Goal: Task Accomplishment & Management: Manage account settings

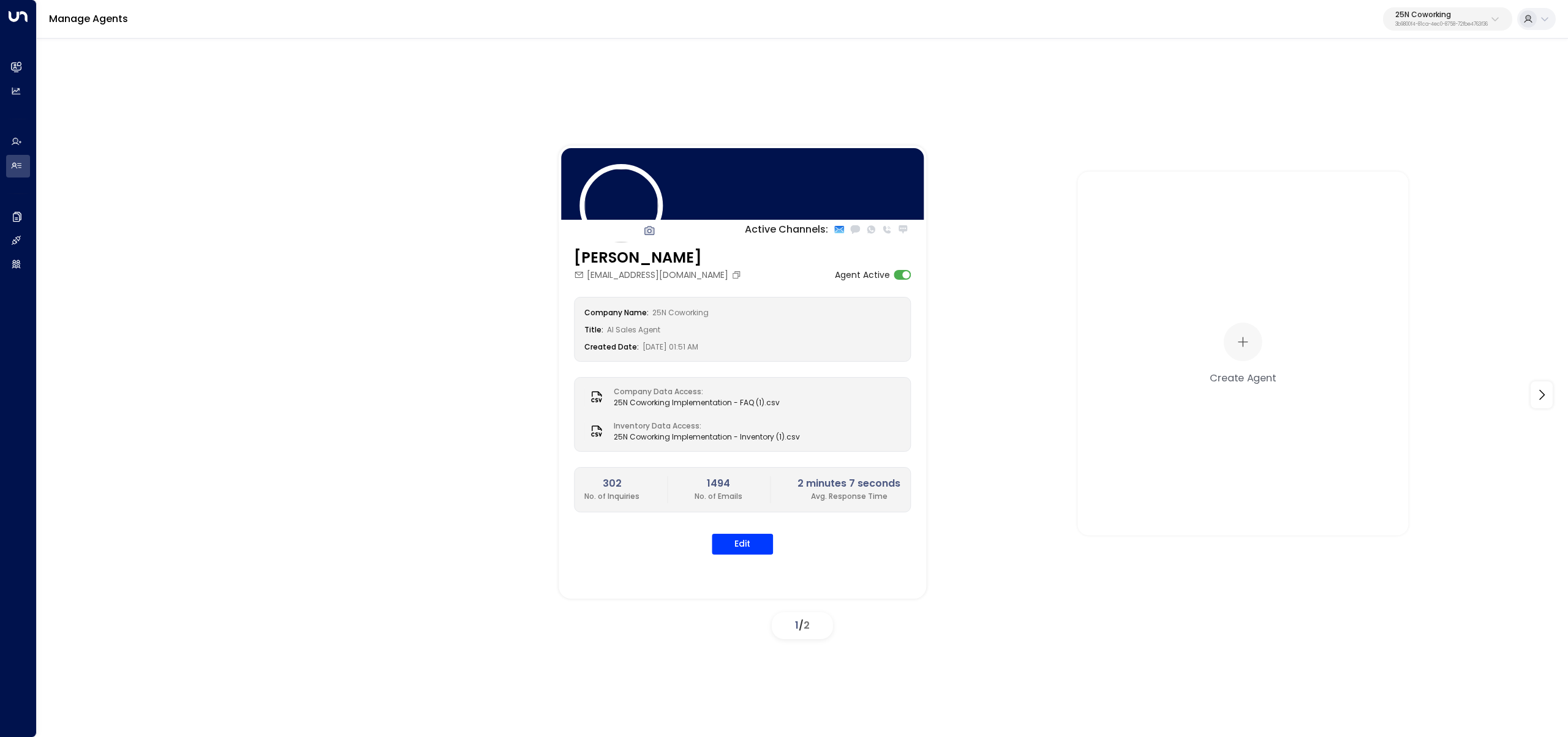
click at [1447, 17] on div "25N Coworking 3b9800f4-81ca-4ec0-8758-72fbe4763f36" at bounding box center [1441, 18] width 92 height 16
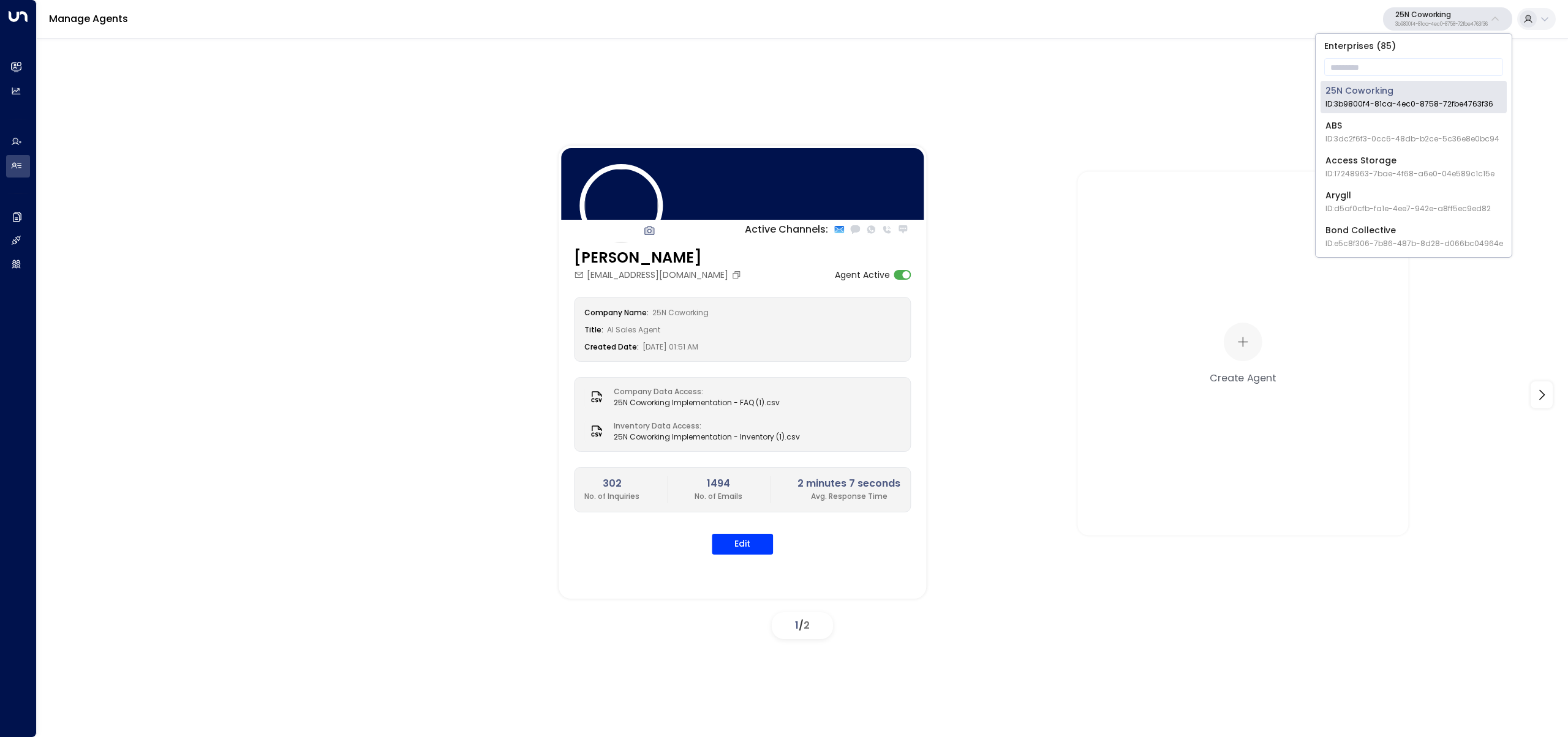
click at [1422, 54] on div "Enterprises ( 85 ) ​ 25N Coworking ID: 3b9800f4-81ca-4ec0-8758-72fbe4763f36 ABS…" at bounding box center [1414, 146] width 196 height 223
click at [1420, 60] on input "text" at bounding box center [1414, 66] width 179 height 22
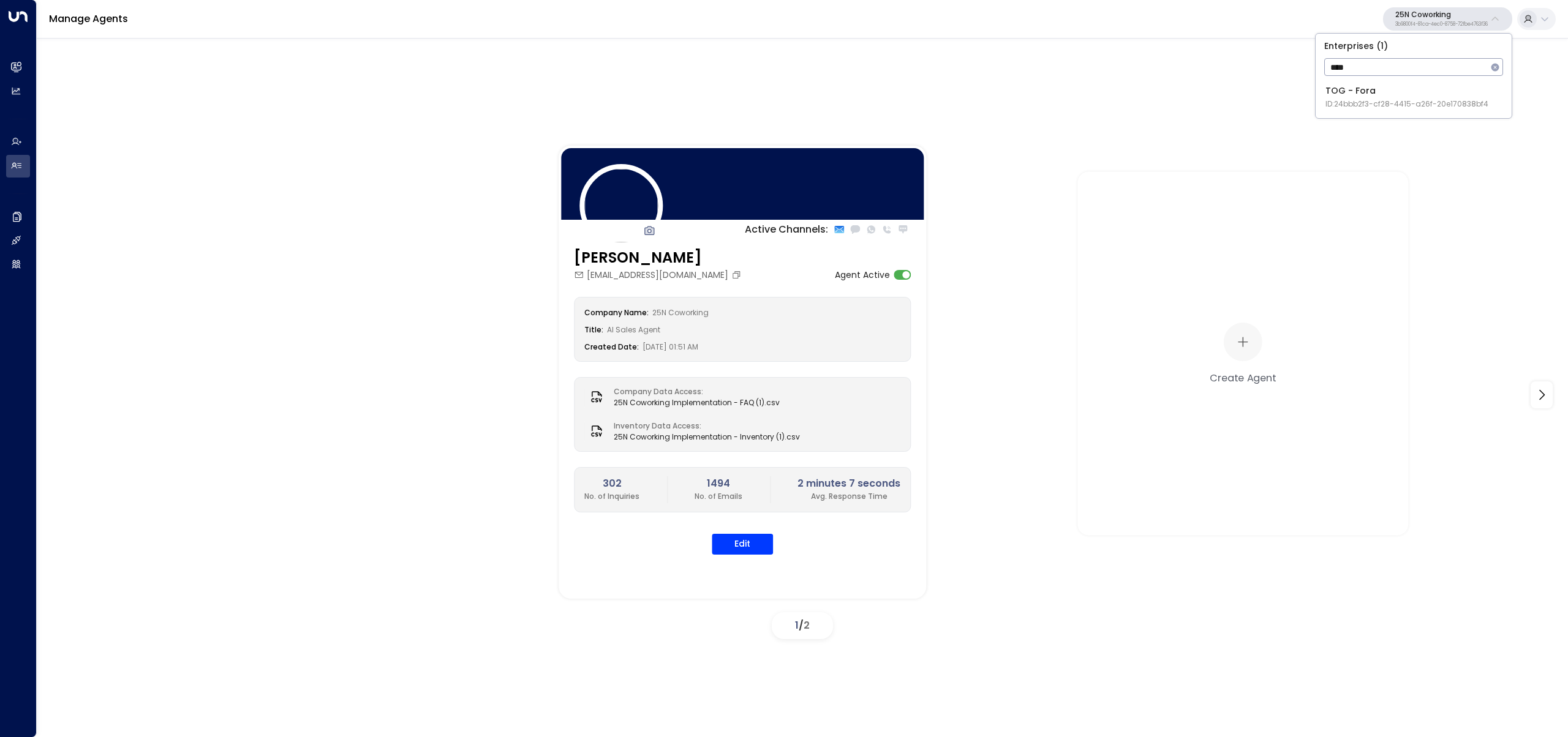
type input "****"
click at [1352, 104] on span "ID: 24bbb2f3-cf28-4415-a26f-20e170838bf4" at bounding box center [1407, 103] width 163 height 11
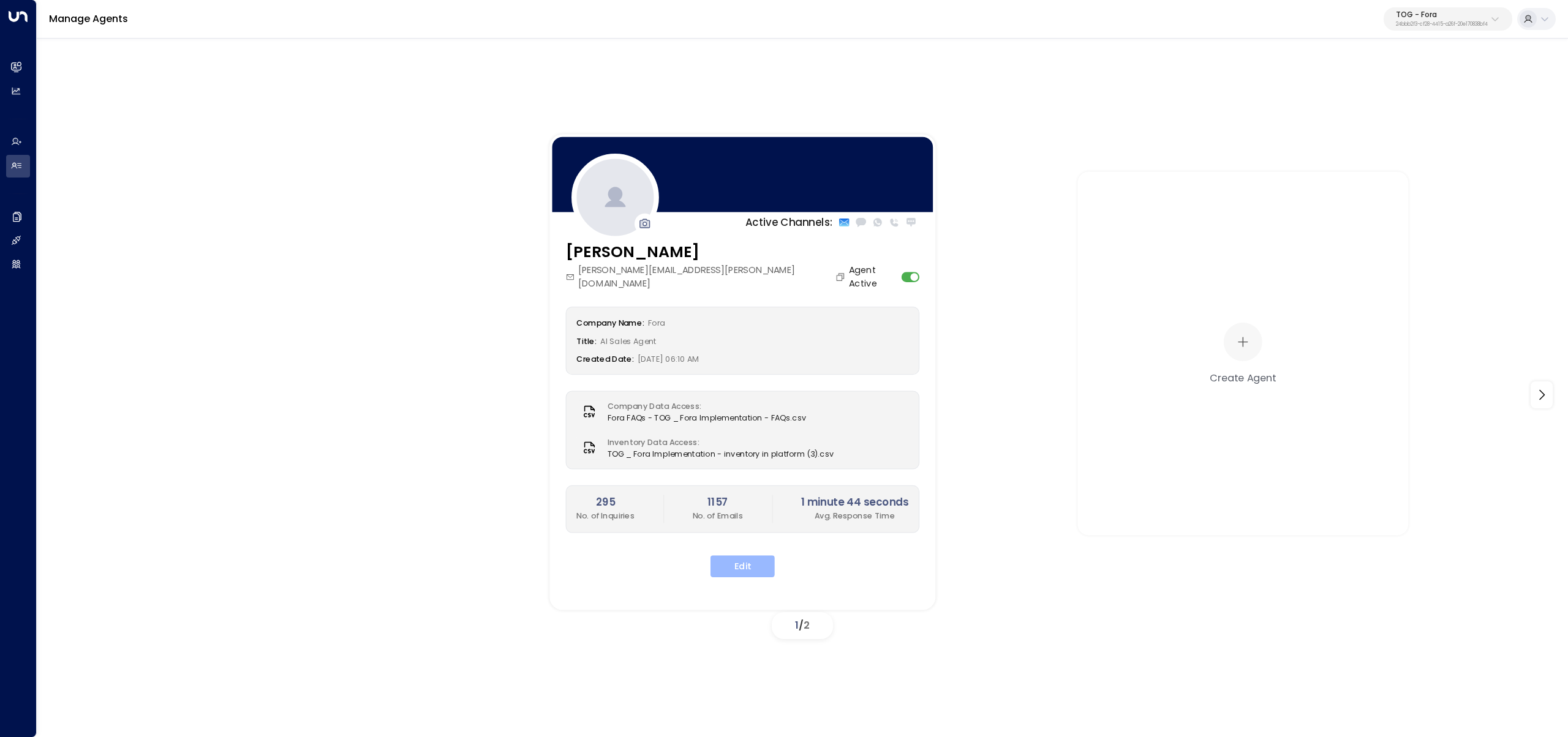
click at [760, 555] on button "Edit" at bounding box center [742, 566] width 64 height 22
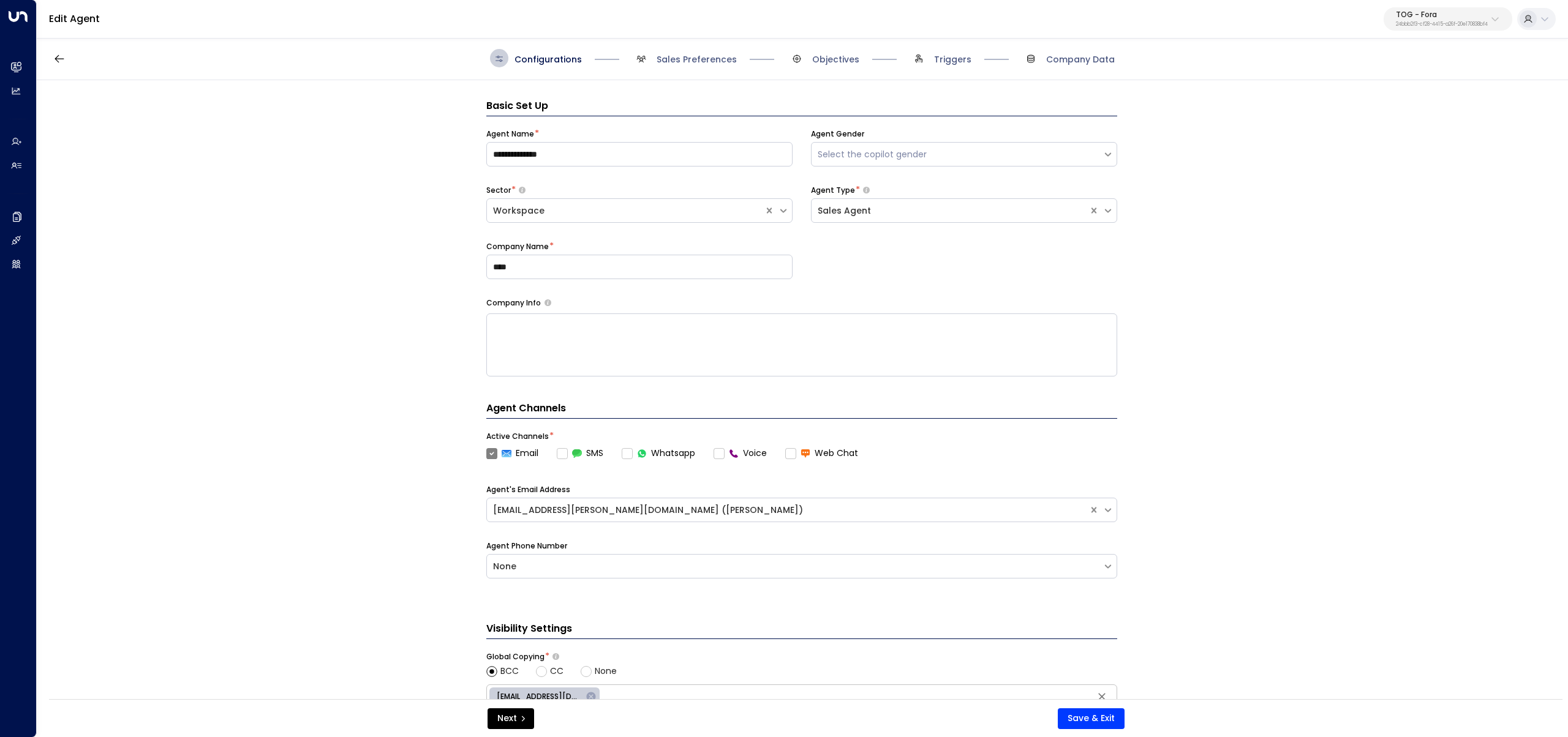
scroll to position [18, 0]
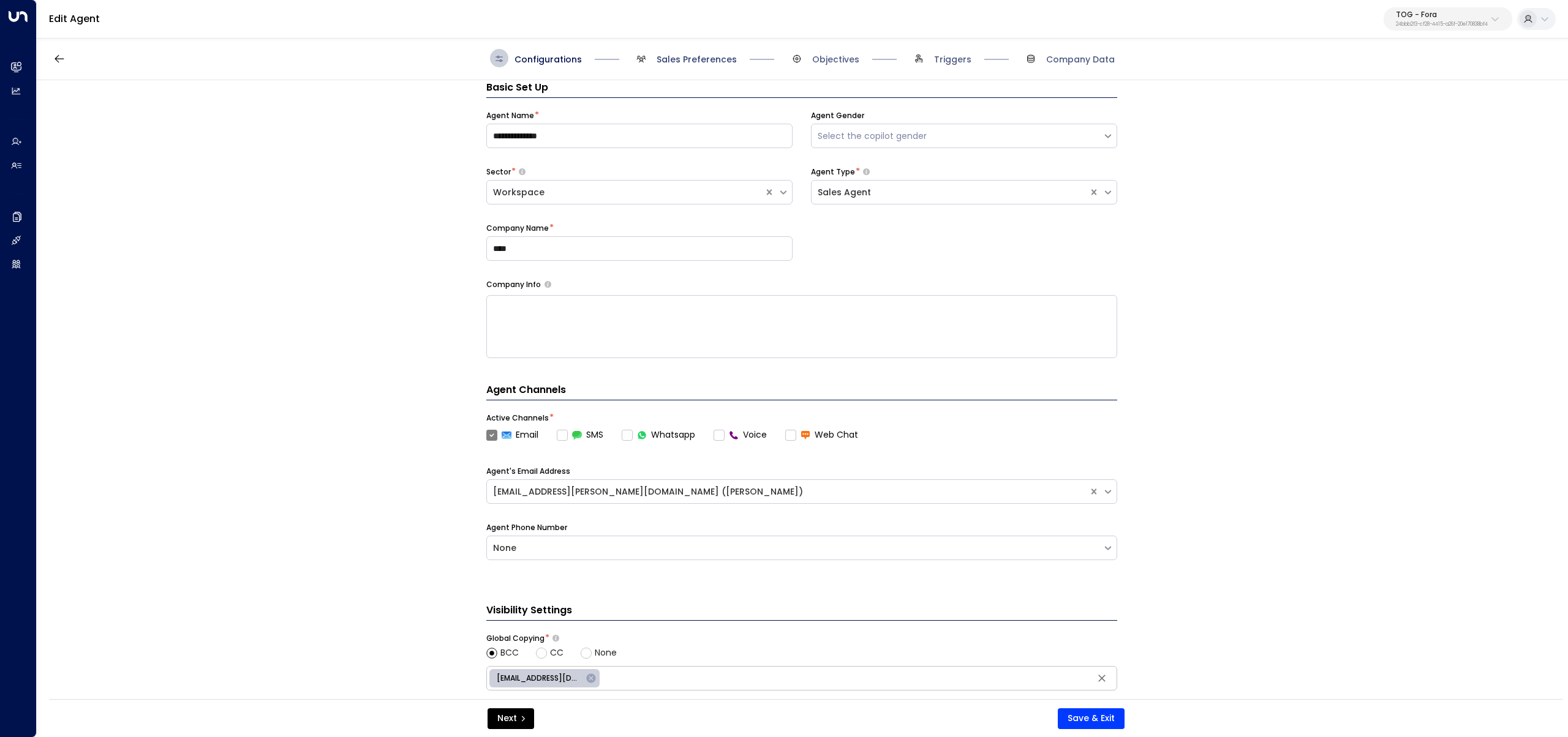
click at [683, 54] on span "Sales Preferences" at bounding box center [697, 59] width 81 height 13
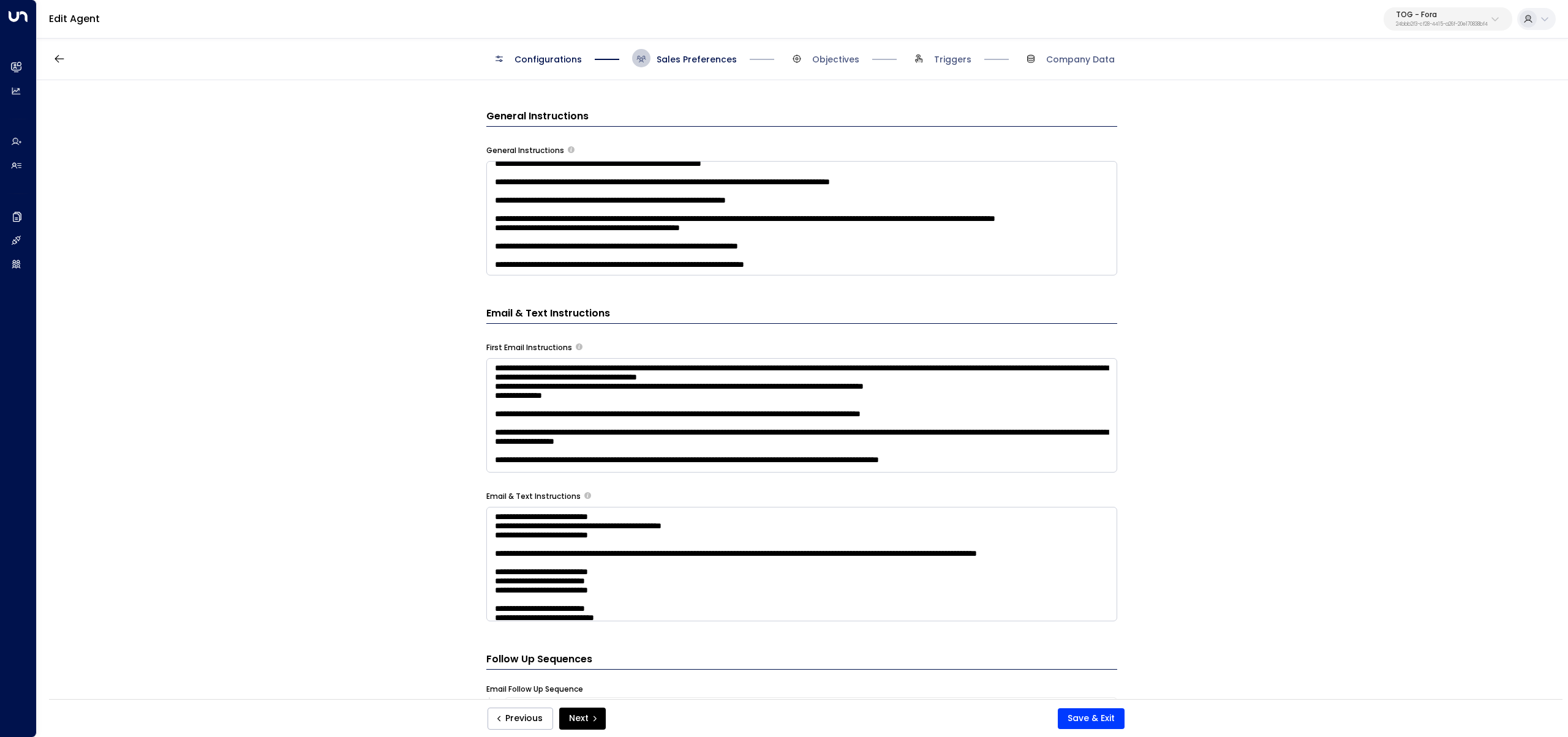
scroll to position [1289, 0]
click at [592, 234] on textarea at bounding box center [801, 218] width 631 height 115
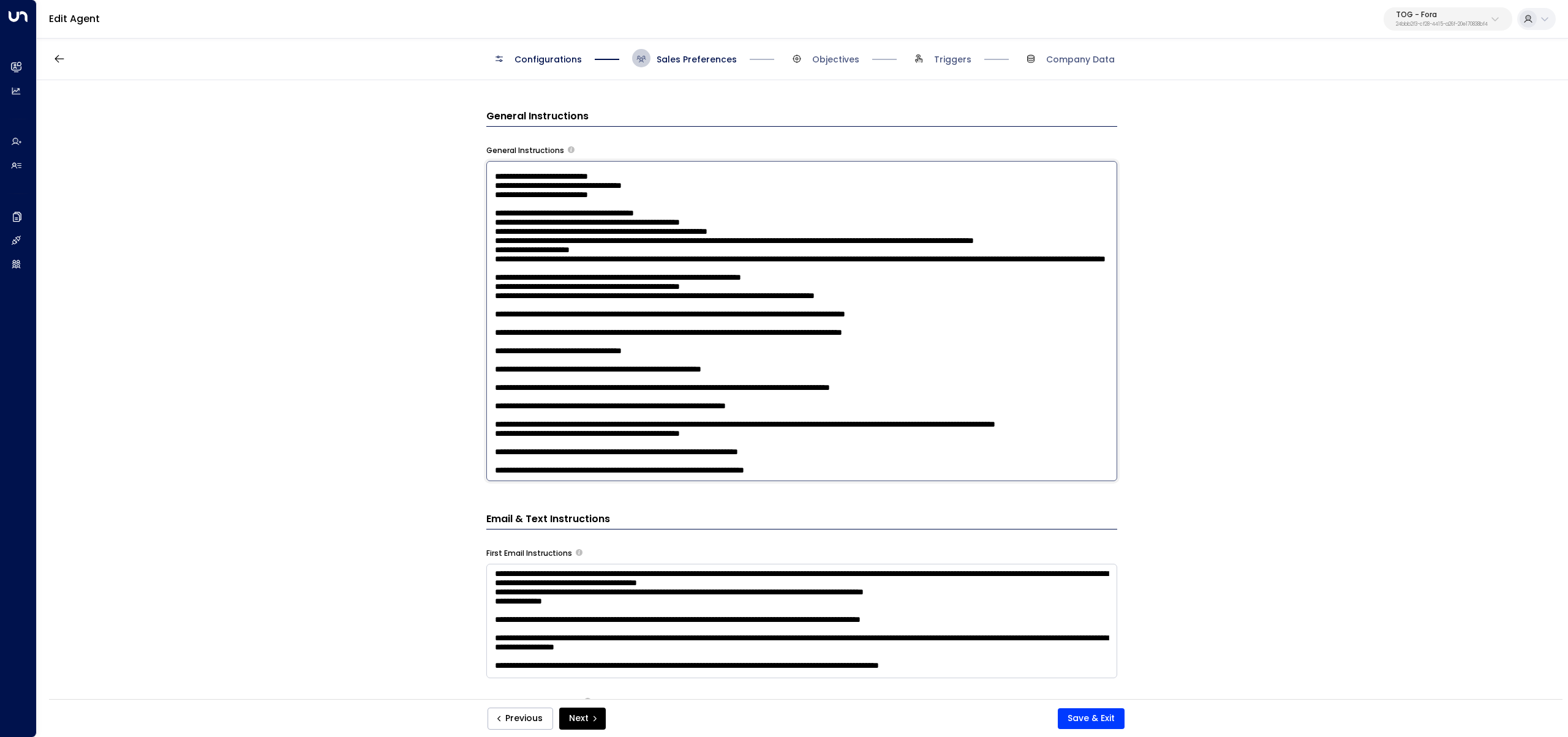
click at [605, 408] on textarea at bounding box center [801, 321] width 631 height 320
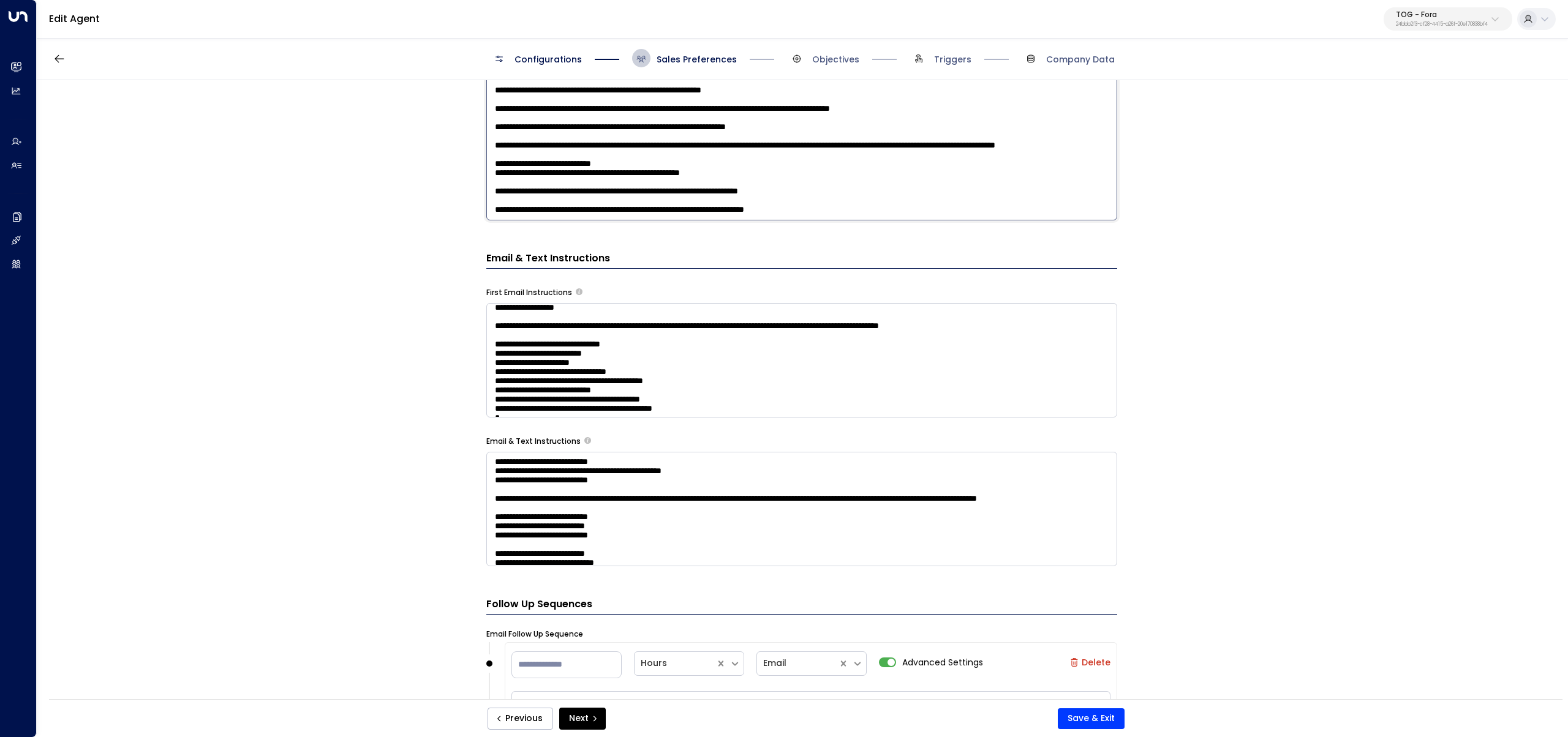
scroll to position [632, 0]
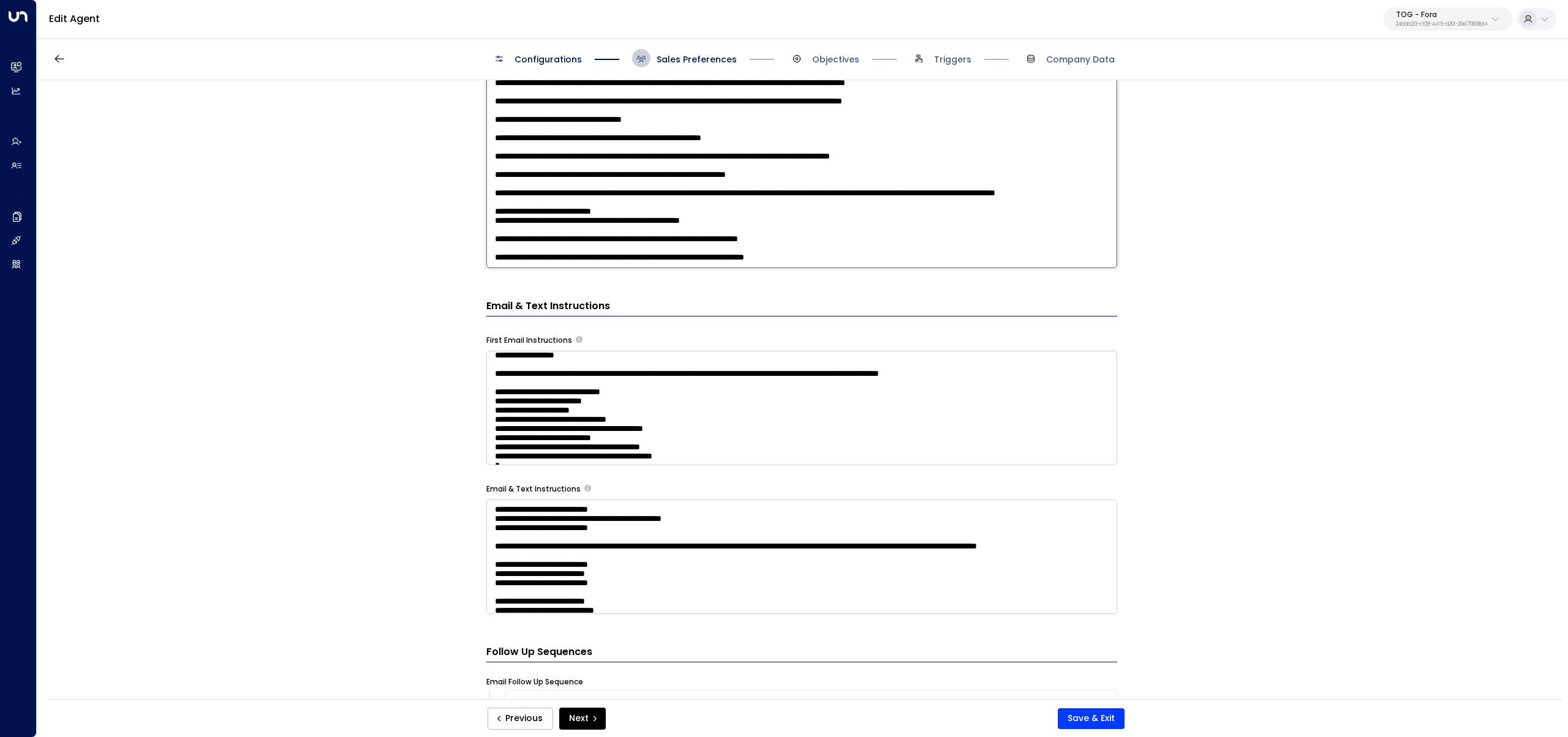
drag, startPoint x: 643, startPoint y: 218, endPoint x: 485, endPoint y: 220, distance: 158.0
click at [486, 220] on textarea at bounding box center [801, 108] width 631 height 320
drag, startPoint x: 866, startPoint y: 215, endPoint x: 460, endPoint y: 212, distance: 406.0
click at [460, 212] on div "**********" at bounding box center [801, 393] width 1529 height 626
paste textarea "**********"
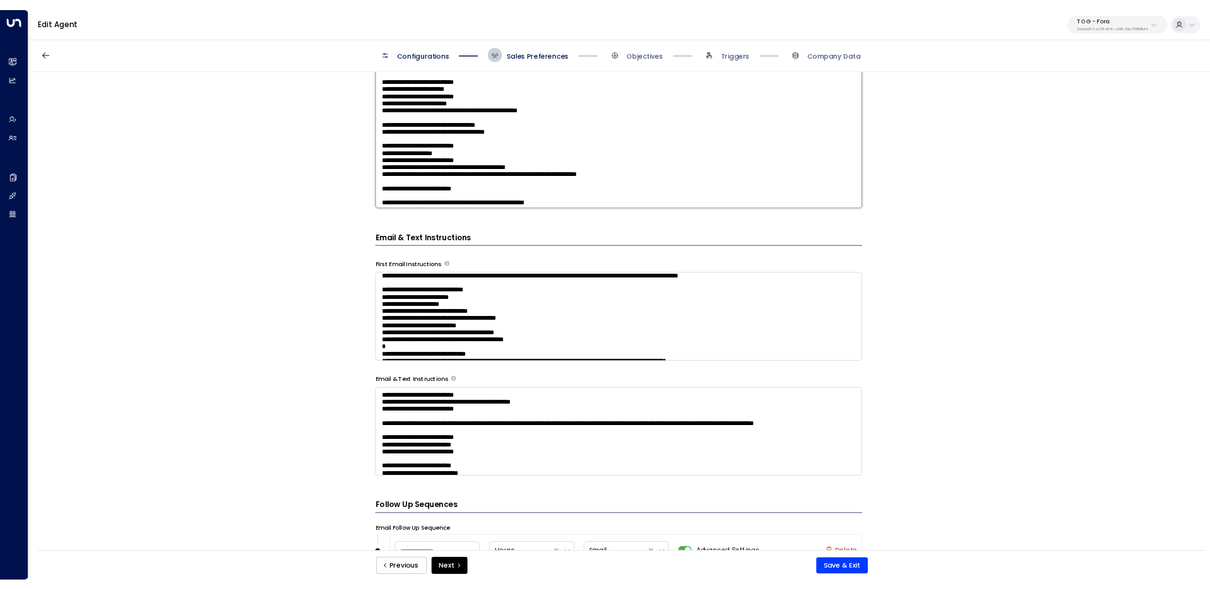
scroll to position [74, 0]
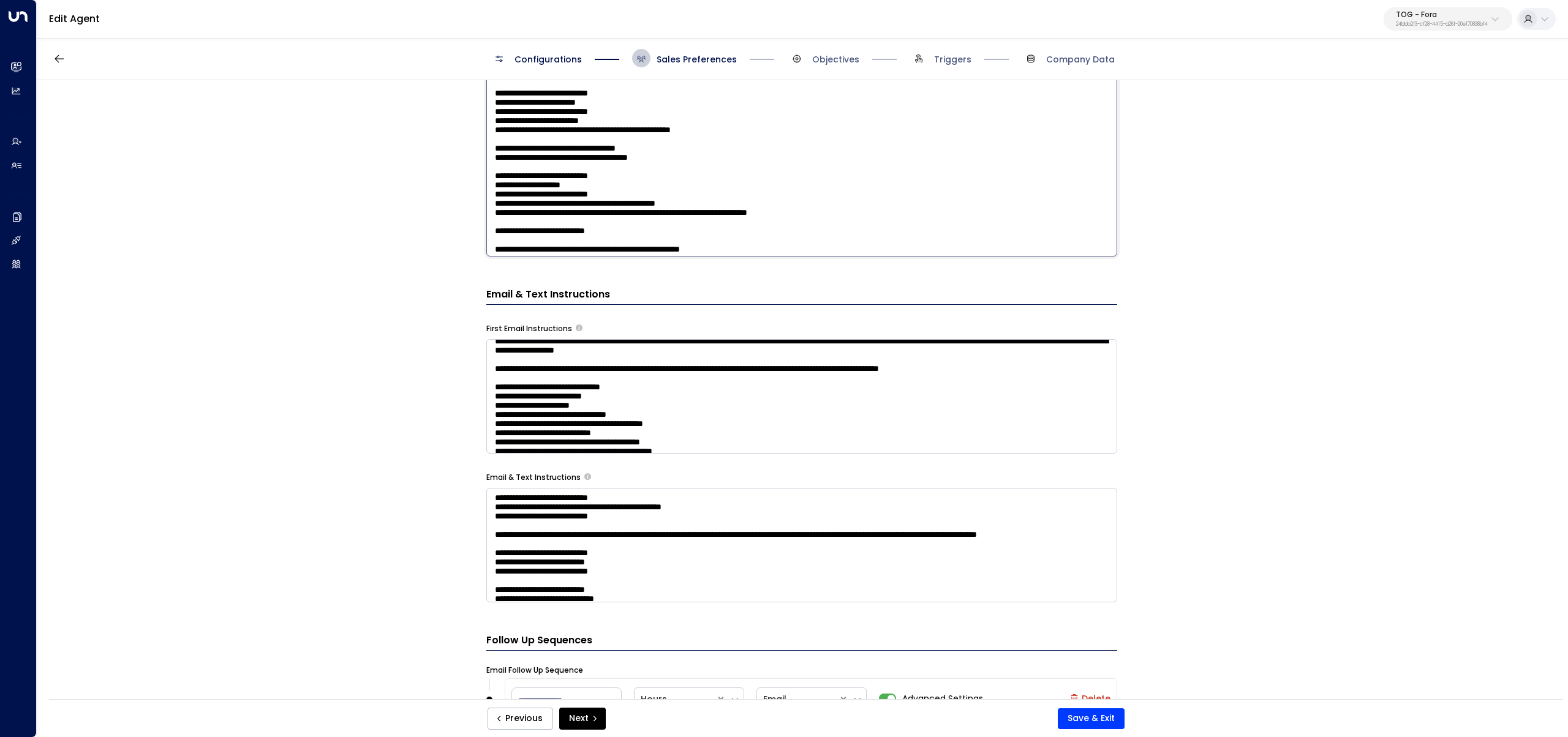
type textarea "**********"
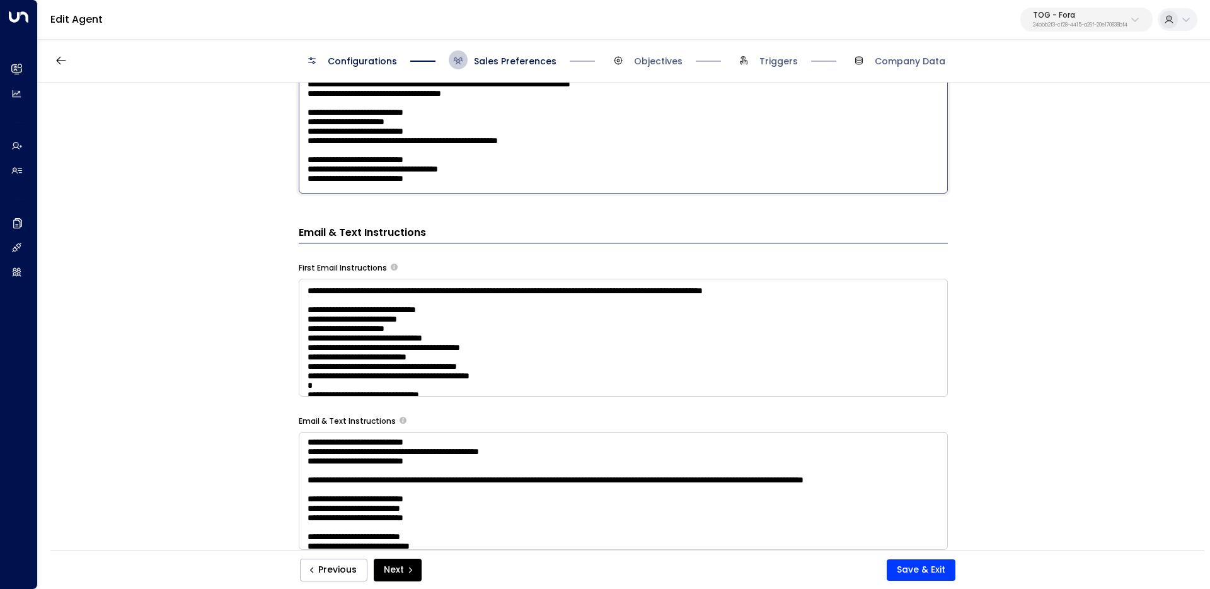
scroll to position [40, 0]
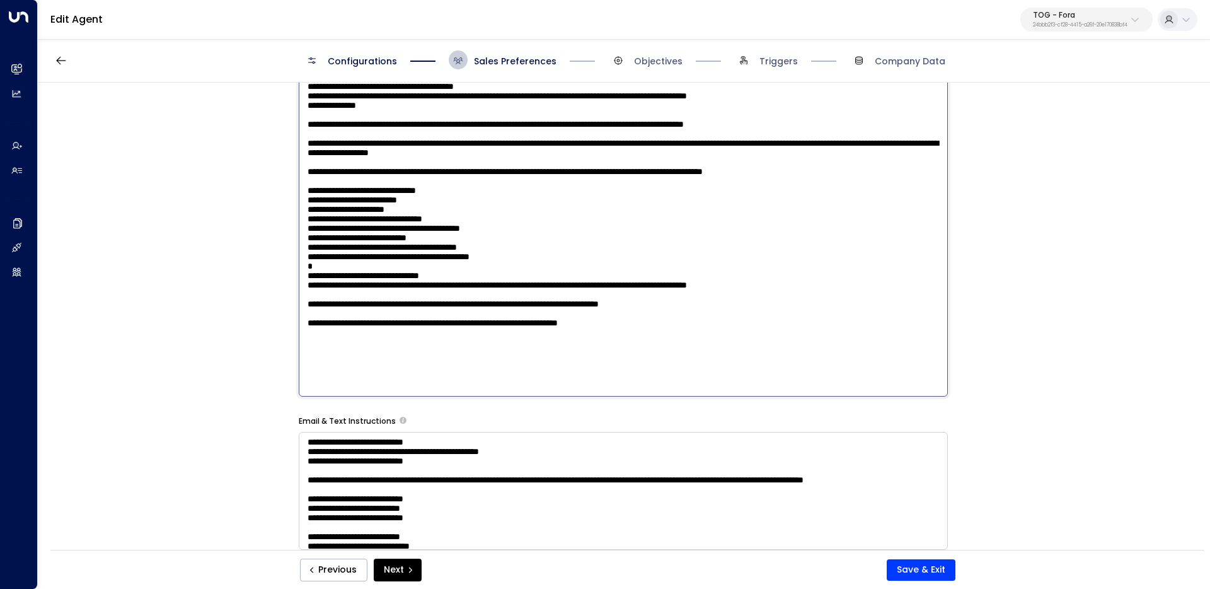
drag, startPoint x: 714, startPoint y: 311, endPoint x: 411, endPoint y: 306, distance: 303.2
click at [410, 306] on textarea at bounding box center [623, 232] width 649 height 330
drag, startPoint x: 686, startPoint y: 146, endPoint x: 379, endPoint y: 143, distance: 306.3
click at [379, 143] on textarea at bounding box center [623, 232] width 649 height 330
paste textarea "**********"
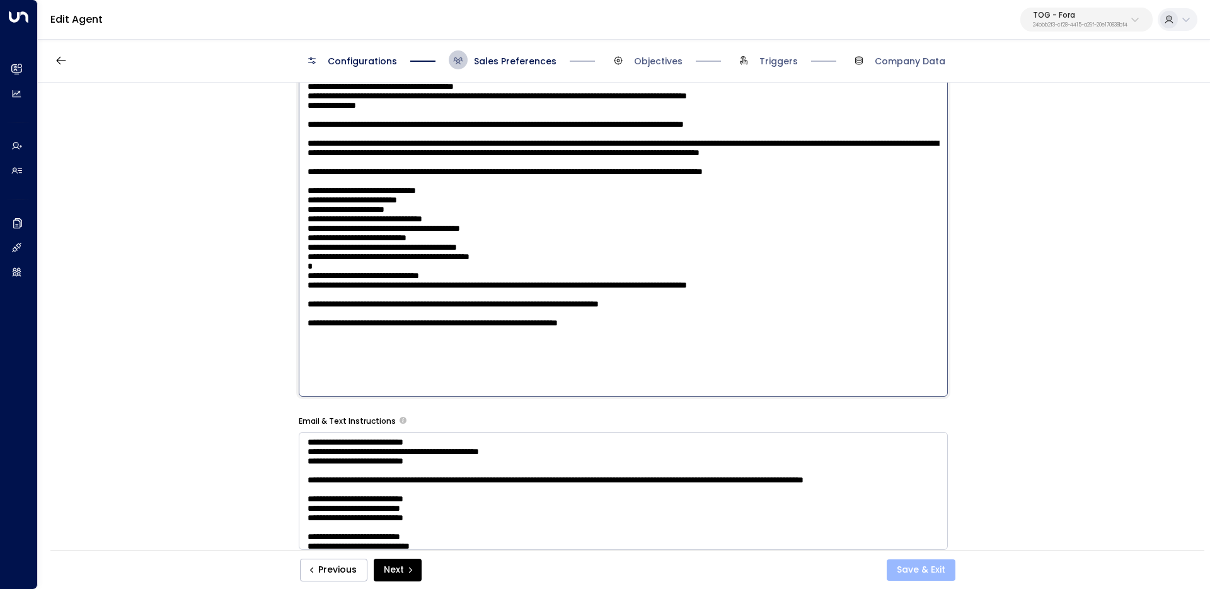
type textarea "**********"
click at [931, 569] on button "Save & Exit" at bounding box center [921, 569] width 69 height 21
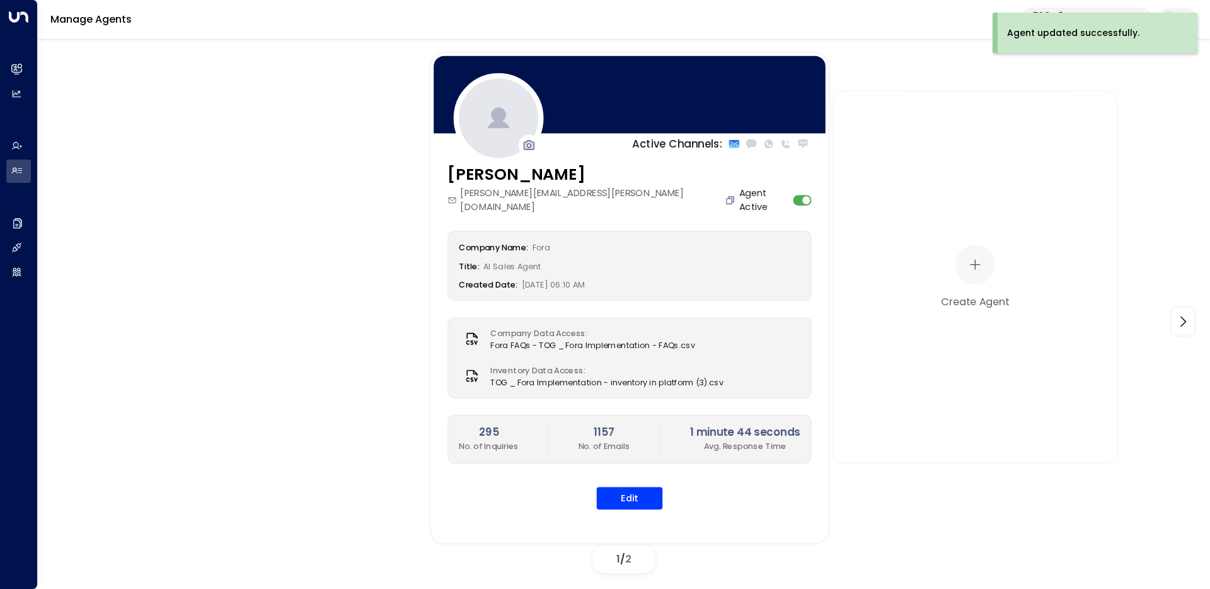
click at [727, 196] on icon "Copy" at bounding box center [731, 200] width 8 height 8
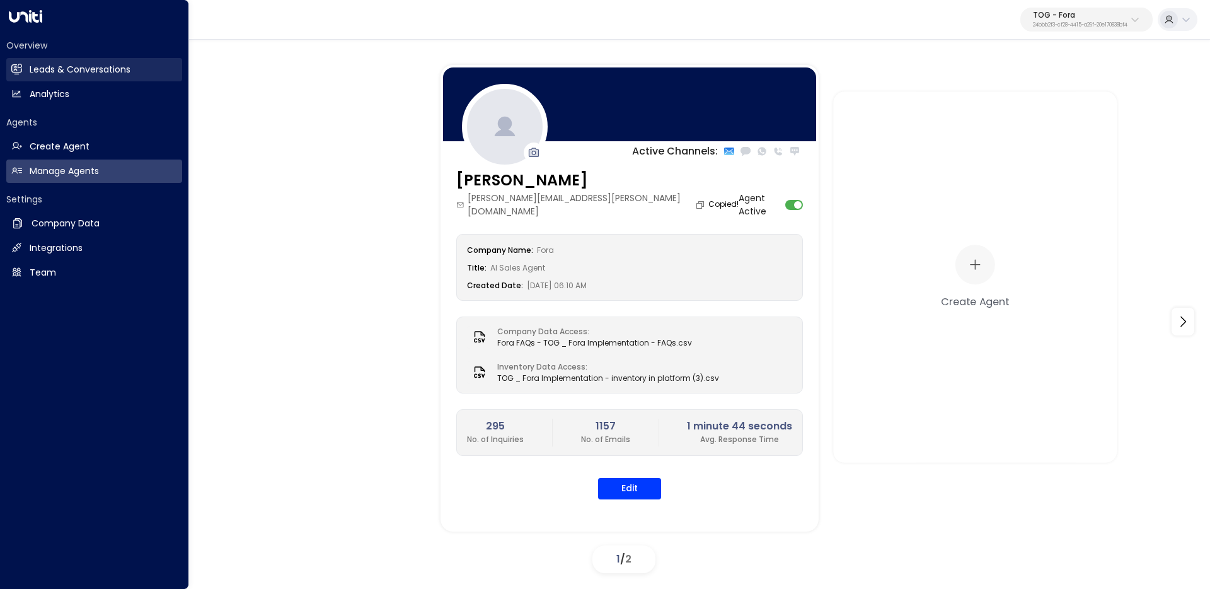
click at [71, 66] on h2 "Leads & Conversations" at bounding box center [80, 69] width 101 height 13
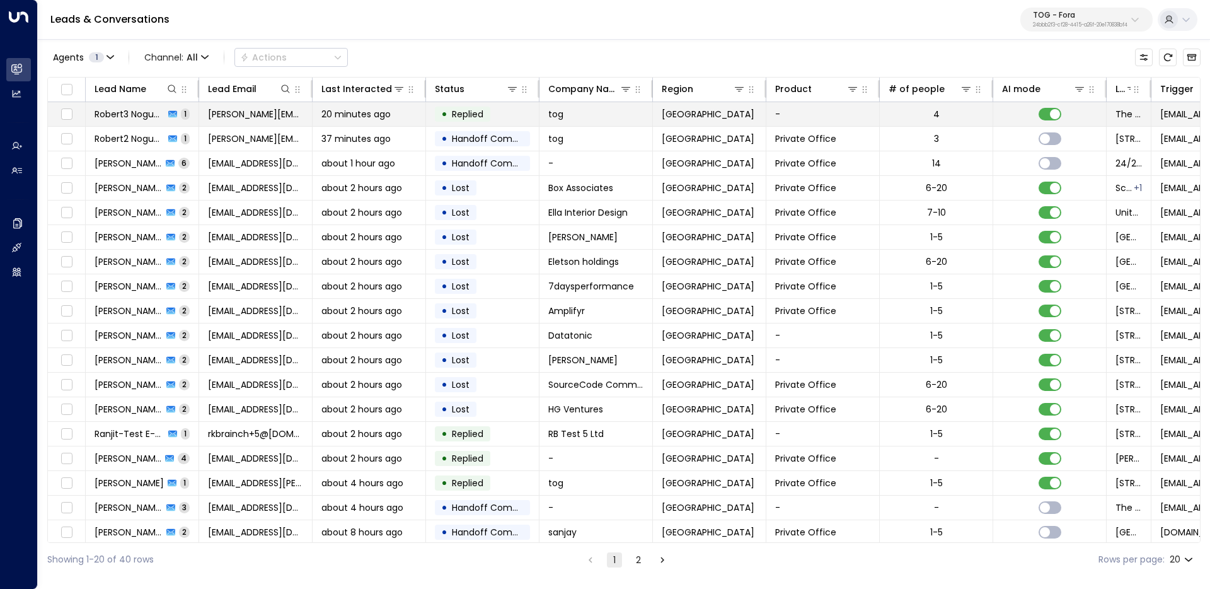
click at [135, 120] on td "Robert3 Noguera 1" at bounding box center [142, 114] width 113 height 24
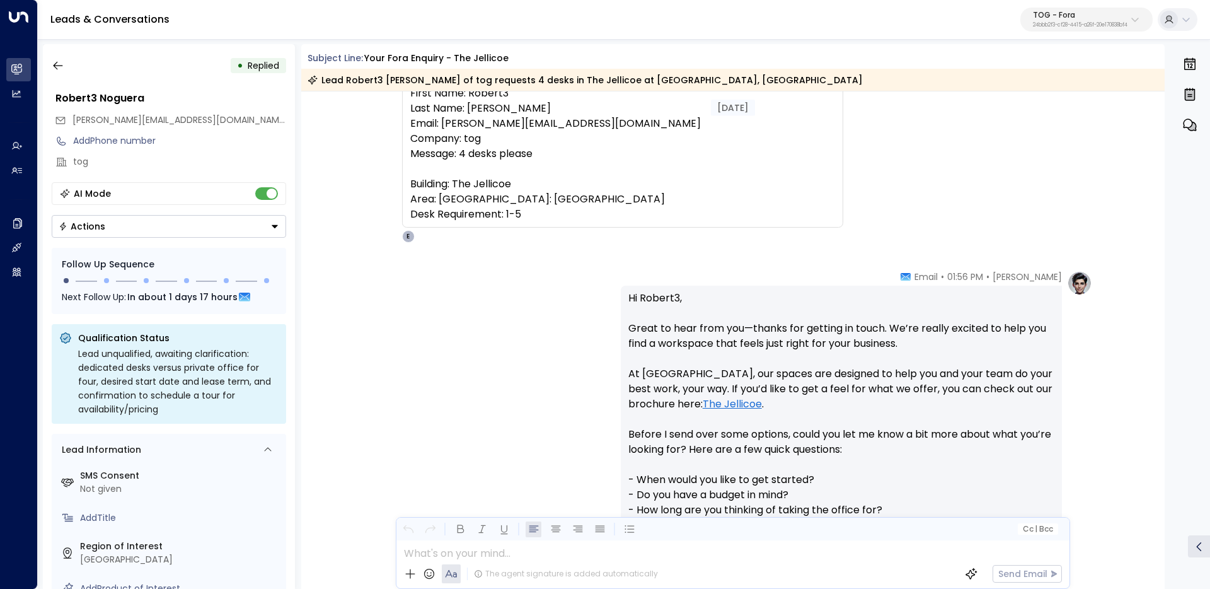
scroll to position [315, 0]
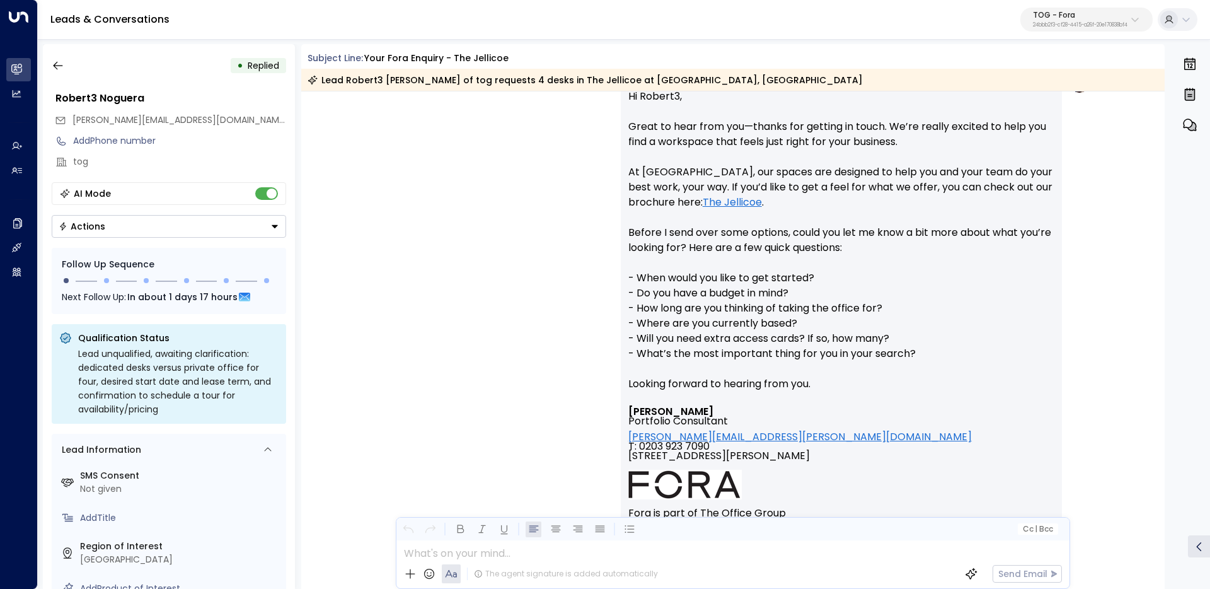
click at [703, 202] on link "The Jellicoe" at bounding box center [732, 202] width 59 height 15
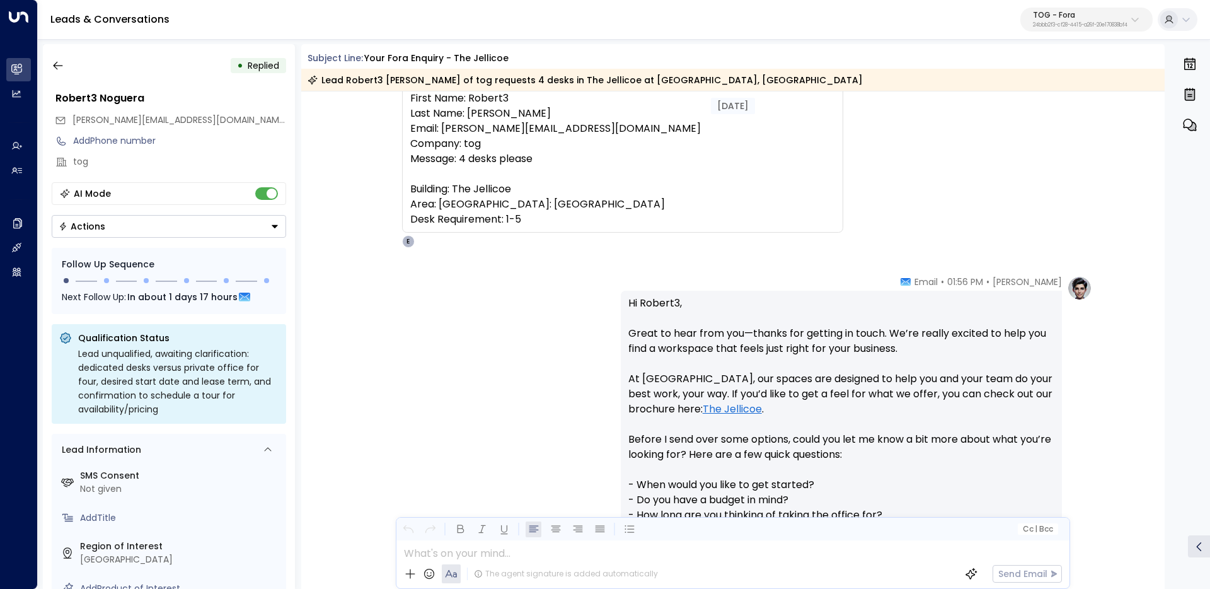
scroll to position [109, 0]
click at [52, 69] on icon "button" at bounding box center [58, 65] width 13 height 13
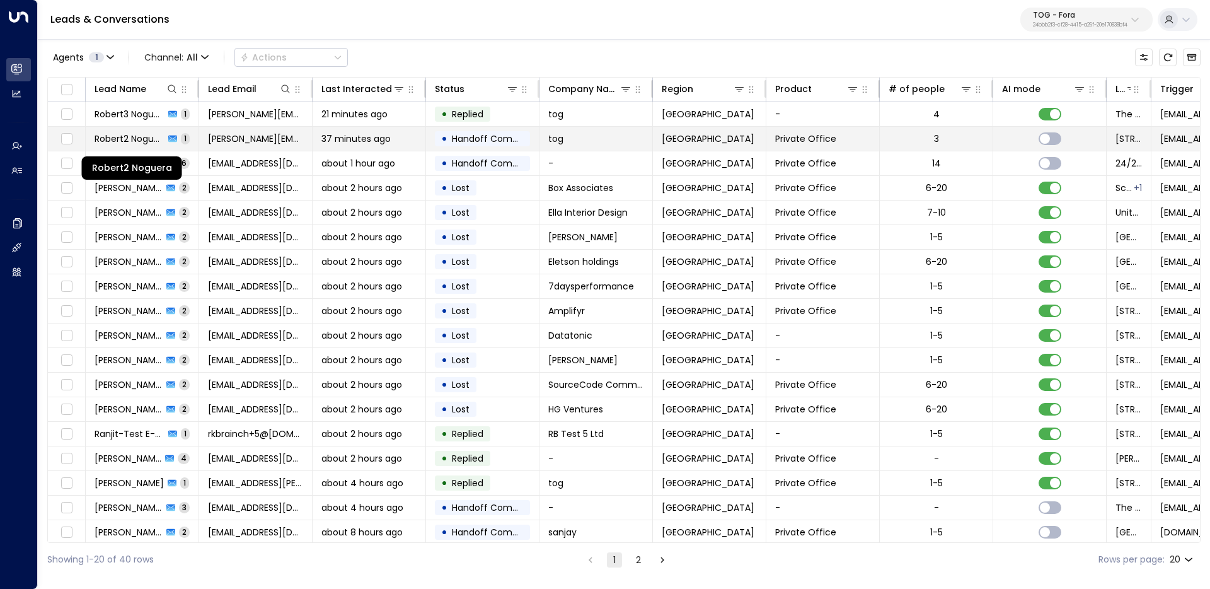
click at [120, 134] on span "Robert2 Noguera" at bounding box center [130, 138] width 70 height 13
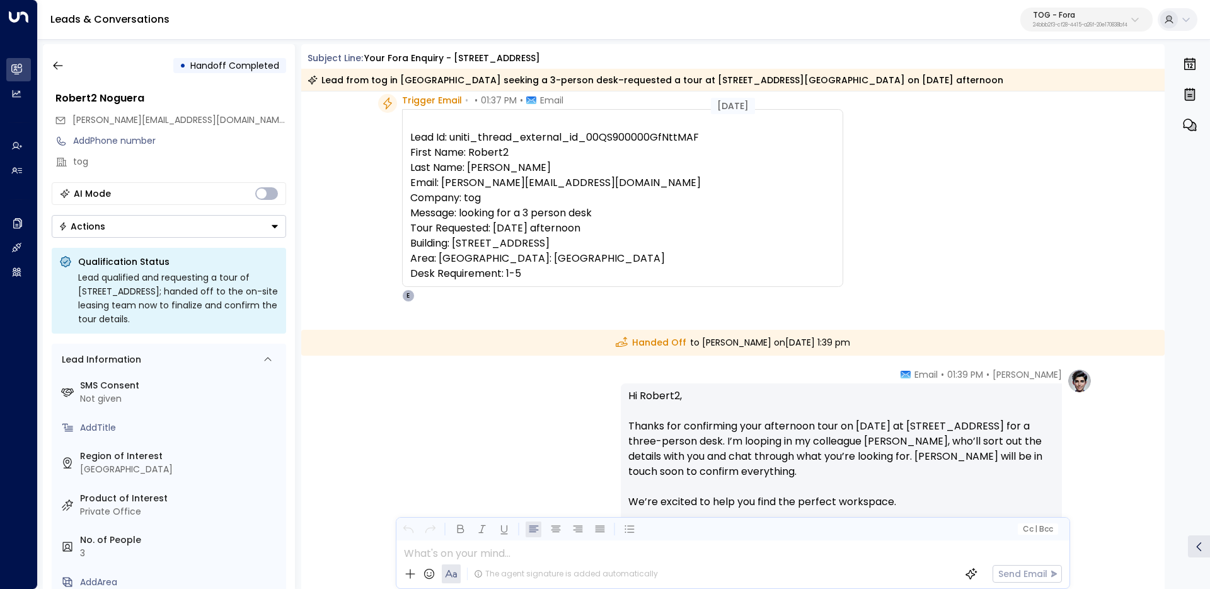
scroll to position [53, 0]
drag, startPoint x: 489, startPoint y: 226, endPoint x: 682, endPoint y: 247, distance: 194.0
click at [682, 248] on pre "Lead Id: uniti_thread_external_id_00QS900000GfNttMAF First Name: Robert2 Last N…" at bounding box center [622, 205] width 425 height 151
click at [682, 247] on pre "Lead Id: uniti_thread_external_id_00QS900000GfNttMAF First Name: Robert2 Last N…" at bounding box center [622, 205] width 425 height 151
drag, startPoint x: 634, startPoint y: 233, endPoint x: 492, endPoint y: 230, distance: 142.5
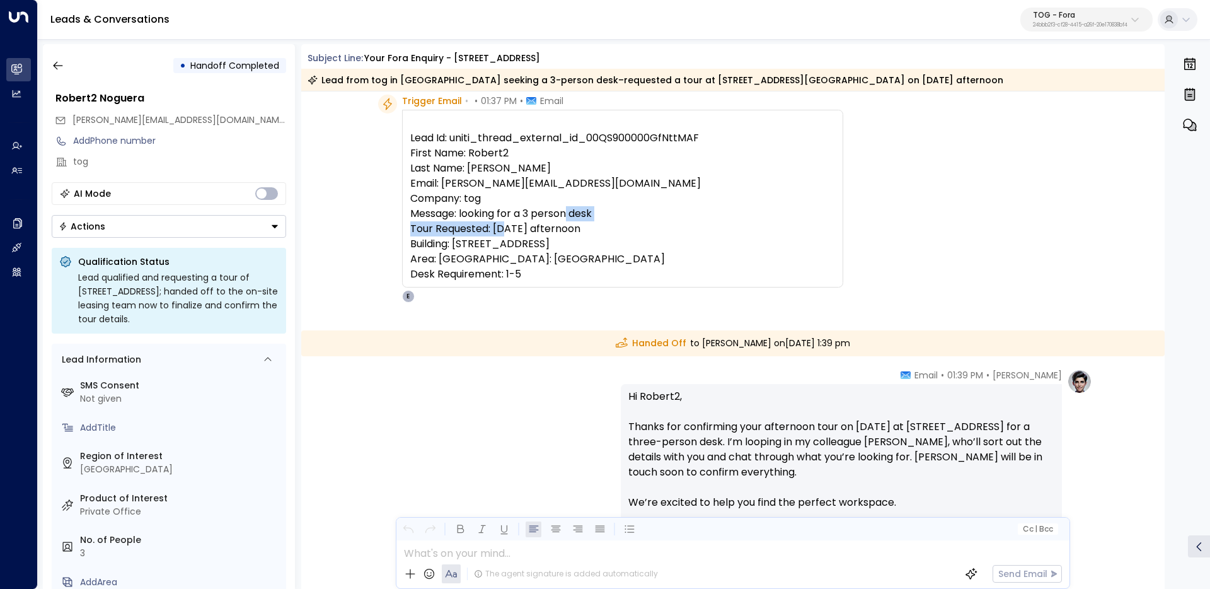
click at [492, 230] on pre "Lead Id: uniti_thread_external_id_00QS900000GfNttMAF First Name: Robert2 Last N…" at bounding box center [622, 205] width 425 height 151
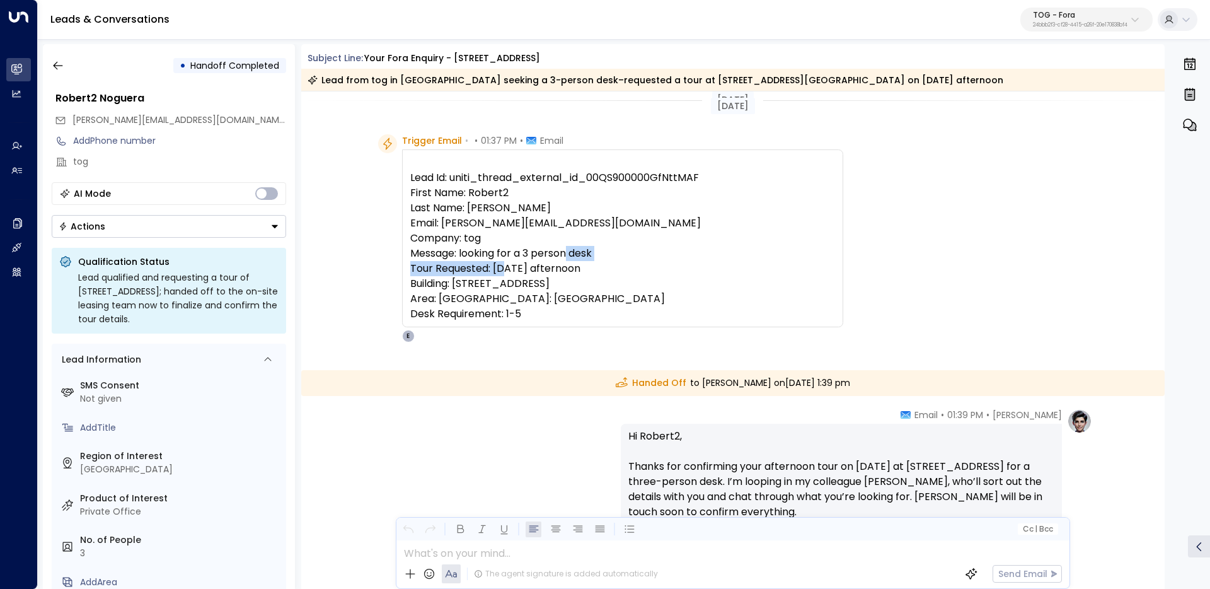
scroll to position [0, 0]
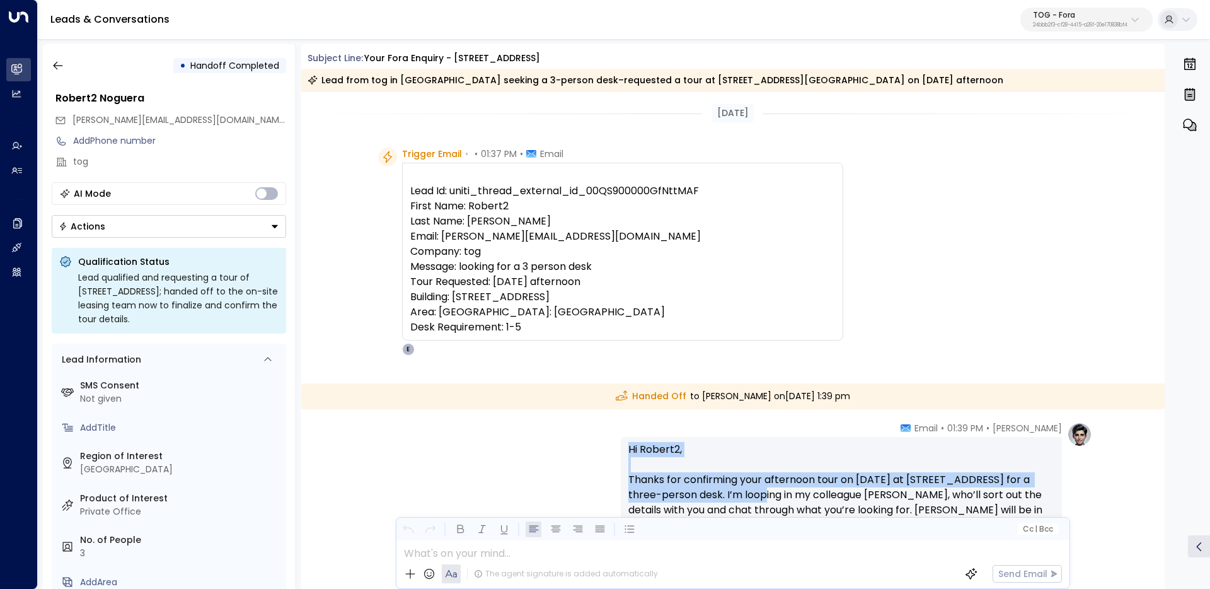
drag, startPoint x: 753, startPoint y: 487, endPoint x: 574, endPoint y: 436, distance: 186.1
copy p "Hi Robert2, Thanks for confirming your afternoon tour on 29 August at 210 Eusto…"
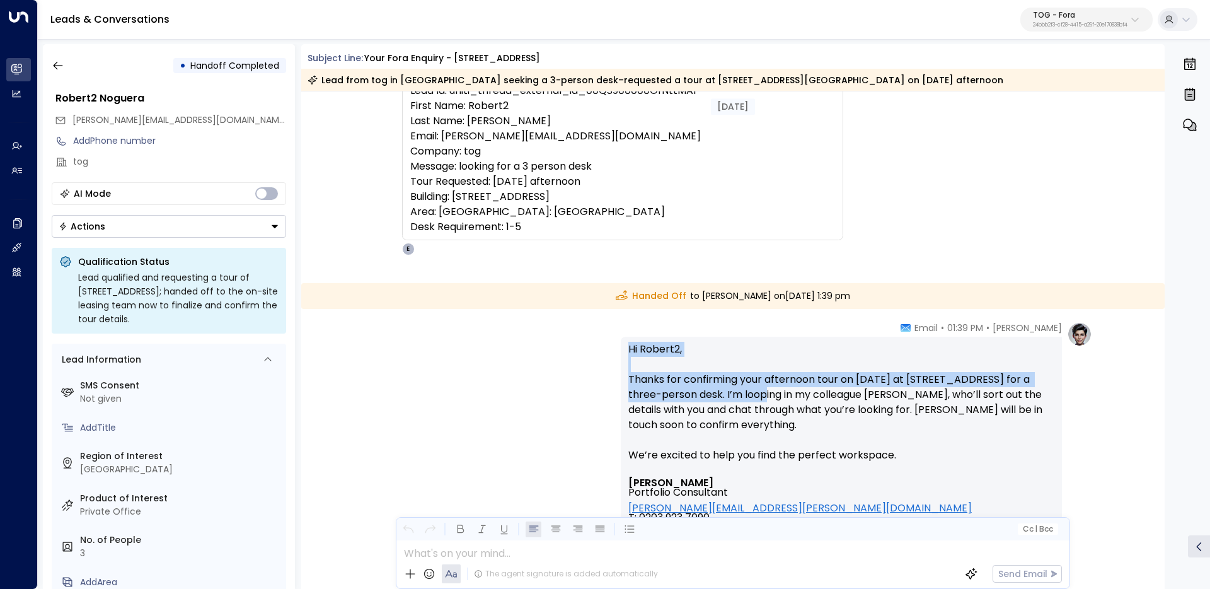
scroll to position [105, 0]
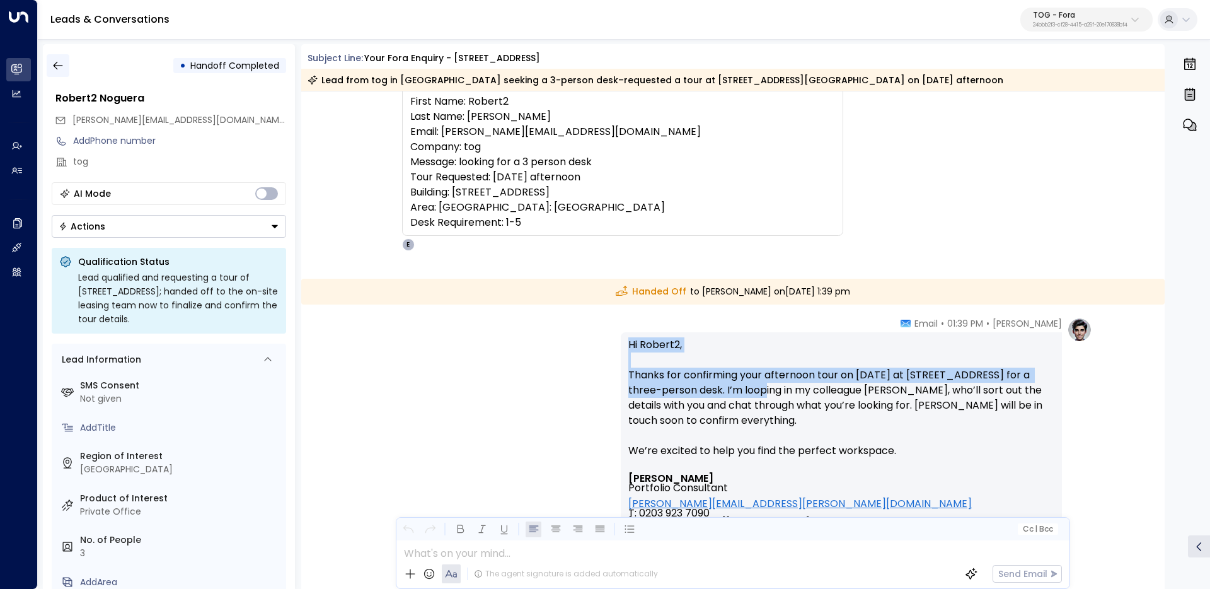
click at [61, 65] on icon "button" at bounding box center [58, 65] width 13 height 13
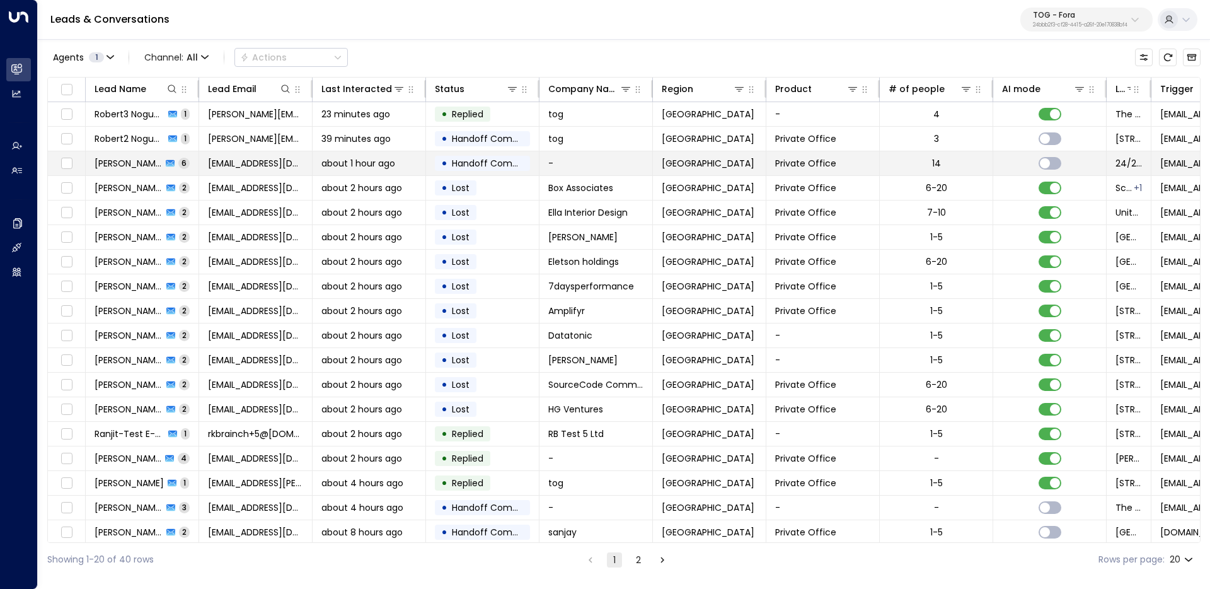
click at [129, 170] on td "Ranjit Kaur 6" at bounding box center [142, 163] width 113 height 24
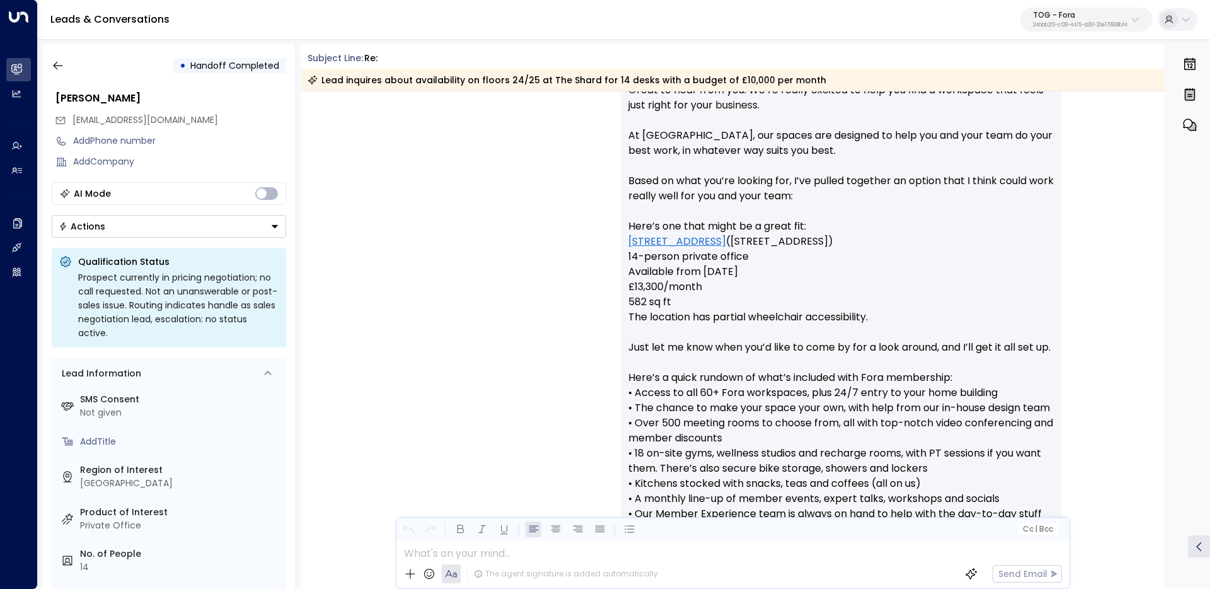
scroll to position [231, 0]
drag, startPoint x: 902, startPoint y: 311, endPoint x: 602, endPoint y: 309, distance: 300.0
click at [602, 310] on div "Eva Fitzgerald • 12:31 PM • Email Hello Ranjit, Great to hear from you. We’re r…" at bounding box center [733, 504] width 719 height 947
copy p "The location has partial wheelchair accessibility."
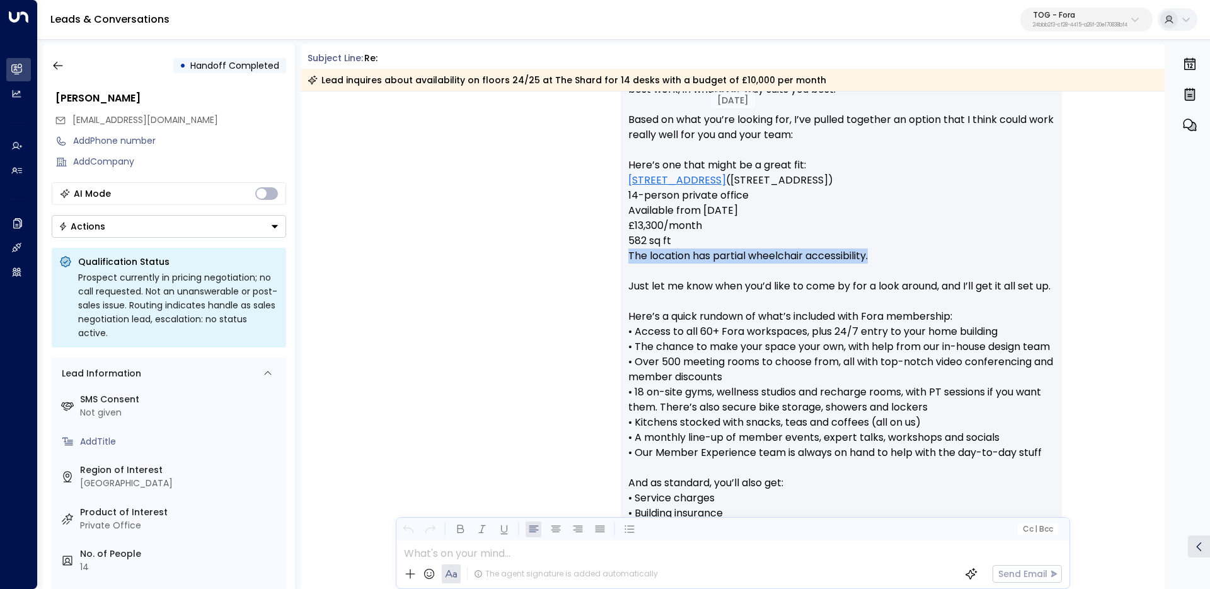
scroll to position [341, 0]
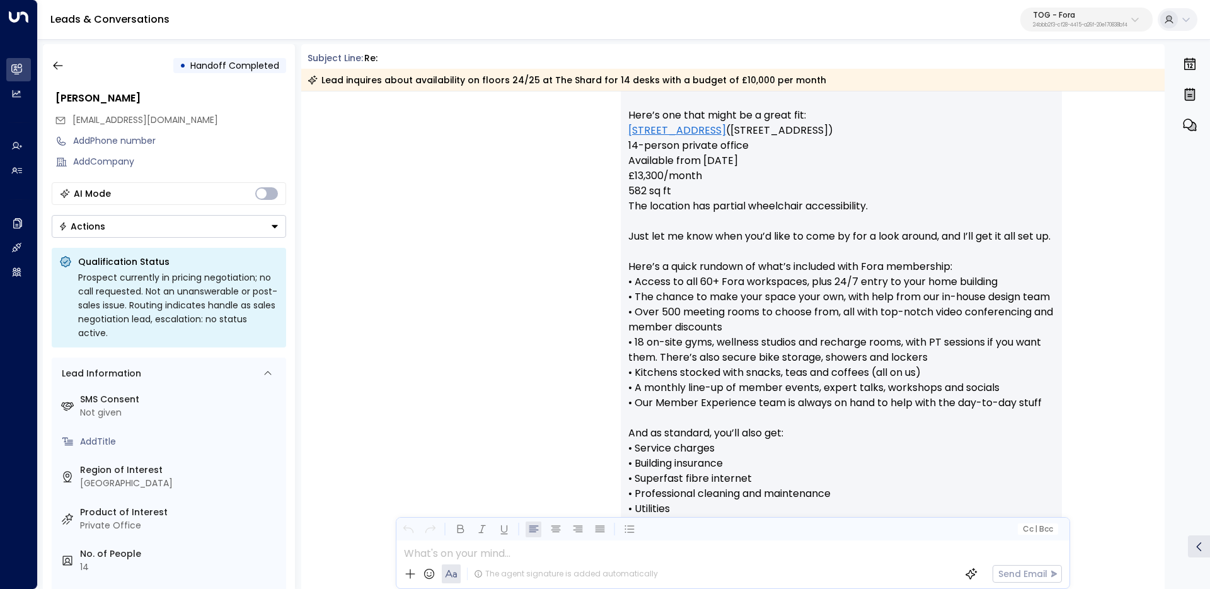
click at [792, 267] on p "Hello Ranjit, Great to hear from you. We’re really excited to help you find a w…" at bounding box center [841, 258] width 426 height 635
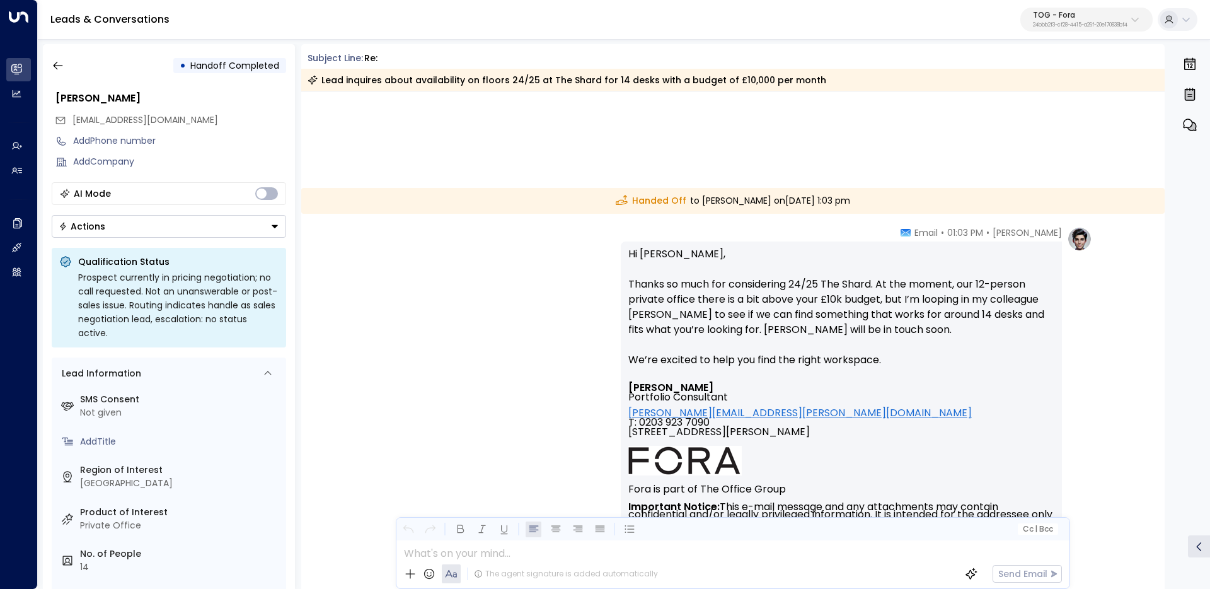
scroll to position [2166, 0]
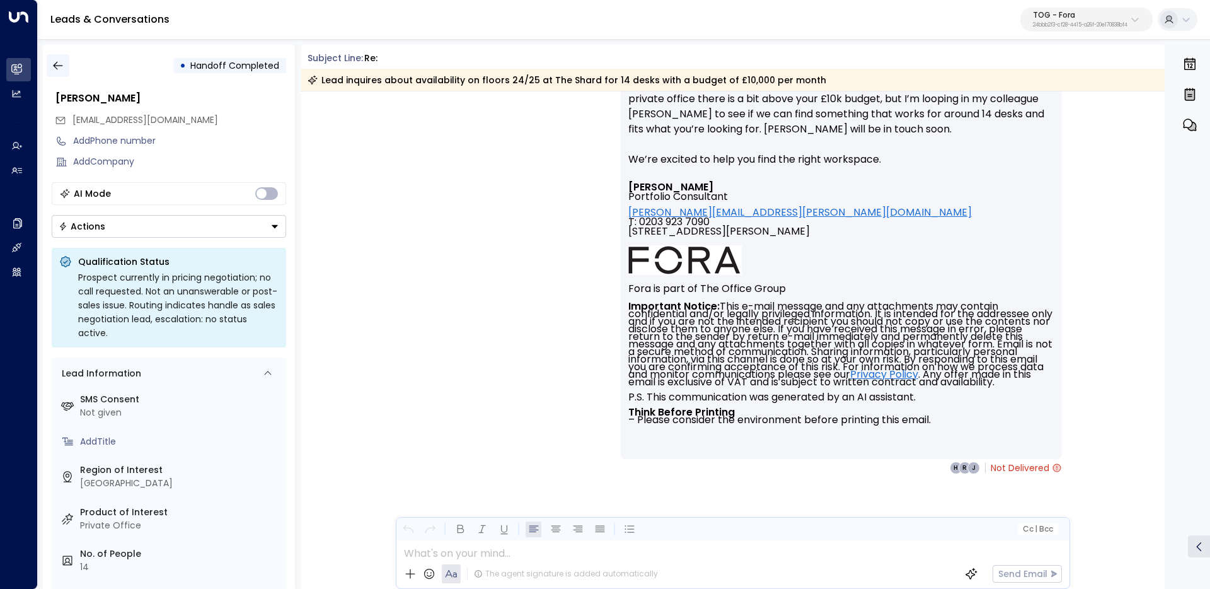
click at [53, 64] on icon "button" at bounding box center [58, 65] width 13 height 13
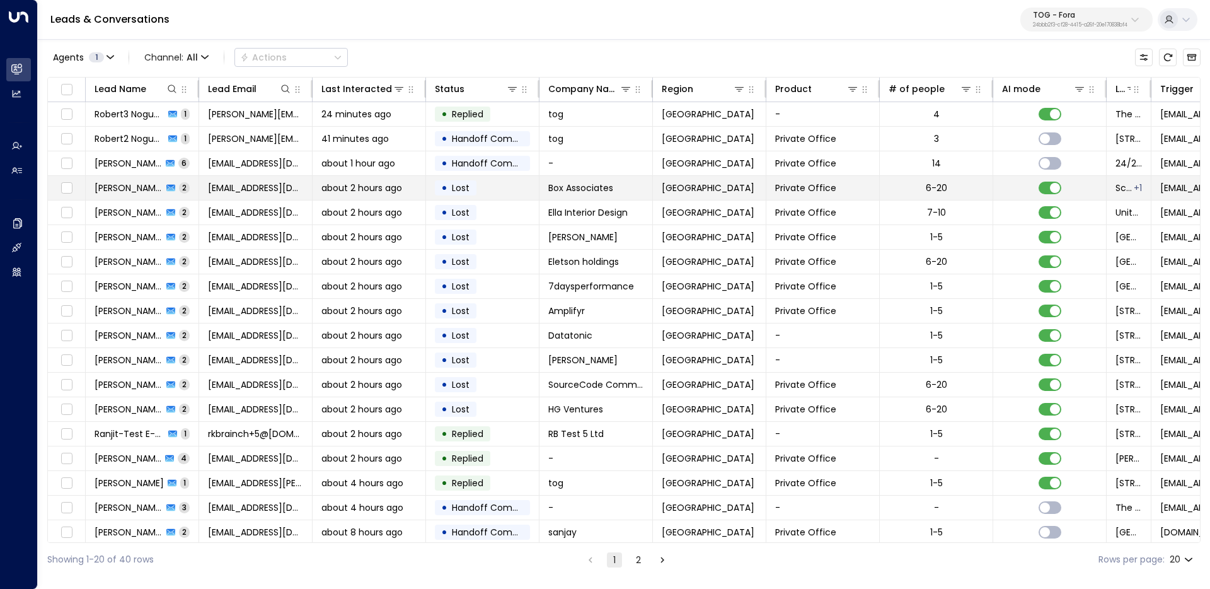
click at [124, 185] on span "Barry Masters" at bounding box center [129, 188] width 68 height 13
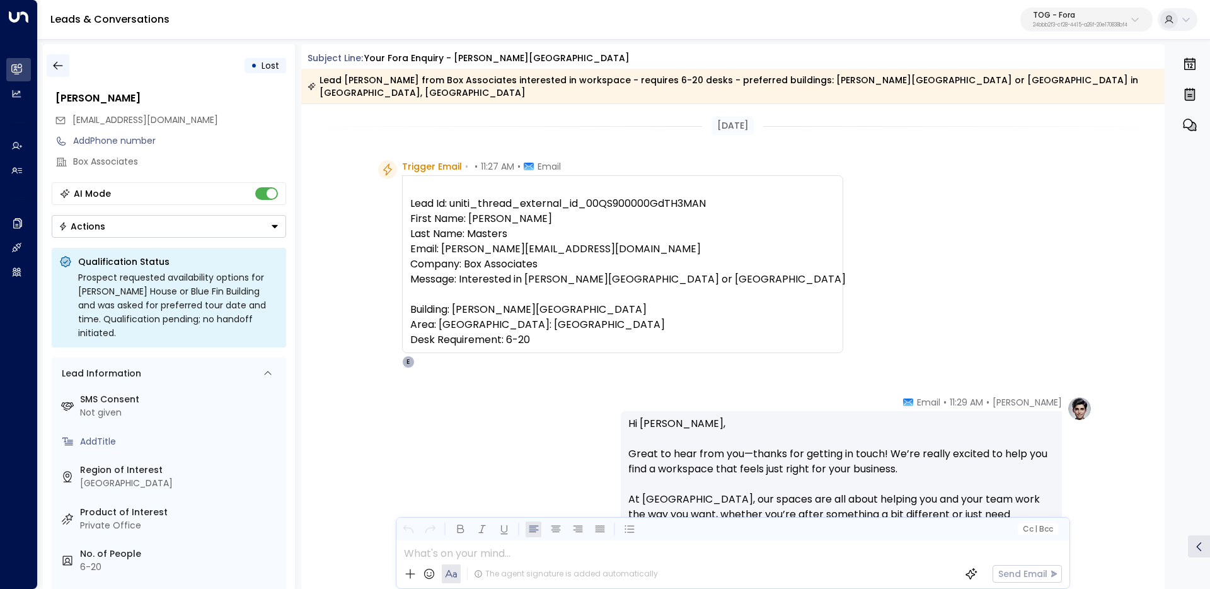
click at [57, 71] on icon "button" at bounding box center [58, 65] width 13 height 13
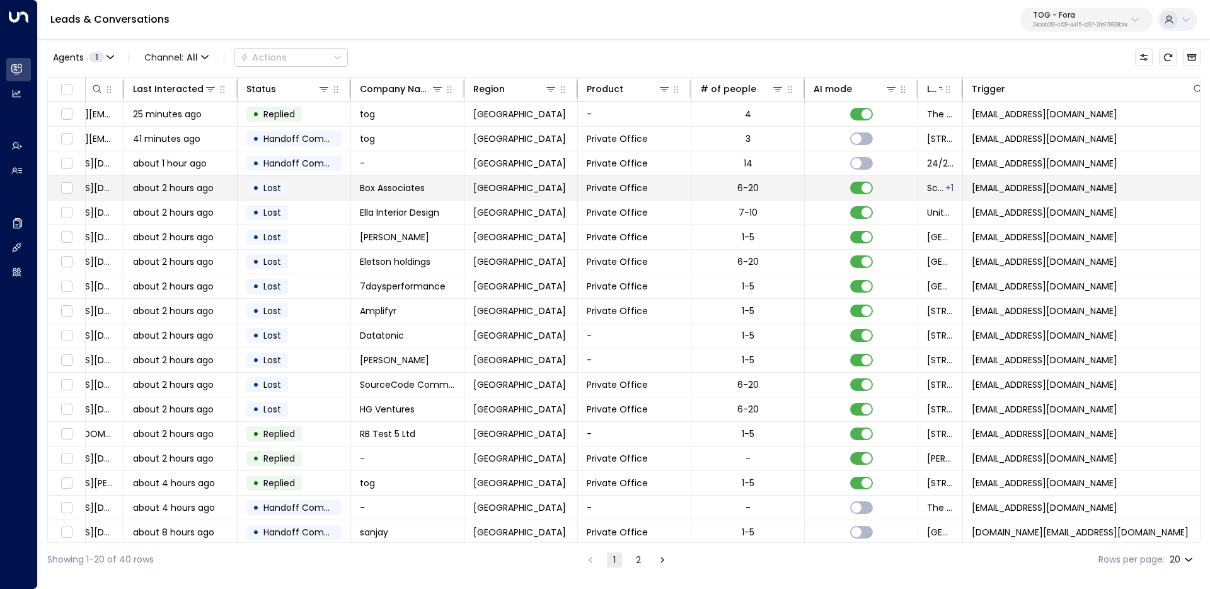
scroll to position [0, 446]
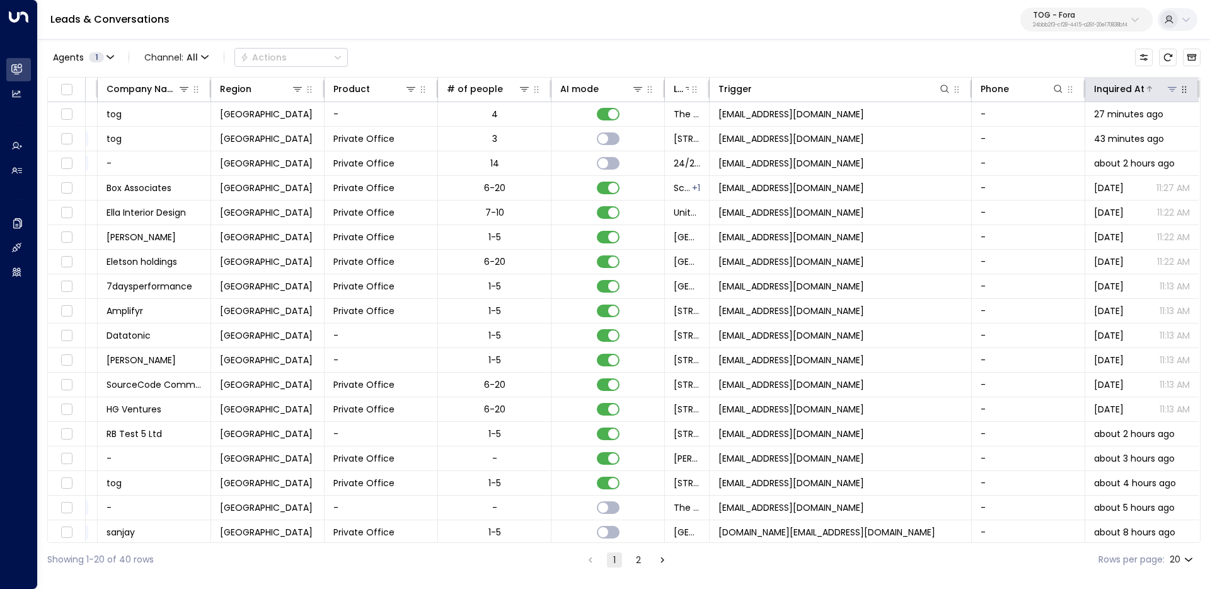
click at [1134, 81] on div "Inquired At" at bounding box center [1119, 88] width 50 height 15
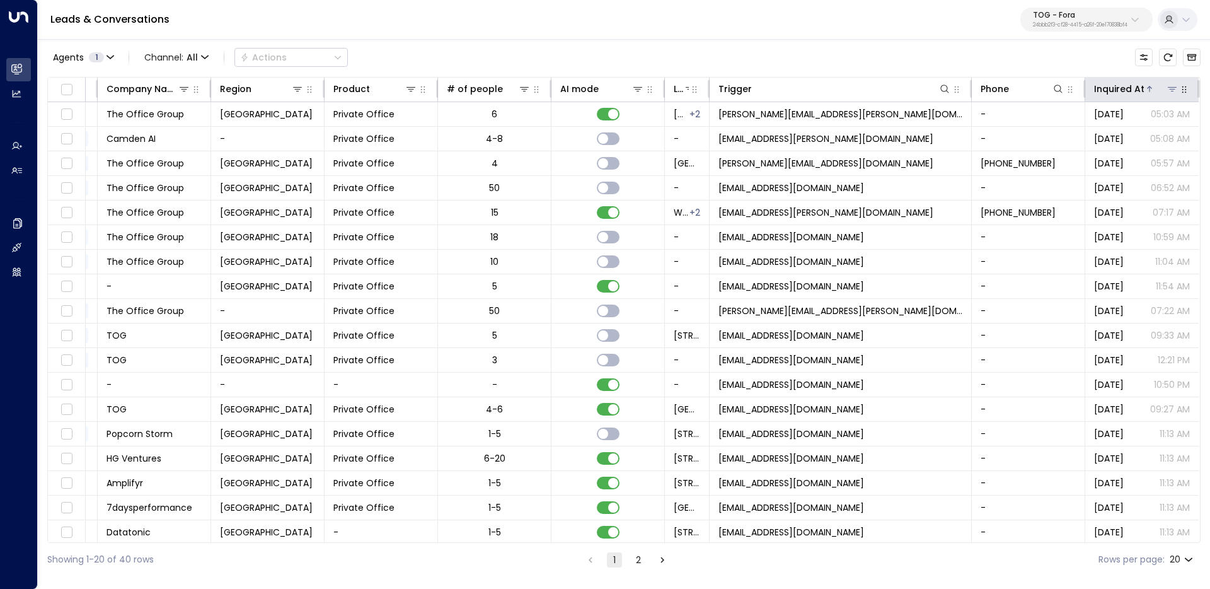
click at [1134, 81] on div "Inquired At" at bounding box center [1119, 88] width 50 height 15
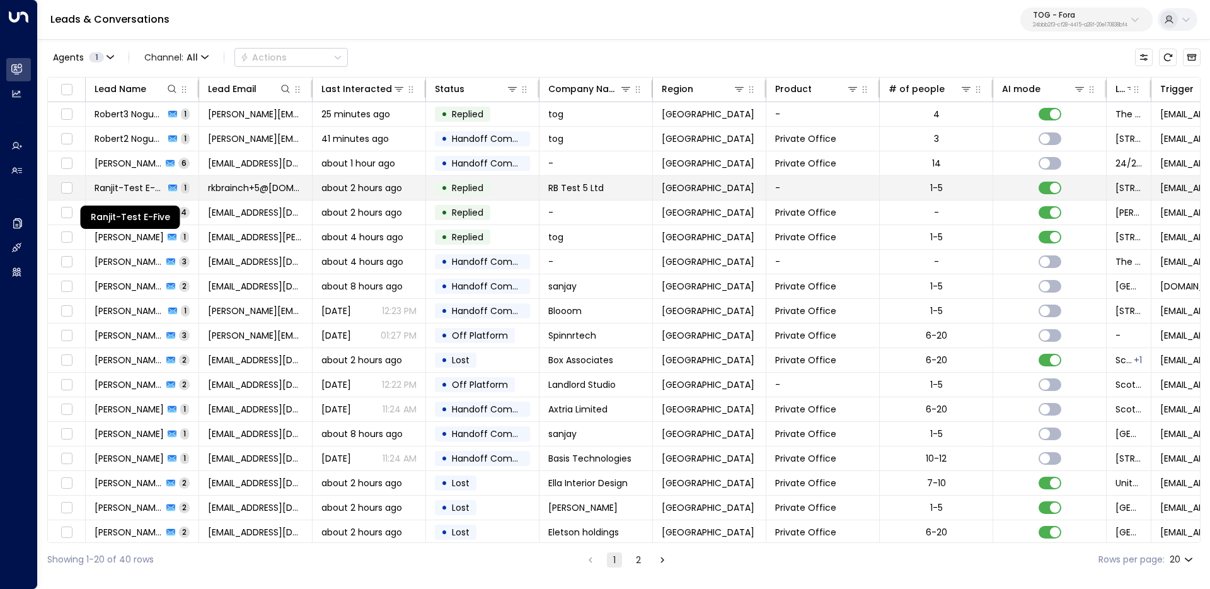
click at [119, 191] on span "Ranjit-Test E-Five" at bounding box center [130, 188] width 70 height 13
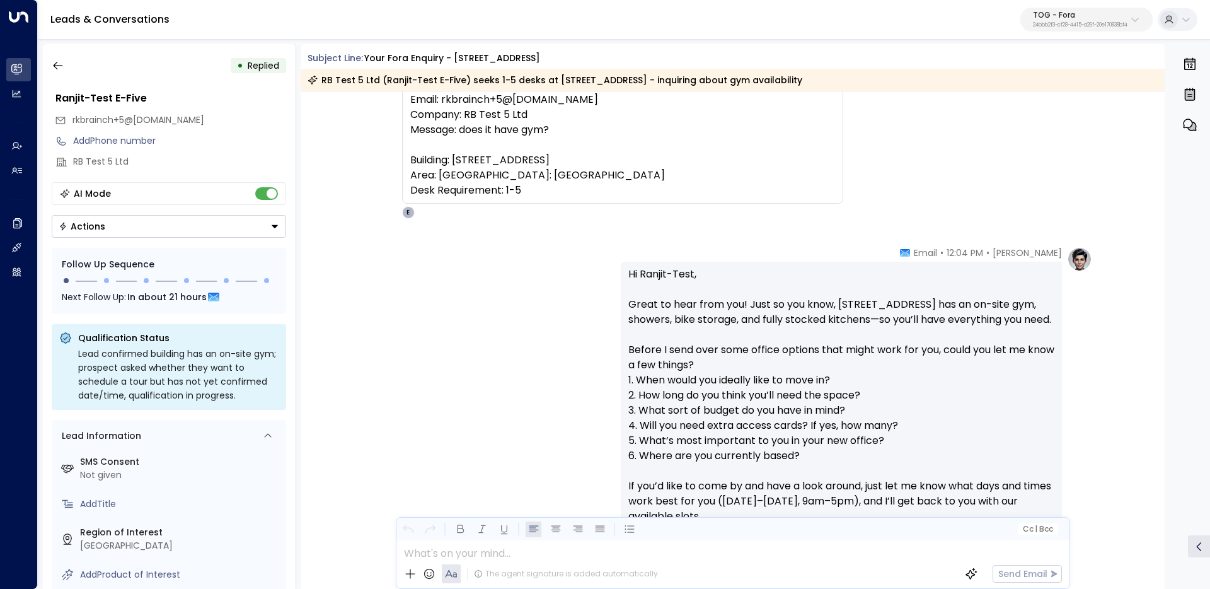
scroll to position [209, 0]
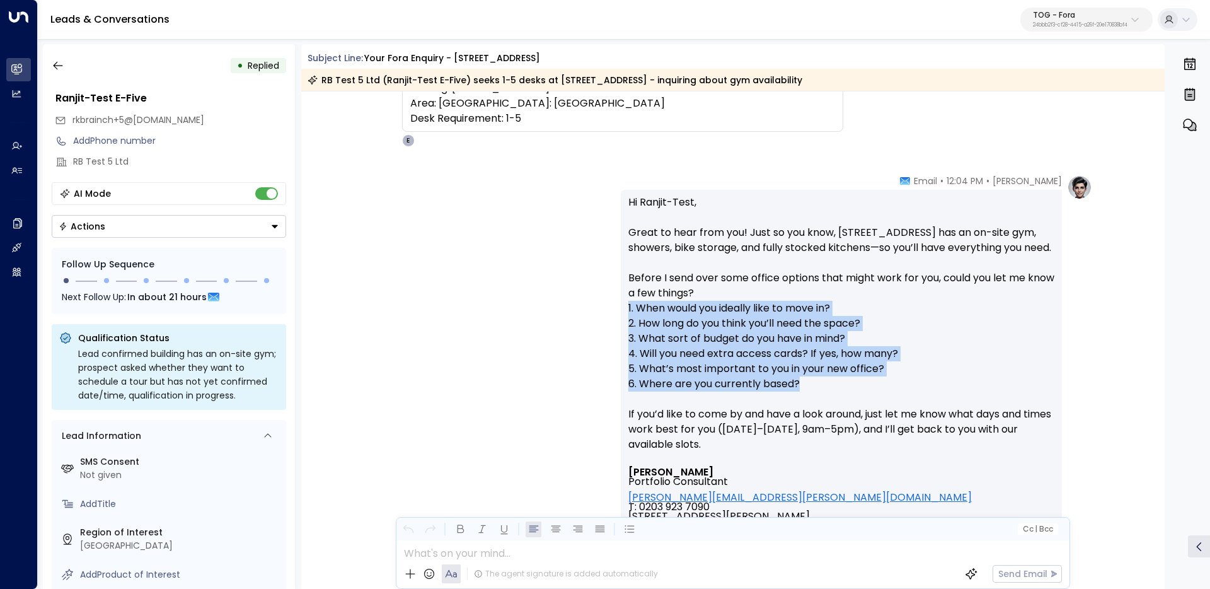
drag, startPoint x: 820, startPoint y: 400, endPoint x: 594, endPoint y: 325, distance: 238.4
click at [594, 325] on div "Eva Fitzgerald • 12:04 PM • Email Hi Ranjit-Test, Great to hear from you! Just …" at bounding box center [733, 467] width 719 height 584
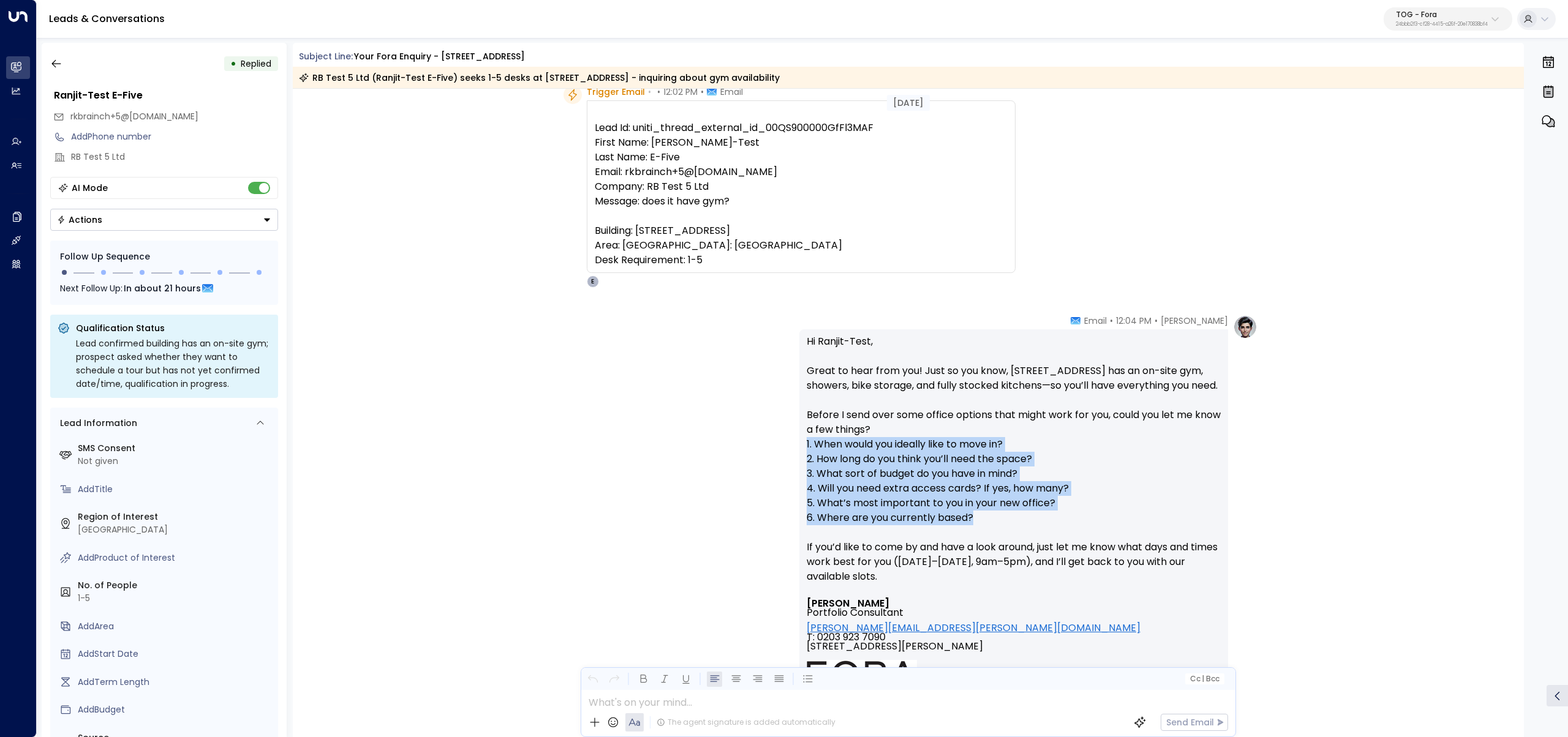
scroll to position [0, 0]
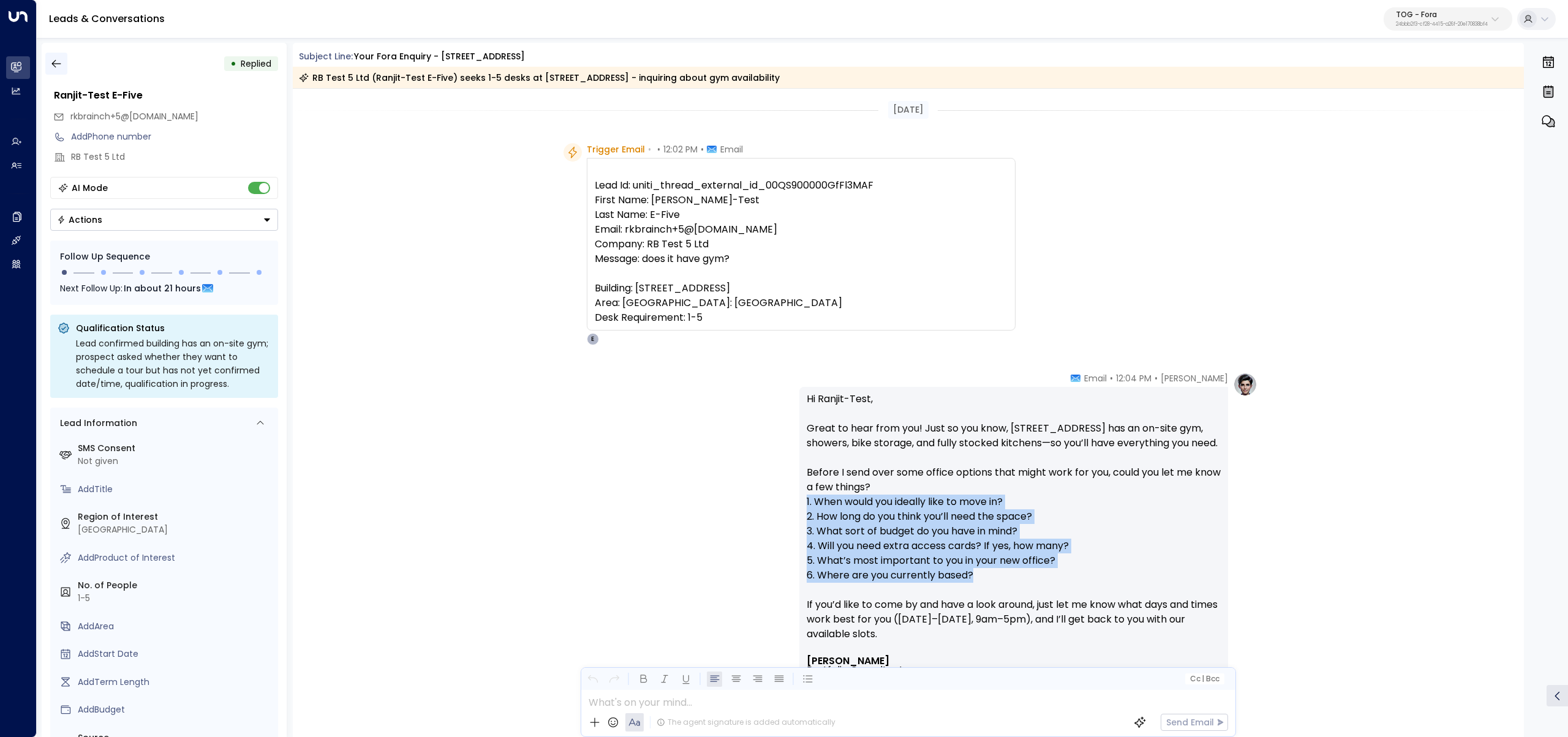
click at [55, 62] on icon "button" at bounding box center [56, 63] width 13 height 13
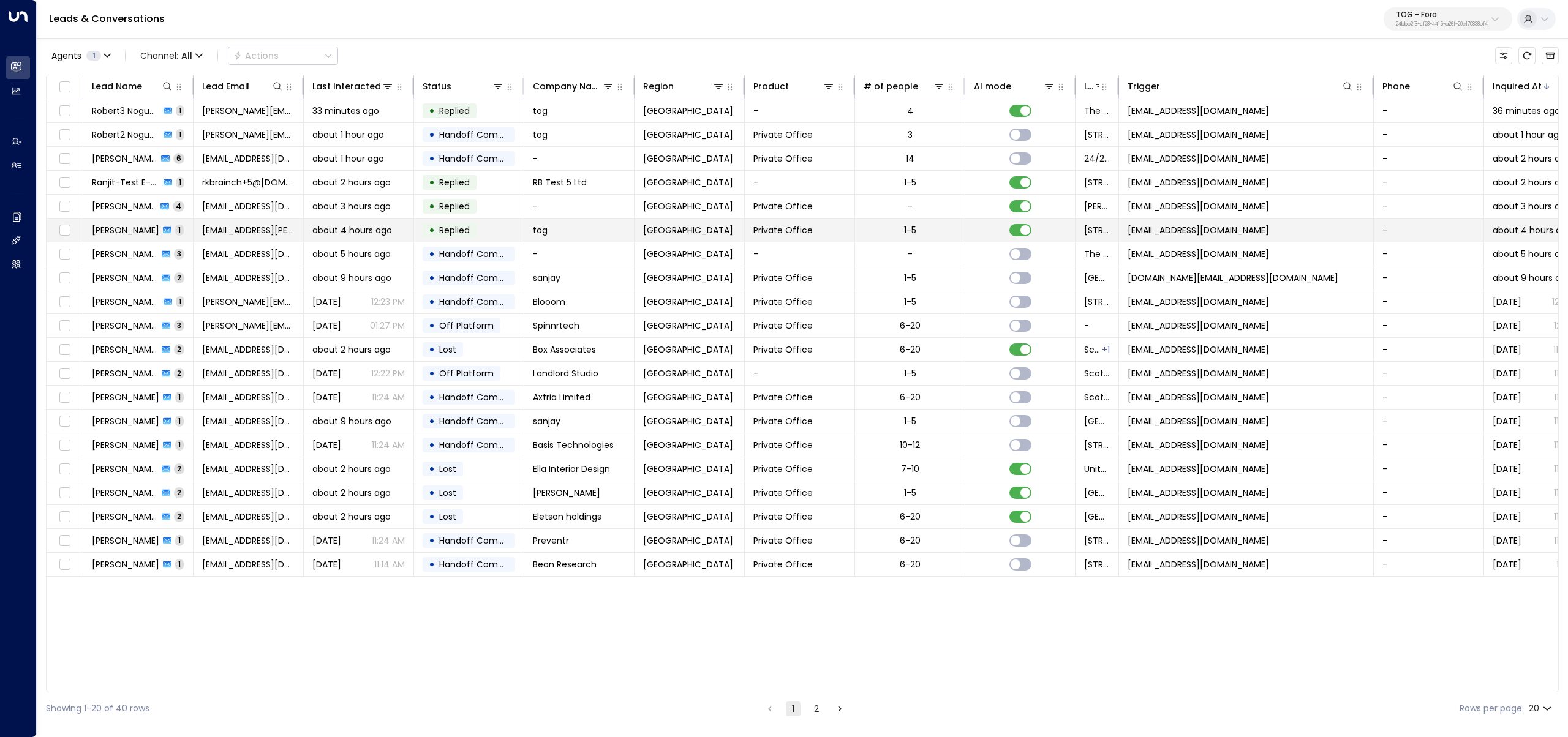
click at [128, 236] on span "[PERSON_NAME]" at bounding box center [125, 230] width 67 height 13
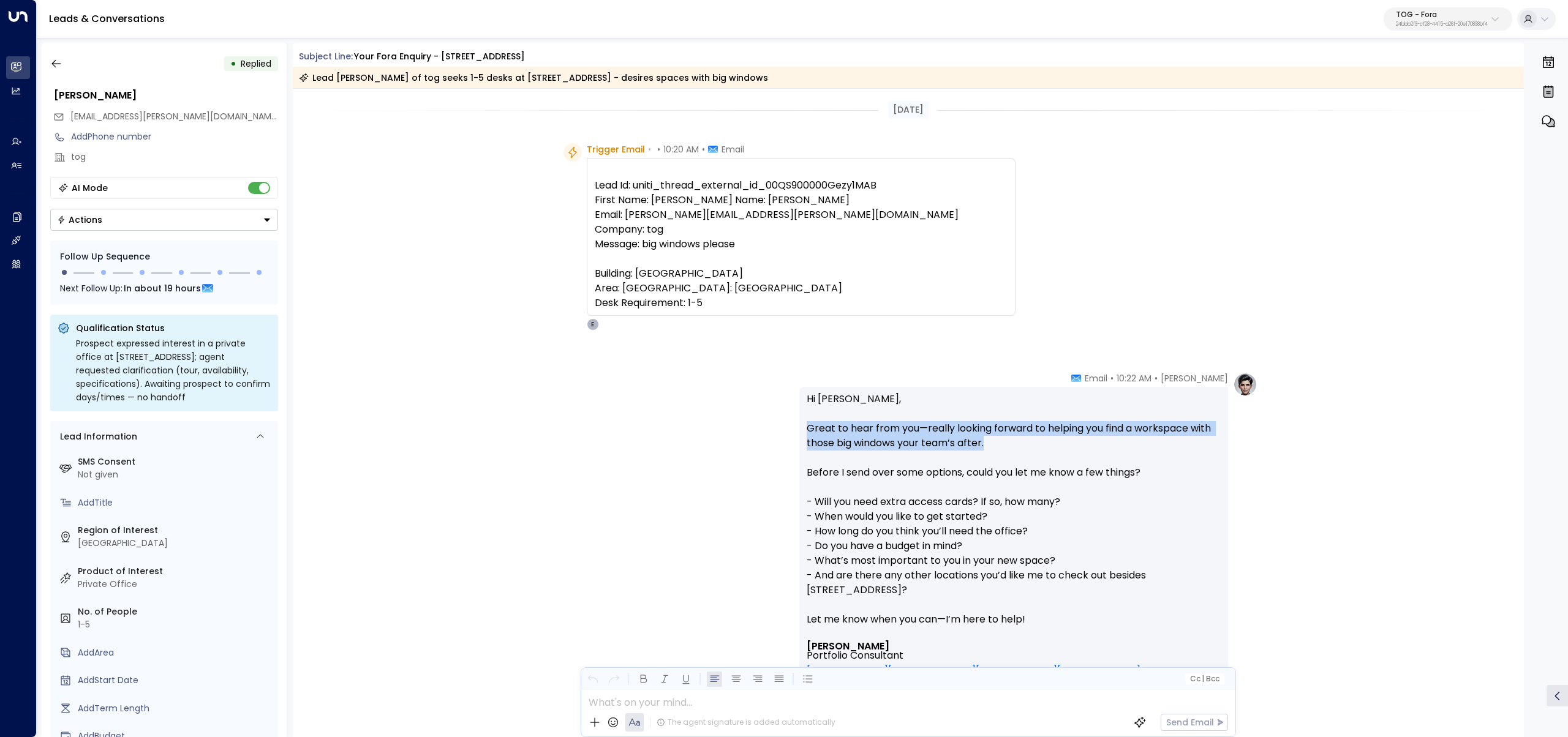
drag, startPoint x: 1007, startPoint y: 449, endPoint x: 785, endPoint y: 411, distance: 225.2
click at [774, 423] on div "Eva Fitzgerald • 10:22 AM • Email Hi Robert, Great to hear from you—really look…" at bounding box center [907, 648] width 699 height 553
copy p "Great to hear from you—really looking forward to helping you find a workspace w…"
click at [46, 62] on button "button" at bounding box center [56, 63] width 22 height 22
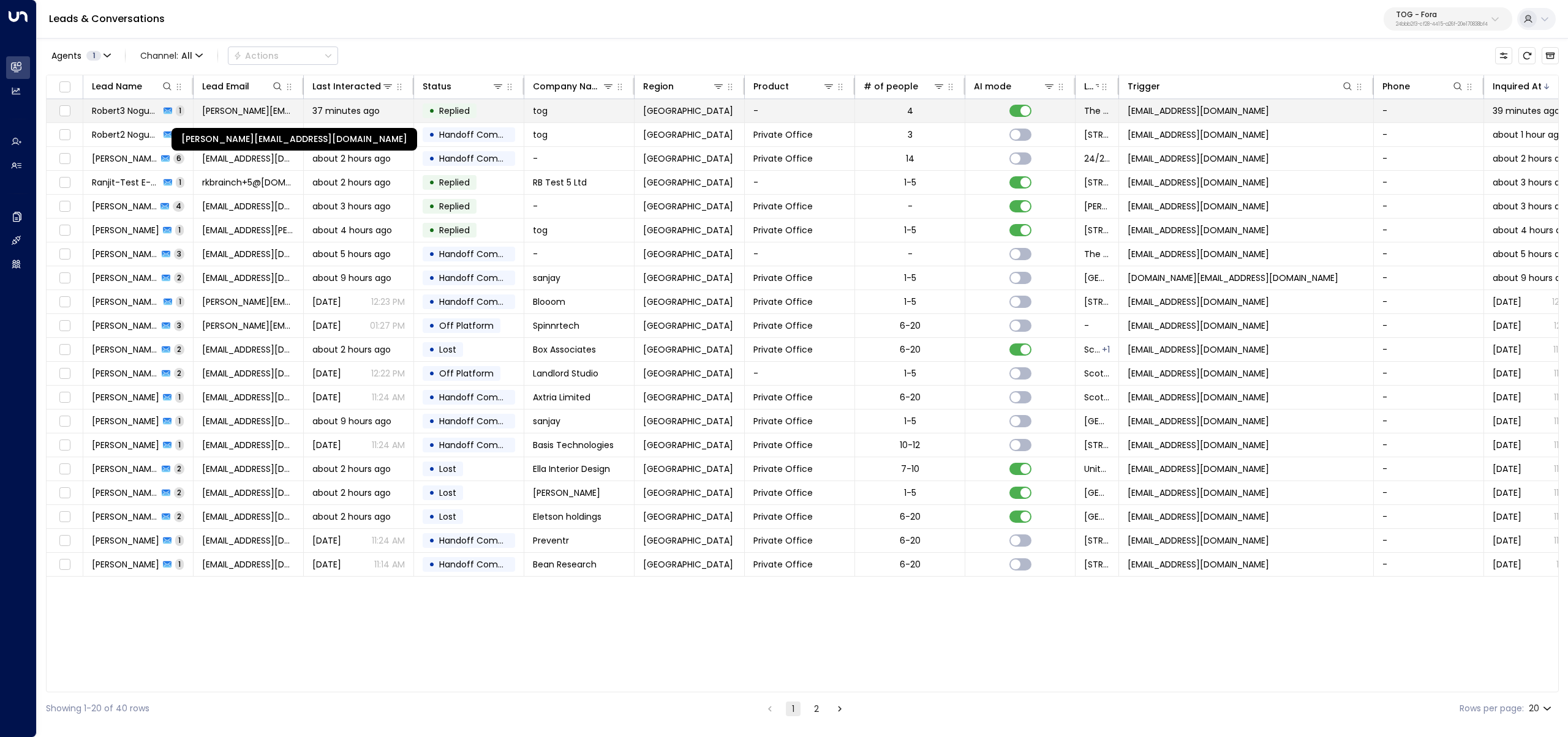
click at [243, 114] on span "[PERSON_NAME][EMAIL_ADDRESS][DOMAIN_NAME]" at bounding box center [248, 111] width 92 height 13
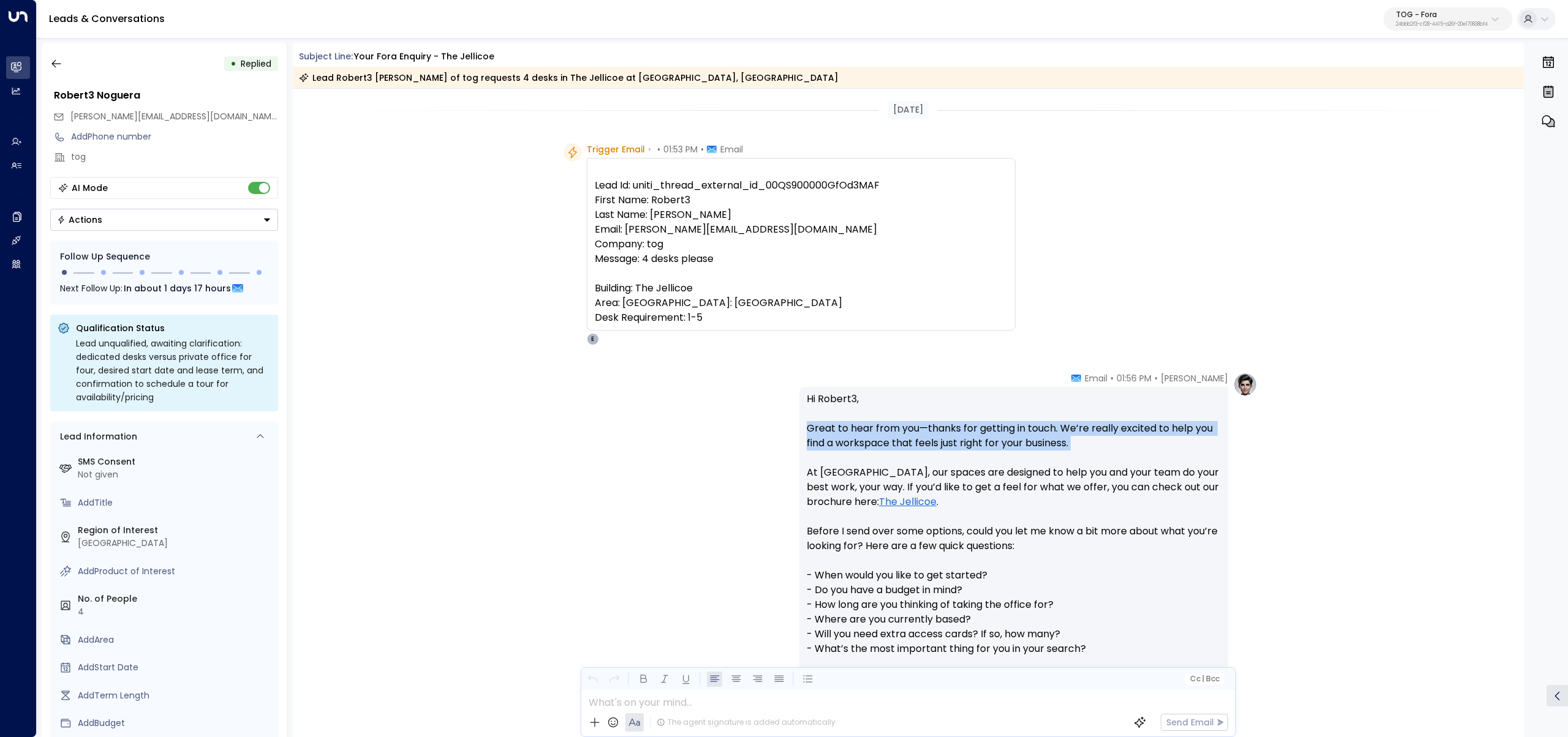
drag, startPoint x: 1117, startPoint y: 451, endPoint x: 783, endPoint y: 423, distance: 335.2
click at [783, 423] on div "Eva Fitzgerald • 01:56 PM • Email Hi Robert3, Great to hear from you—thanks for…" at bounding box center [907, 678] width 699 height 612
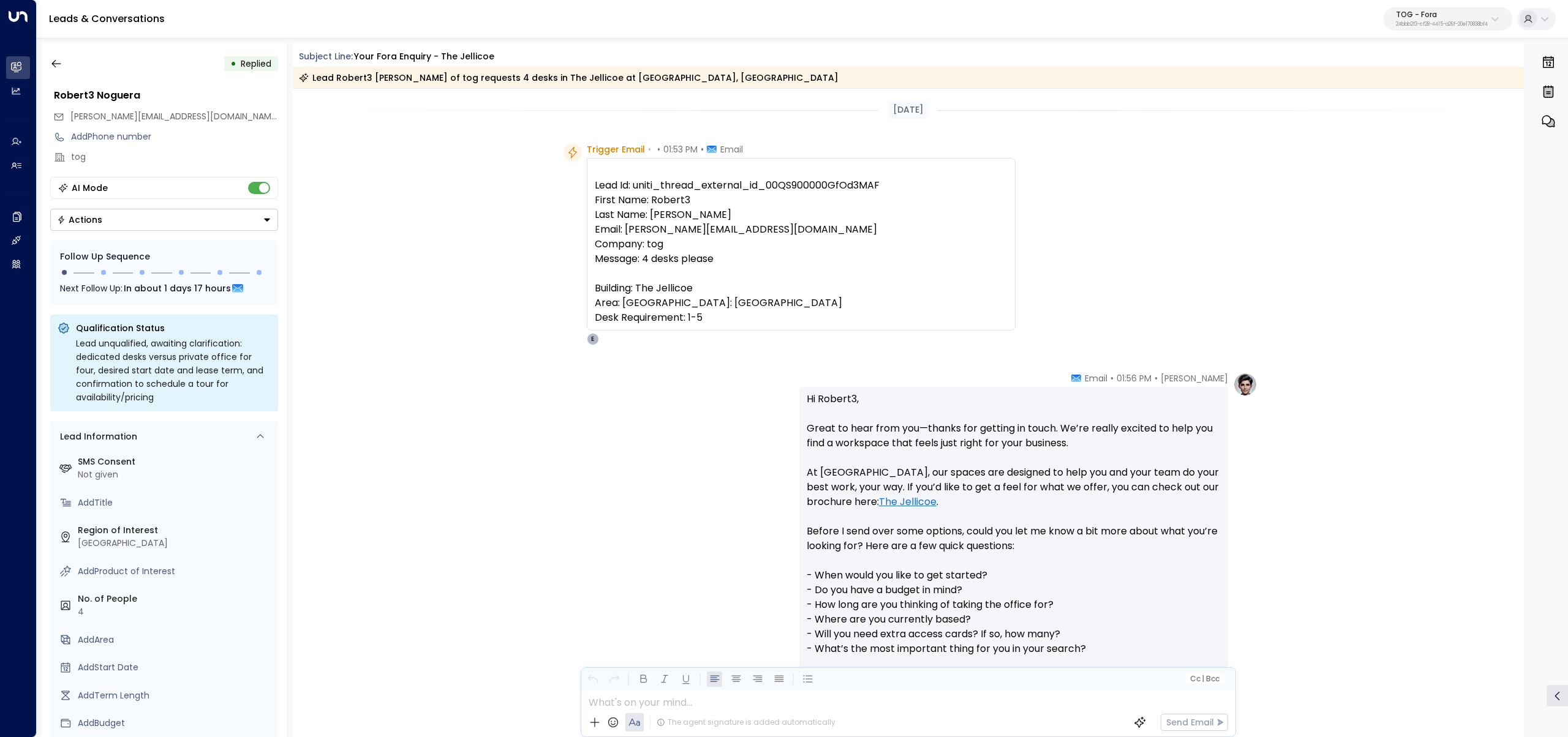
click at [950, 483] on p "Hi Robert3, Great to hear from you—thanks for getting in touch. We’re really ex…" at bounding box center [1013, 546] width 414 height 309
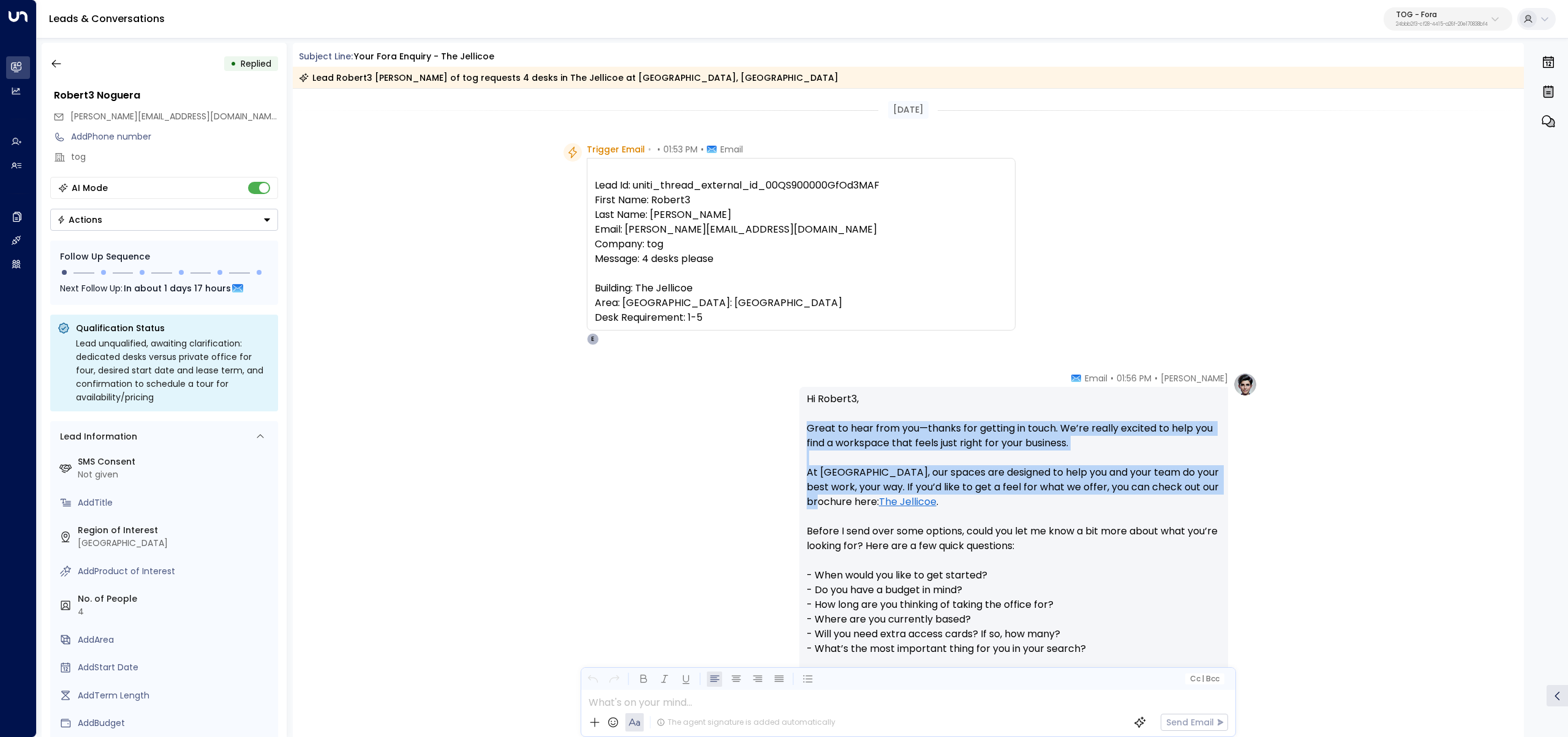
drag, startPoint x: 1221, startPoint y: 489, endPoint x: 789, endPoint y: 424, distance: 436.9
click at [789, 424] on div "Eva Fitzgerald • 01:56 PM • Email Hi Robert3, Great to hear from you—thanks for…" at bounding box center [907, 678] width 699 height 612
click at [956, 443] on p "Hi Robert3, Great to hear from you—thanks for getting in touch. We’re really ex…" at bounding box center [1013, 546] width 414 height 309
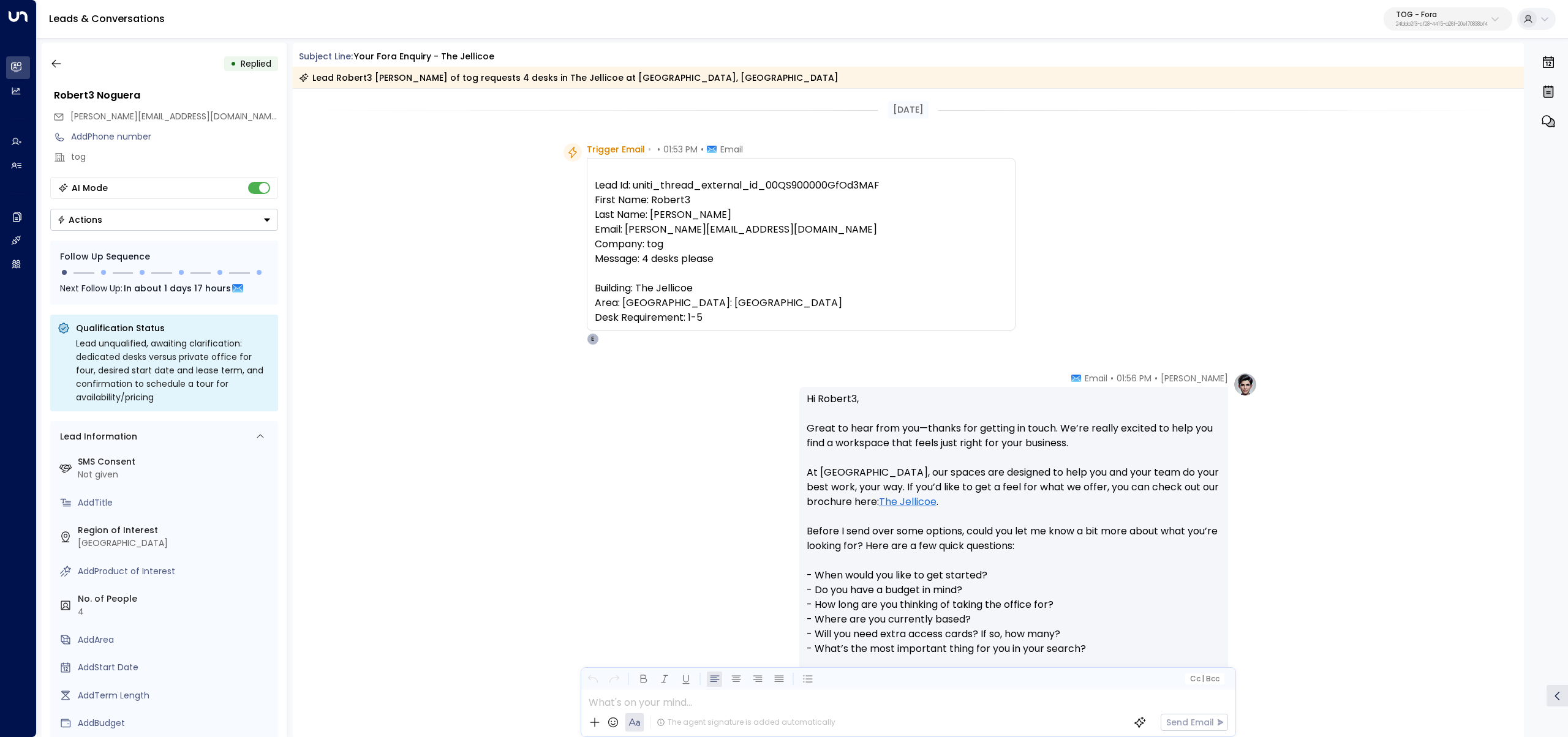
click at [1002, 476] on p "Hi Robert3, Great to hear from you—thanks for getting in touch. We’re really ex…" at bounding box center [1013, 546] width 414 height 309
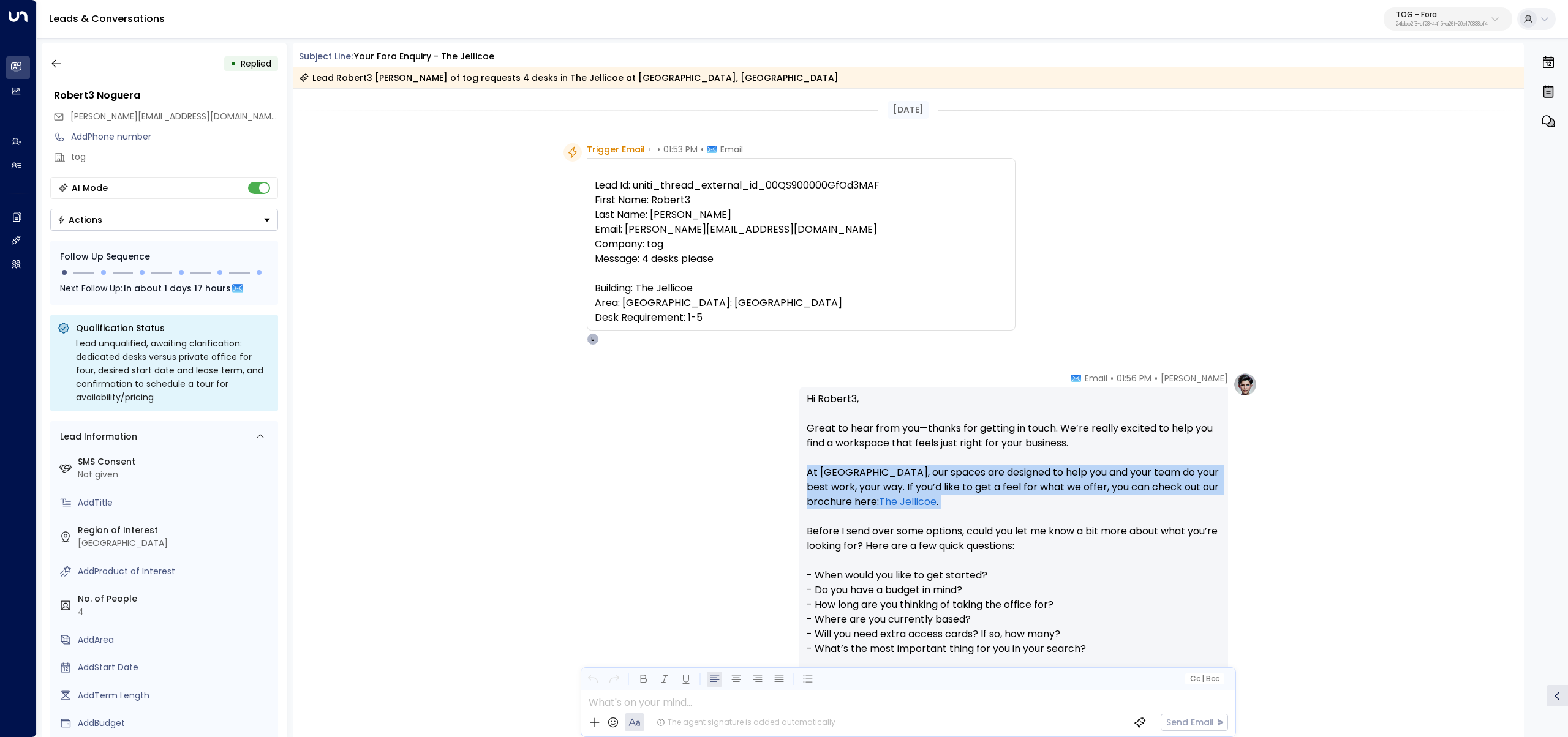
click at [1001, 476] on p "Hi Robert3, Great to hear from you—thanks for getting in touch. We’re really ex…" at bounding box center [1013, 546] width 414 height 309
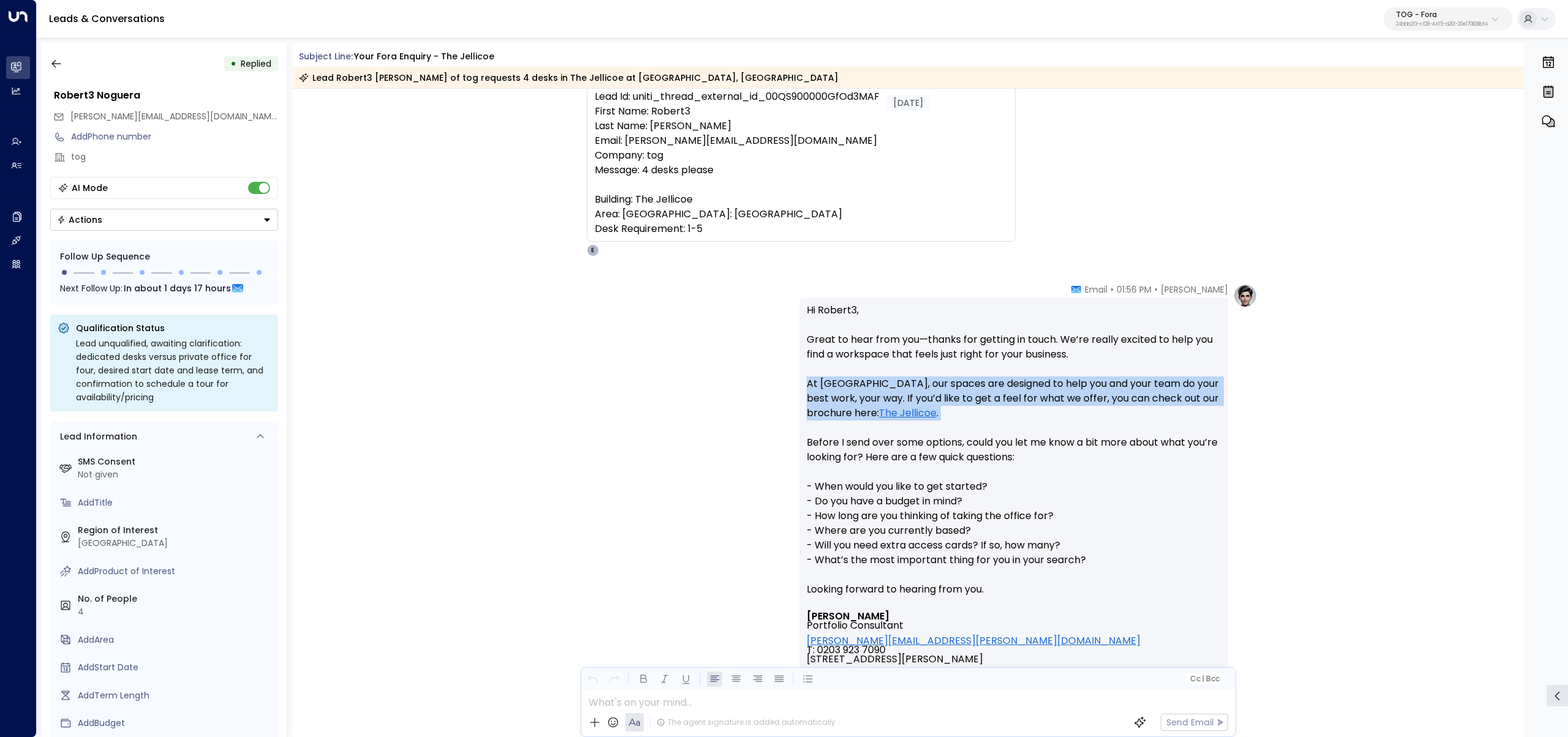
copy p "At Fora, our spaces are designed to help you and your team do your best work, y…"
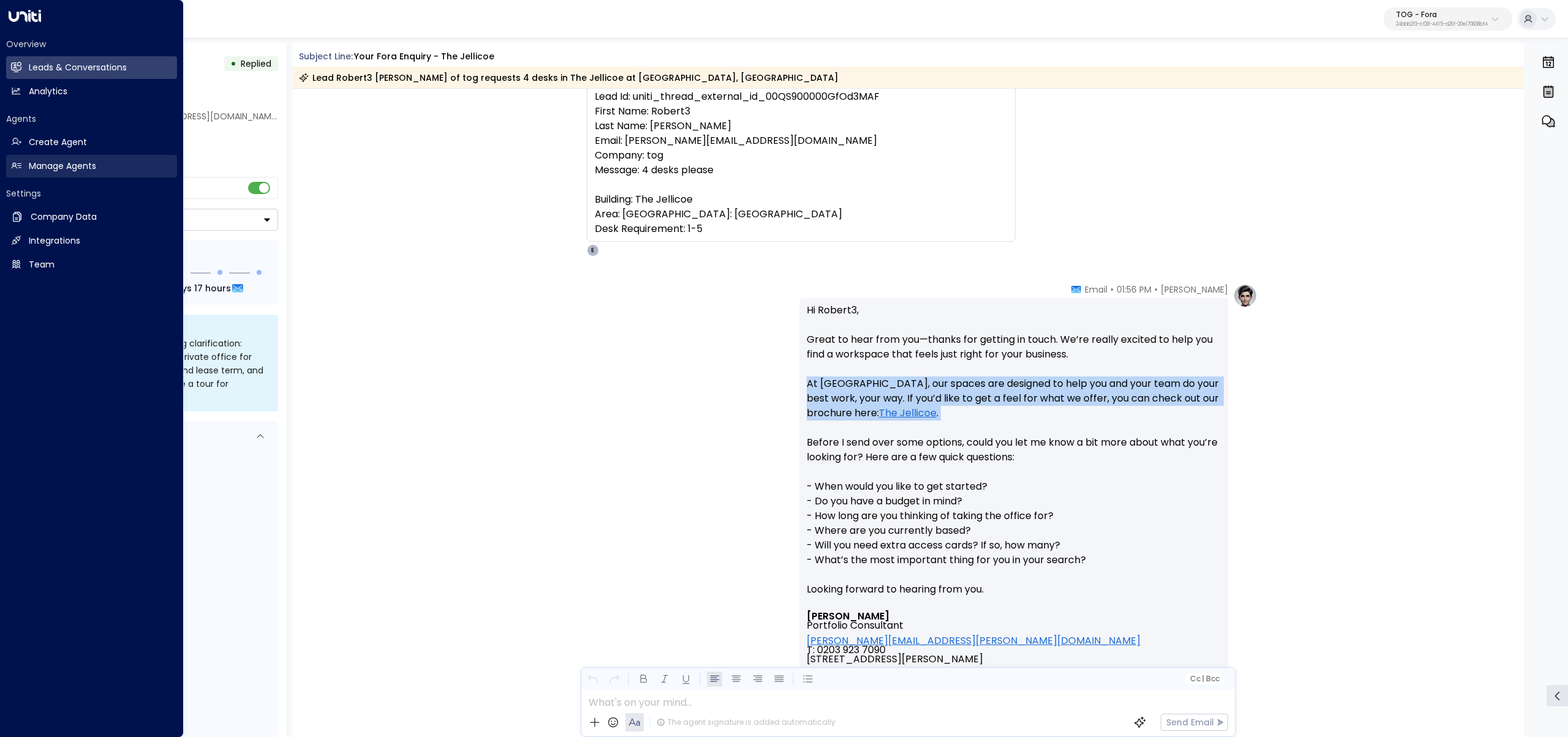
click at [70, 161] on h2 "Manage Agents" at bounding box center [62, 166] width 67 height 13
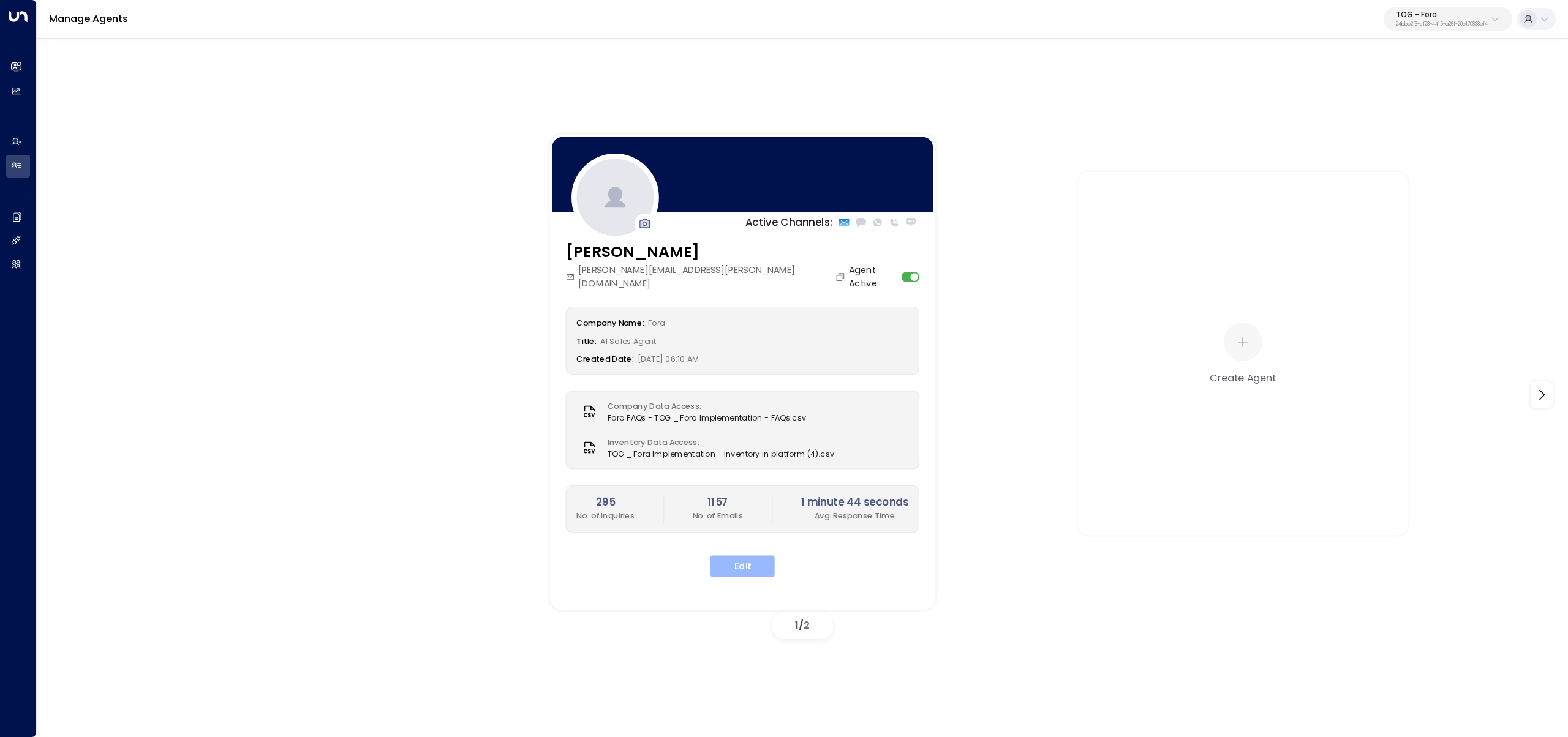
click at [767, 562] on button "Edit" at bounding box center [742, 566] width 64 height 22
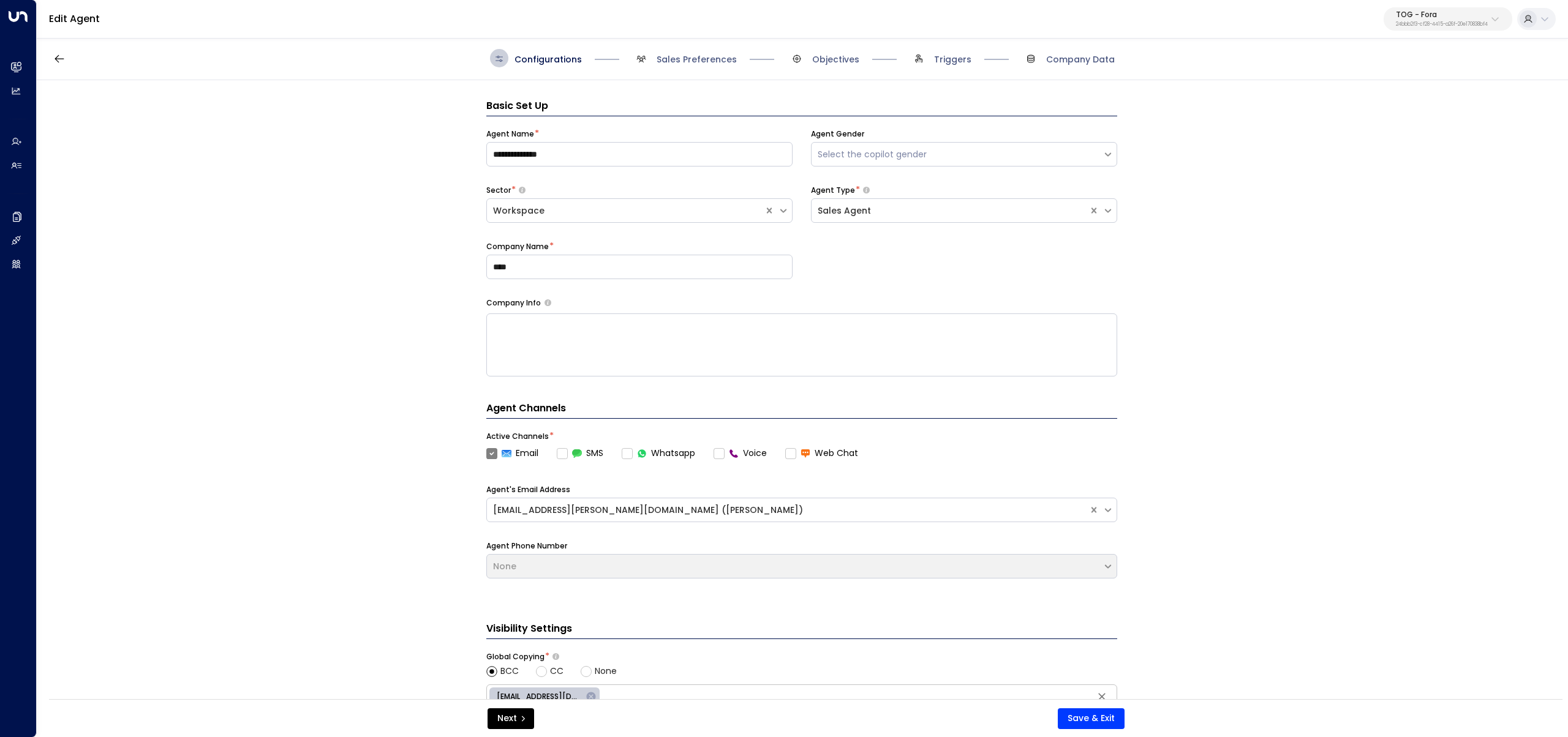
scroll to position [18, 0]
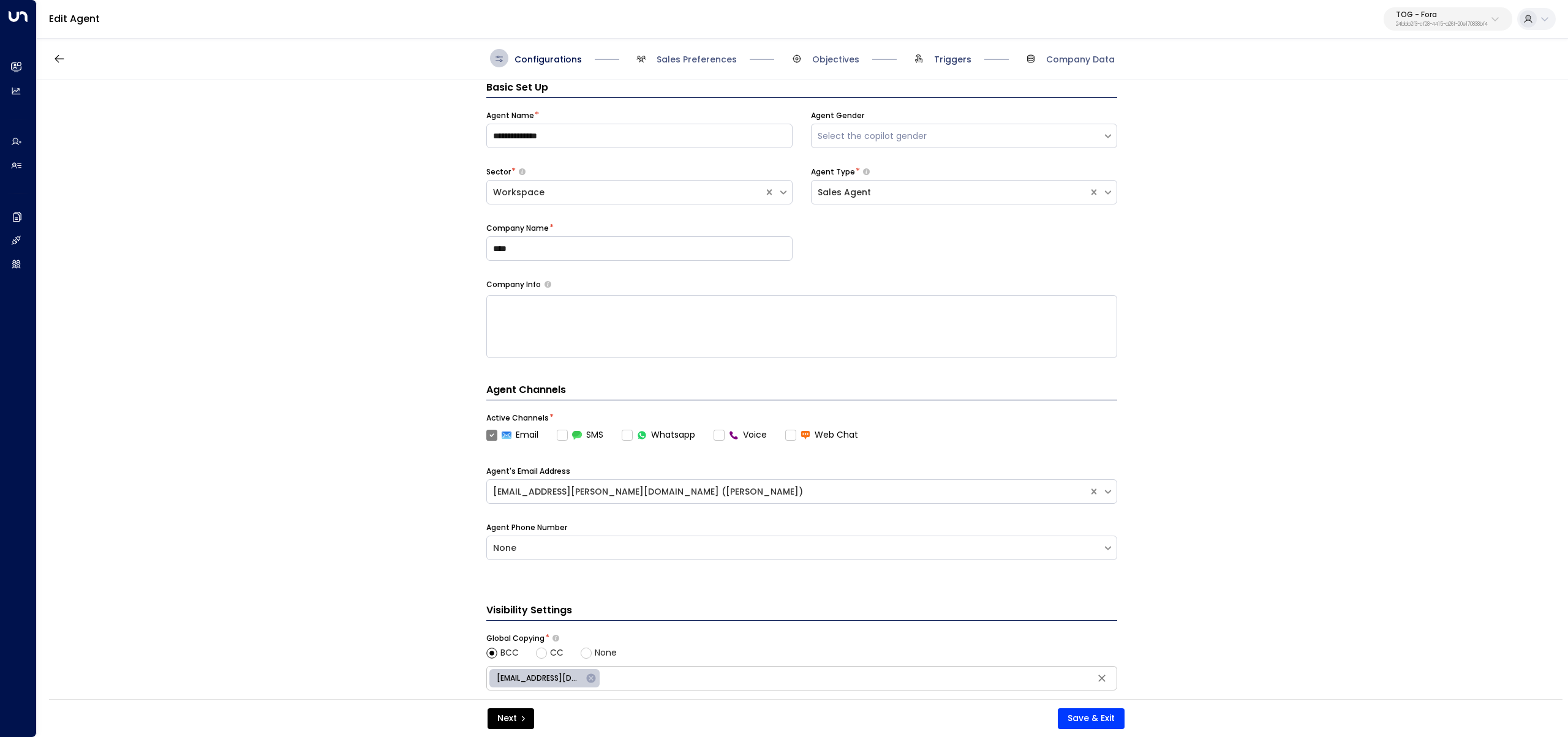
click at [967, 53] on span "Triggers" at bounding box center [952, 59] width 37 height 13
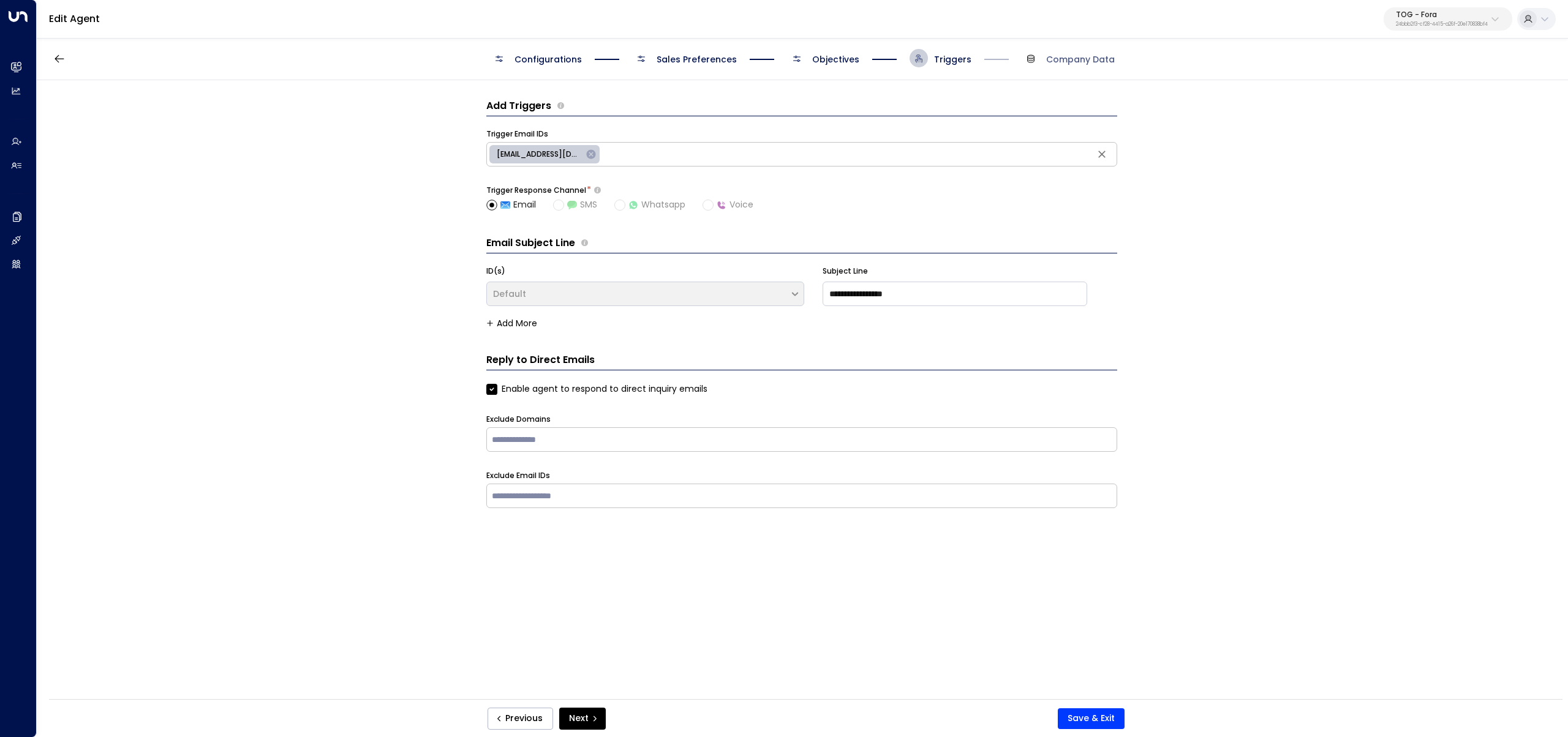
click at [810, 65] on span "Objectives" at bounding box center [824, 57] width 72 height 18
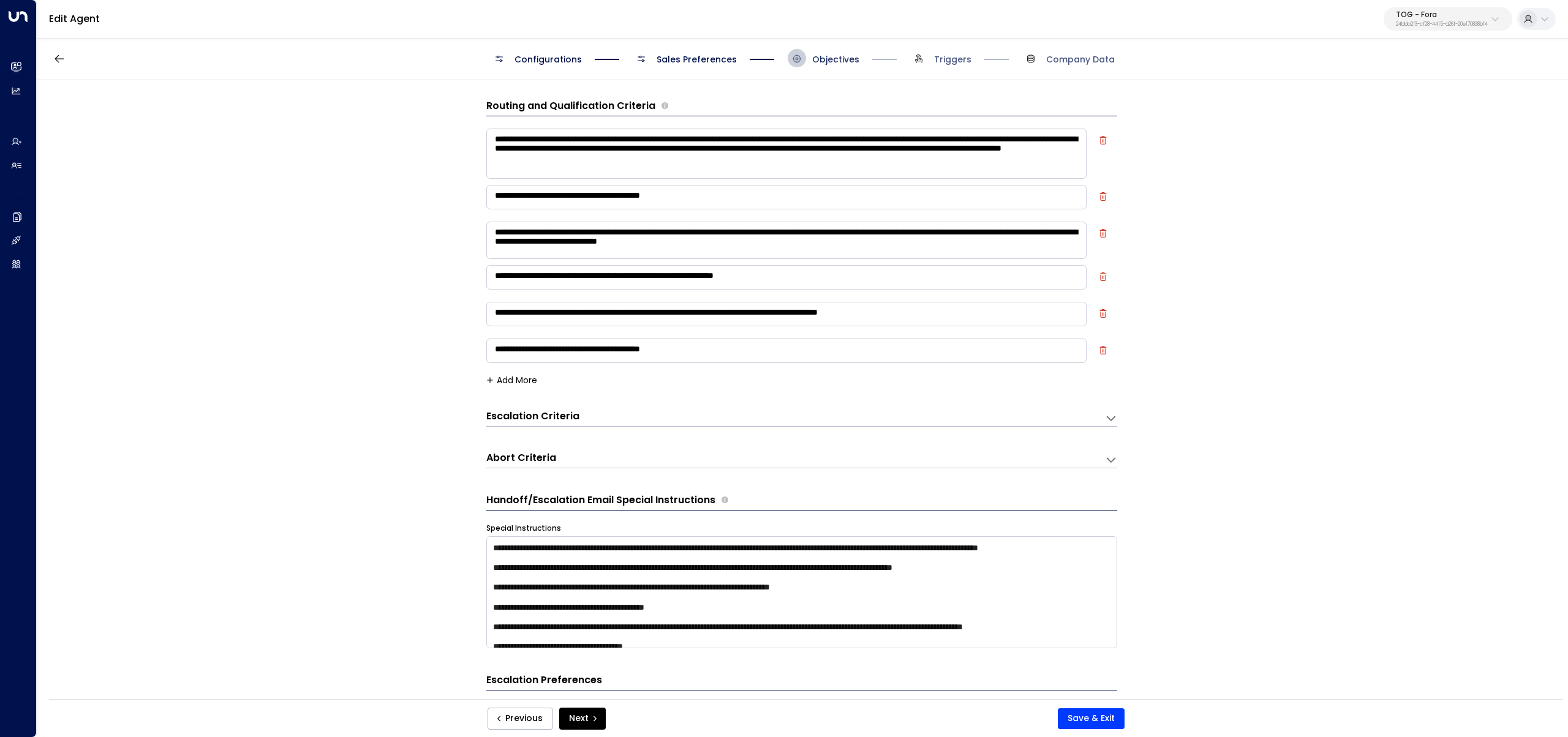
scroll to position [18, 0]
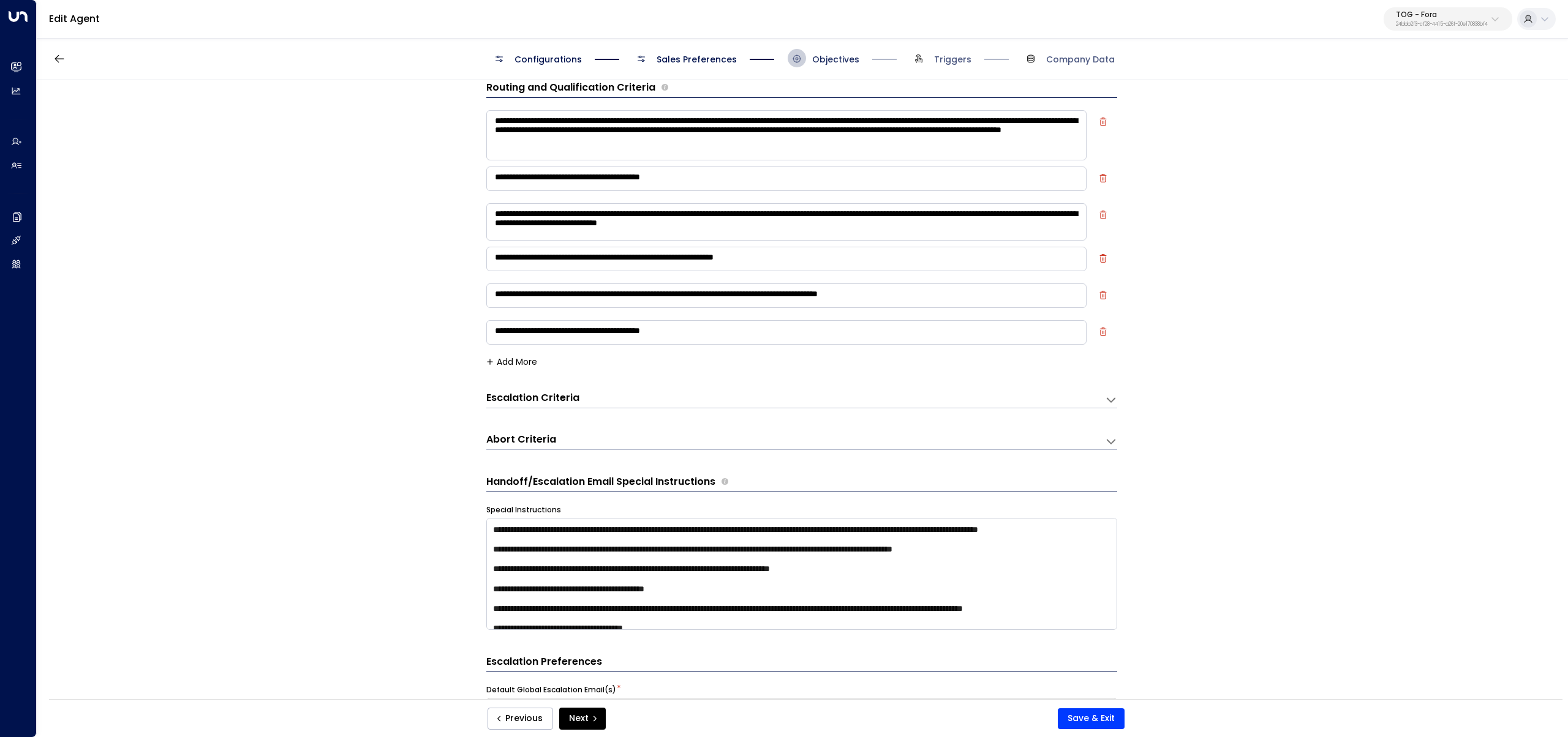
click at [824, 55] on span "Objectives" at bounding box center [835, 59] width 48 height 13
click at [934, 235] on textarea "**********" at bounding box center [786, 221] width 600 height 37
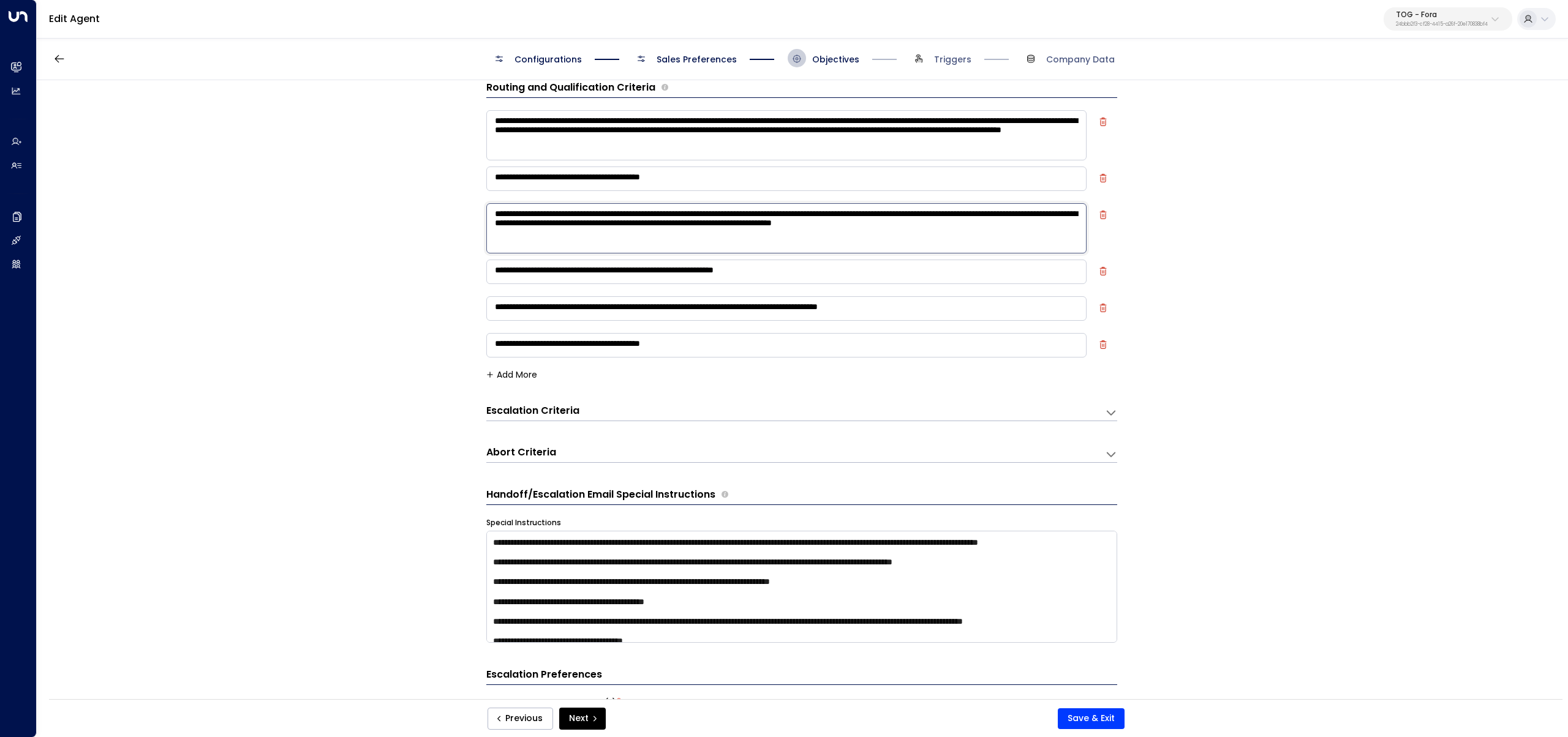
type textarea "**********"
click at [1089, 729] on div "Previous Next Save & Exit" at bounding box center [804, 718] width 1513 height 38
click at [1086, 722] on button "Save & Exit" at bounding box center [1090, 718] width 67 height 20
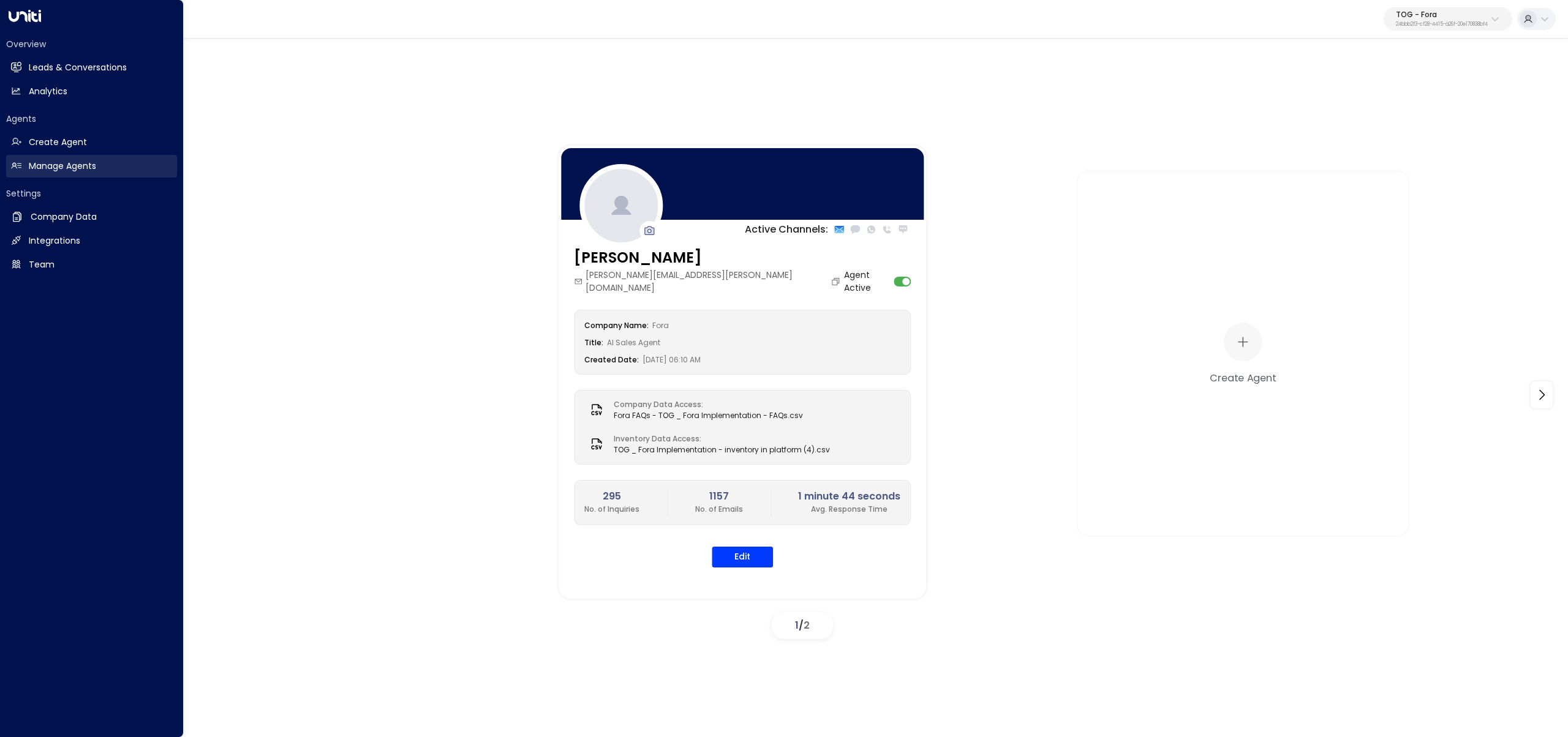
click at [78, 170] on h2 "Manage Agents" at bounding box center [62, 166] width 67 height 13
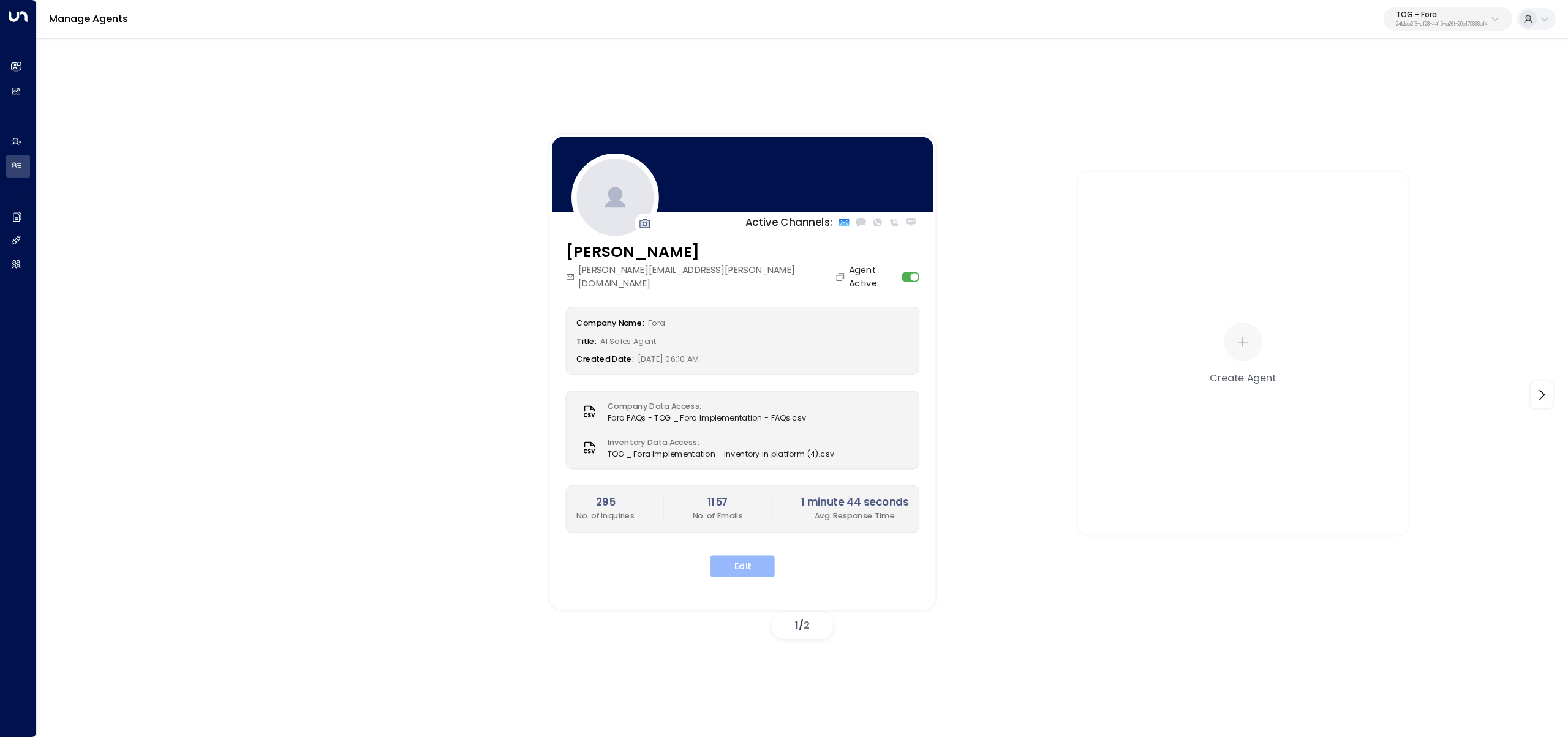
click at [730, 555] on button "Edit" at bounding box center [742, 566] width 64 height 22
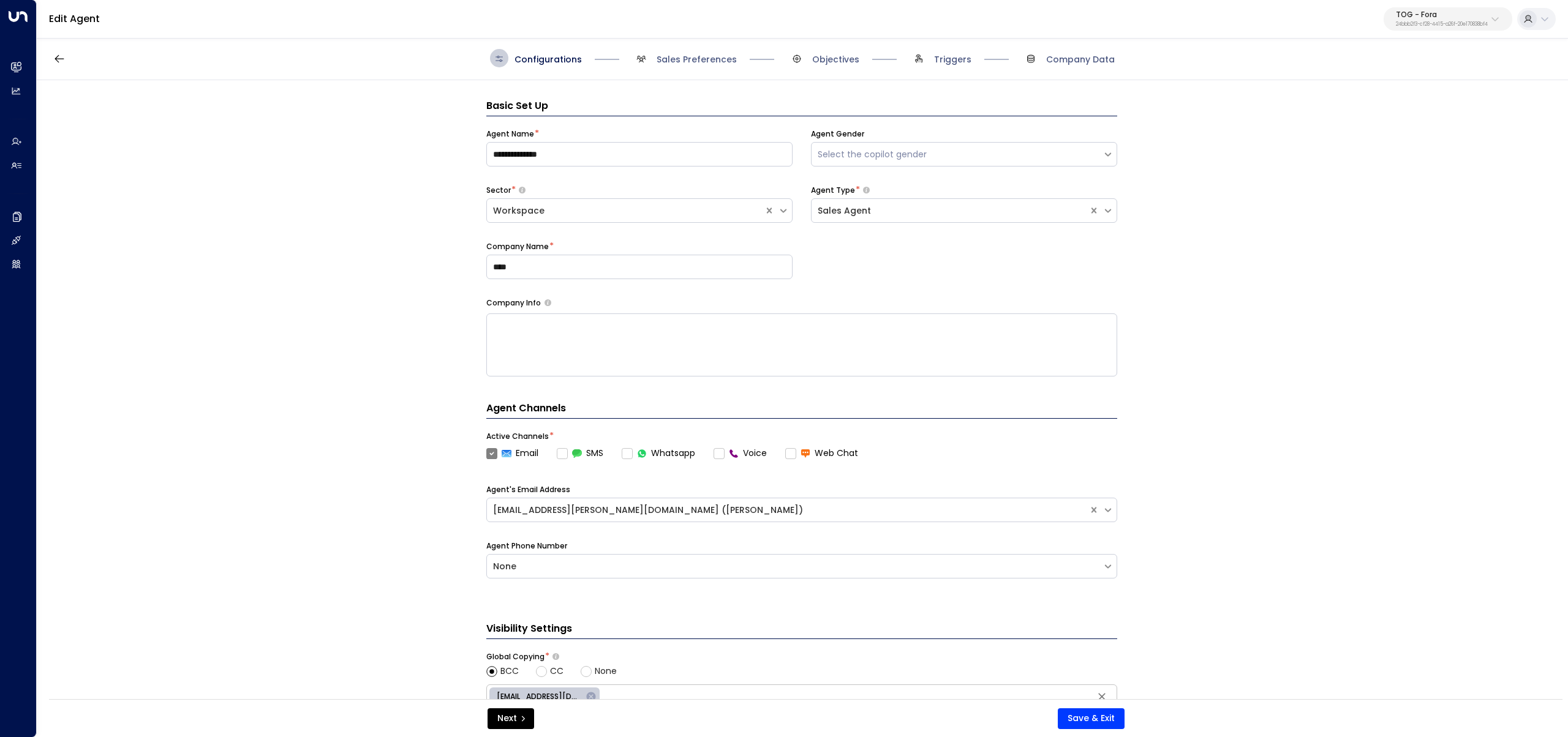
scroll to position [18, 0]
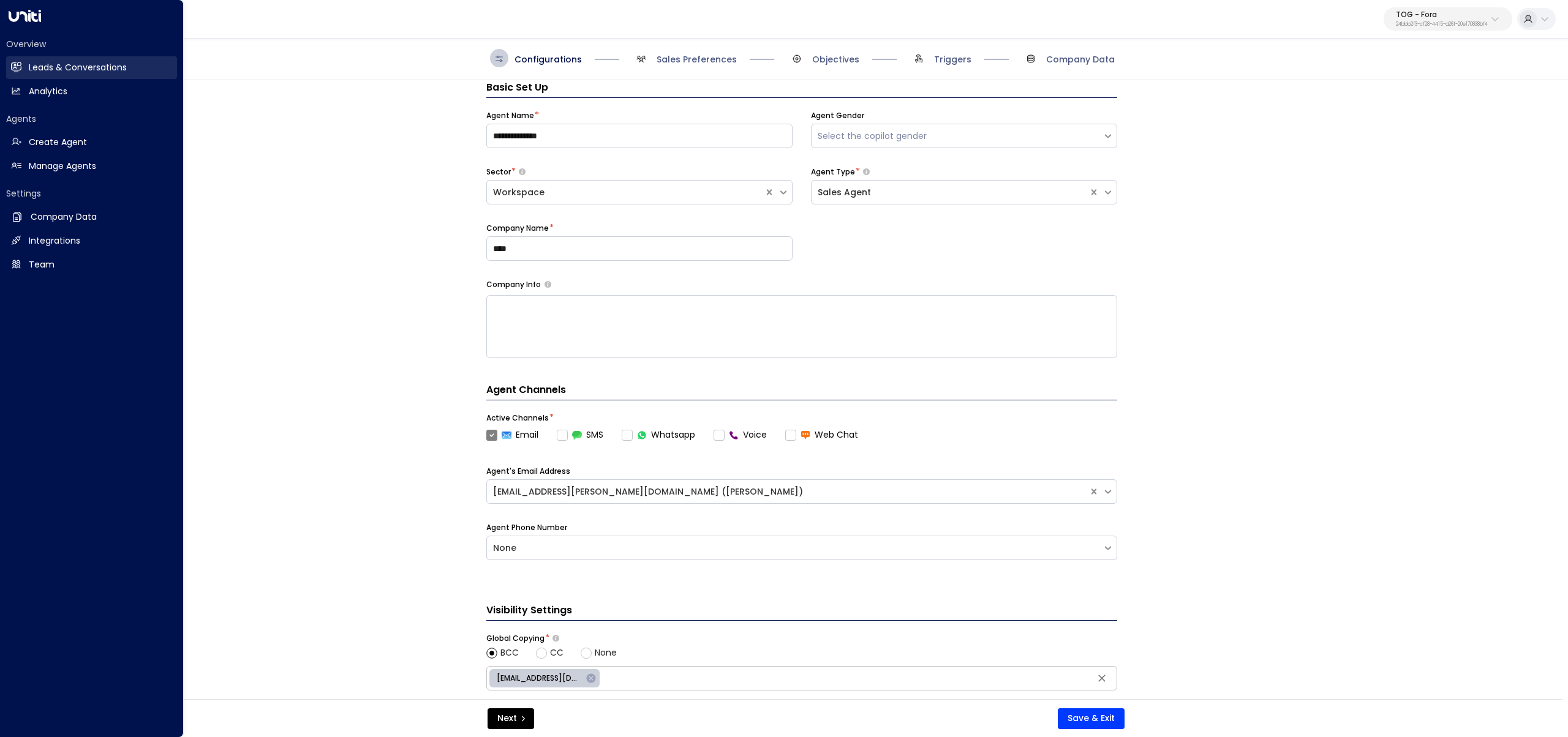
click at [28, 76] on link "Leads & Conversations Leads & Conversations" at bounding box center [91, 67] width 171 height 22
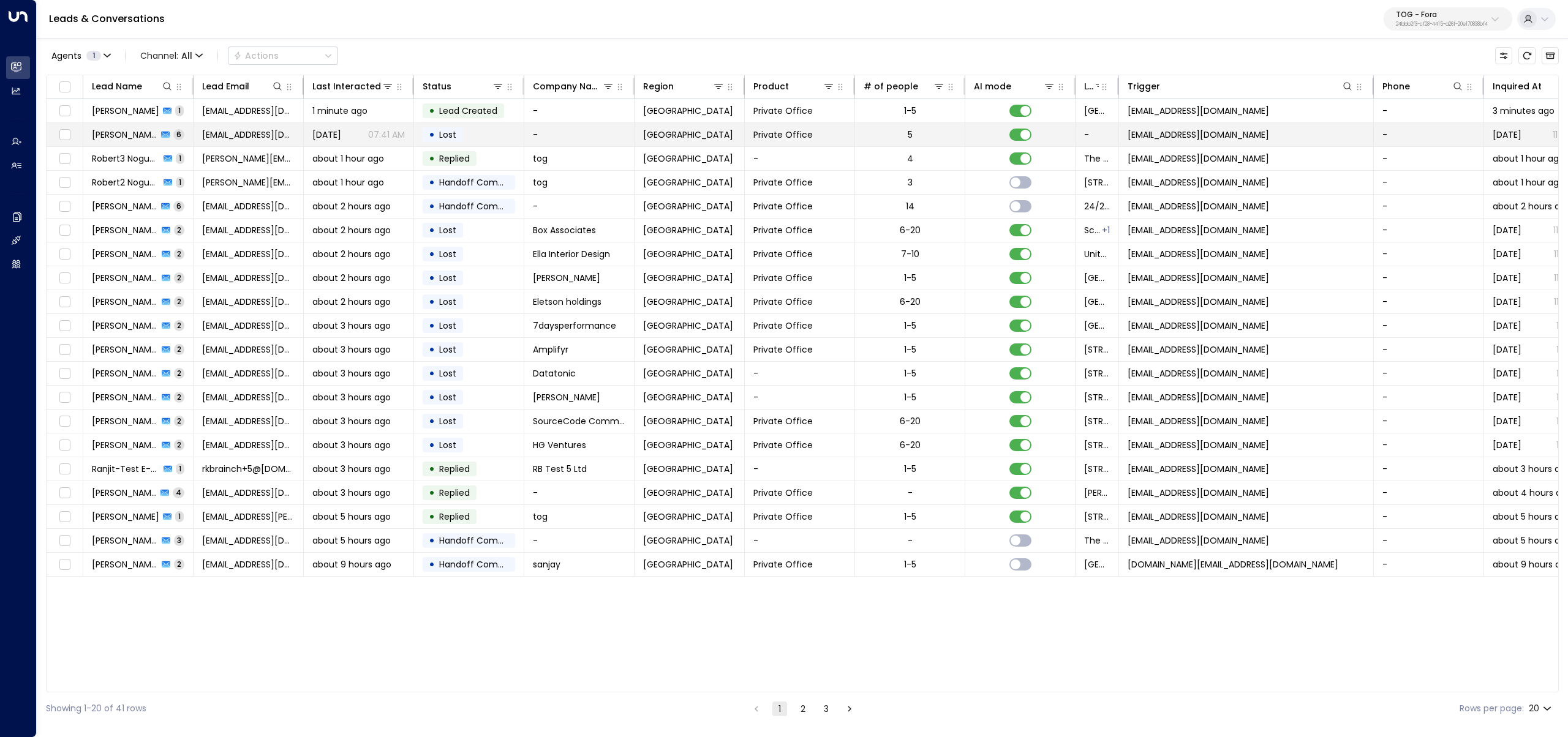
click at [131, 141] on td "Rayan Habbab 6" at bounding box center [138, 135] width 110 height 23
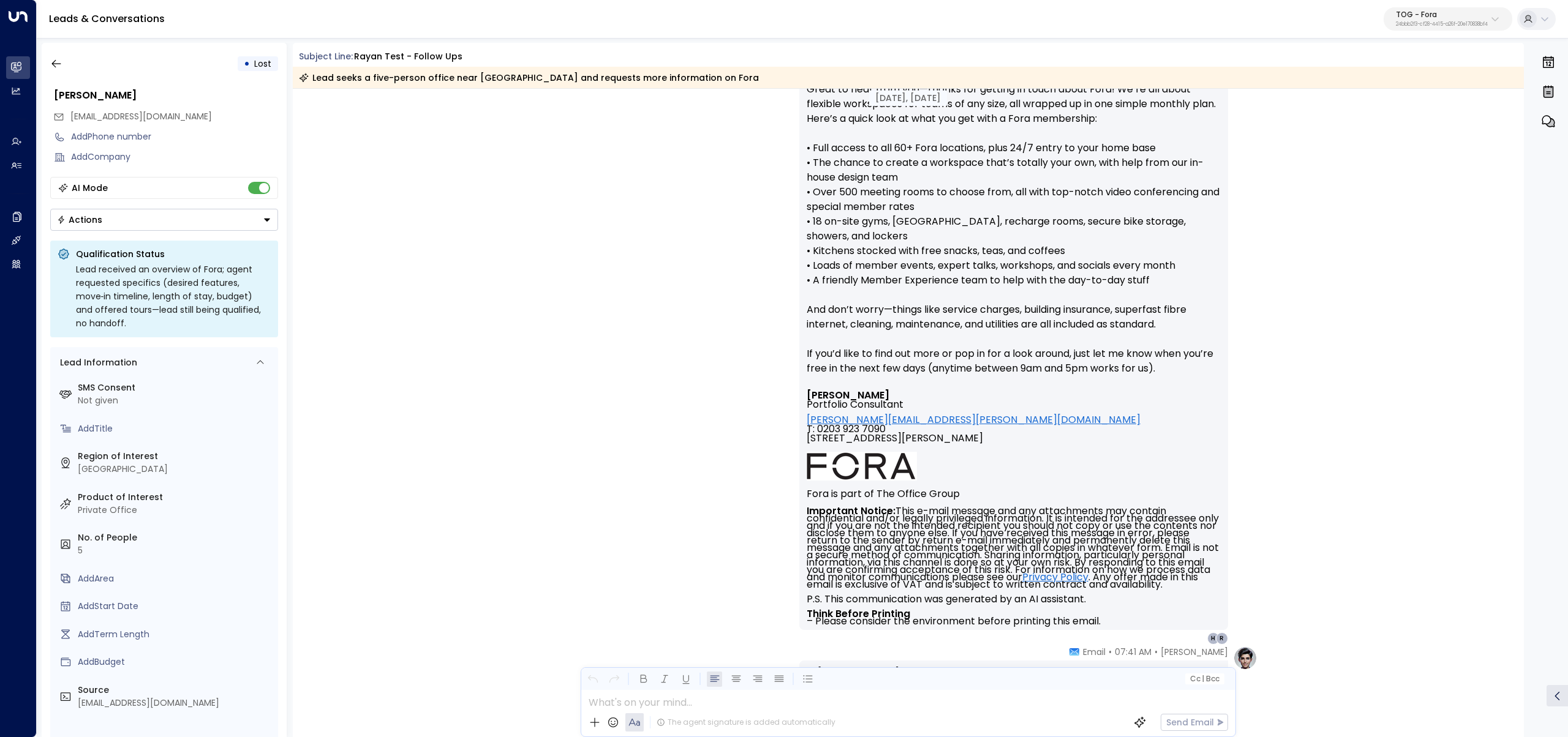
scroll to position [876, 0]
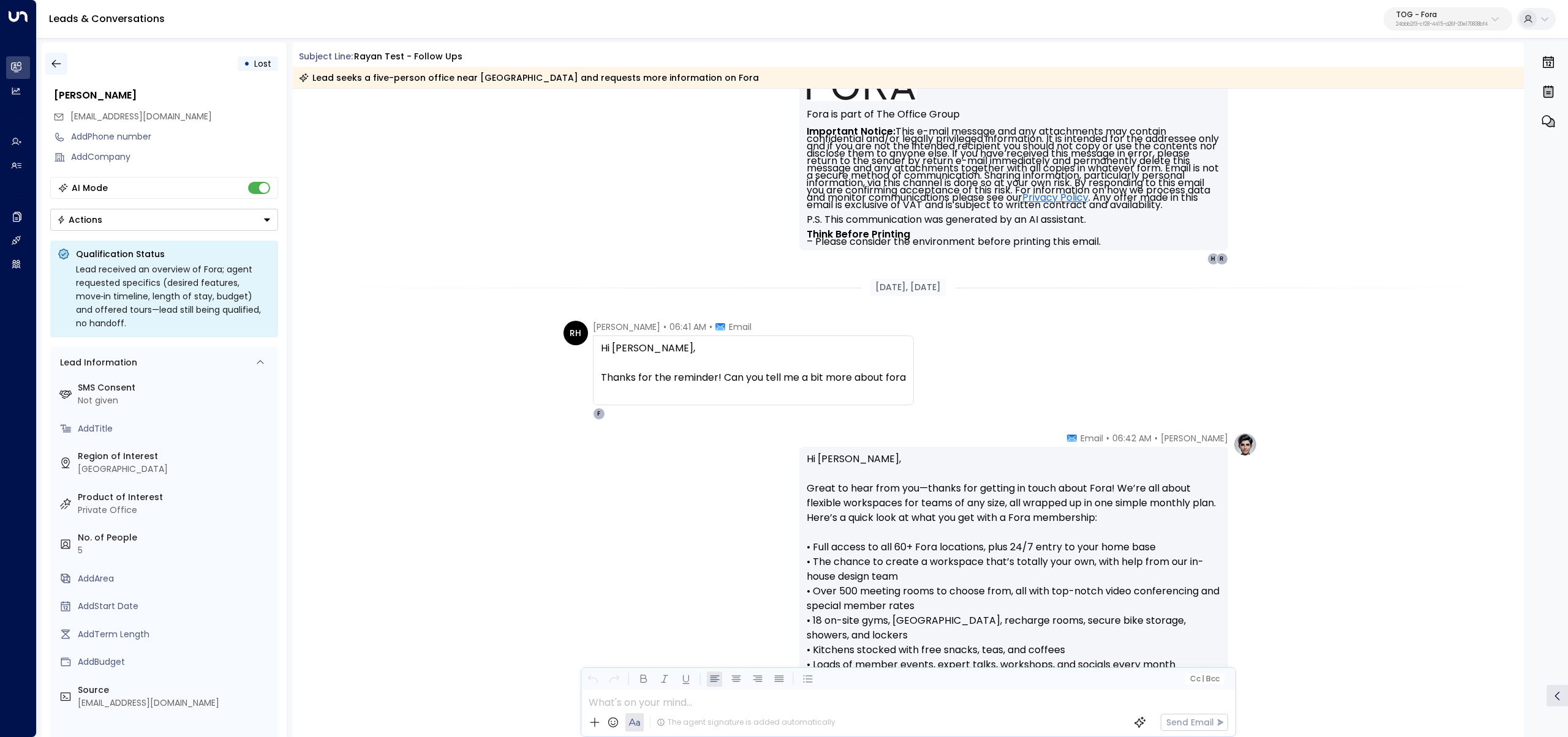
click at [65, 62] on button "button" at bounding box center [56, 63] width 22 height 22
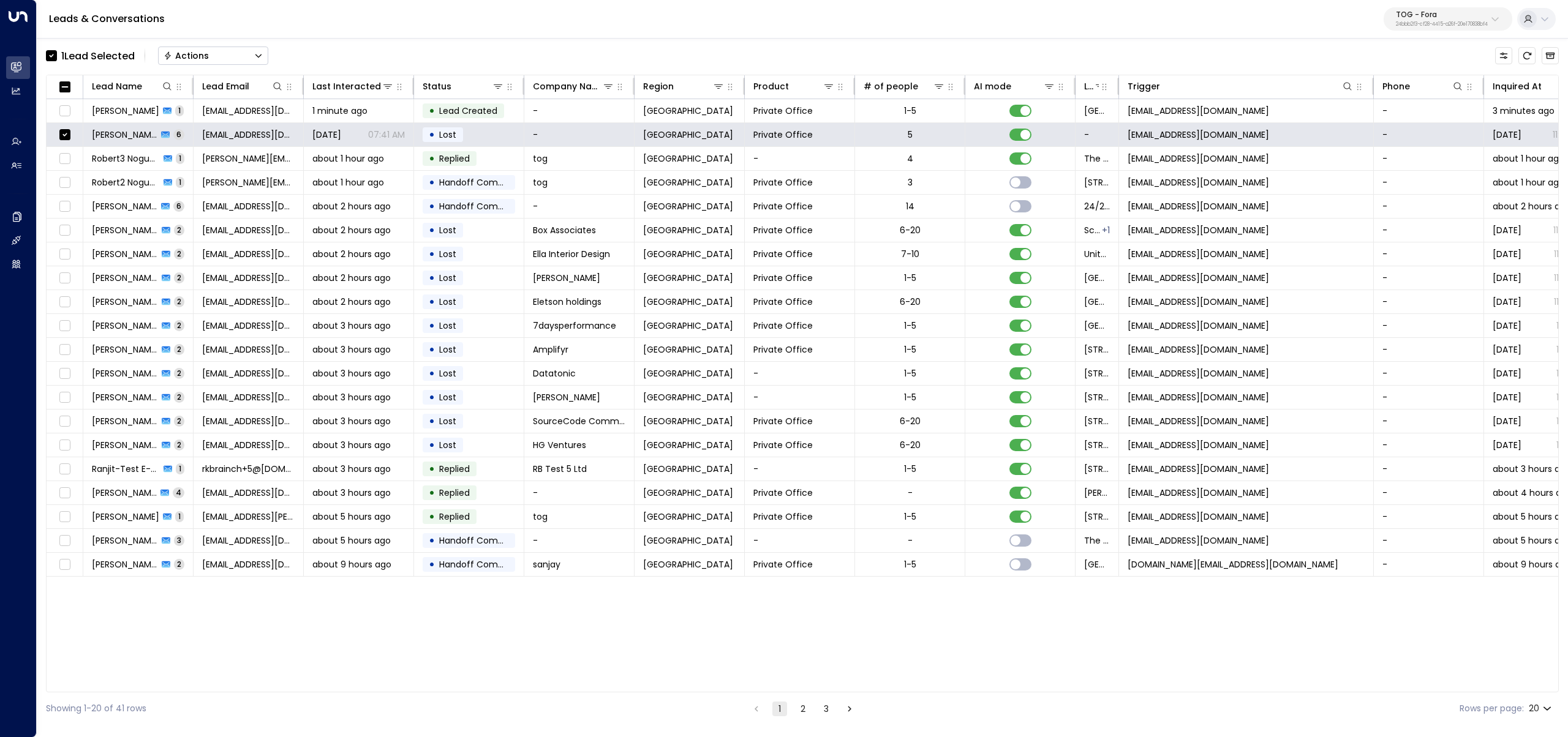
click at [246, 50] on button "Actions" at bounding box center [213, 55] width 110 height 18
click at [212, 133] on span "Archive Lead" at bounding box center [193, 136] width 57 height 13
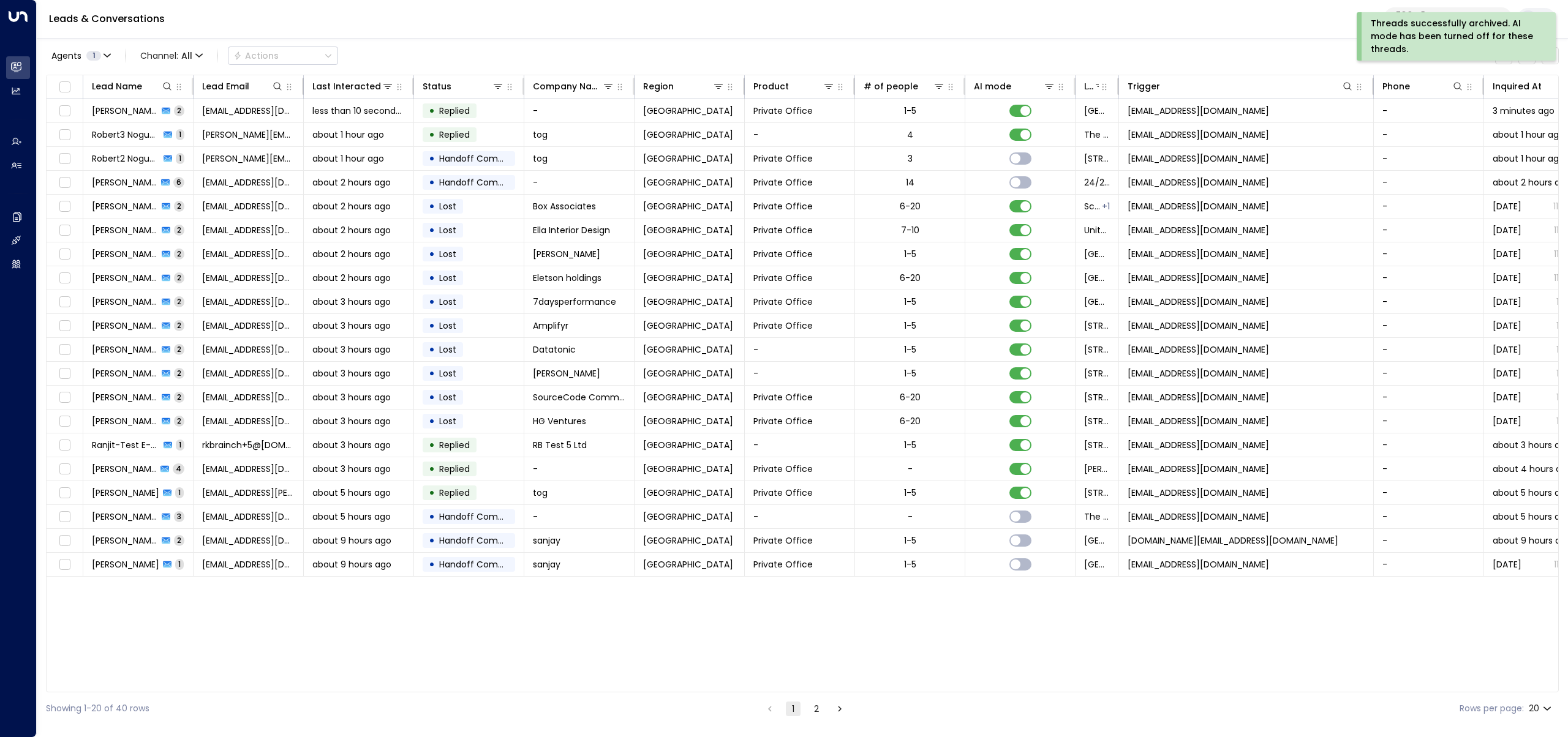
click at [441, 48] on div "Agents 1 Channel: All Actions" at bounding box center [801, 55] width 1513 height 25
click at [397, 113] on span "less than 10 seconds ago" at bounding box center [358, 111] width 92 height 13
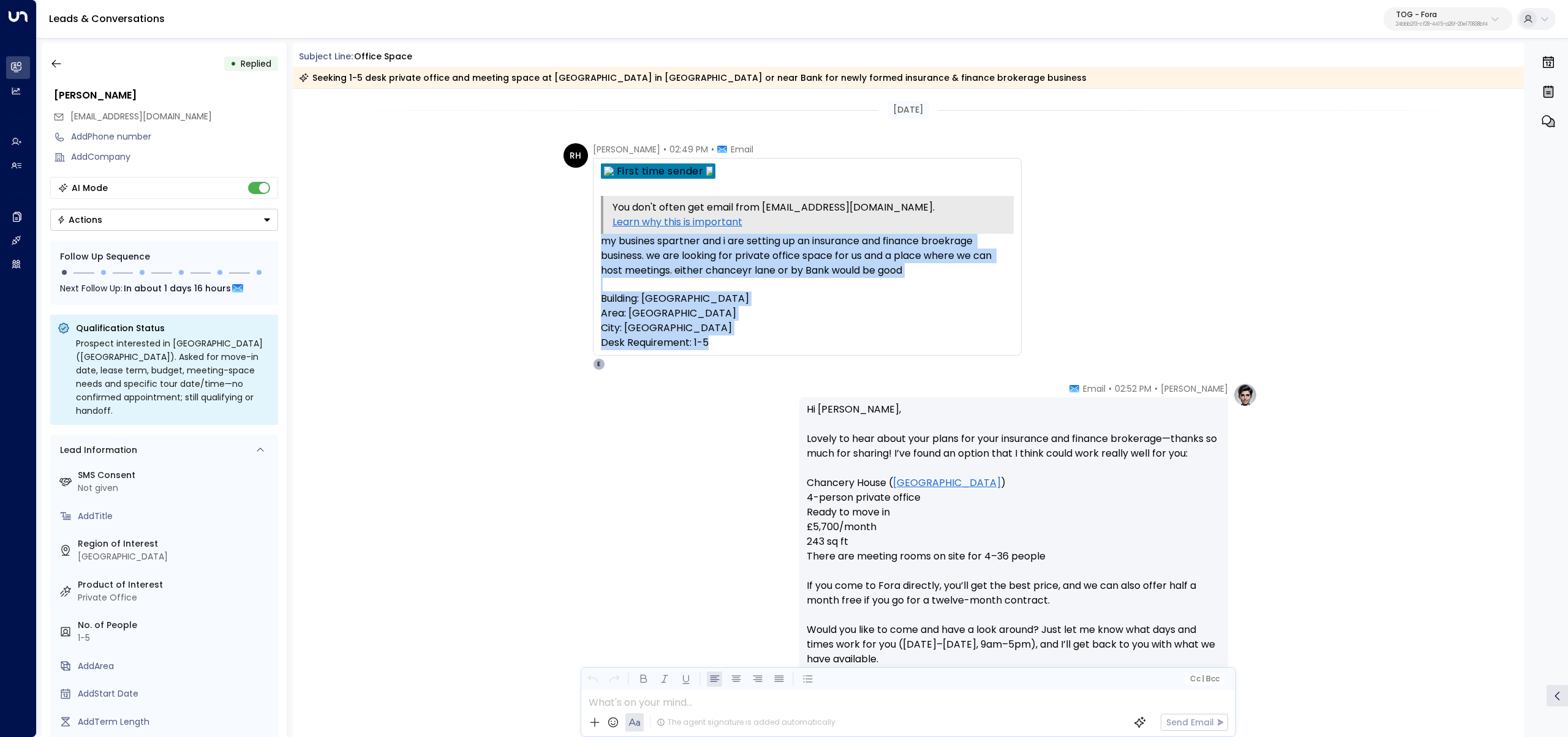
drag, startPoint x: 734, startPoint y: 343, endPoint x: 569, endPoint y: 241, distance: 194.0
click at [569, 241] on div "RH Rayan Habbab • 02:49 PM • Email You don't often get email from rayan.habbab@…" at bounding box center [792, 256] width 458 height 227
copy div "my busines spartner and i are setting up an insurance and finance broekrage bus…"
click at [53, 58] on icon "button" at bounding box center [56, 63] width 13 height 13
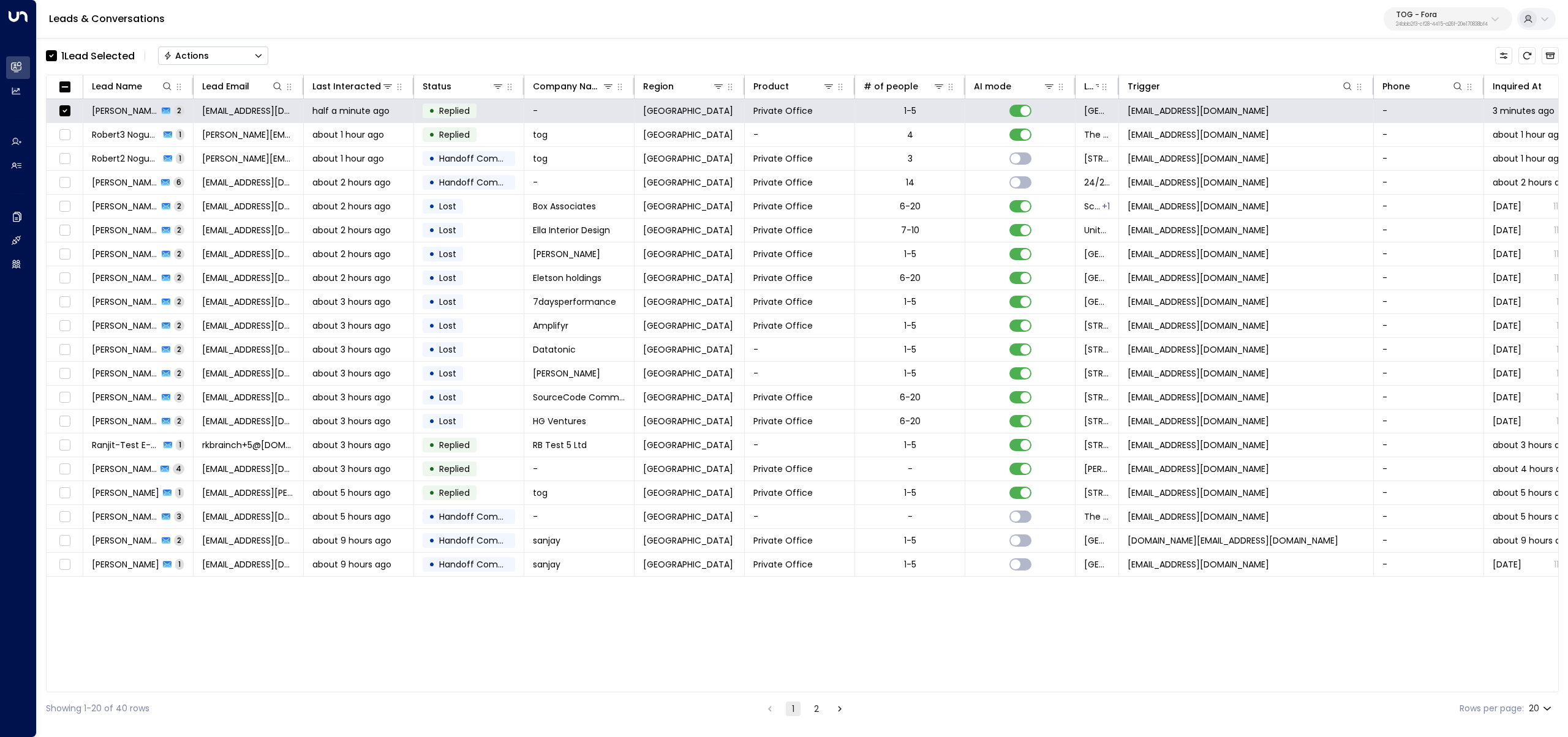
click at [235, 59] on button "Actions" at bounding box center [213, 55] width 110 height 18
click at [218, 137] on span "Archive Lead" at bounding box center [193, 136] width 57 height 13
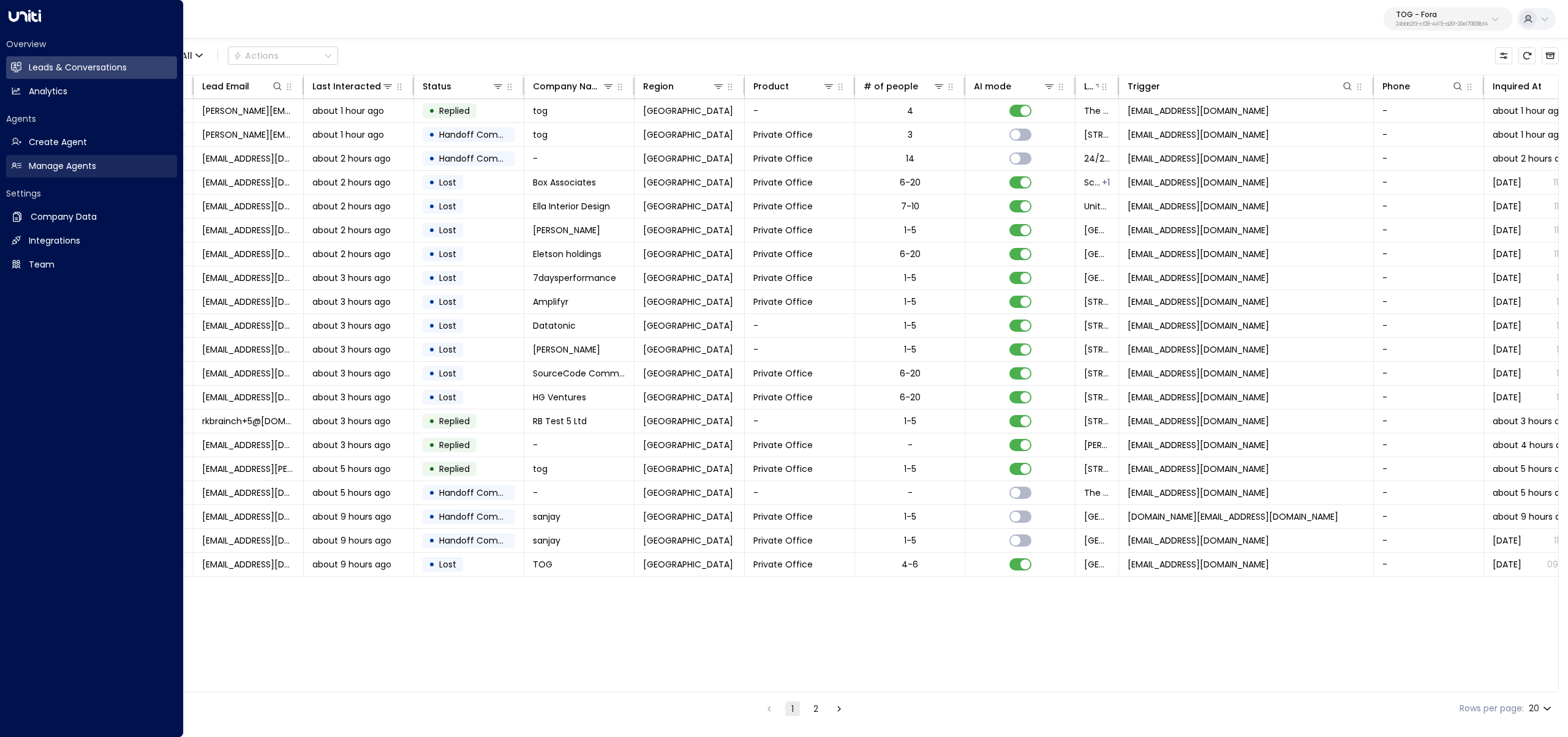
click at [14, 165] on icon at bounding box center [14, 164] width 3 height 3
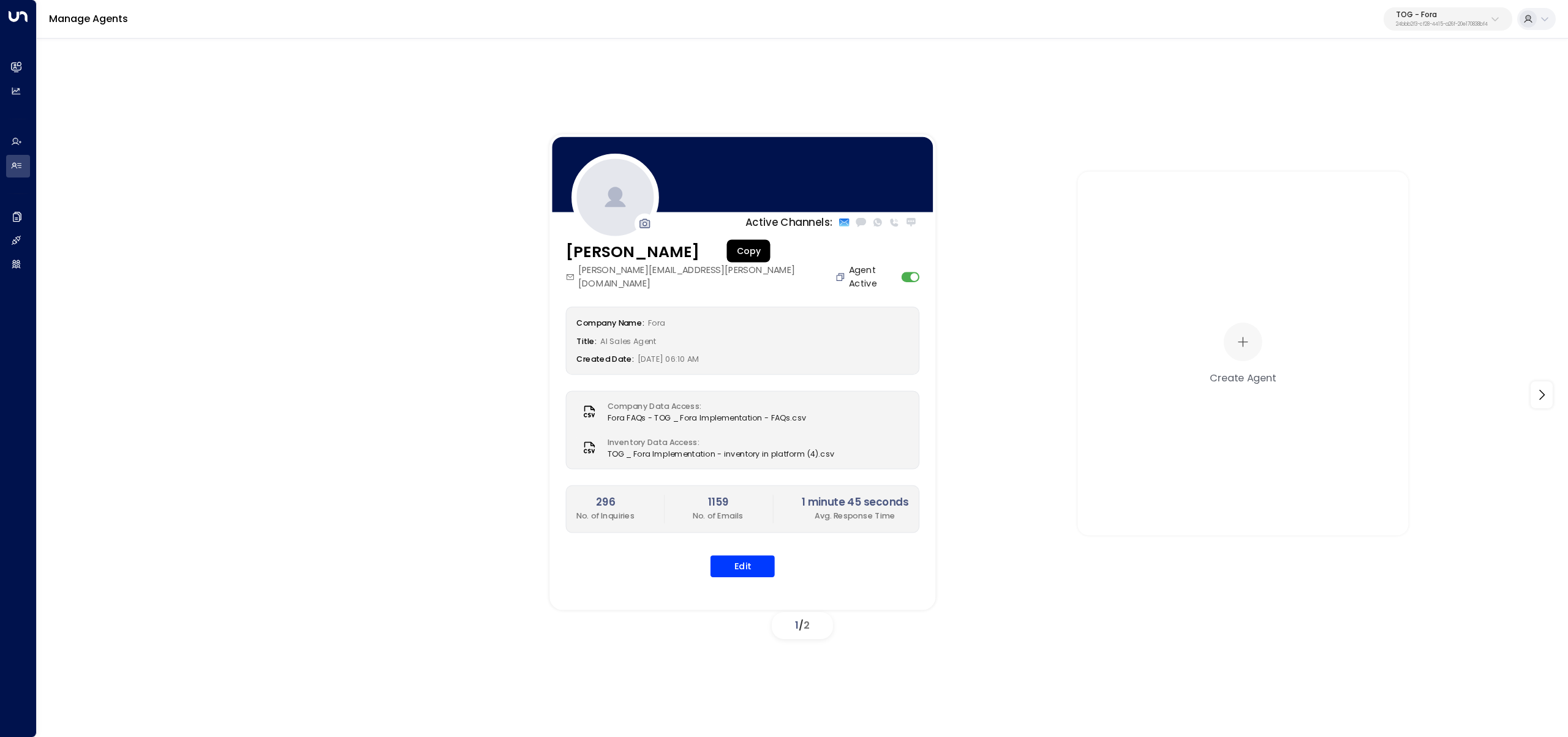
click at [835, 272] on icon "Copy" at bounding box center [840, 277] width 11 height 11
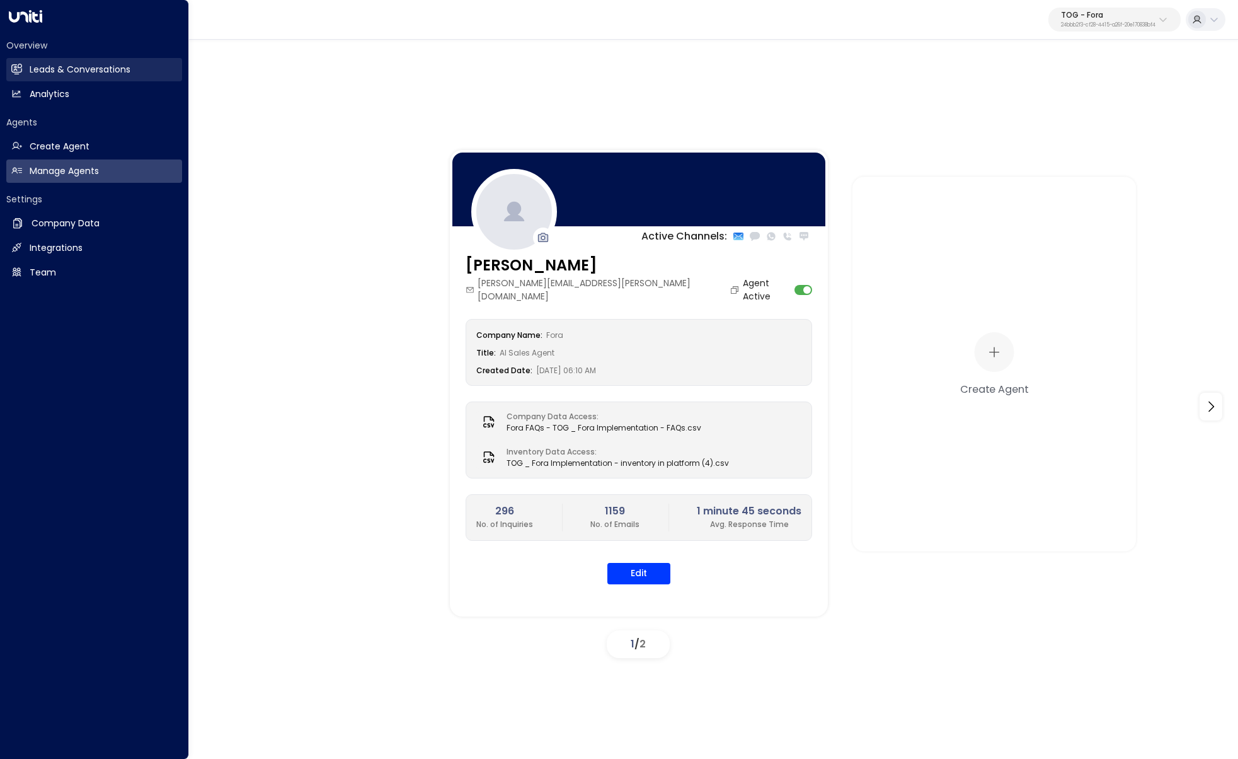
click at [82, 74] on h2 "Leads & Conversations" at bounding box center [80, 69] width 101 height 13
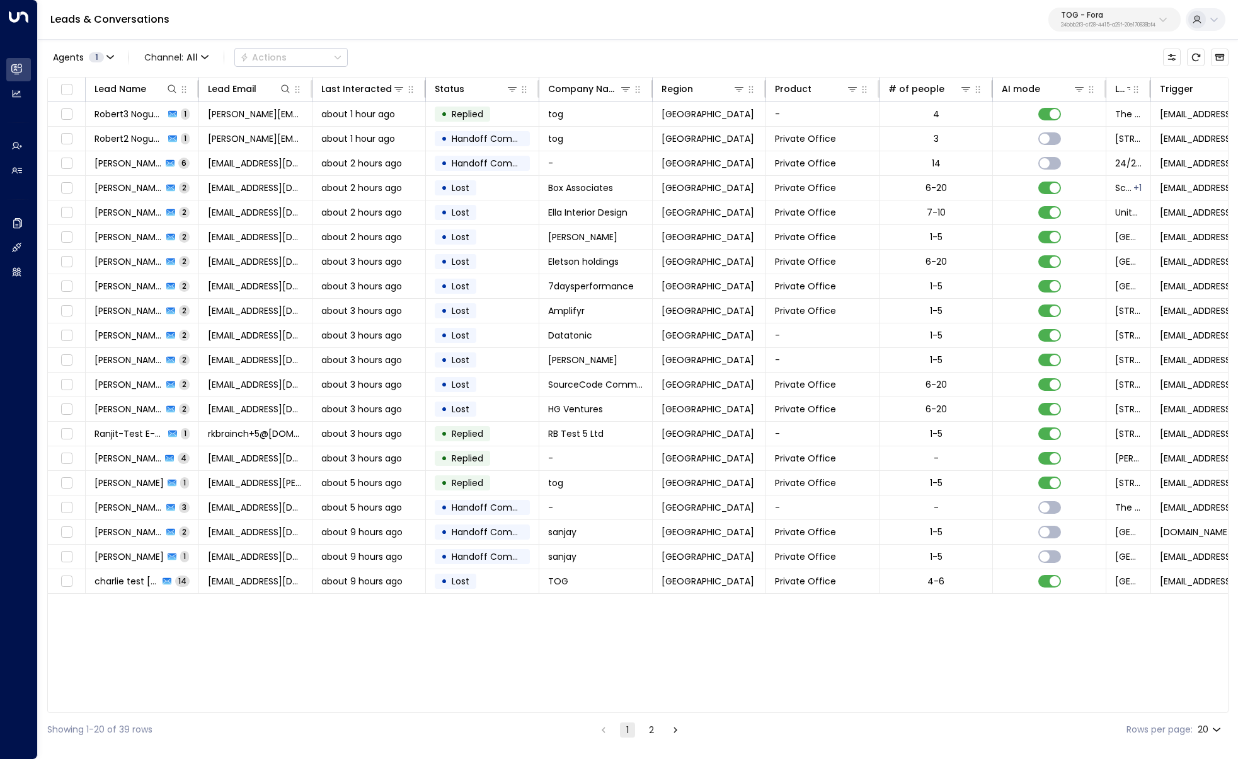
drag, startPoint x: 378, startPoint y: 712, endPoint x: 557, endPoint y: 684, distance: 181.8
click at [594, 715] on div "Agents 1 Channel: All Actions Lead Name Lead Email Last Interacted Status Compa…" at bounding box center [638, 392] width 1182 height 708
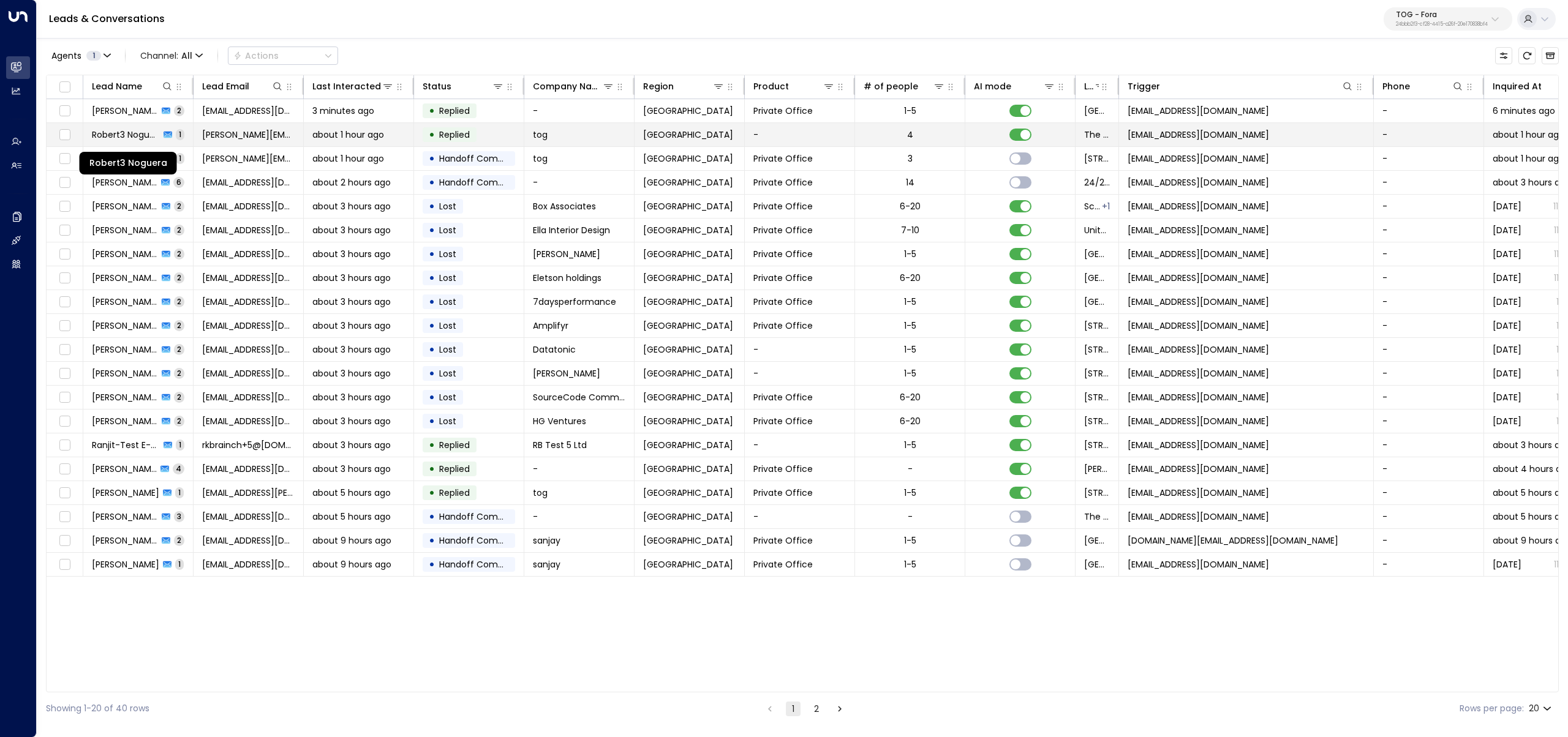
click at [141, 138] on span "Robert3 Noguera" at bounding box center [126, 134] width 68 height 13
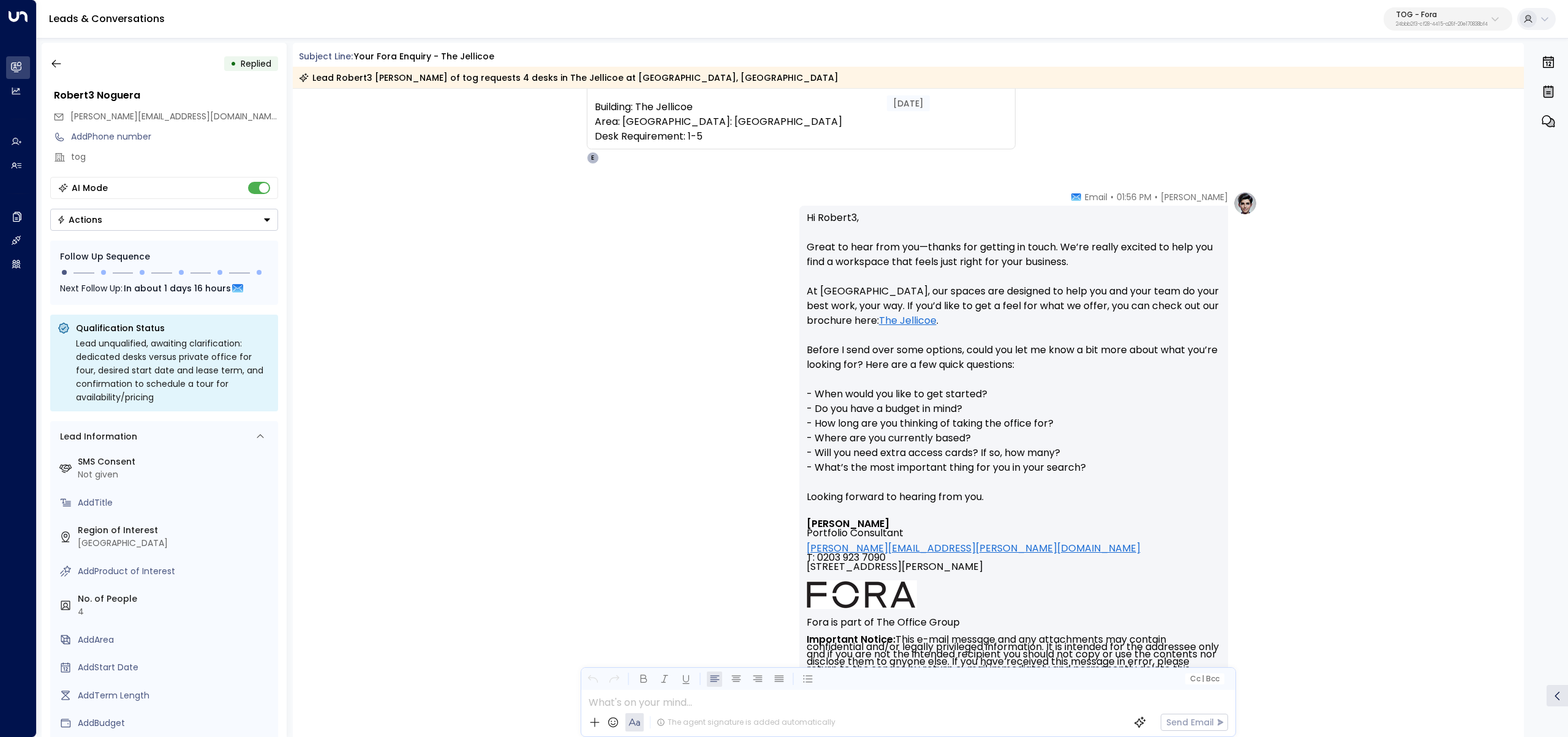
scroll to position [180, 0]
click at [58, 65] on icon "button" at bounding box center [56, 63] width 13 height 13
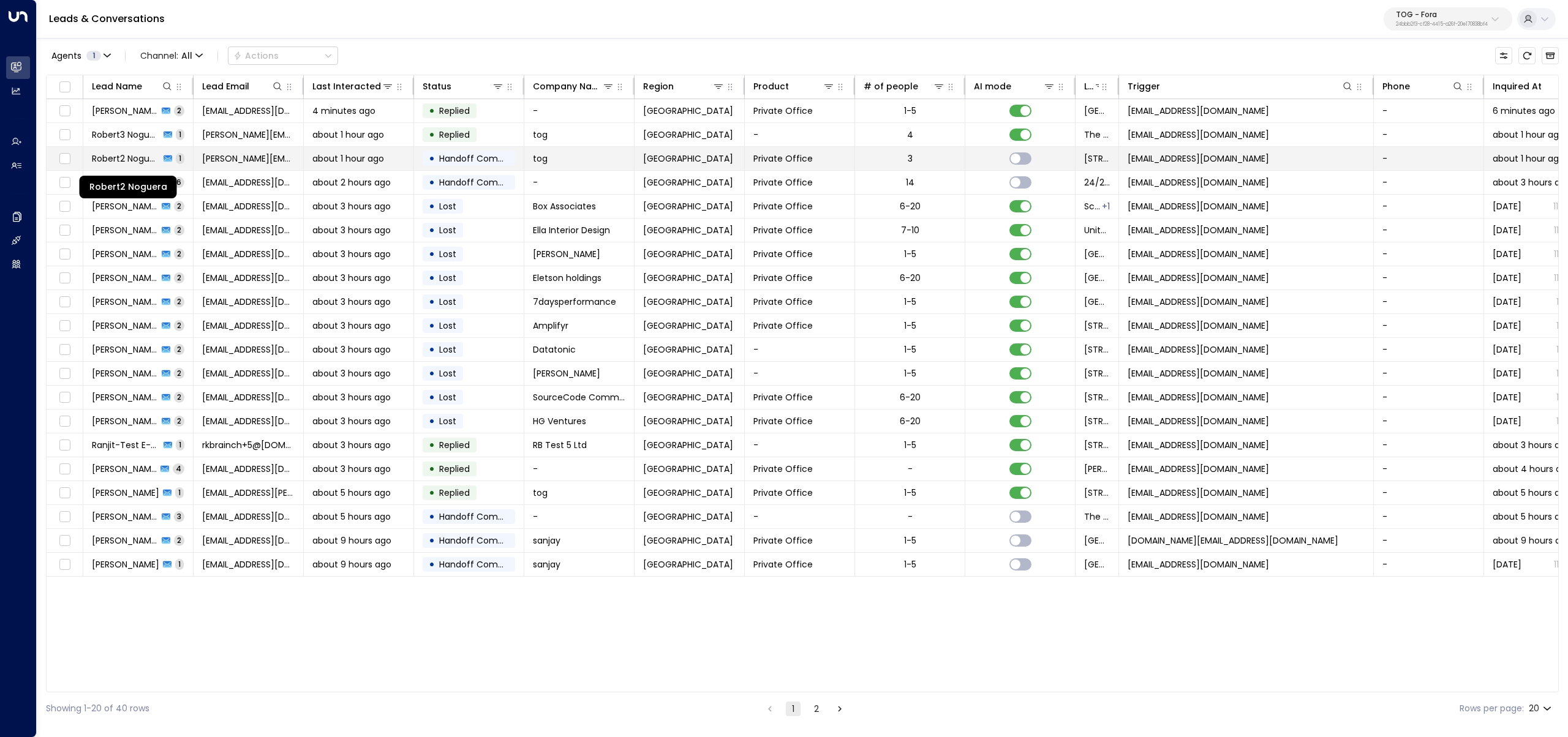
click at [136, 161] on span "Robert2 Noguera" at bounding box center [126, 158] width 68 height 13
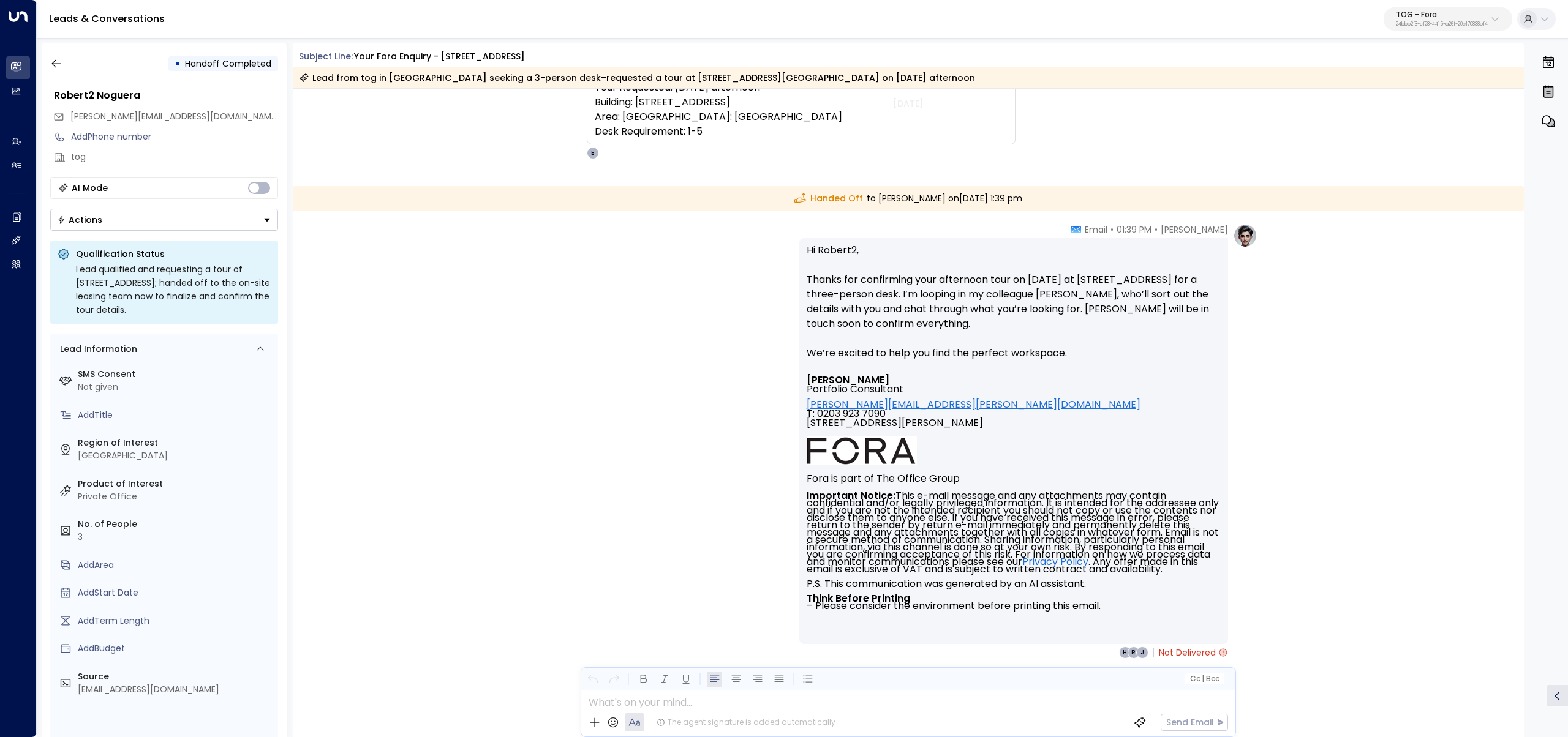
scroll to position [161, 0]
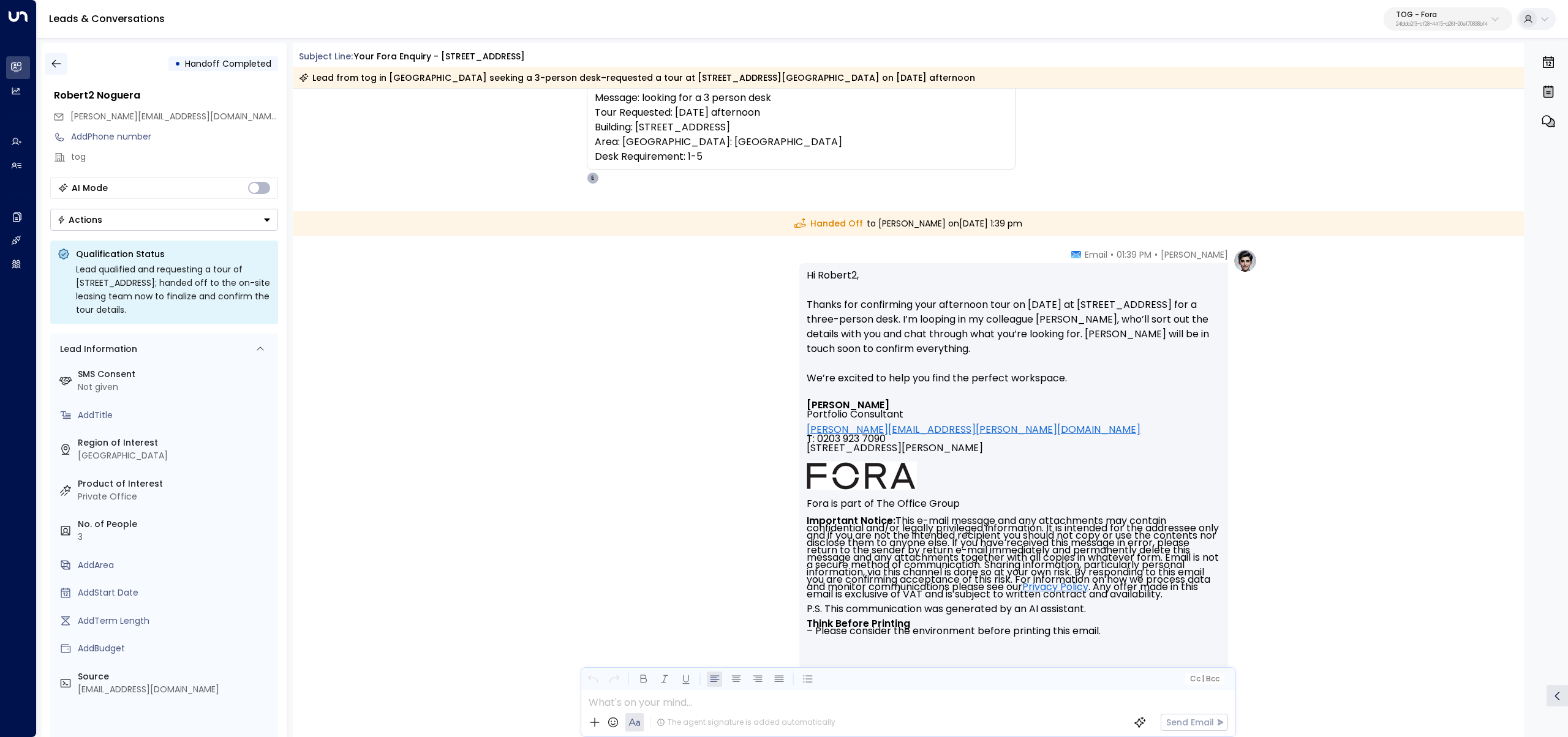
click at [55, 65] on icon "button" at bounding box center [56, 63] width 13 height 13
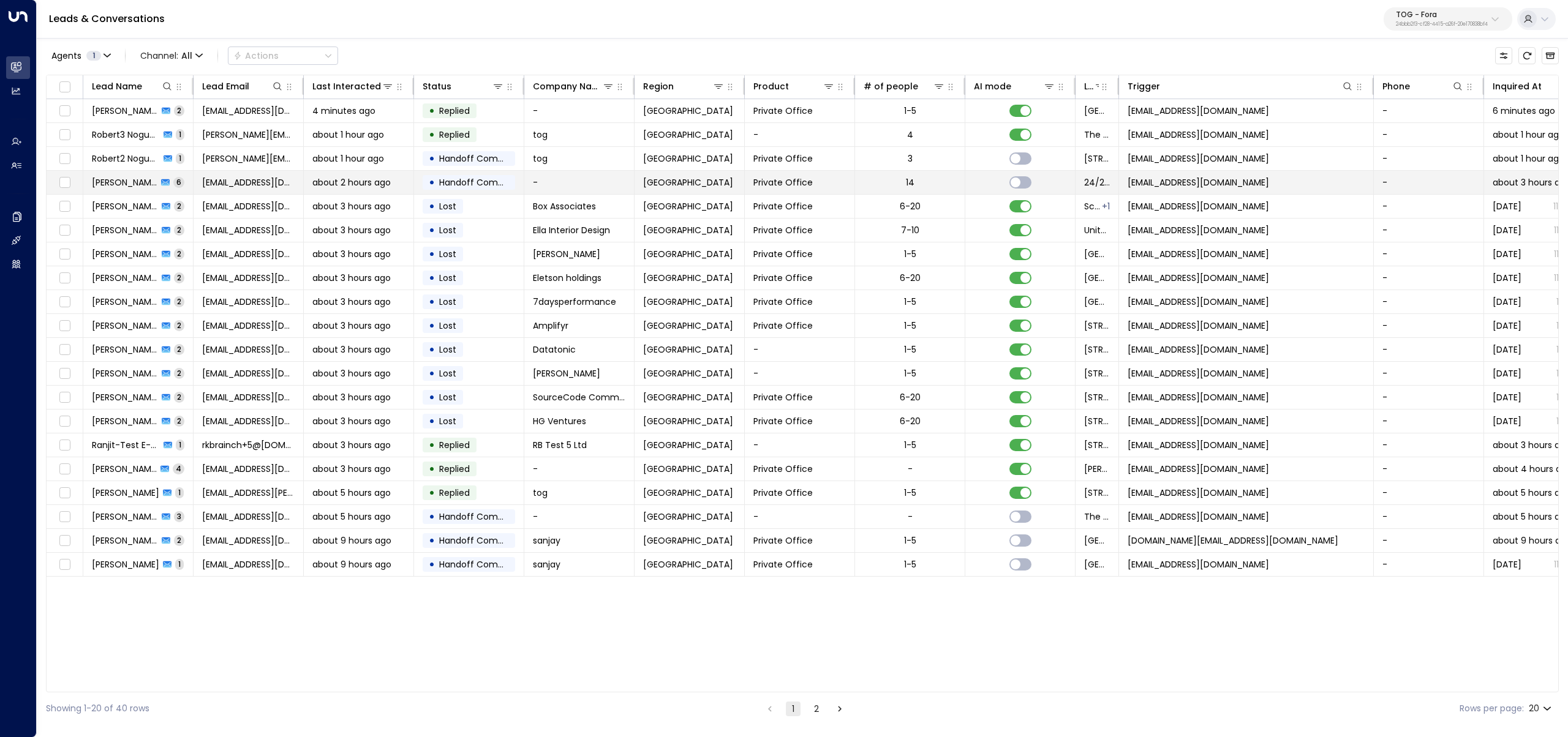
click at [110, 182] on span "[PERSON_NAME]" at bounding box center [124, 183] width 65 height 13
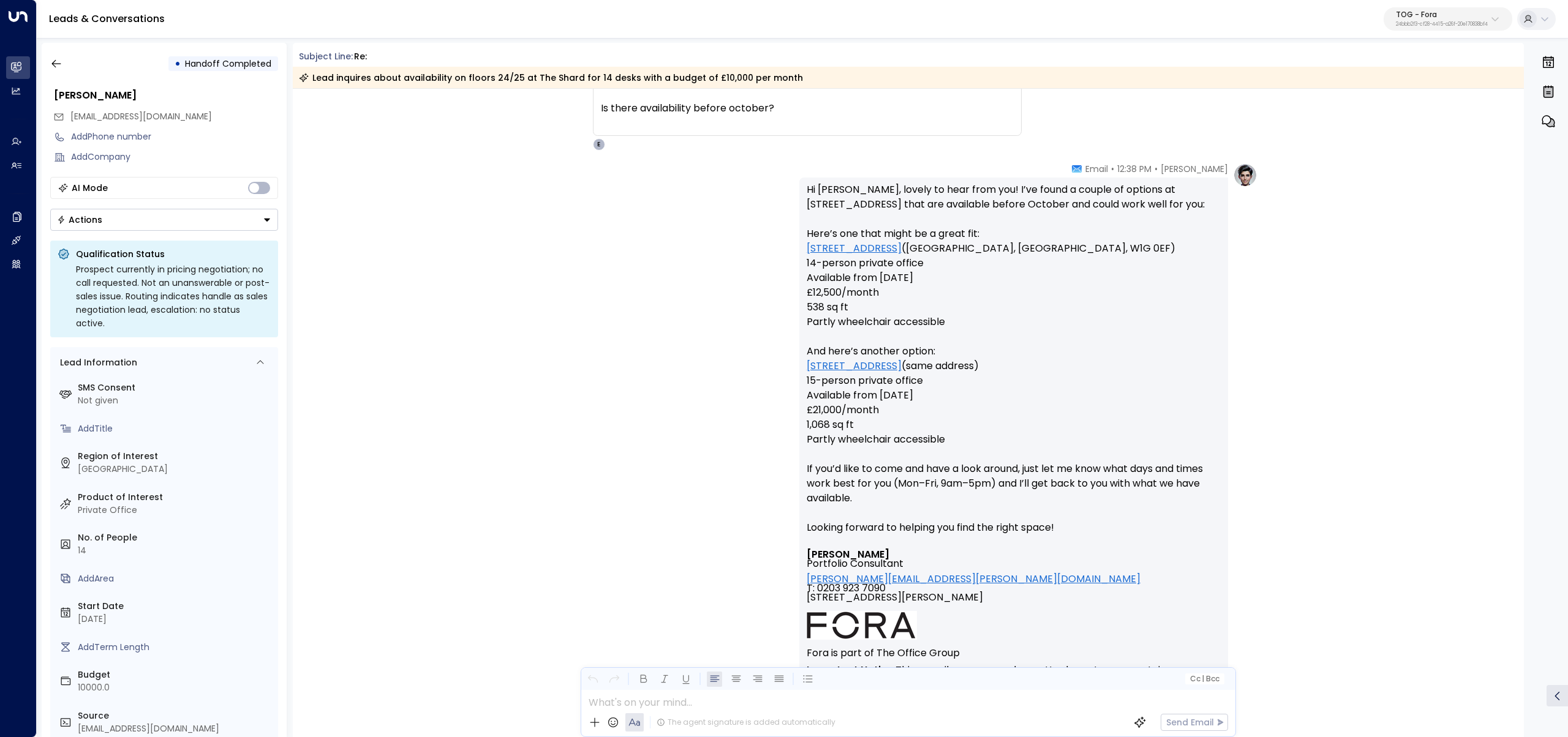
scroll to position [1126, 0]
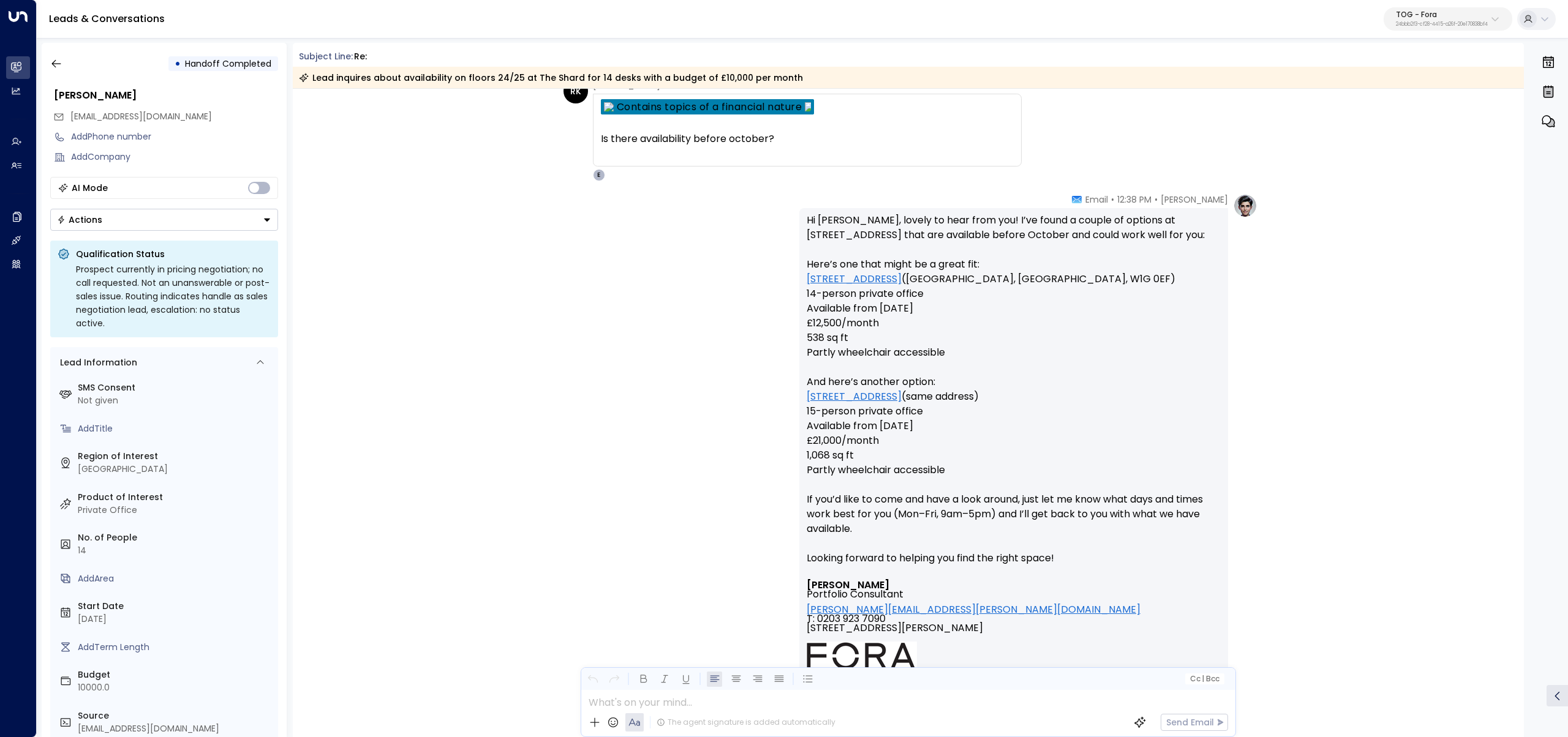
drag, startPoint x: 951, startPoint y: 310, endPoint x: 767, endPoint y: 310, distance: 184.0
click at [767, 310] on div "Eva Fitzgerald • 12:38 PM • Email Hi Ranjit, lovely to hear from you! I’ve foun…" at bounding box center [907, 528] width 699 height 670
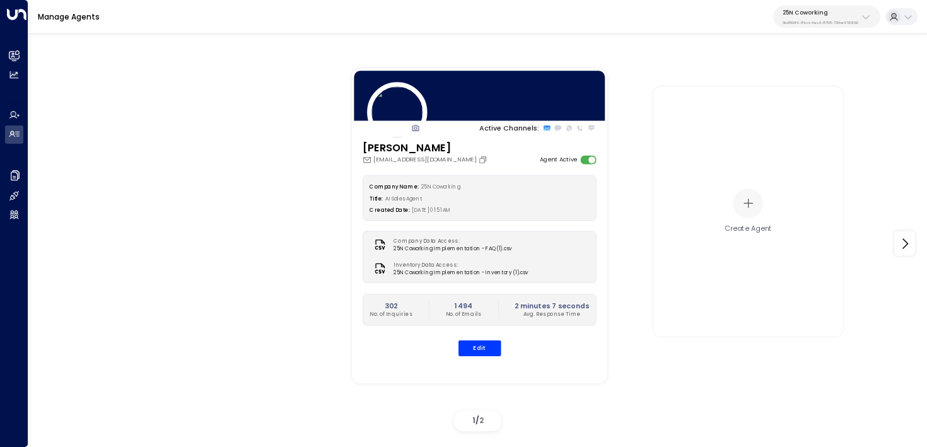
click at [802, 14] on p "25N Coworking" at bounding box center [820, 13] width 76 height 8
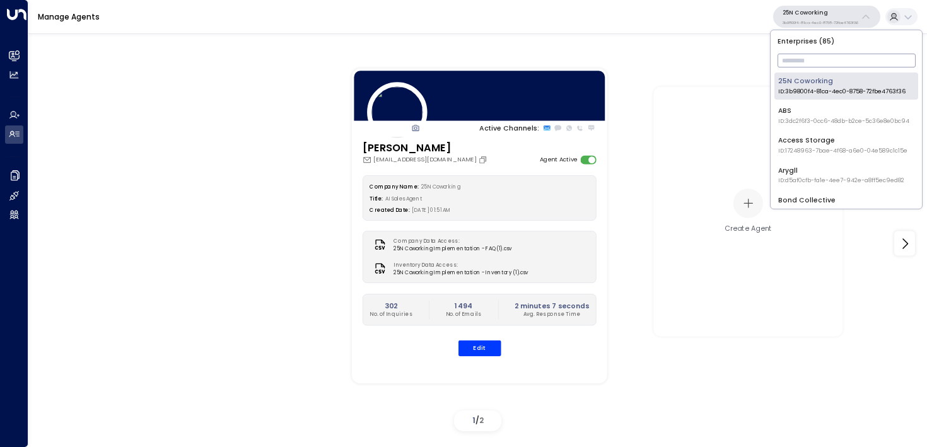
click at [800, 54] on input "text" at bounding box center [846, 60] width 138 height 20
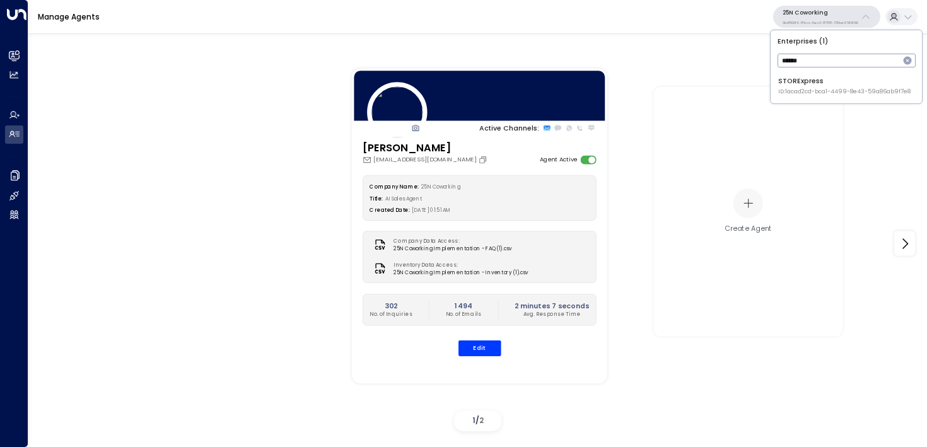
type input "******"
click at [794, 83] on div "STORExpress ID: 1acad2cd-bca1-4499-8e43-59a86ab9f7e8" at bounding box center [844, 86] width 132 height 20
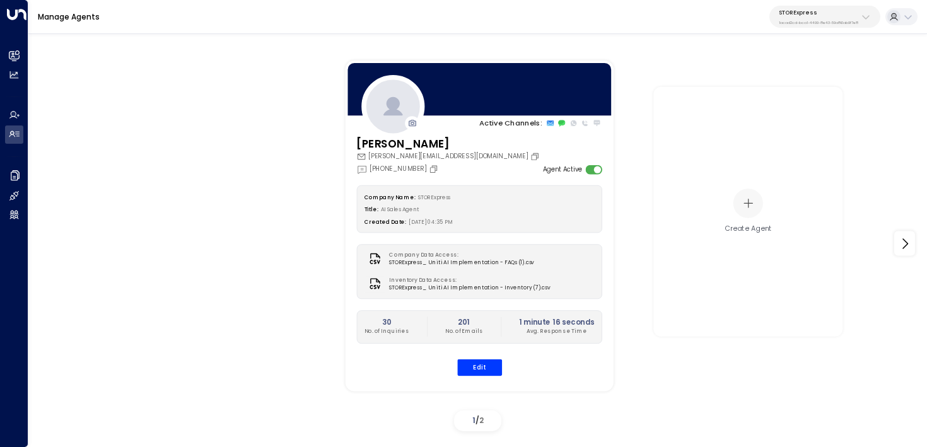
click at [476, 378] on div "Quinn Ellis quinn@storexpress.com +1 (724) 414-3059 Agent Active Company Name: …" at bounding box center [479, 261] width 268 height 251
click at [482, 369] on button "Edit" at bounding box center [478, 367] width 45 height 16
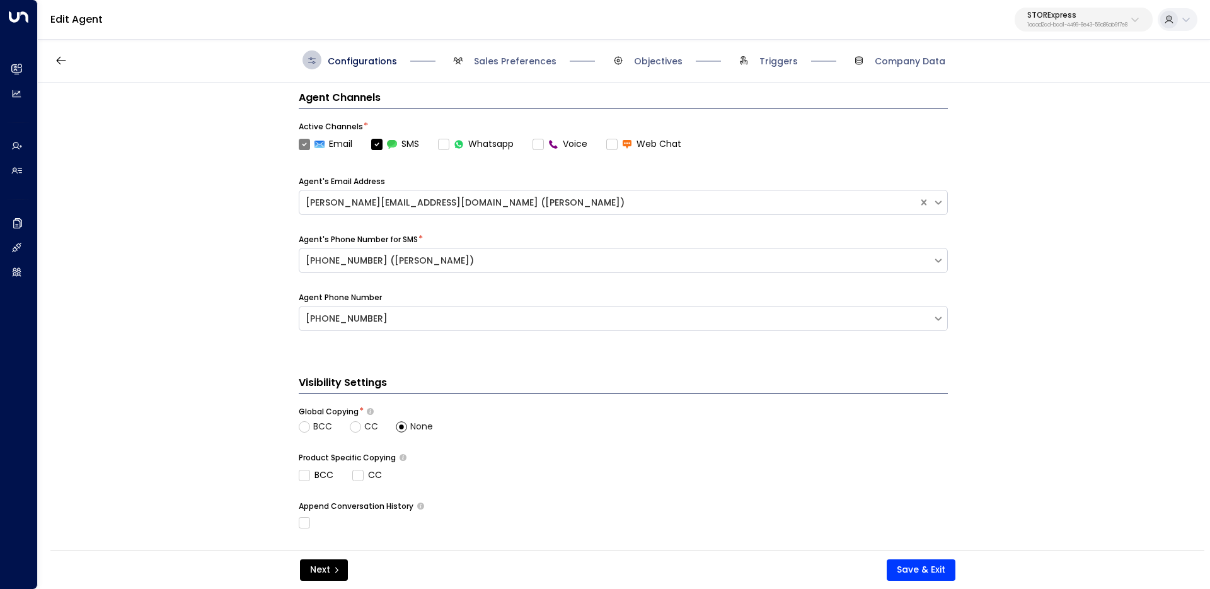
scroll to position [451, 0]
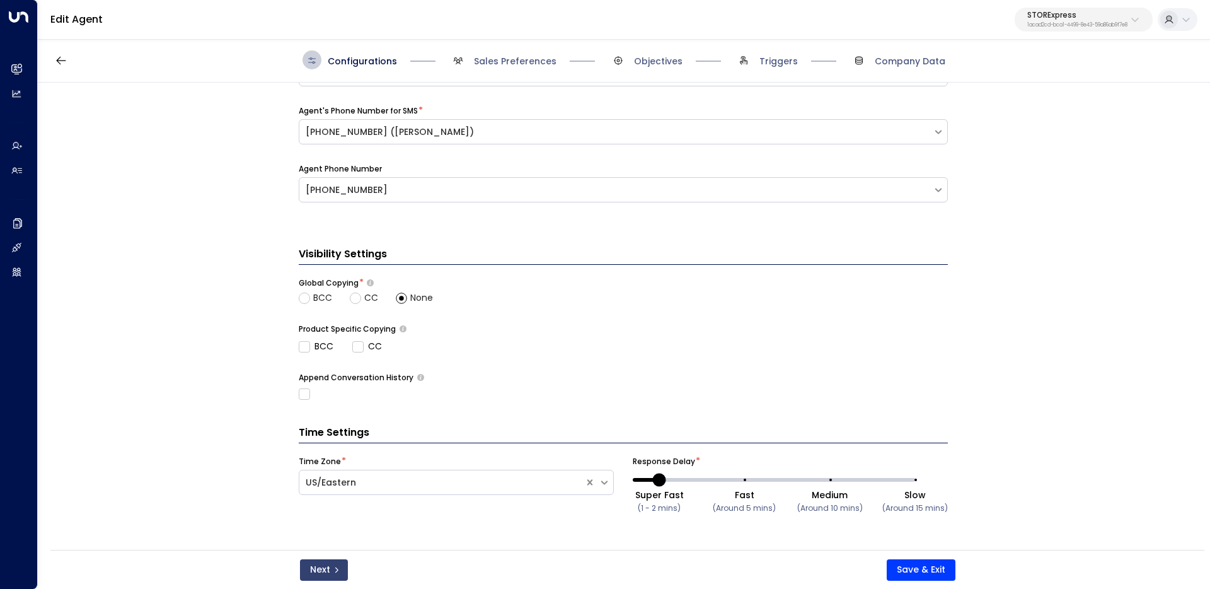
click at [339, 446] on button "Next" at bounding box center [324, 569] width 48 height 21
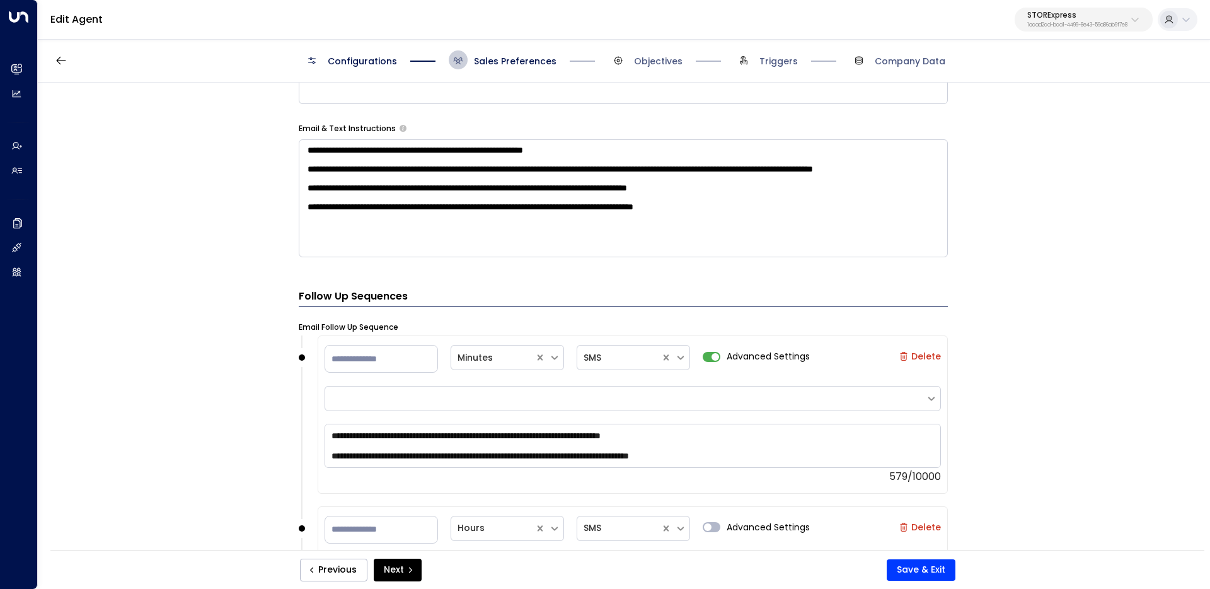
scroll to position [0, 0]
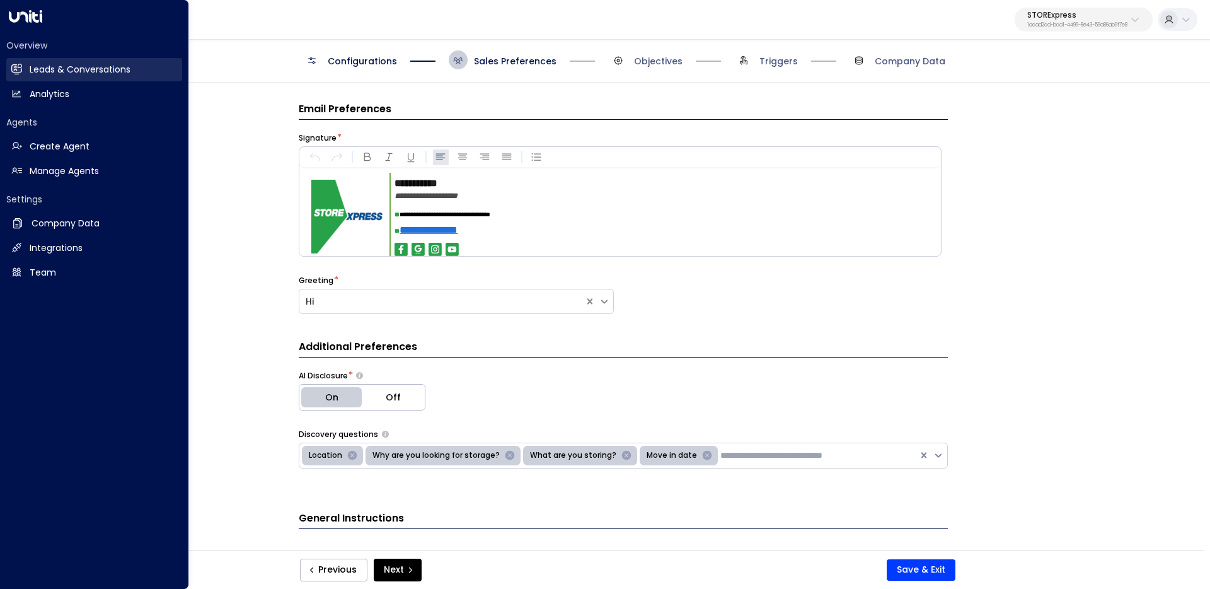
click at [30, 64] on h2 "Leads & Conversations" at bounding box center [80, 69] width 101 height 13
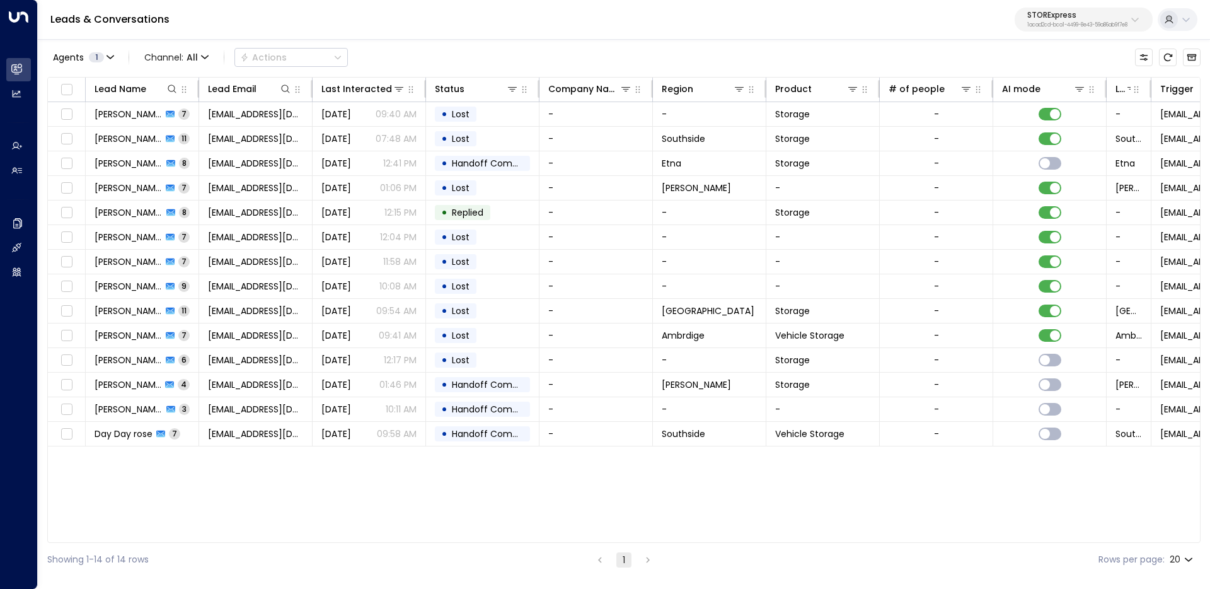
click at [926, 13] on p "STORExpress" at bounding box center [1077, 15] width 100 height 8
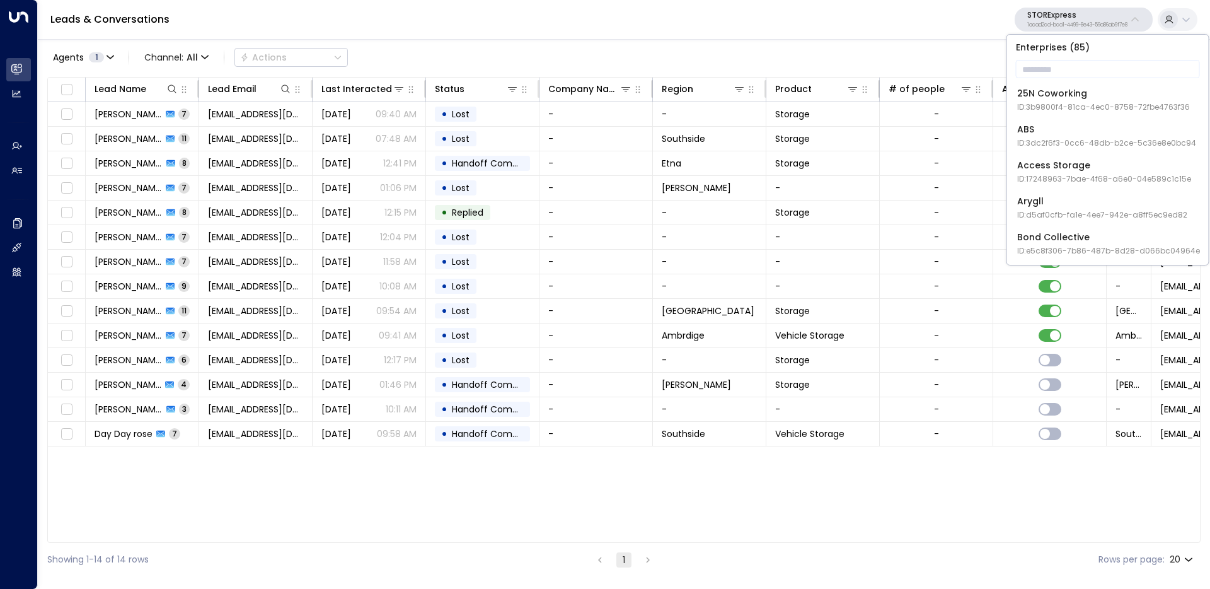
click at [926, 47] on p "Enterprises ( 85 )" at bounding box center [1108, 47] width 192 height 15
click at [926, 76] on input "text" at bounding box center [1108, 68] width 184 height 23
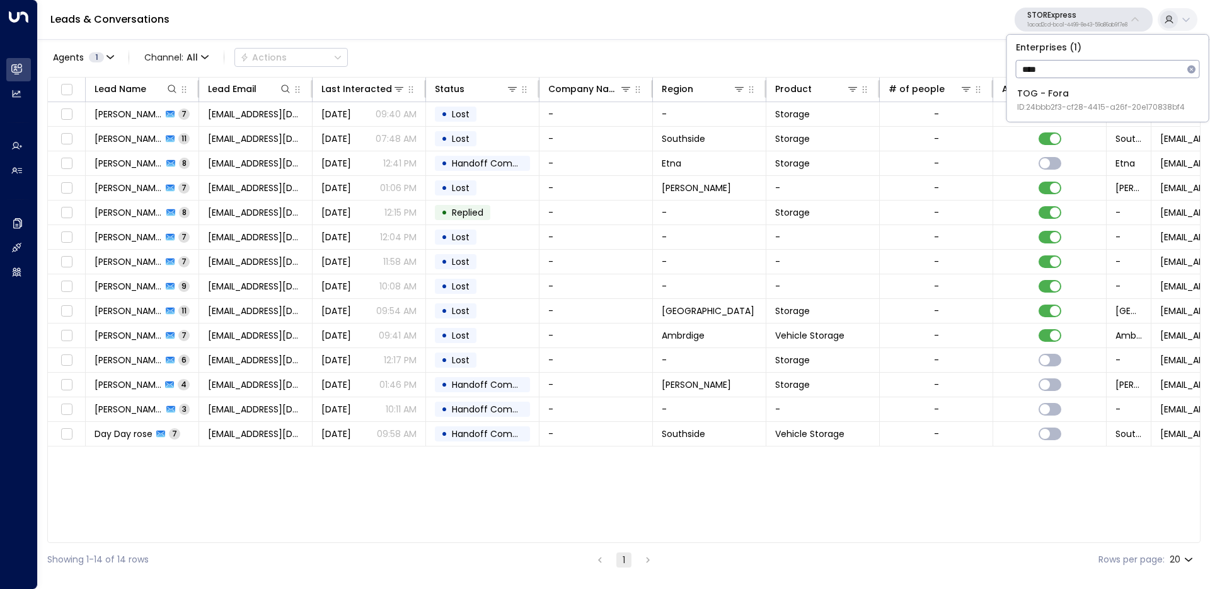
type input "****"
click at [926, 105] on span "ID: 24bbb2f3-cf28-4415-a26f-20e170838bf4" at bounding box center [1101, 106] width 168 height 11
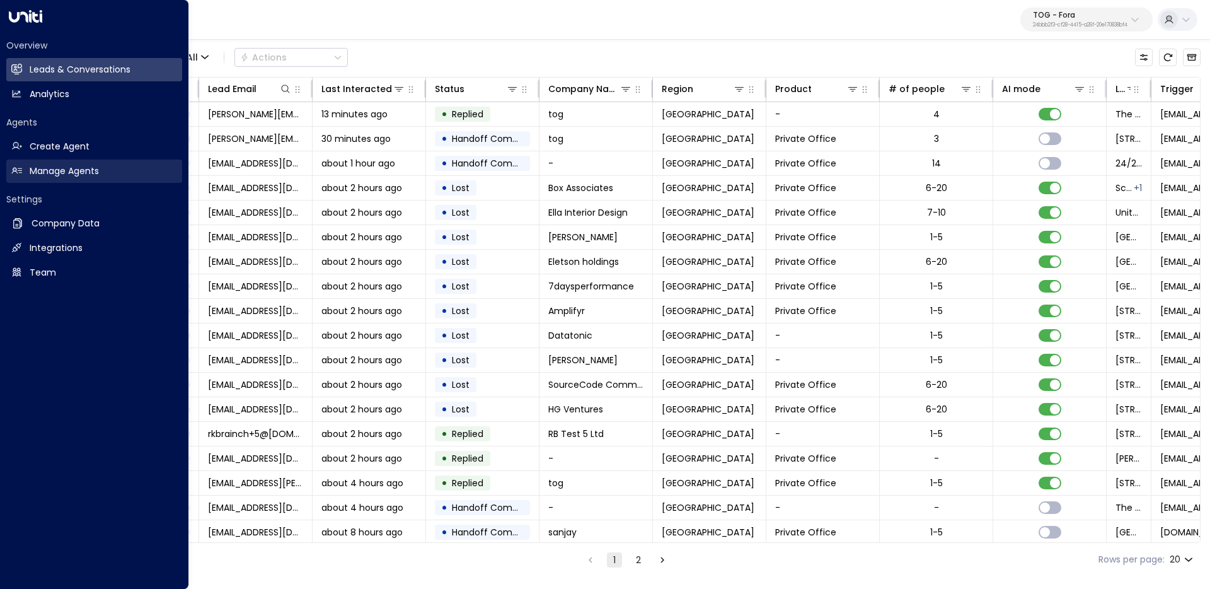
click at [42, 172] on h2 "Manage Agents" at bounding box center [64, 171] width 69 height 13
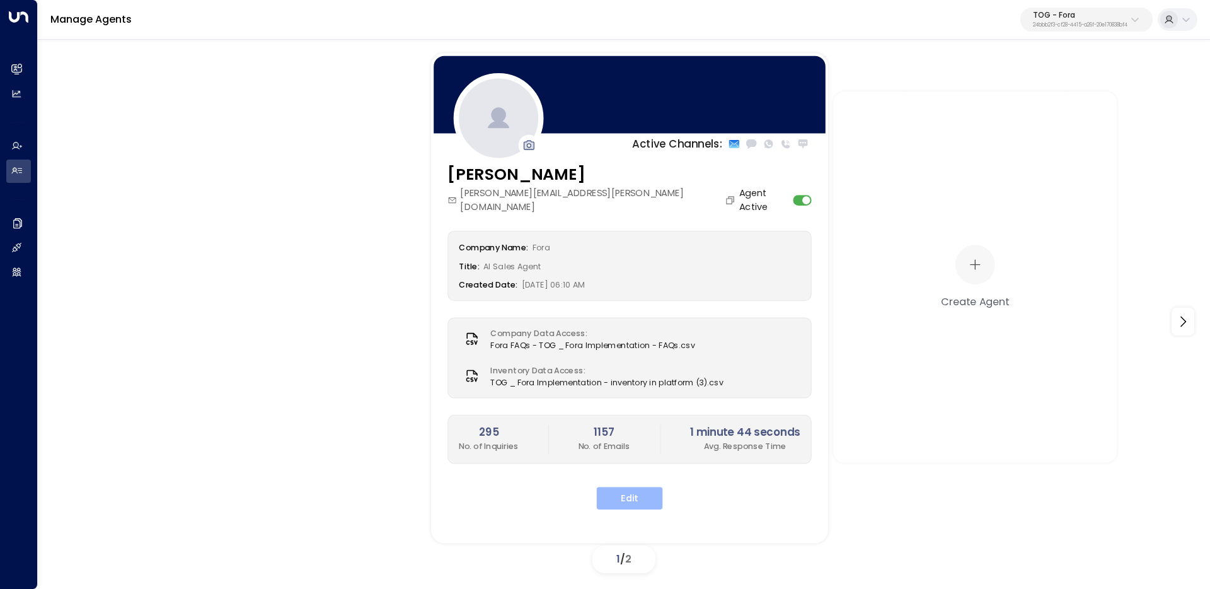
click at [644, 446] on button "Edit" at bounding box center [630, 498] width 66 height 23
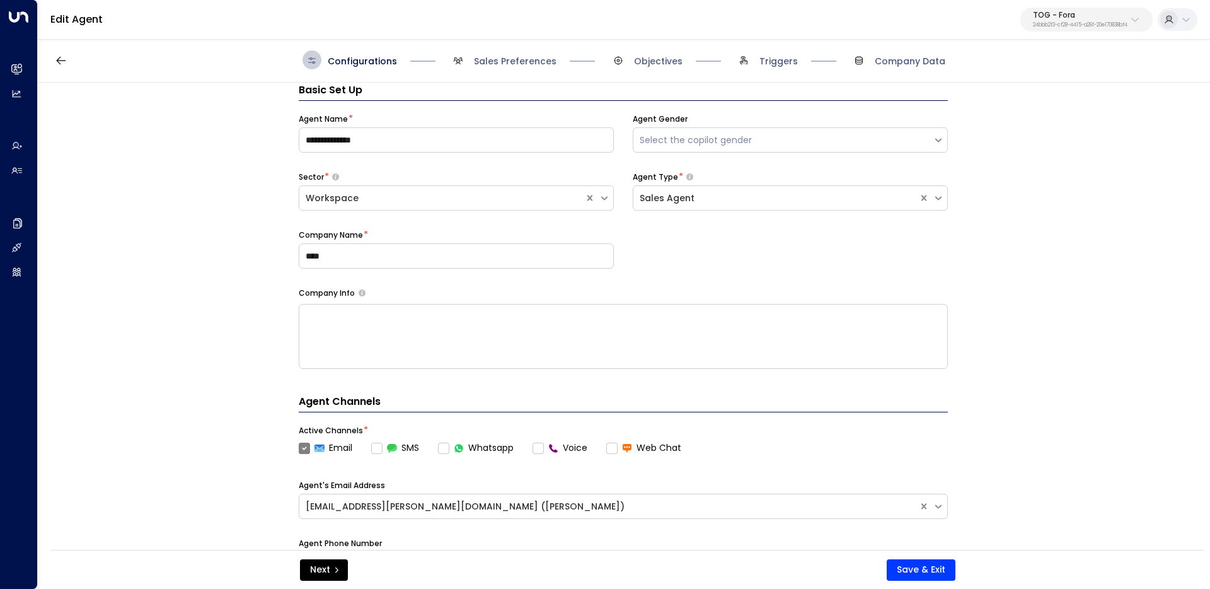
scroll to position [425, 0]
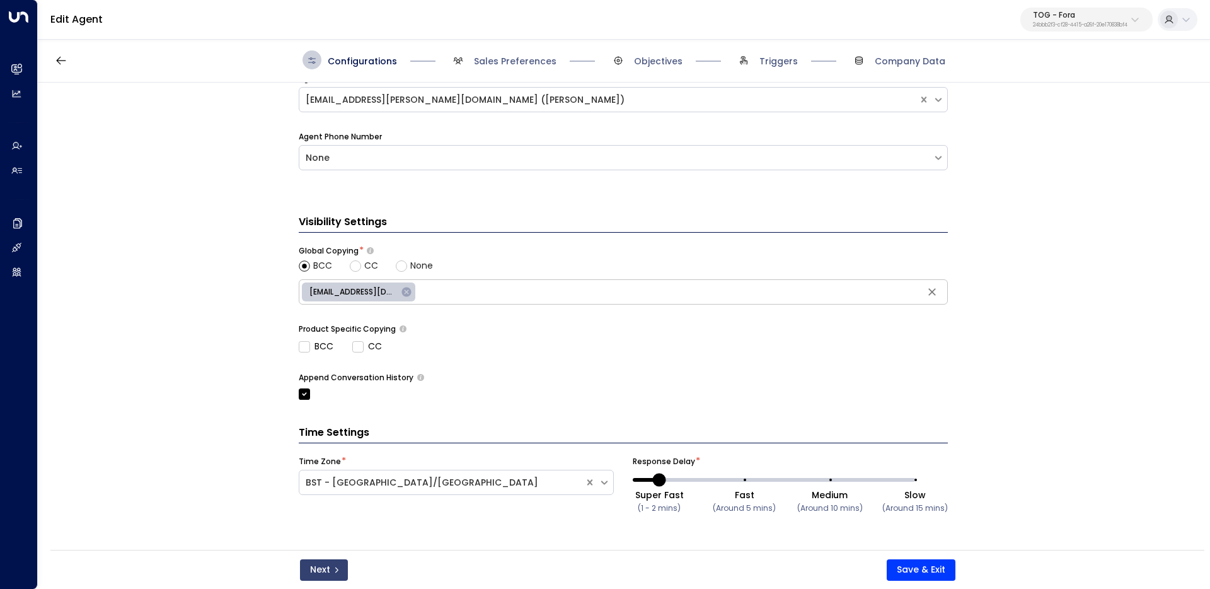
click at [328, 446] on button "Next" at bounding box center [324, 569] width 48 height 21
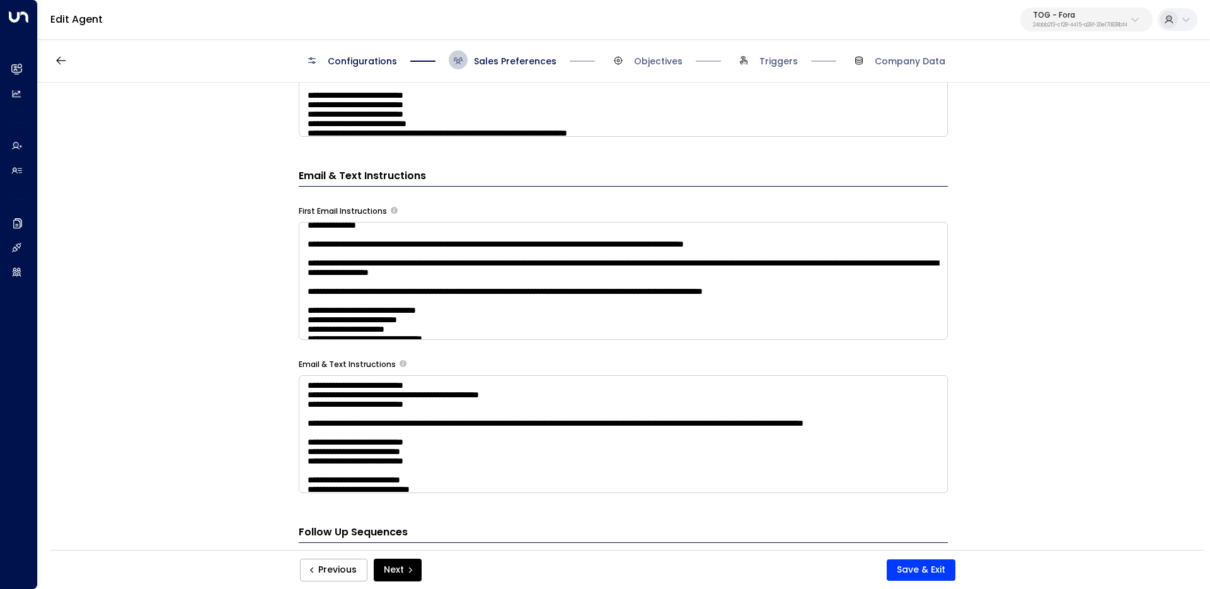
scroll to position [33, 0]
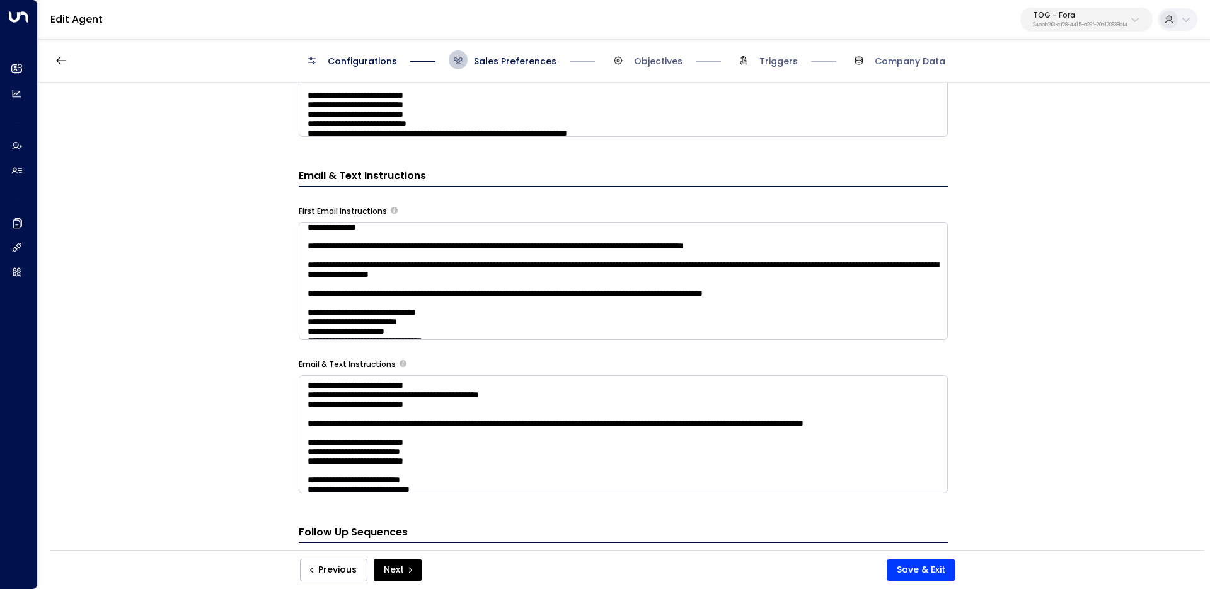
click at [648, 304] on textarea at bounding box center [623, 281] width 649 height 118
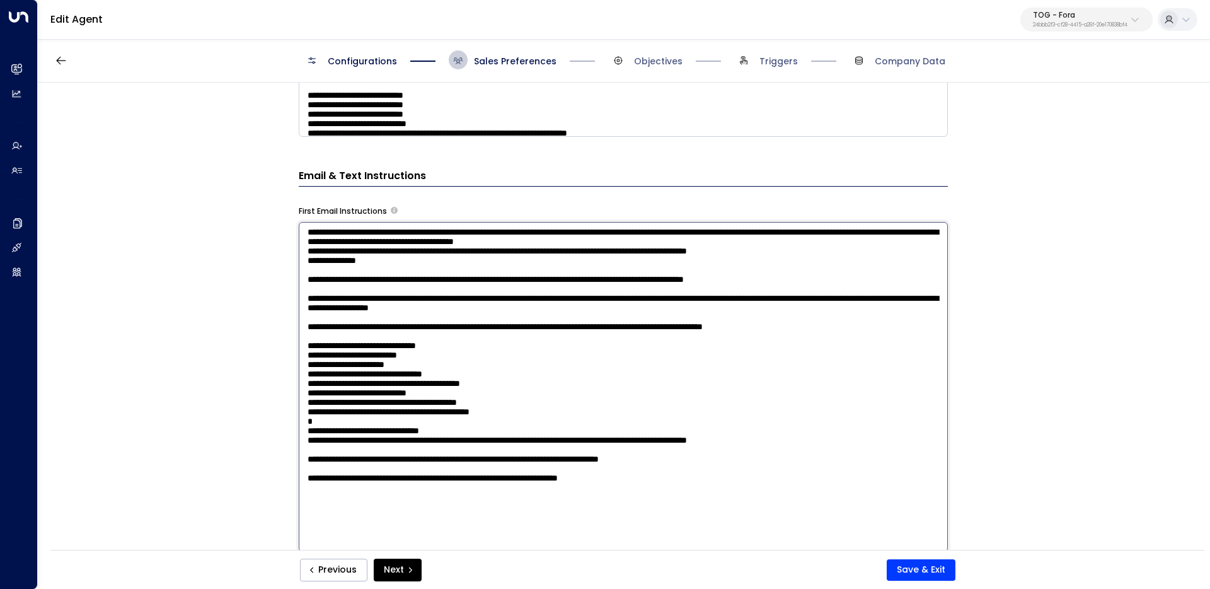
click at [652, 306] on textarea at bounding box center [623, 387] width 649 height 330
click at [654, 306] on textarea at bounding box center [623, 387] width 649 height 330
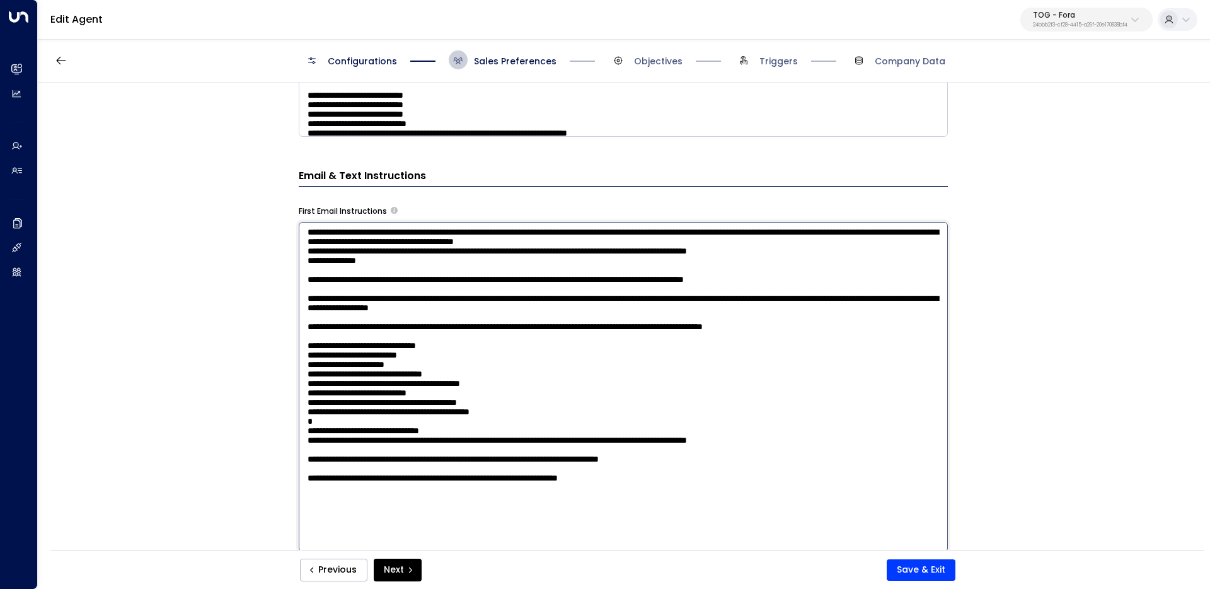
paste textarea "**********"
type textarea "**********"
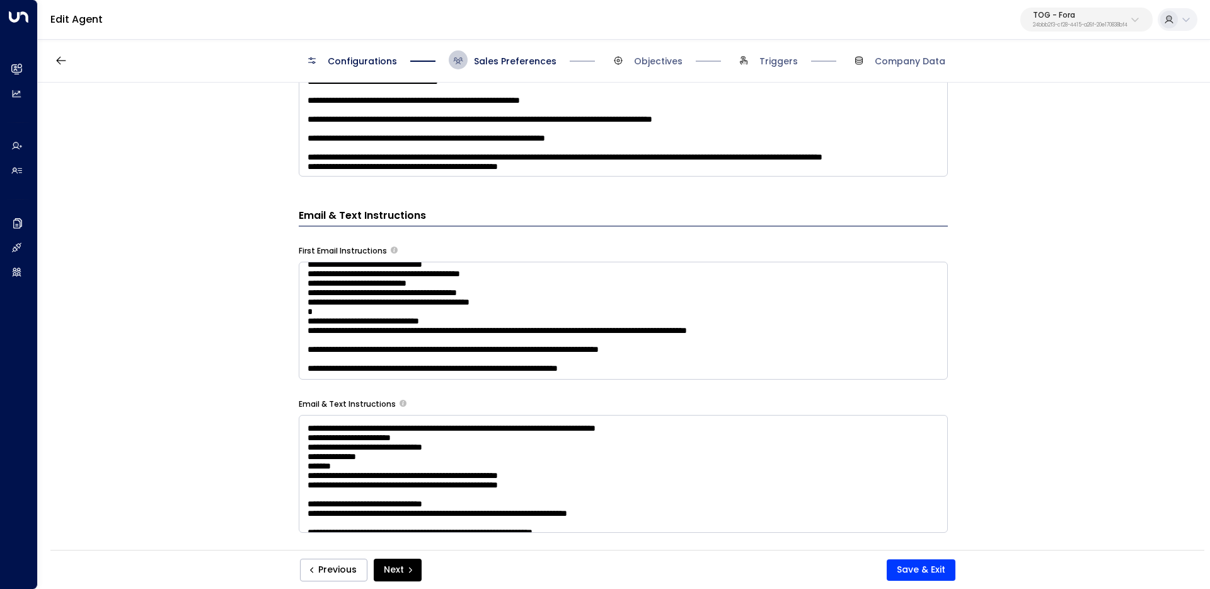
scroll to position [211, 0]
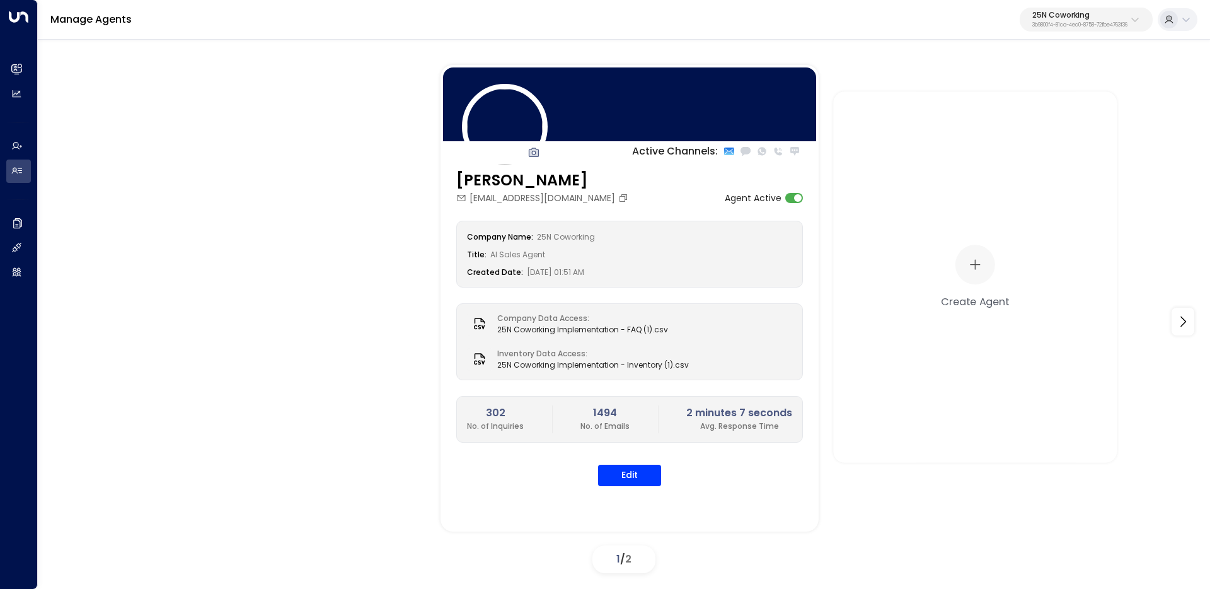
click at [1074, 33] on div "Manage Agents 25N Coworking 3b9800f4-81ca-4ec0-8758-72fbe4763f36" at bounding box center [624, 20] width 1172 height 40
click at [1063, 23] on p "3b9800f4-81ca-4ec0-8758-72fbe4763f36" at bounding box center [1079, 25] width 95 height 5
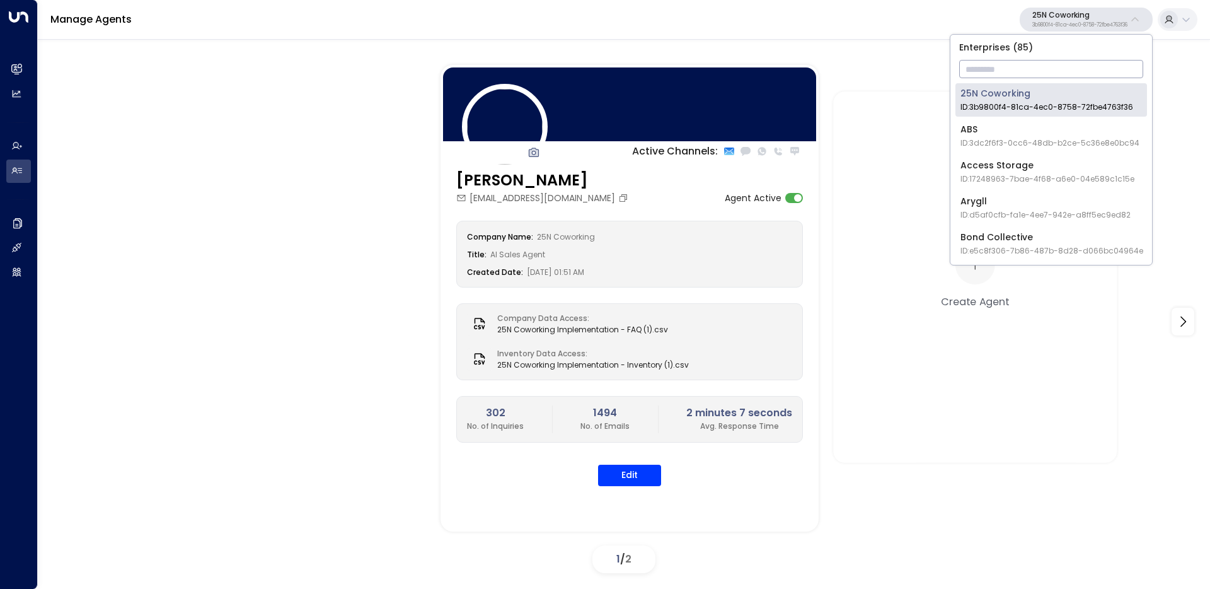
click at [1050, 74] on input "text" at bounding box center [1051, 68] width 184 height 23
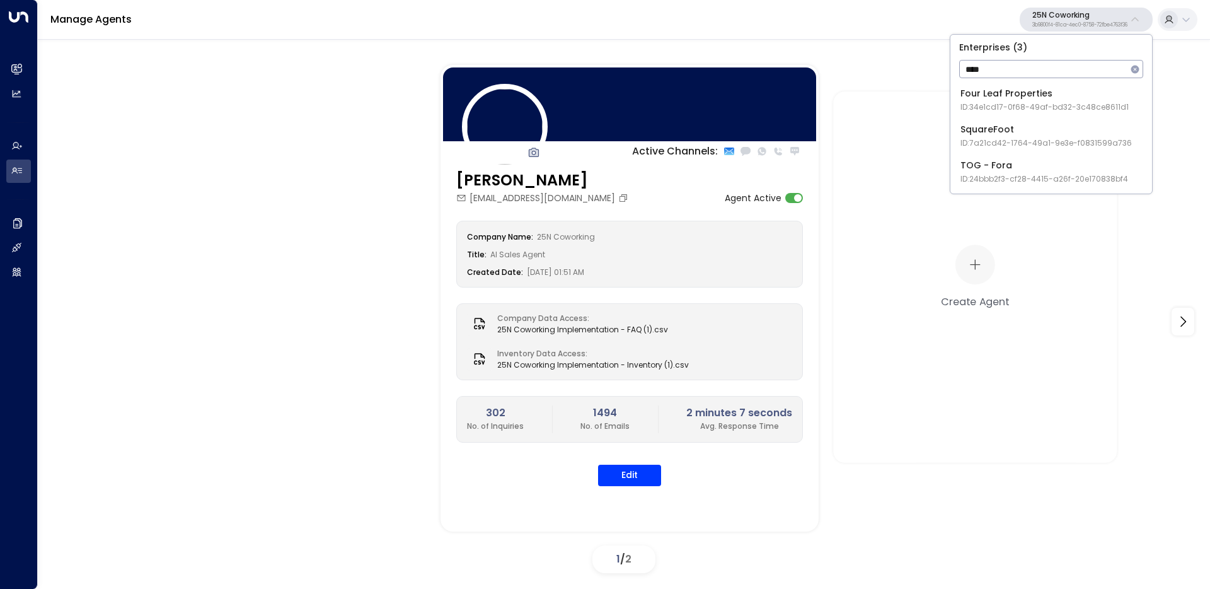
type input "****"
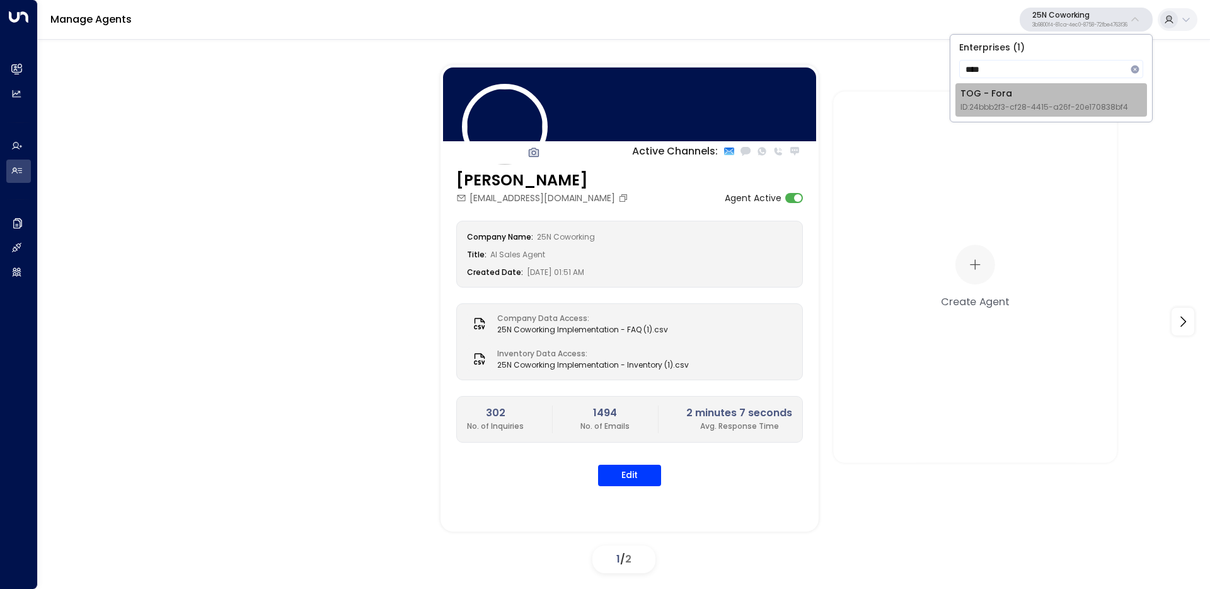
click at [1012, 107] on span "ID: 24bbb2f3-cf28-4415-a26f-20e170838bf4" at bounding box center [1045, 106] width 168 height 11
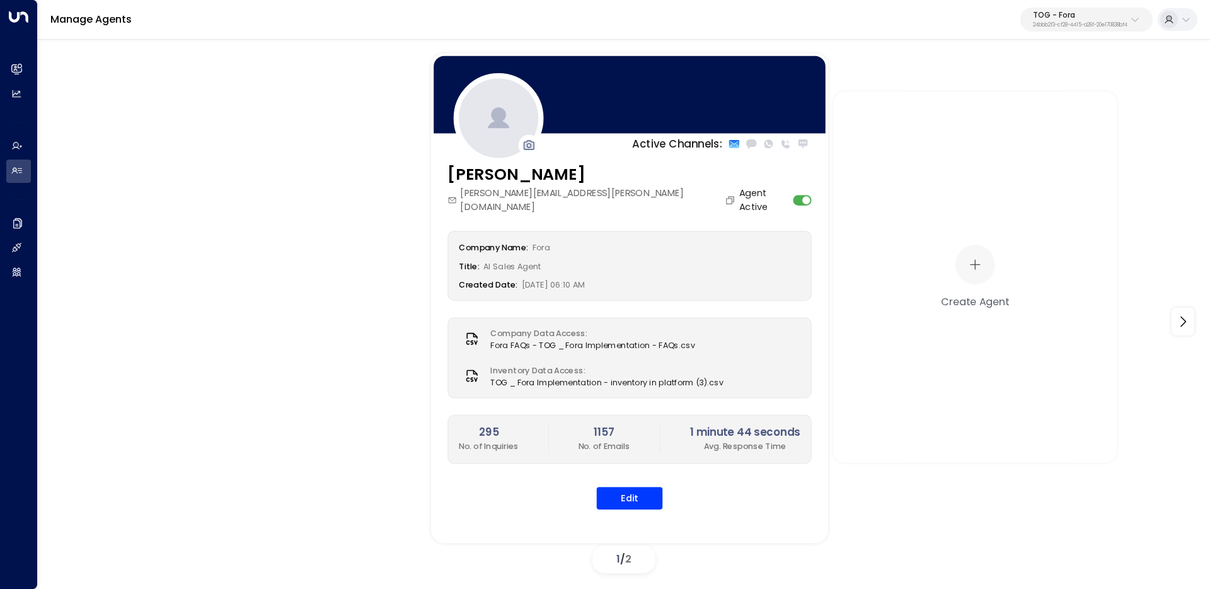
click at [647, 499] on div "Eva Fitzgerald eva.fitzgerald@theofficegroup.com Agent Active Company Name: For…" at bounding box center [629, 343] width 397 height 363
click at [635, 487] on button "Edit" at bounding box center [630, 498] width 66 height 23
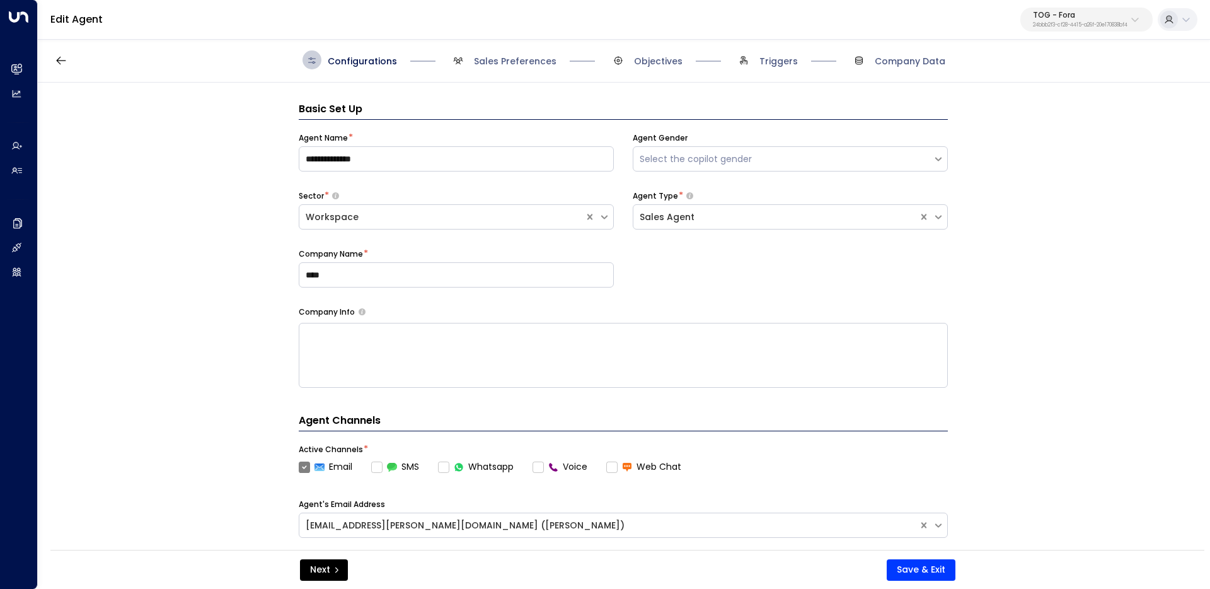
scroll to position [19, 0]
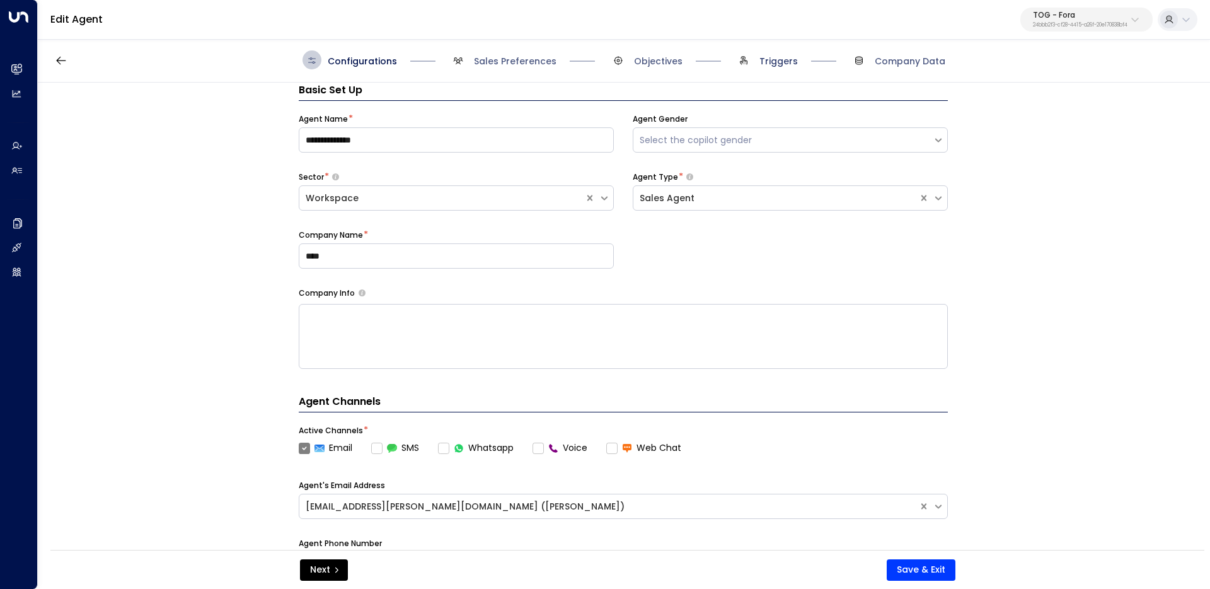
click at [773, 60] on span "Triggers" at bounding box center [778, 61] width 38 height 13
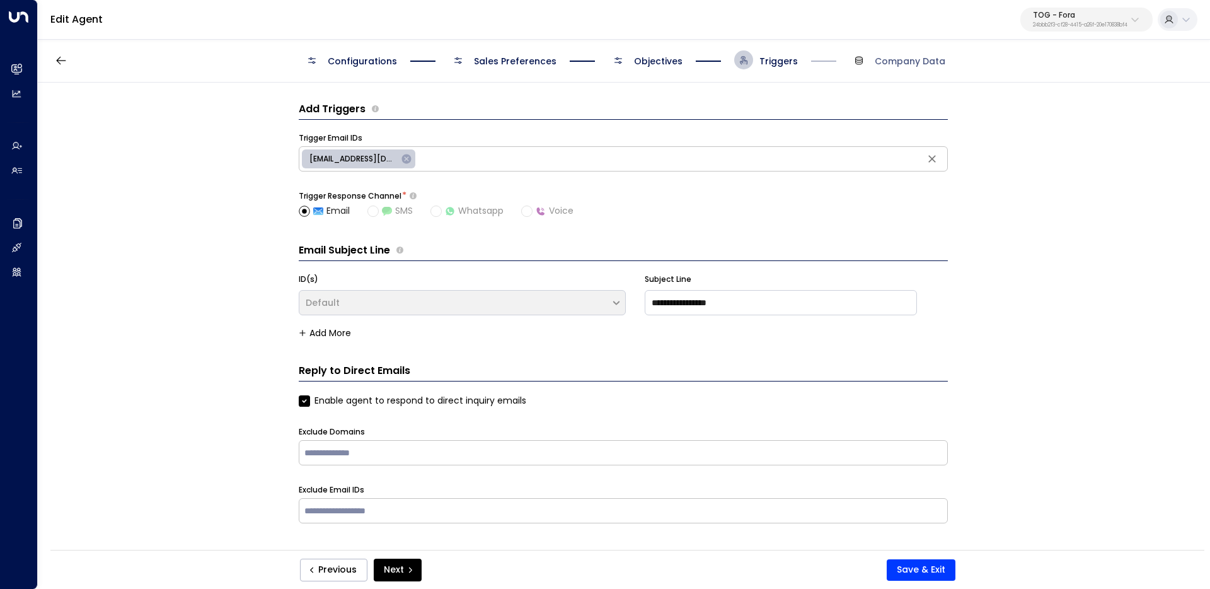
click at [644, 61] on span "Objectives" at bounding box center [658, 61] width 49 height 13
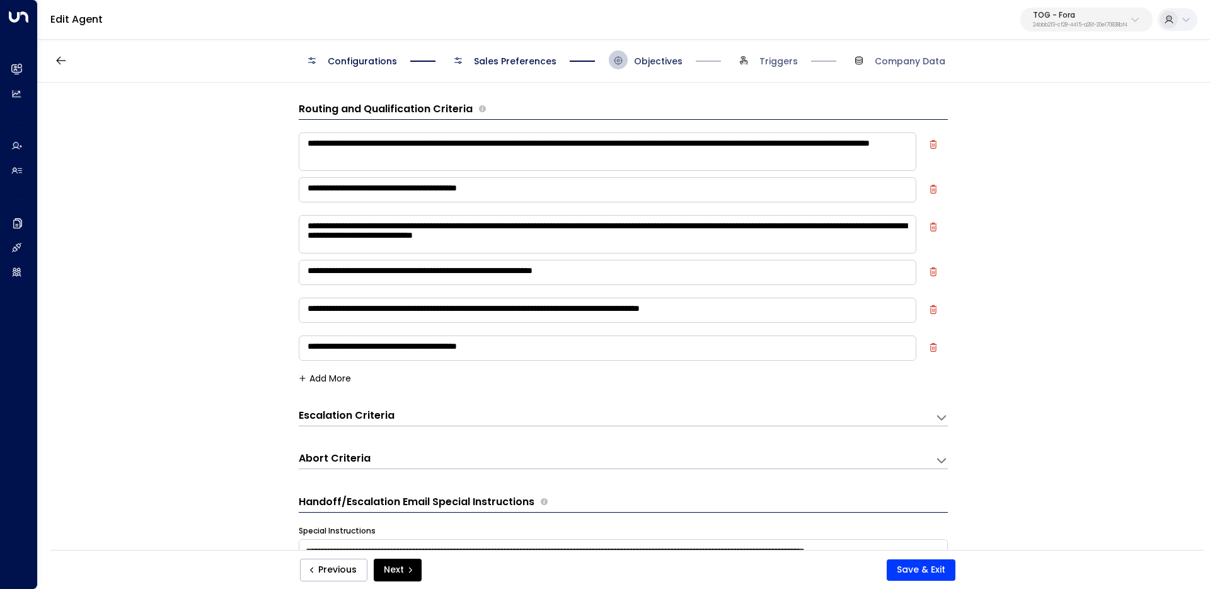
scroll to position [19, 0]
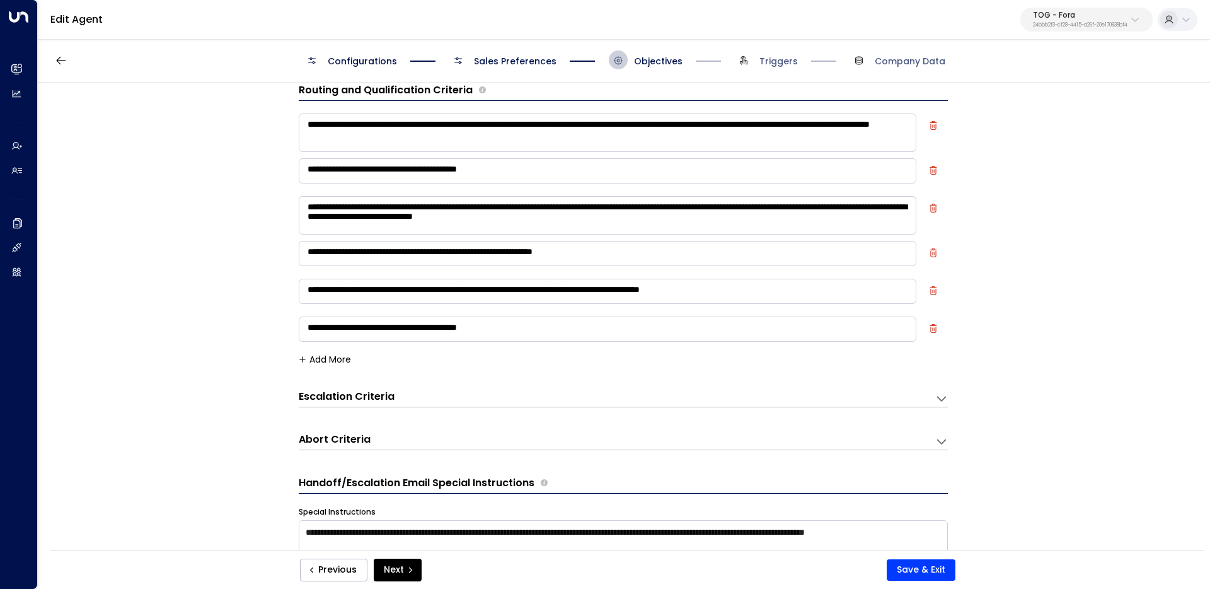
click at [511, 142] on textarea "**********" at bounding box center [608, 132] width 618 height 38
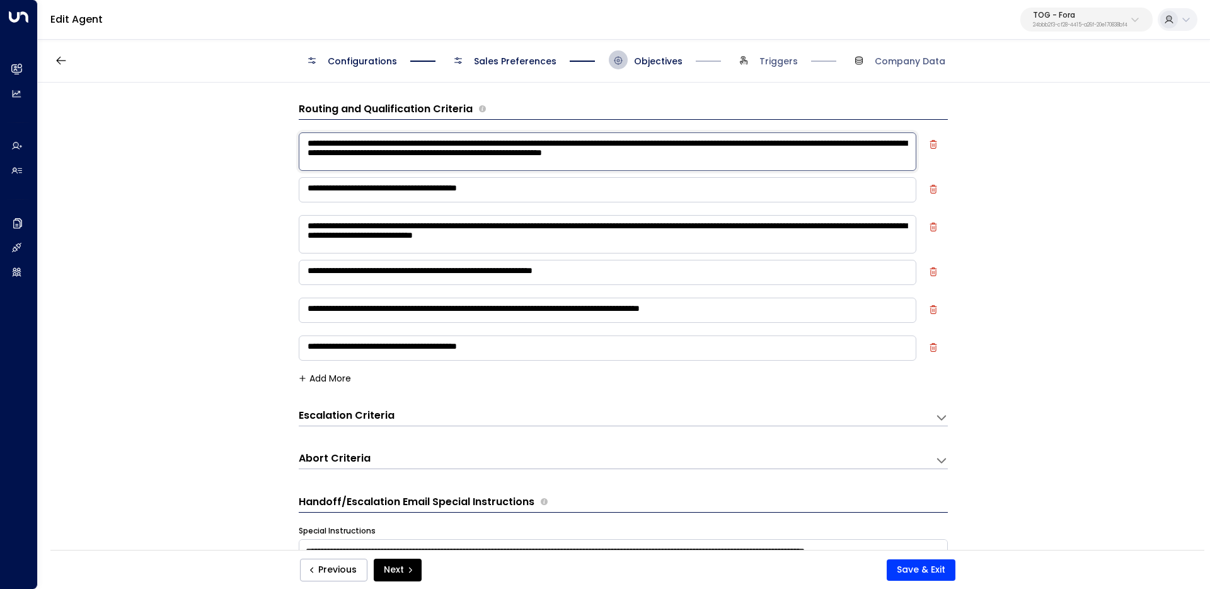
click at [831, 142] on textarea "**********" at bounding box center [608, 151] width 618 height 38
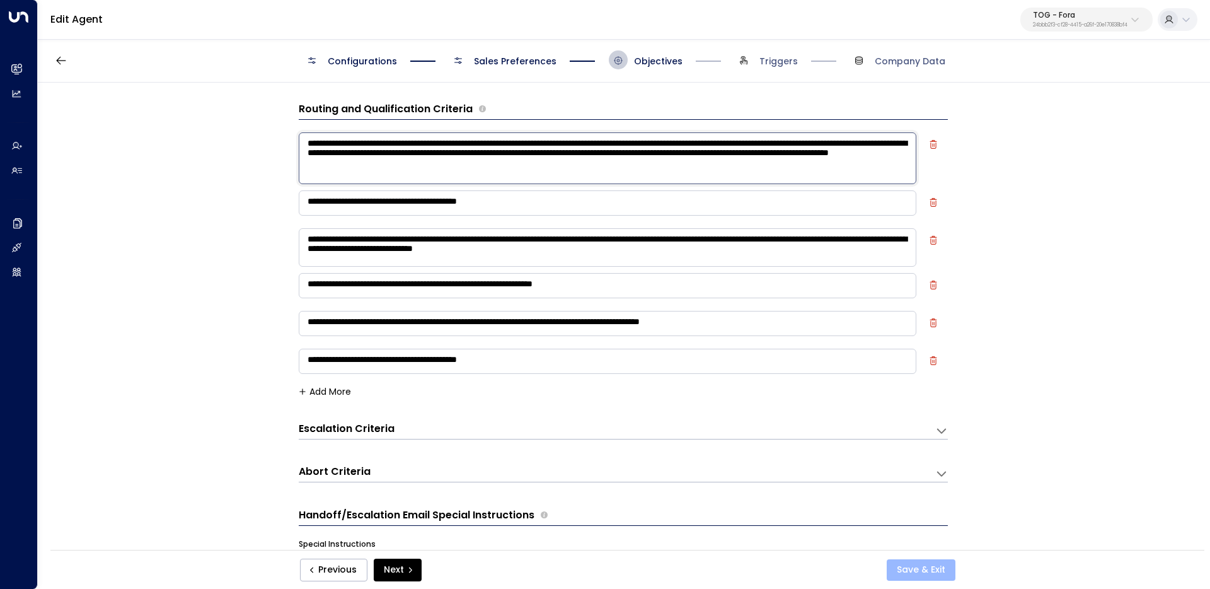
type textarea "**********"
click at [927, 570] on button "Save & Exit" at bounding box center [921, 569] width 69 height 21
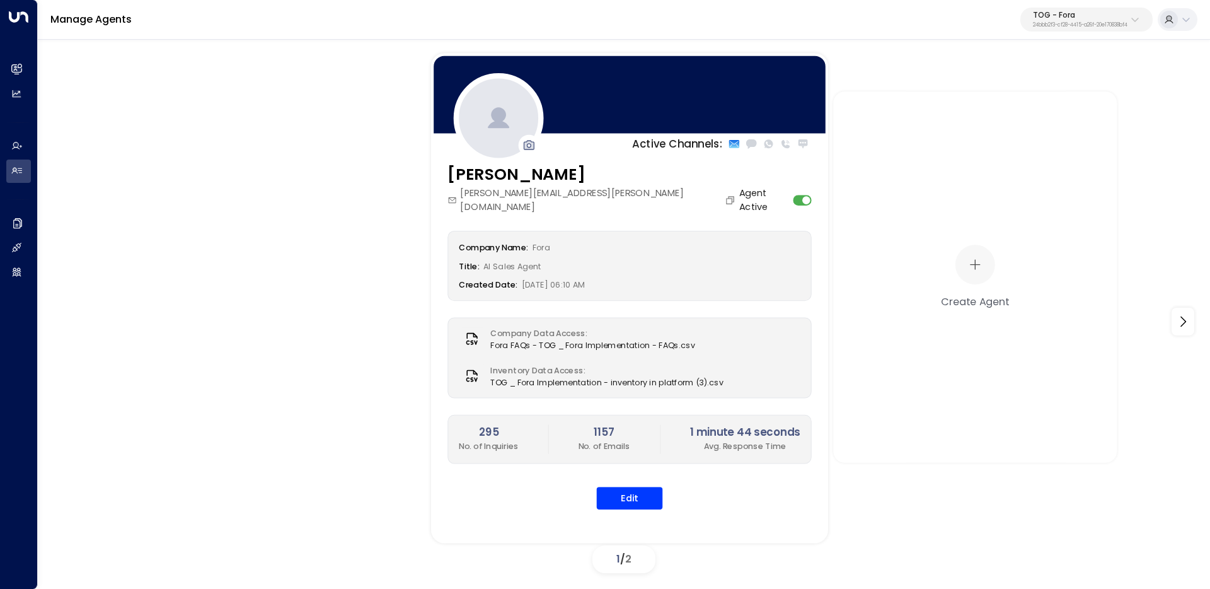
click at [635, 466] on div "Company Name: Fora Title: AI Sales Agent Created Date: 07/01/2025, 06:10 AM Com…" at bounding box center [629, 369] width 364 height 279
click at [635, 487] on button "Edit" at bounding box center [630, 498] width 66 height 23
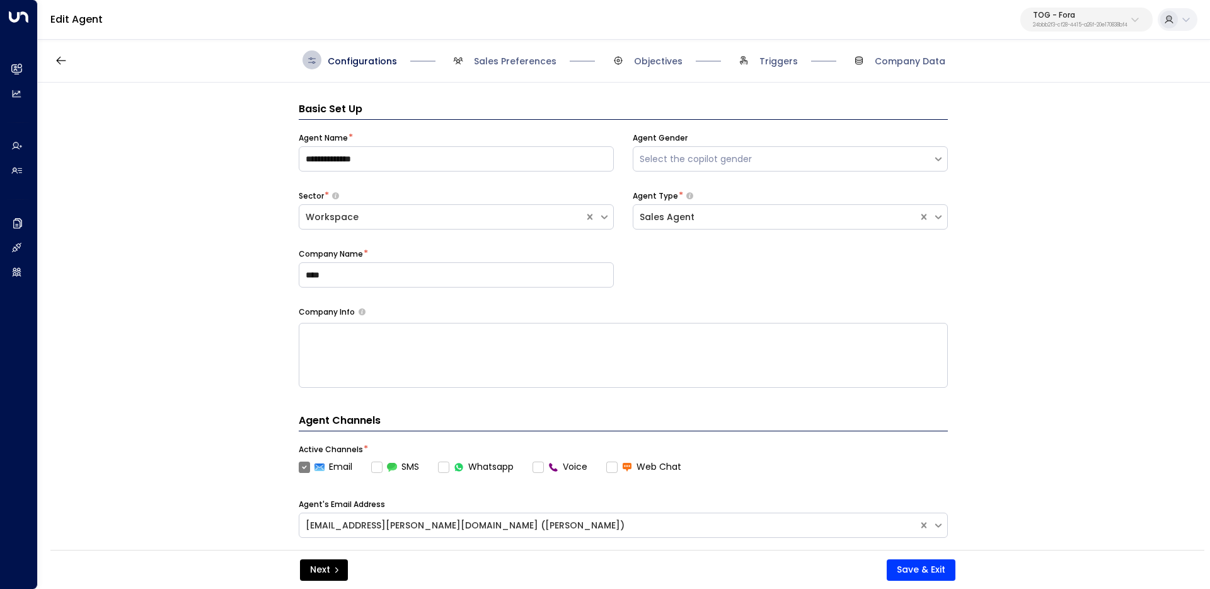
scroll to position [19, 0]
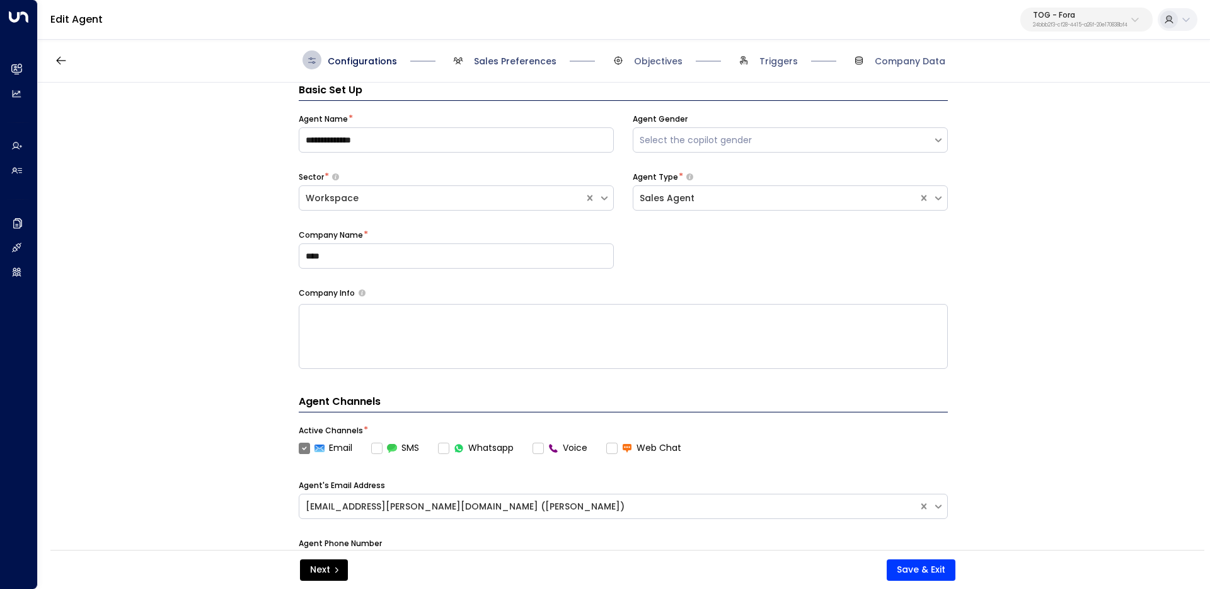
click at [504, 59] on span "Sales Preferences" at bounding box center [515, 61] width 83 height 13
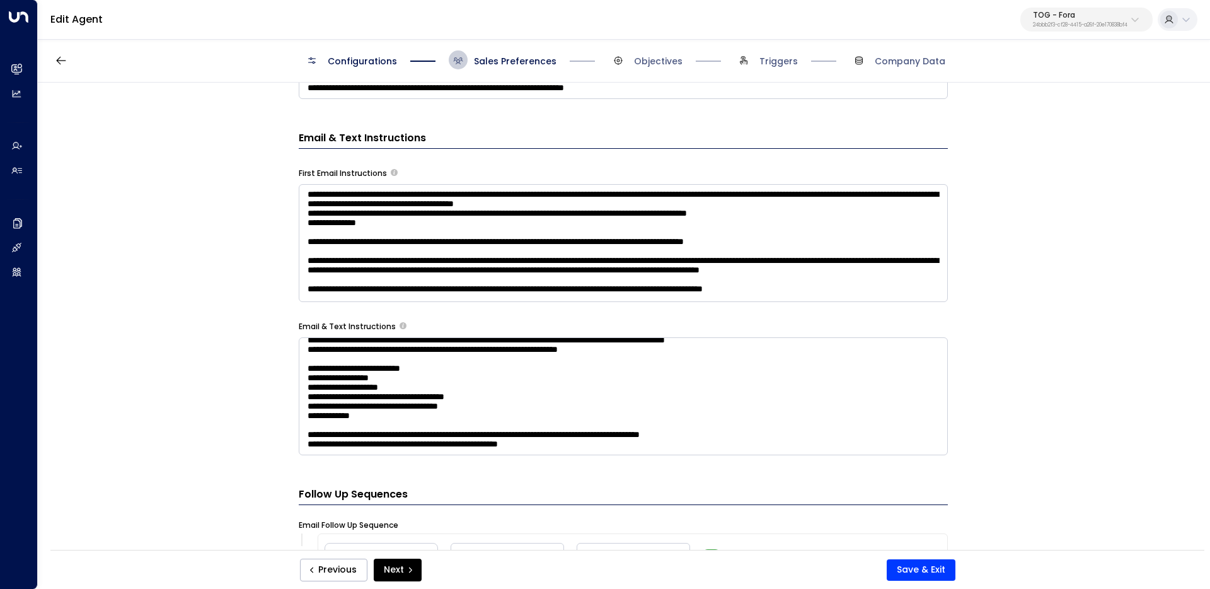
scroll to position [1787, 0]
click at [701, 446] on textarea at bounding box center [623, 396] width 649 height 118
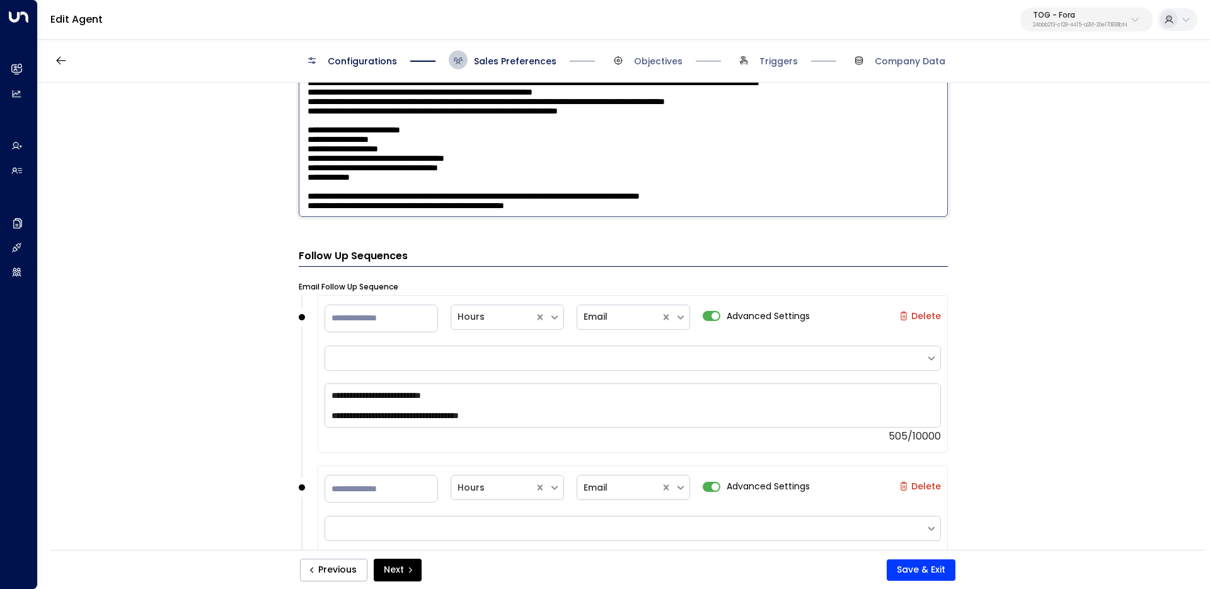
scroll to position [1595, 0]
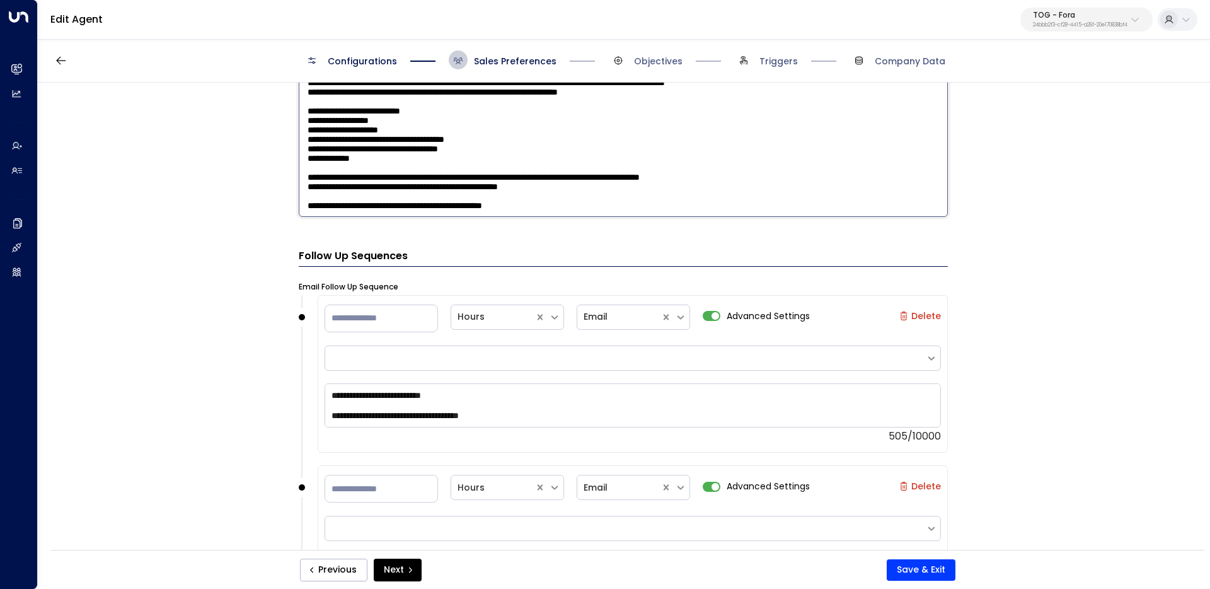
click at [434, 205] on textarea at bounding box center [623, 52] width 649 height 330
click at [568, 213] on textarea at bounding box center [623, 52] width 649 height 330
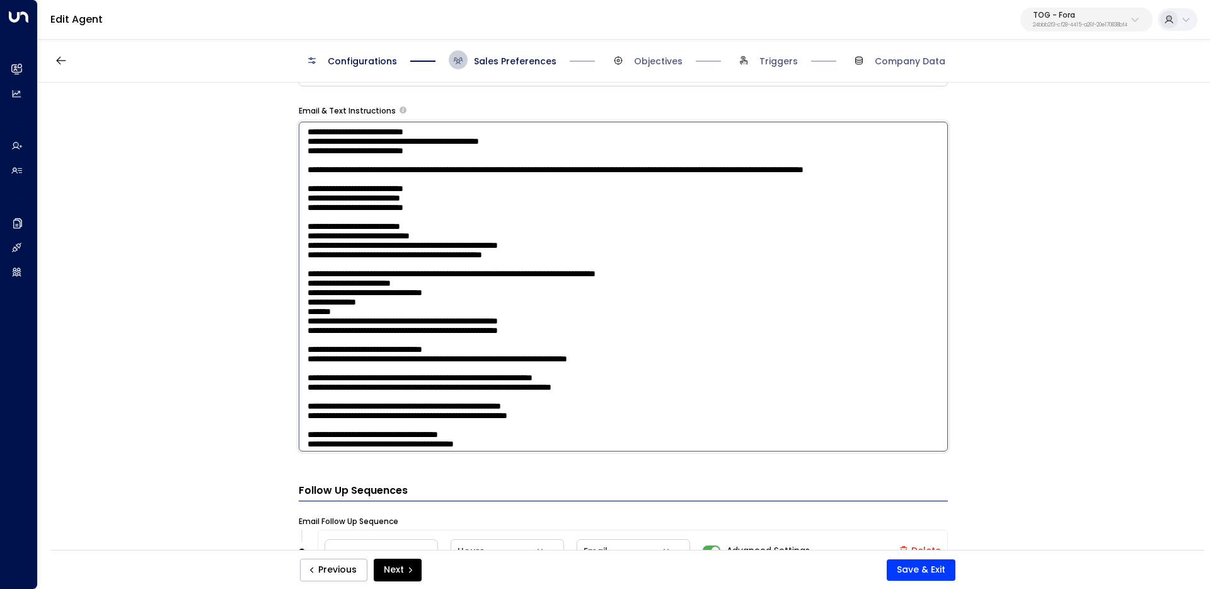
scroll to position [25, 0]
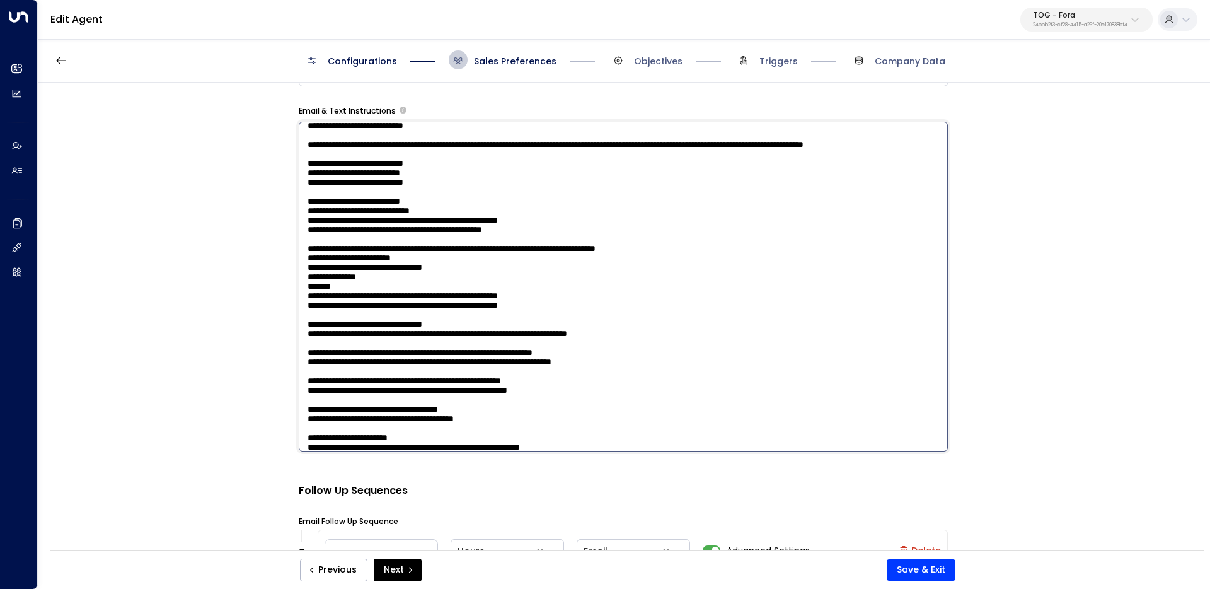
drag, startPoint x: 609, startPoint y: 390, endPoint x: 294, endPoint y: 376, distance: 315.4
click at [294, 377] on div "**********" at bounding box center [623, 320] width 1171 height 475
click at [371, 383] on textarea at bounding box center [623, 287] width 649 height 330
click at [566, 386] on textarea at bounding box center [623, 287] width 649 height 330
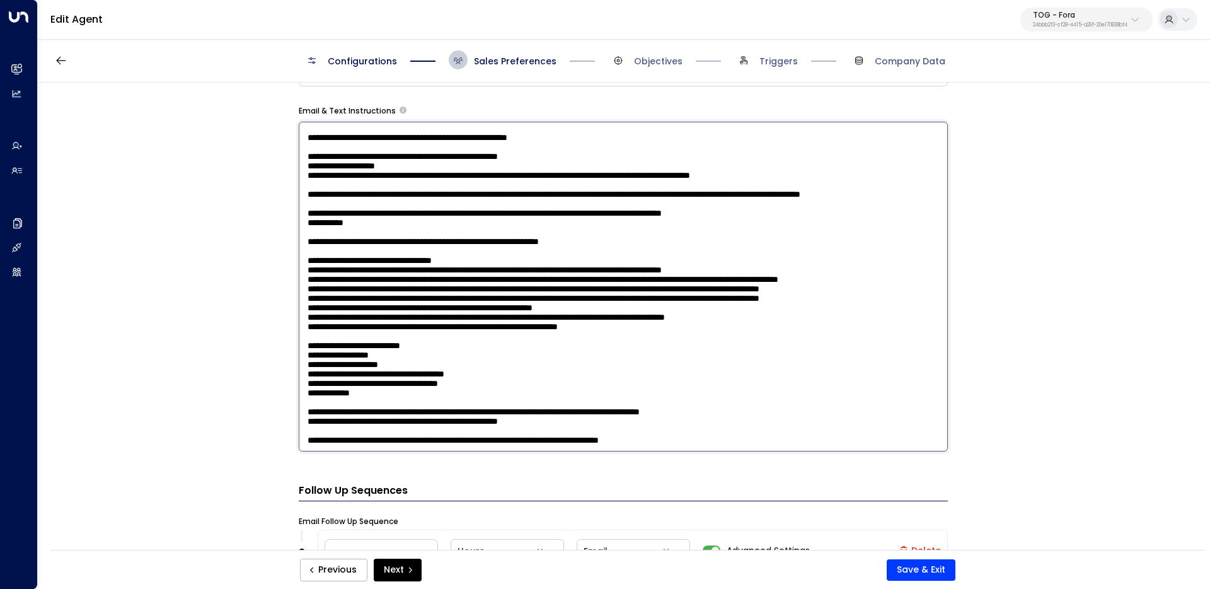
scroll to position [1602, 0]
type textarea "**********"
click at [934, 572] on button "Save & Exit" at bounding box center [921, 569] width 69 height 21
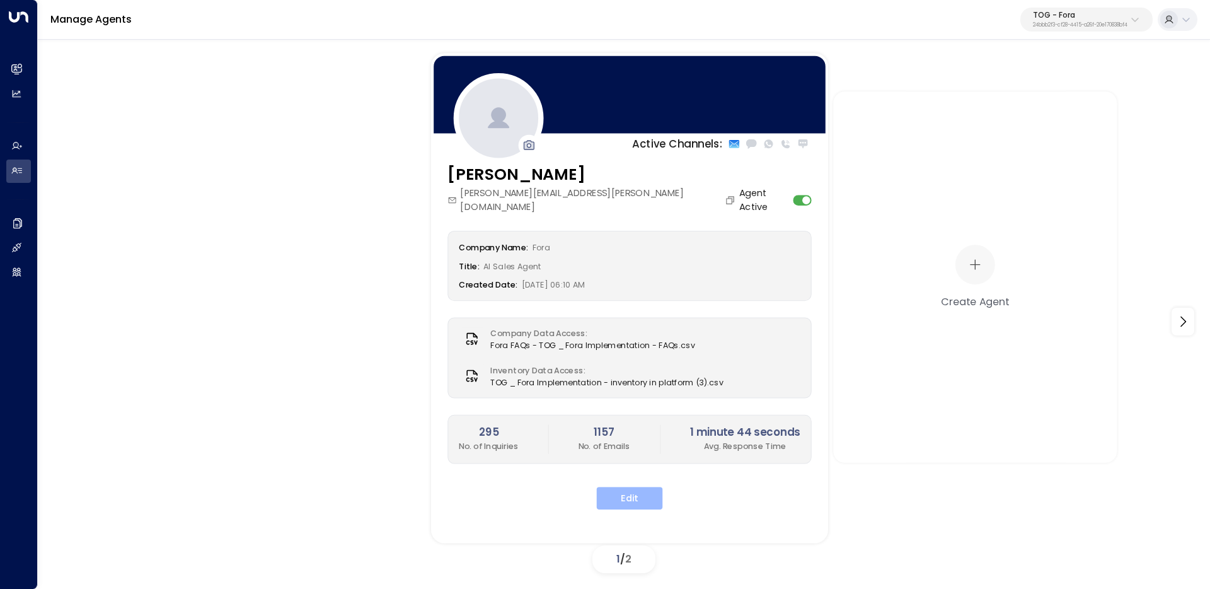
click at [621, 487] on button "Edit" at bounding box center [630, 498] width 66 height 23
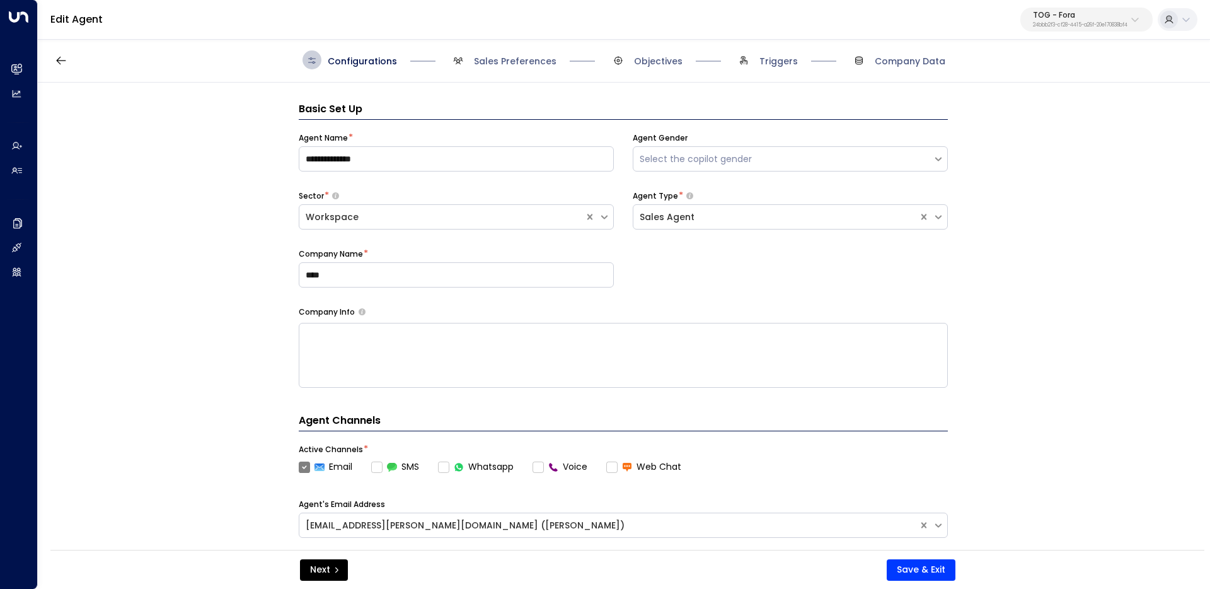
scroll to position [19, 0]
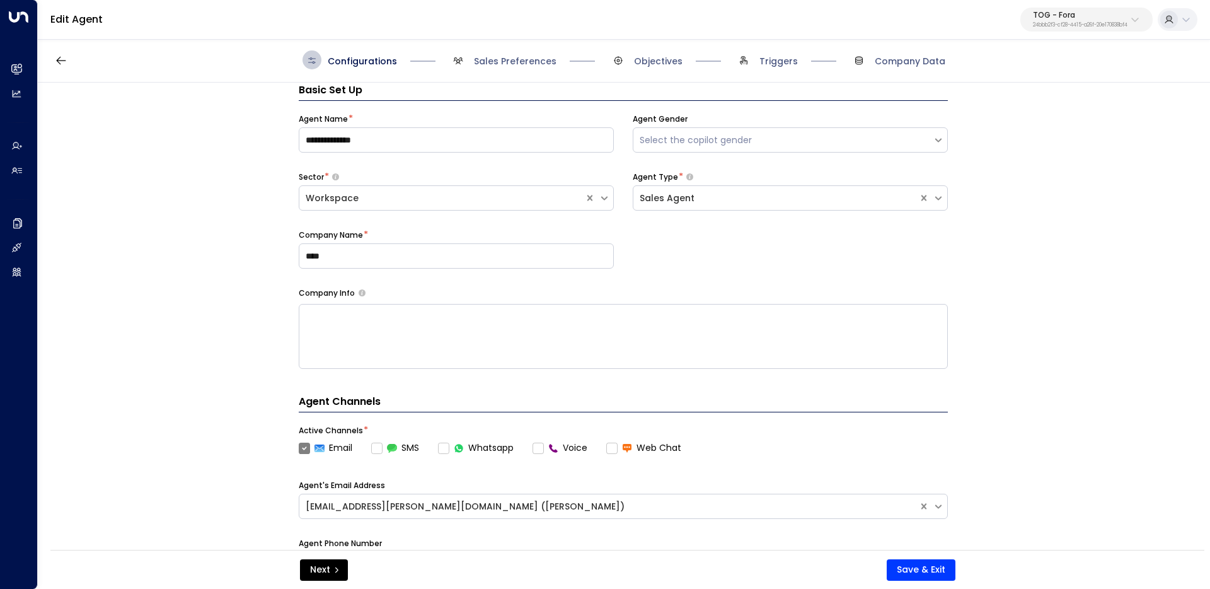
click at [495, 49] on div "Configurations Sales Preferences Objectives Triggers Company Data" at bounding box center [624, 60] width 1172 height 45
click at [495, 58] on span "Sales Preferences" at bounding box center [515, 61] width 83 height 13
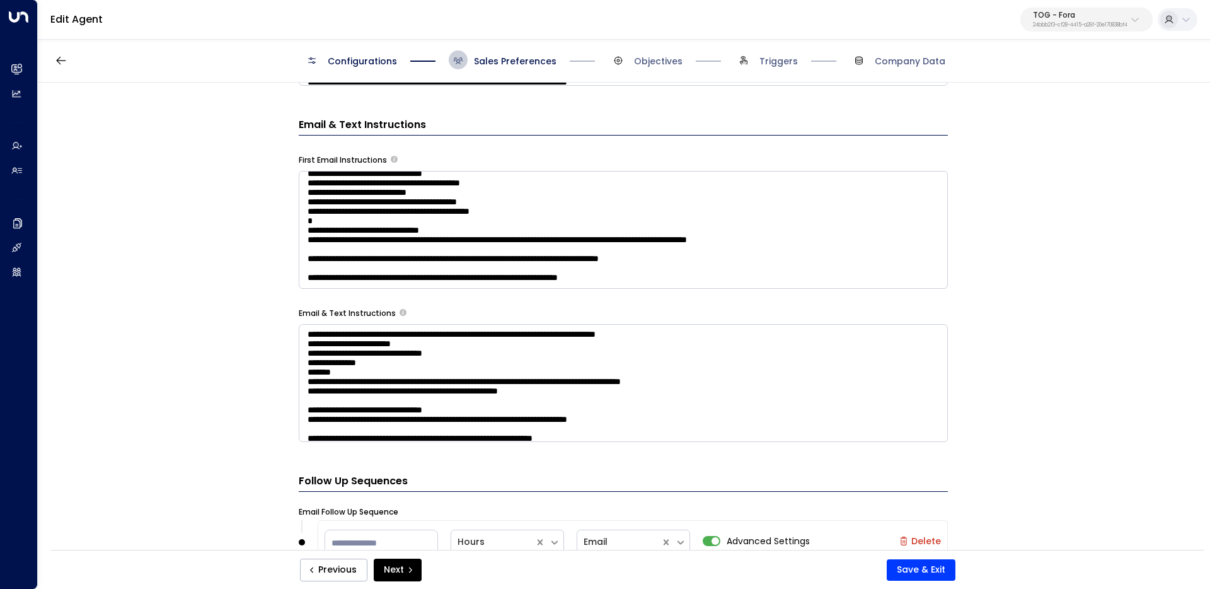
scroll to position [629, 0]
click at [488, 175] on textarea at bounding box center [623, 230] width 649 height 118
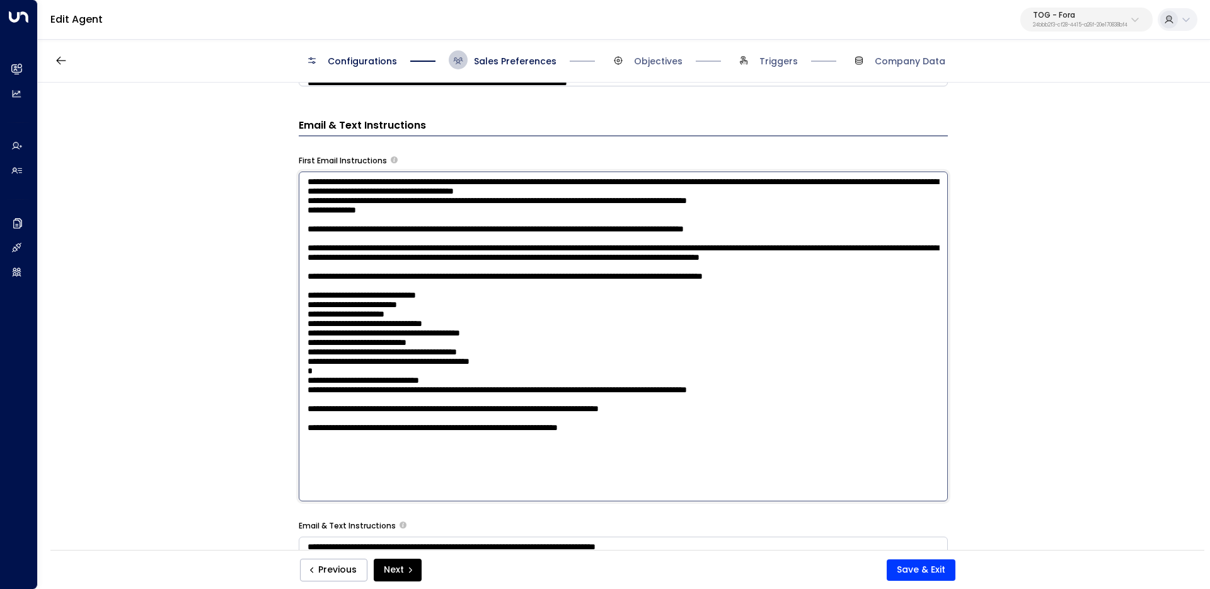
scroll to position [0, 0]
drag, startPoint x: 483, startPoint y: 185, endPoint x: 746, endPoint y: 182, distance: 262.2
click at [746, 182] on textarea at bounding box center [623, 336] width 649 height 330
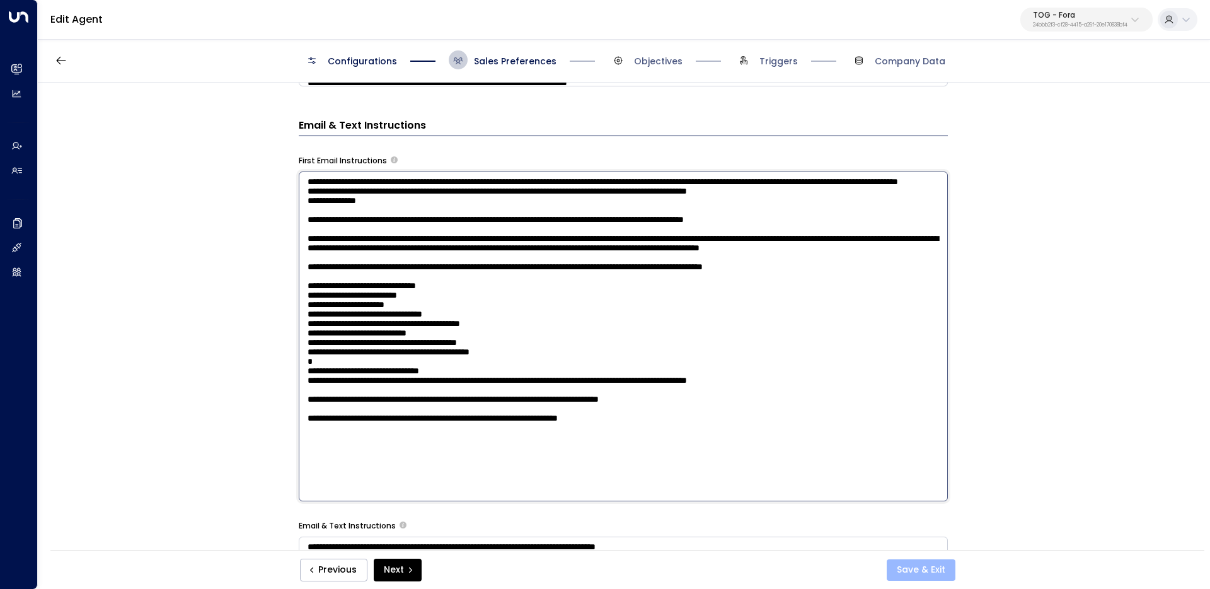
type textarea "**********"
click at [927, 571] on button "Save & Exit" at bounding box center [921, 569] width 69 height 21
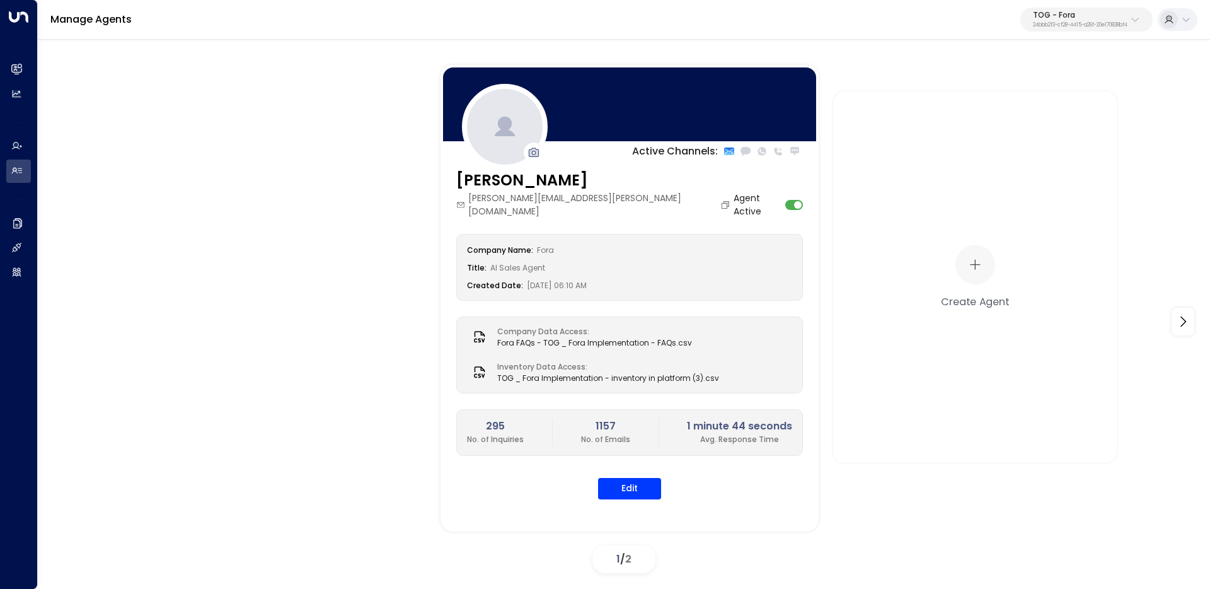
click at [1107, 23] on p "24bbb2f3-cf28-4415-a26f-20e170838bf4" at bounding box center [1080, 25] width 95 height 5
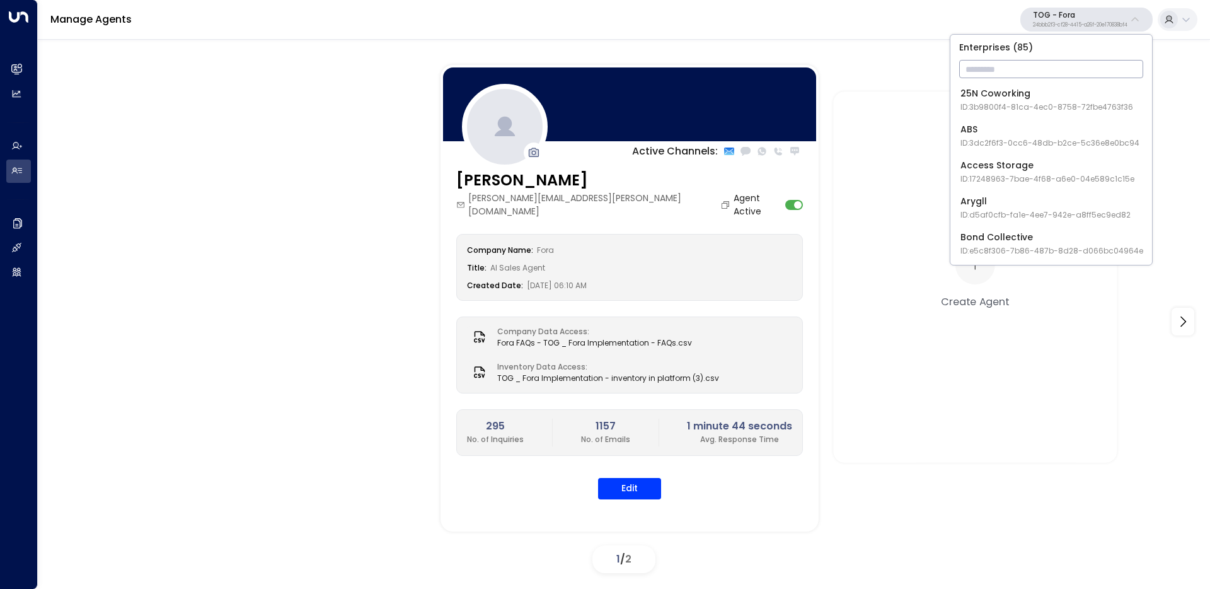
click at [1071, 76] on input "text" at bounding box center [1051, 68] width 184 height 23
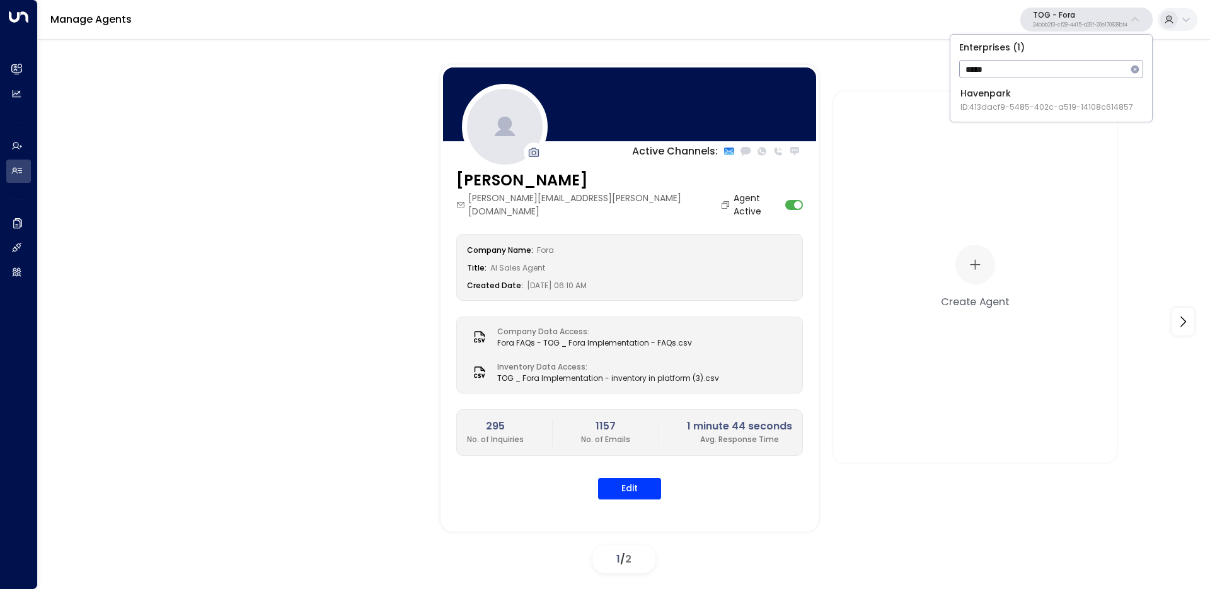
type input "*****"
click at [1063, 107] on span "ID: 413dacf9-5485-402c-a519-14108c614857" at bounding box center [1047, 106] width 173 height 11
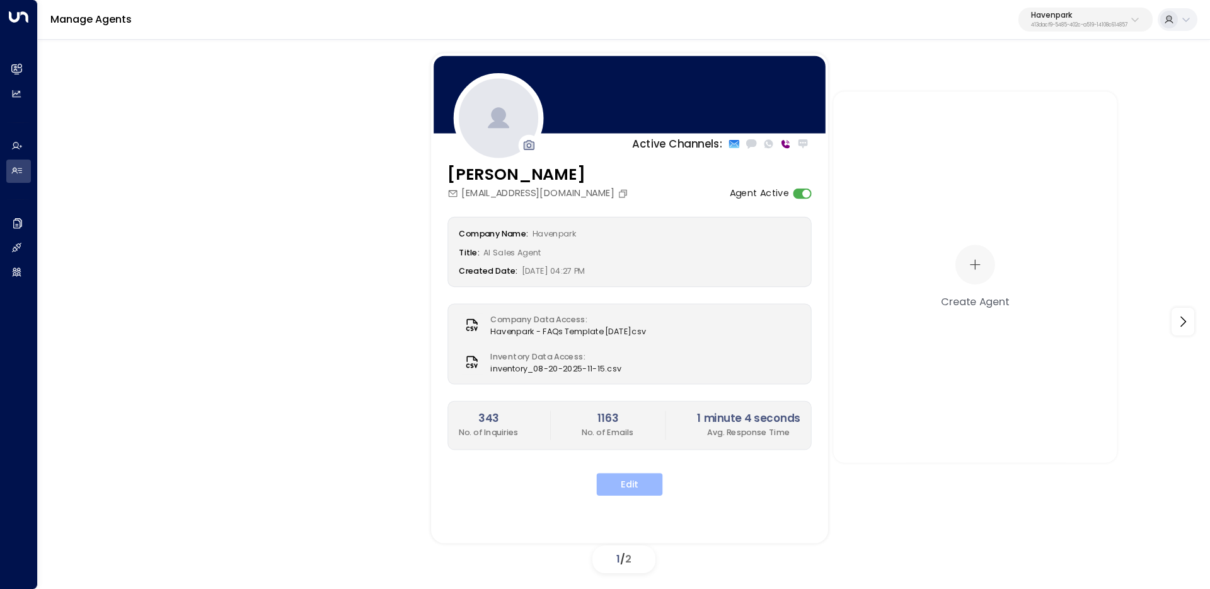
click at [618, 487] on button "Edit" at bounding box center [630, 484] width 66 height 23
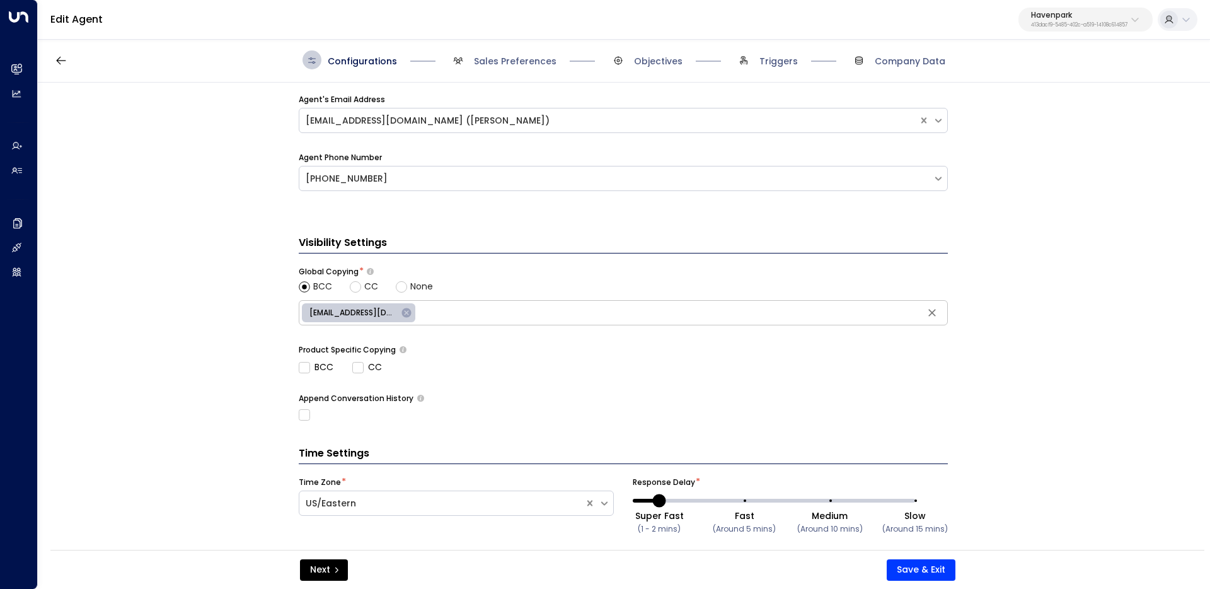
scroll to position [448, 0]
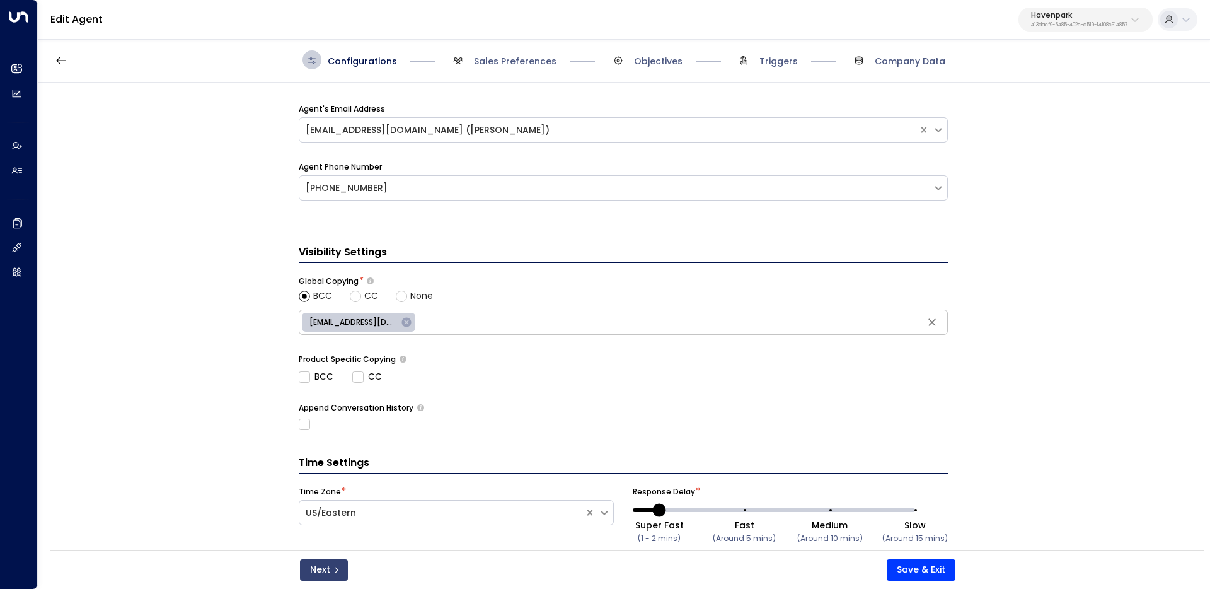
click at [322, 560] on button "Next" at bounding box center [324, 569] width 48 height 21
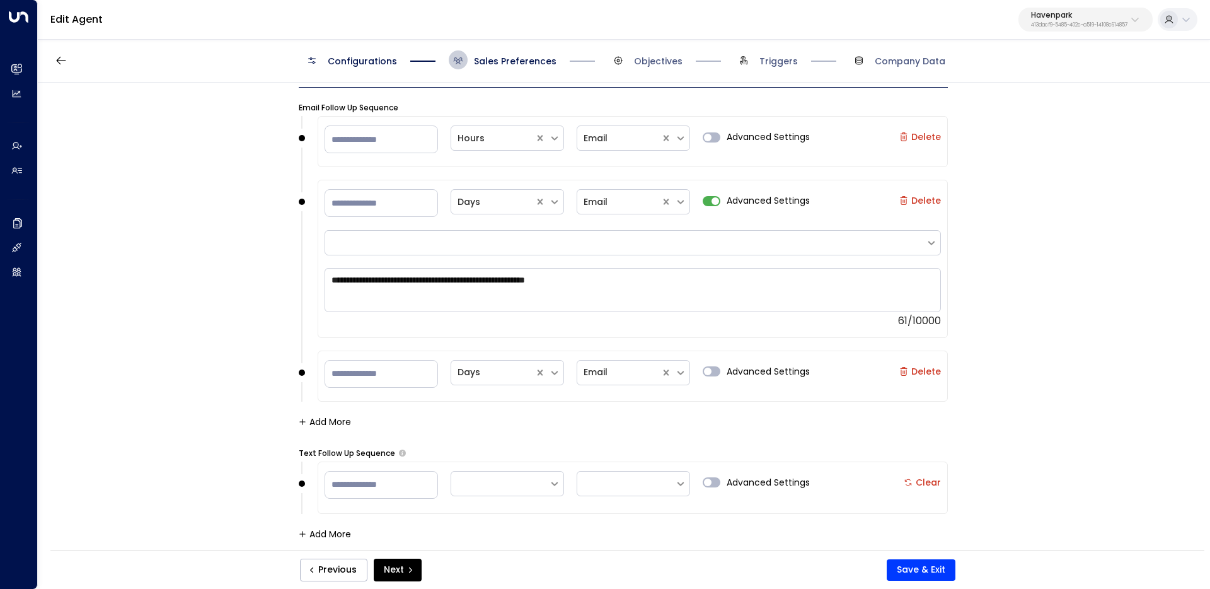
scroll to position [1321, 0]
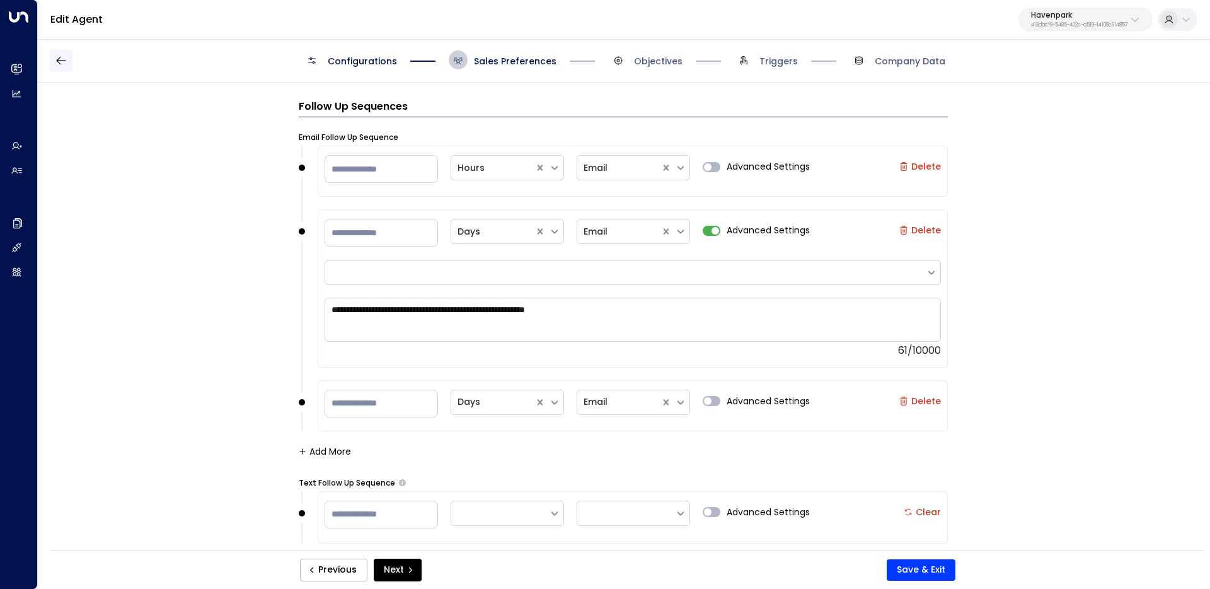
click at [64, 59] on icon "button" at bounding box center [61, 60] width 13 height 13
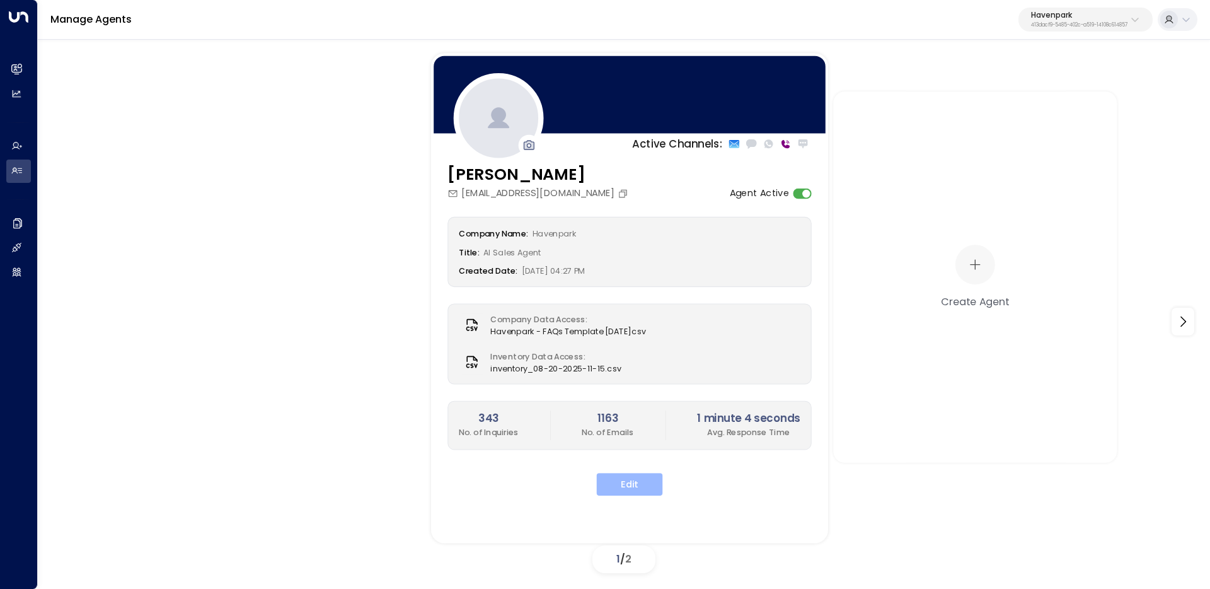
click at [633, 486] on button "Edit" at bounding box center [630, 484] width 66 height 23
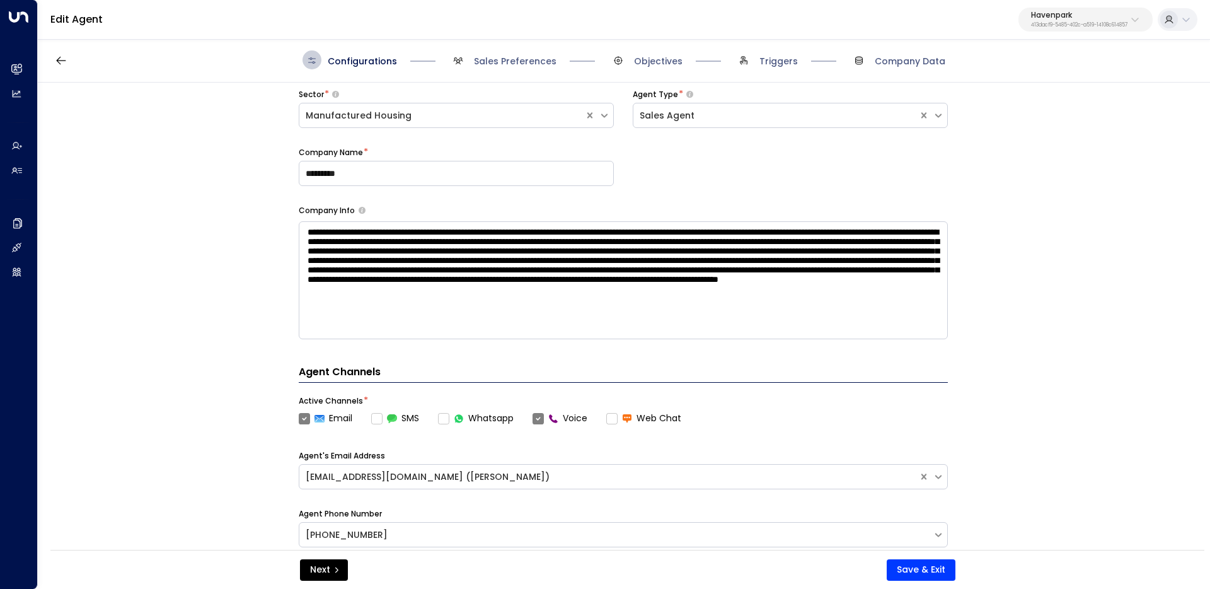
scroll to position [127, 0]
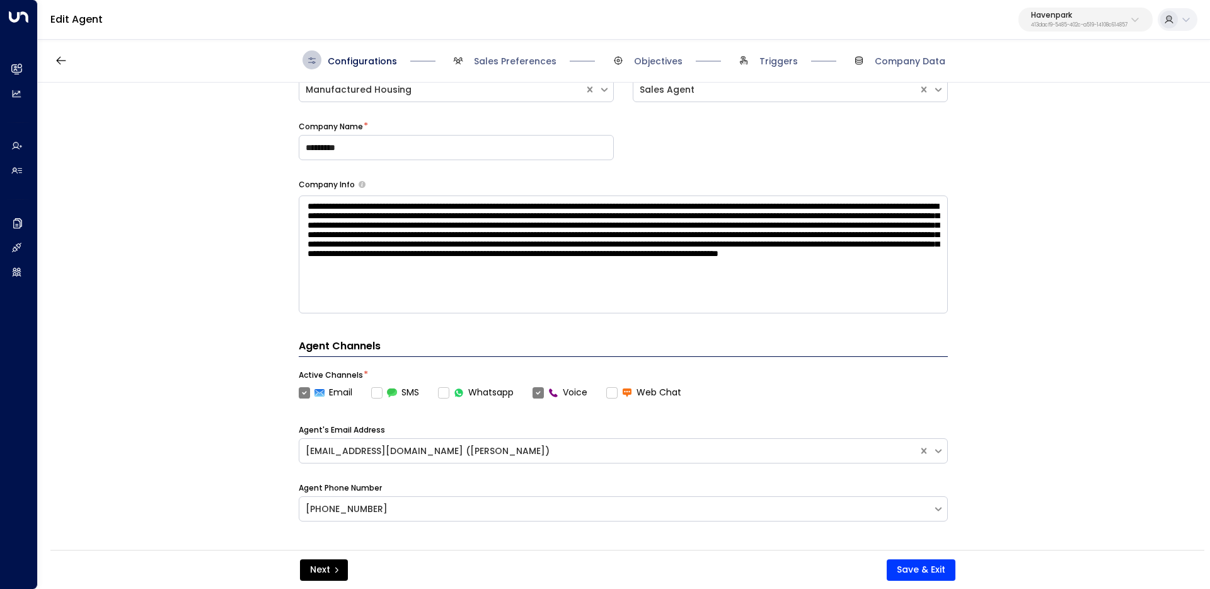
click at [381, 387] on label "SMS" at bounding box center [395, 392] width 48 height 13
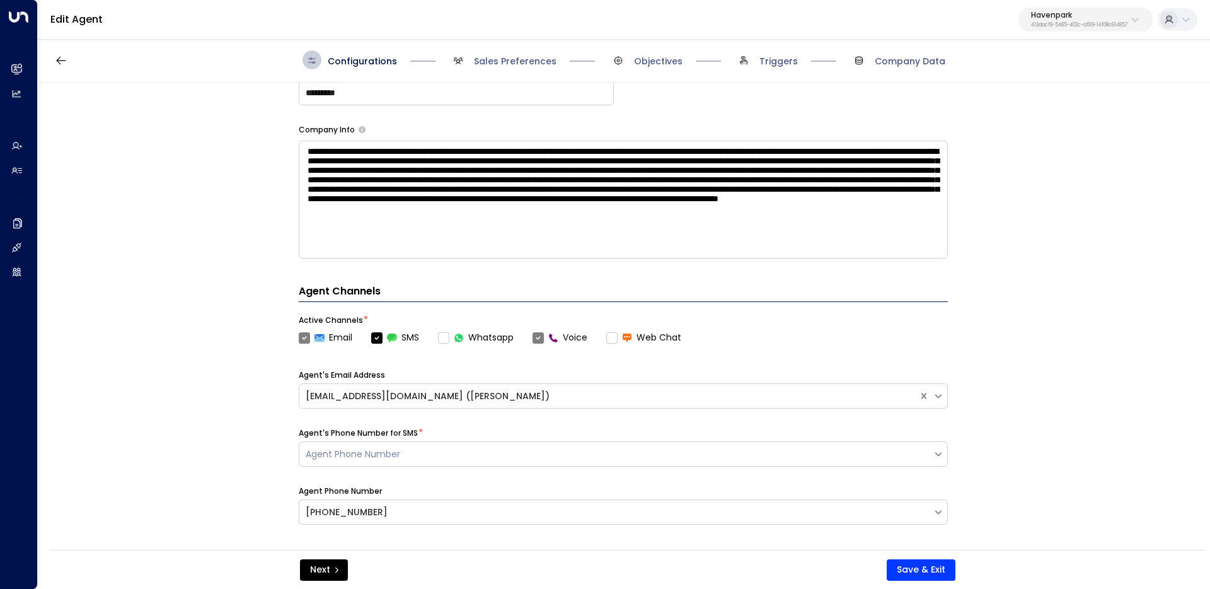
scroll to position [354, 0]
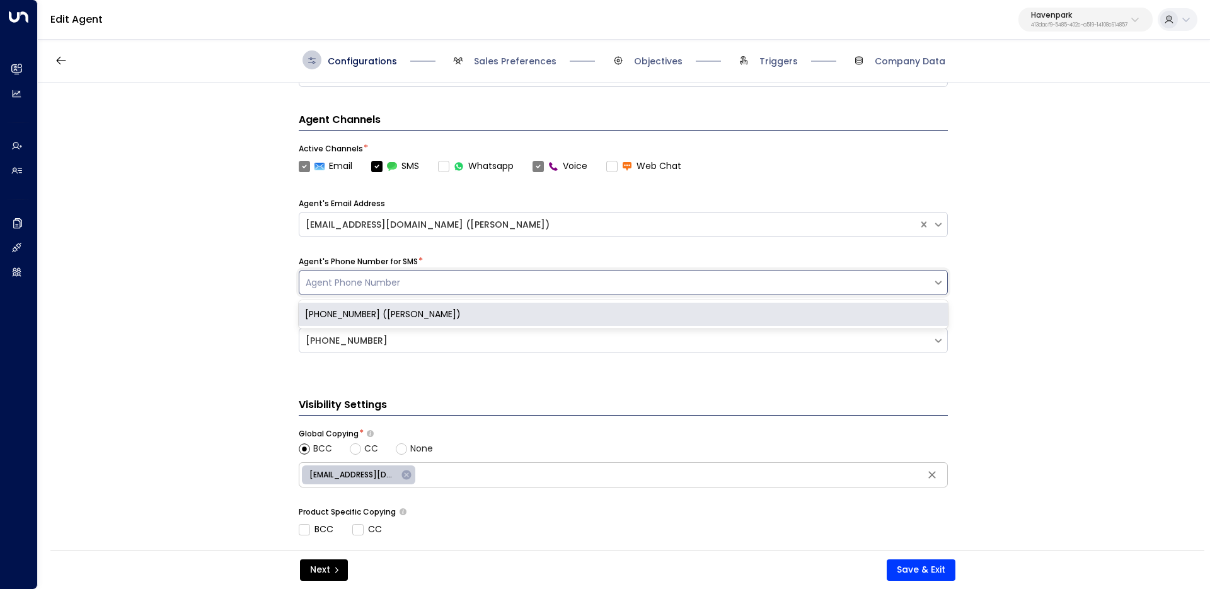
click at [451, 288] on div "Agent Phone Number" at bounding box center [616, 282] width 621 height 13
click at [444, 313] on div "[PHONE_NUMBER] ([PERSON_NAME])" at bounding box center [623, 314] width 649 height 23
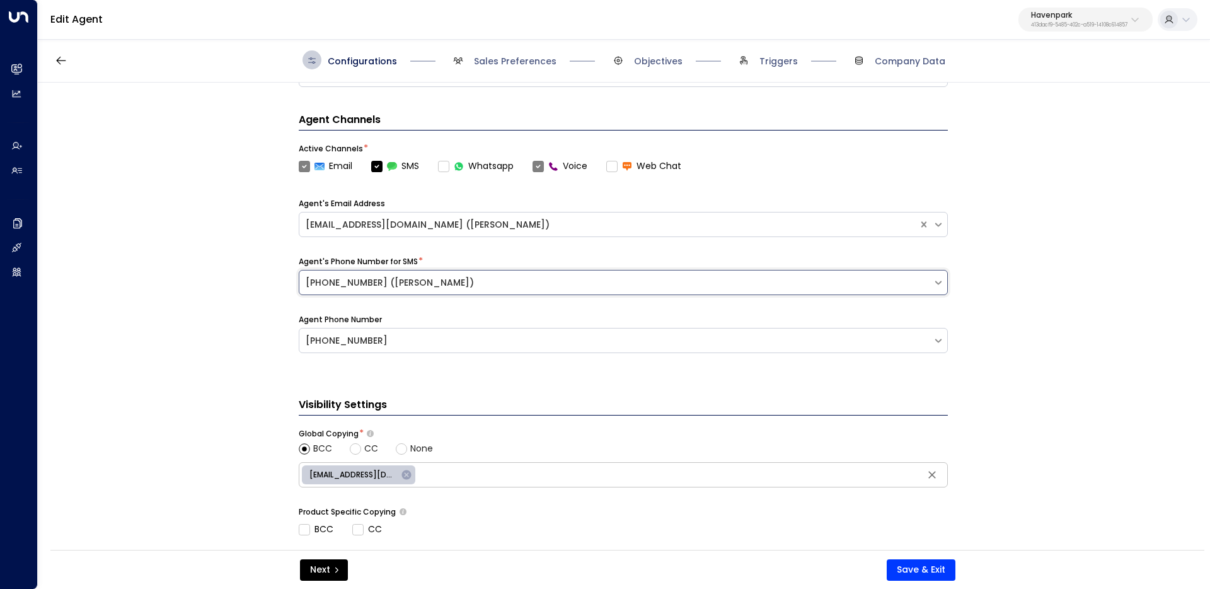
click at [214, 349] on div "**********" at bounding box center [623, 320] width 1171 height 475
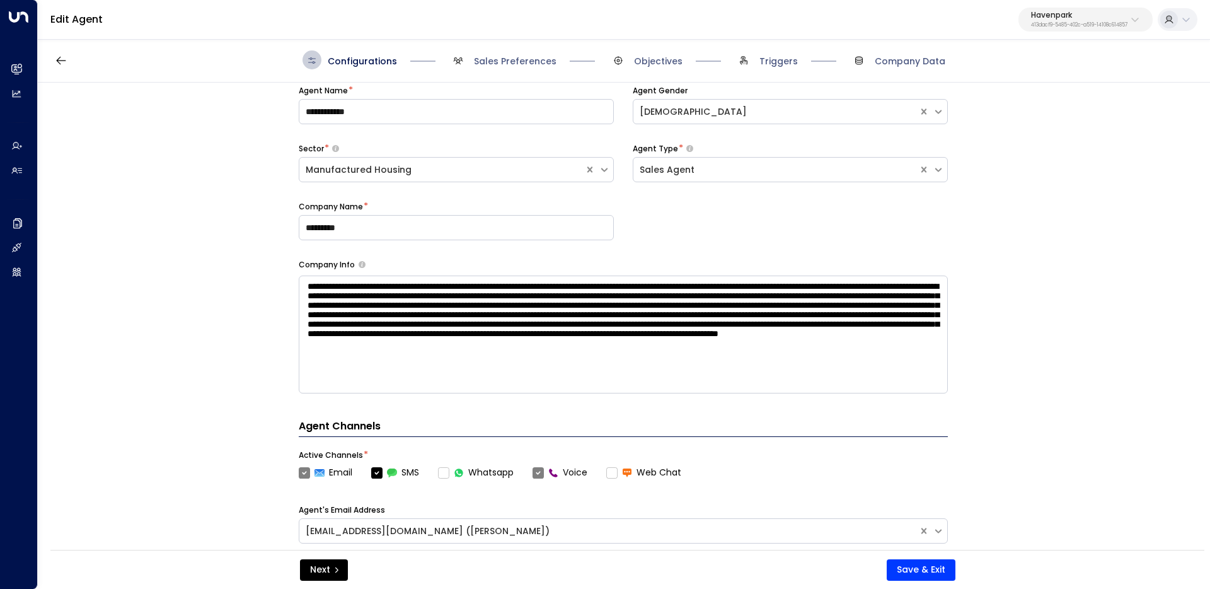
scroll to position [0, 0]
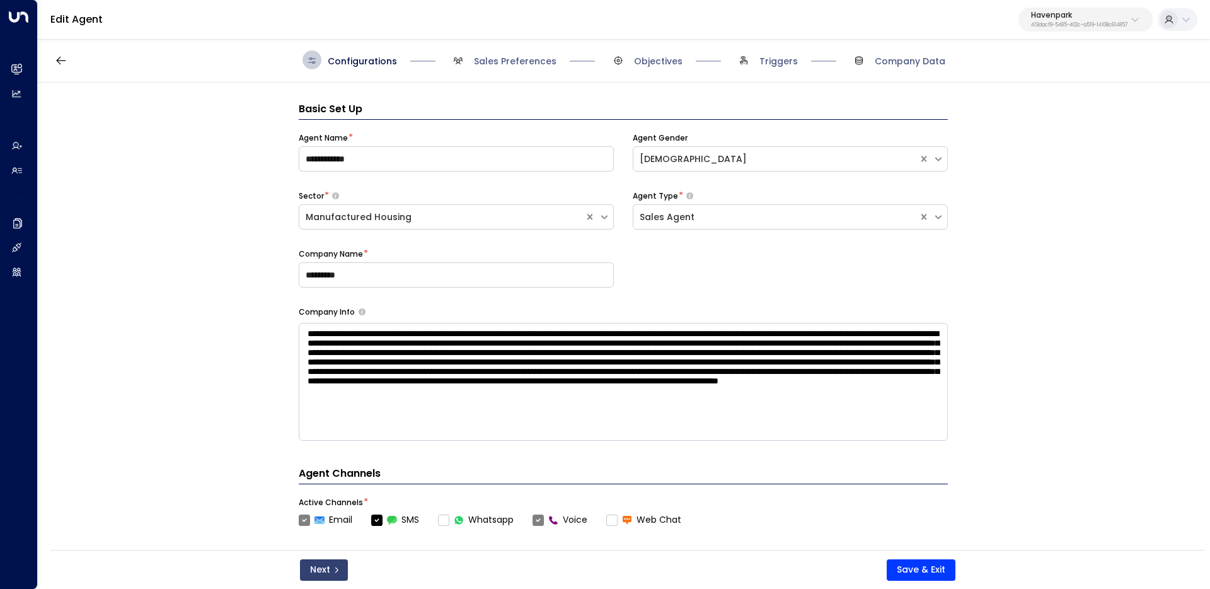
click at [321, 569] on button "Next" at bounding box center [324, 569] width 48 height 21
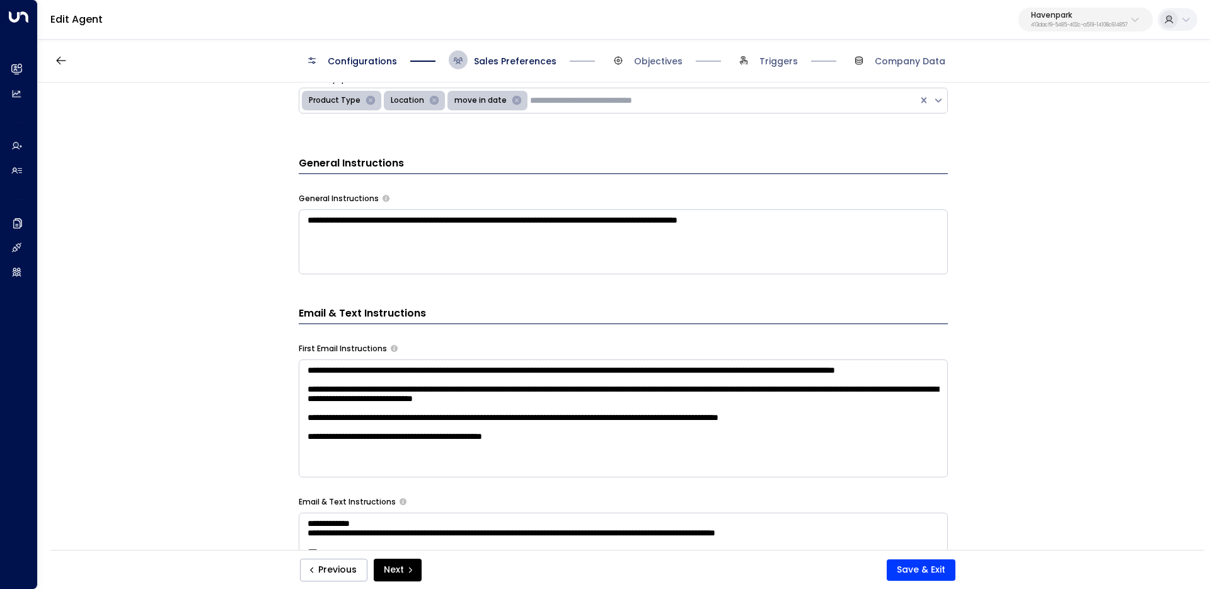
scroll to position [13, 0]
click at [883, 236] on textarea "**********" at bounding box center [623, 241] width 649 height 65
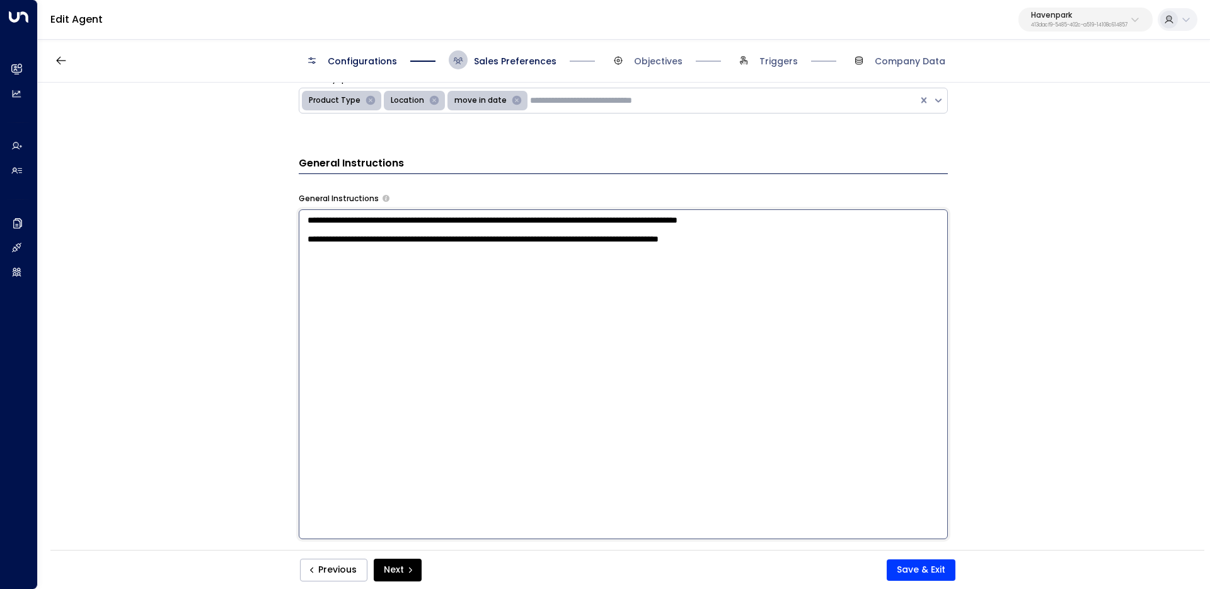
click at [544, 246] on textarea "**********" at bounding box center [623, 374] width 649 height 330
click at [389, 268] on textarea "**********" at bounding box center [623, 374] width 649 height 330
type textarea "**********"
click at [180, 371] on div "**********" at bounding box center [623, 320] width 1171 height 475
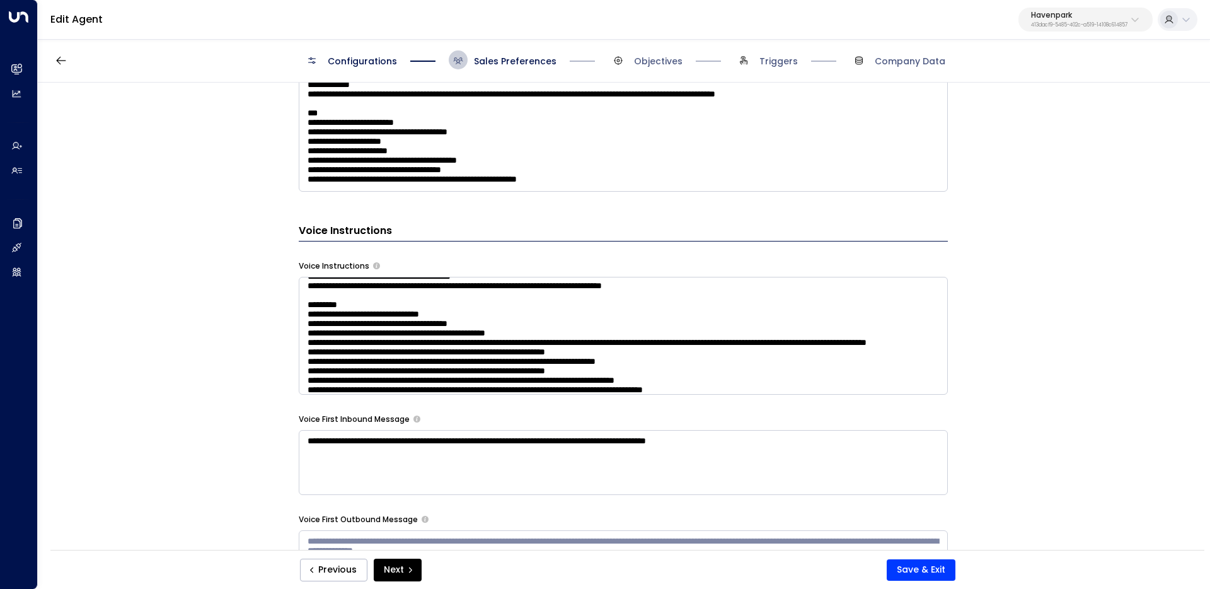
scroll to position [0, 0]
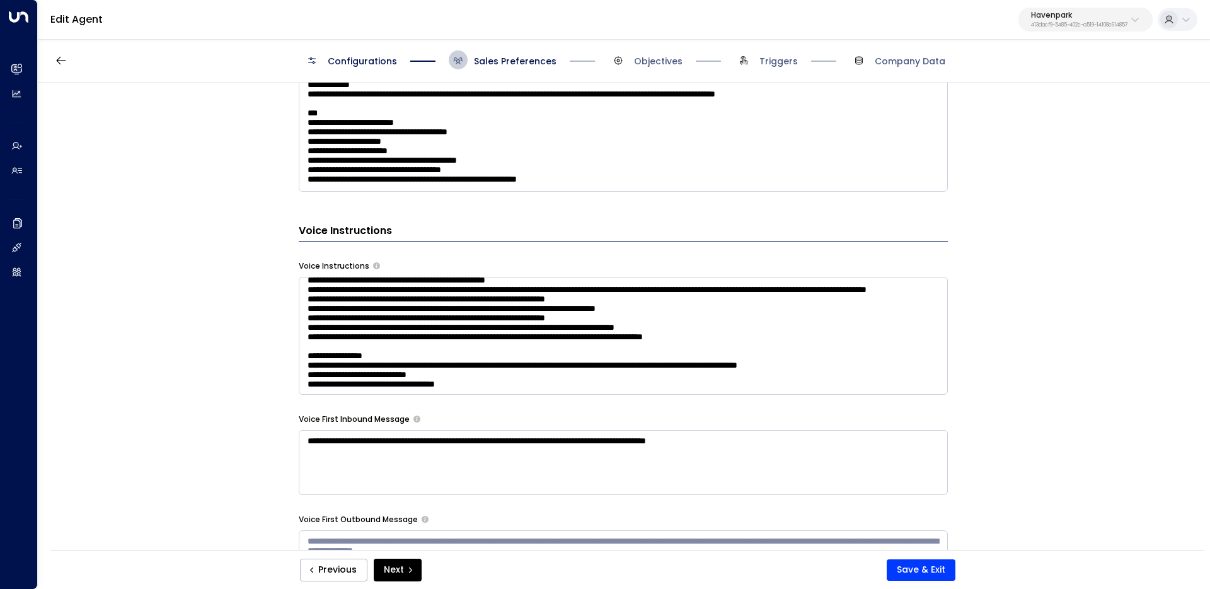
click at [825, 361] on textarea at bounding box center [623, 336] width 649 height 118
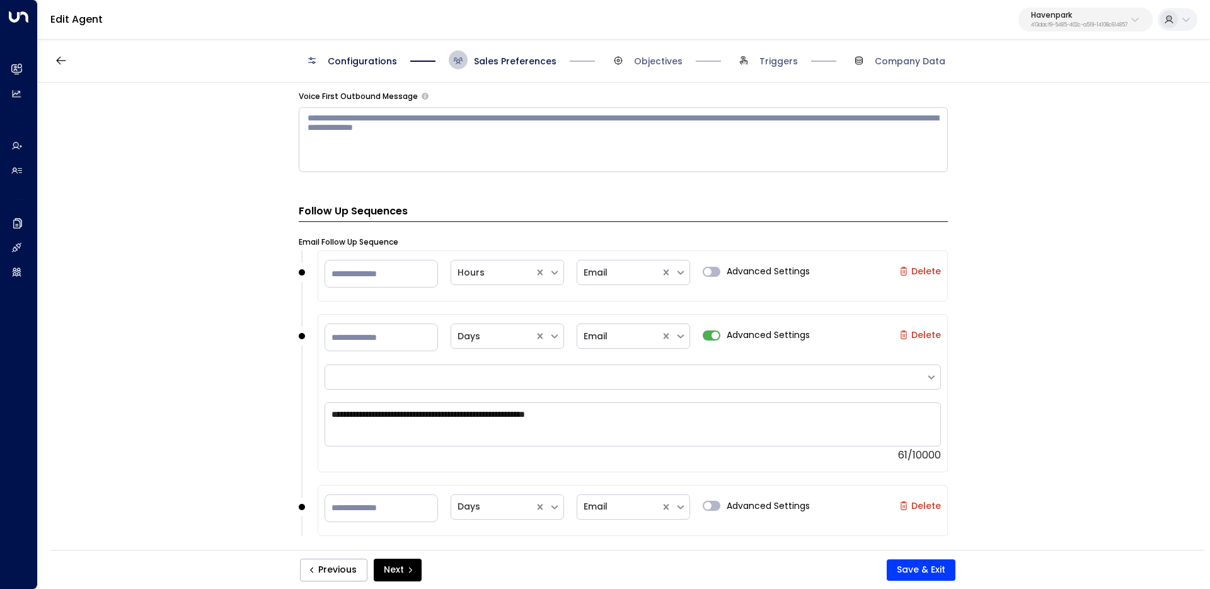
scroll to position [1426, 0]
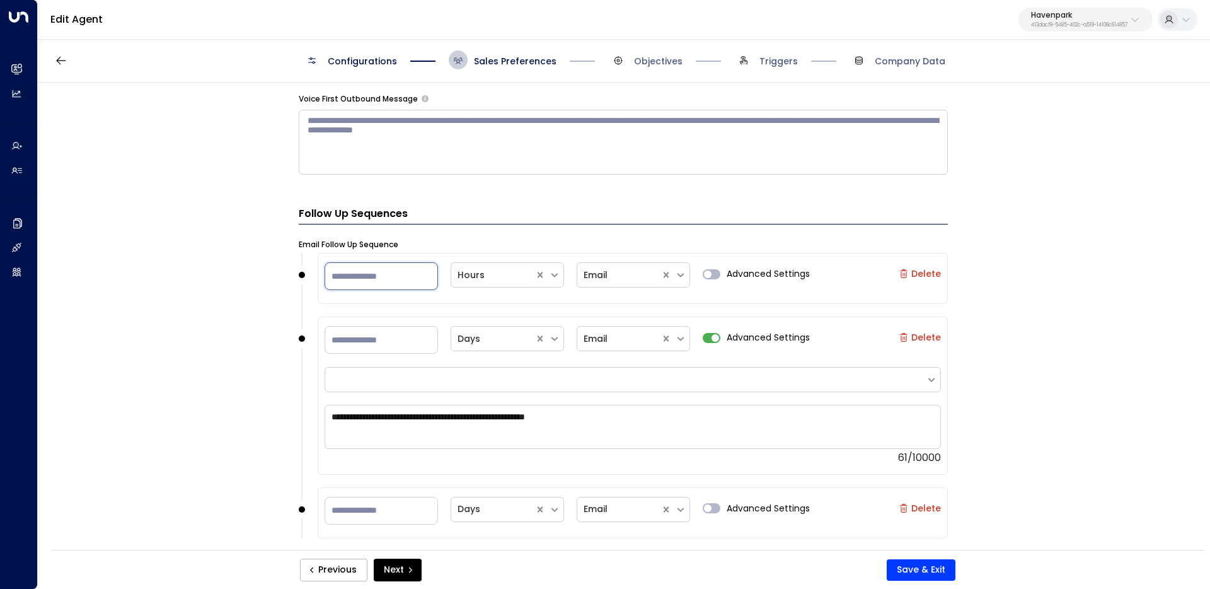
click at [378, 273] on input "**" at bounding box center [381, 276] width 113 height 28
type input "*"
click at [553, 279] on icon at bounding box center [554, 274] width 11 height 11
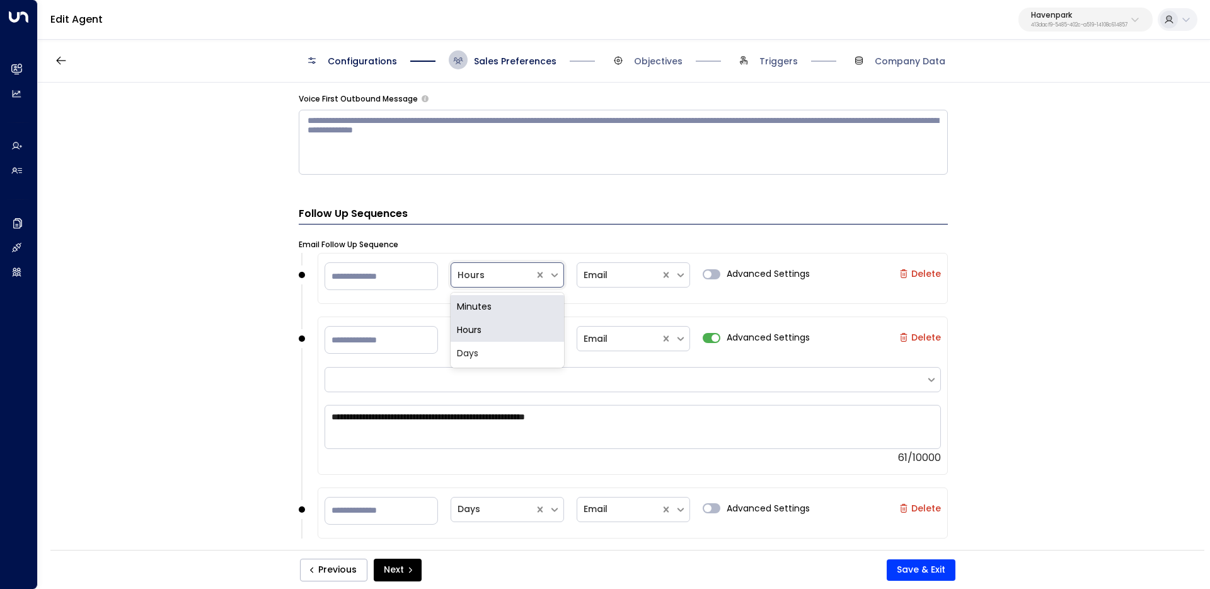
click at [534, 302] on div "Minutes" at bounding box center [507, 306] width 113 height 23
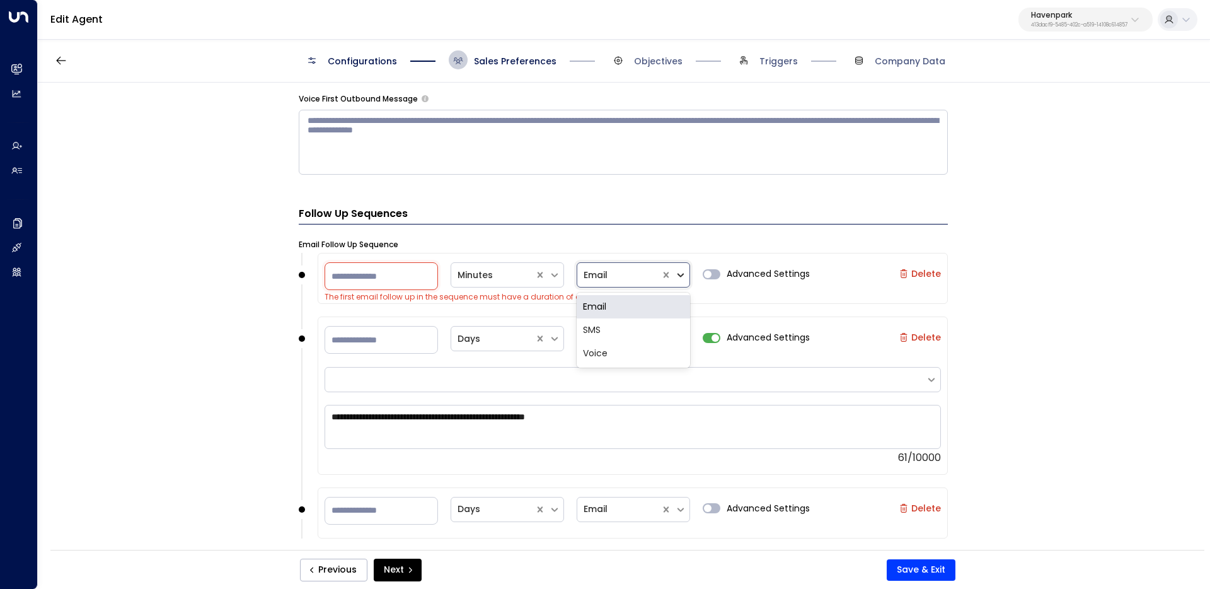
click at [682, 277] on icon at bounding box center [680, 274] width 11 height 11
click at [638, 330] on div "SMS" at bounding box center [633, 329] width 113 height 23
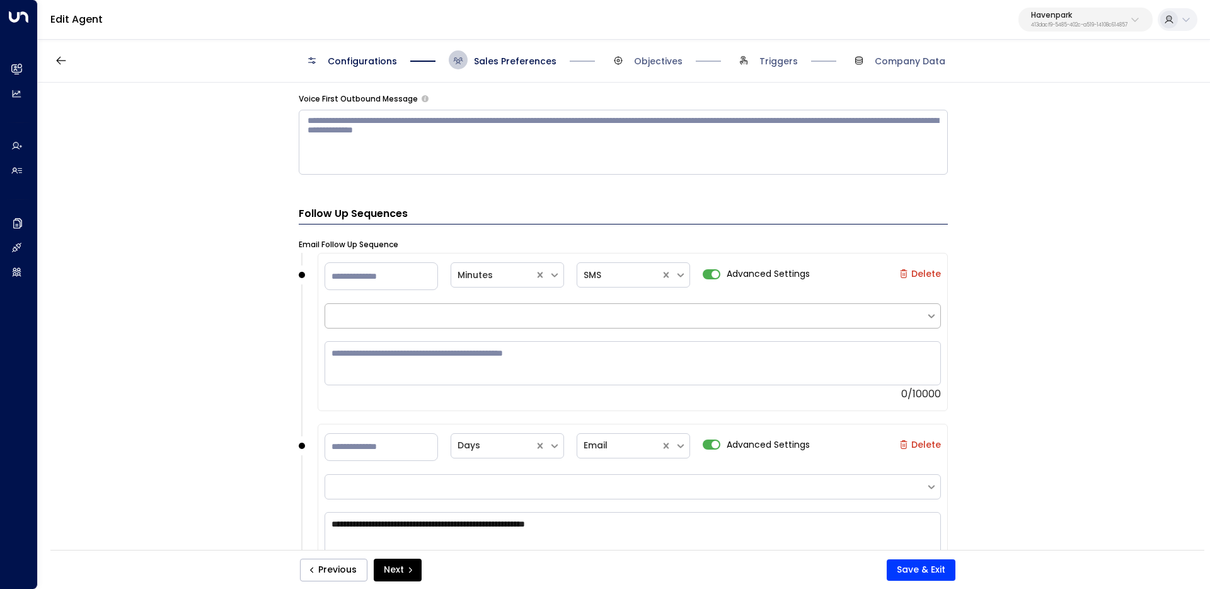
click at [691, 313] on div at bounding box center [626, 315] width 588 height 13
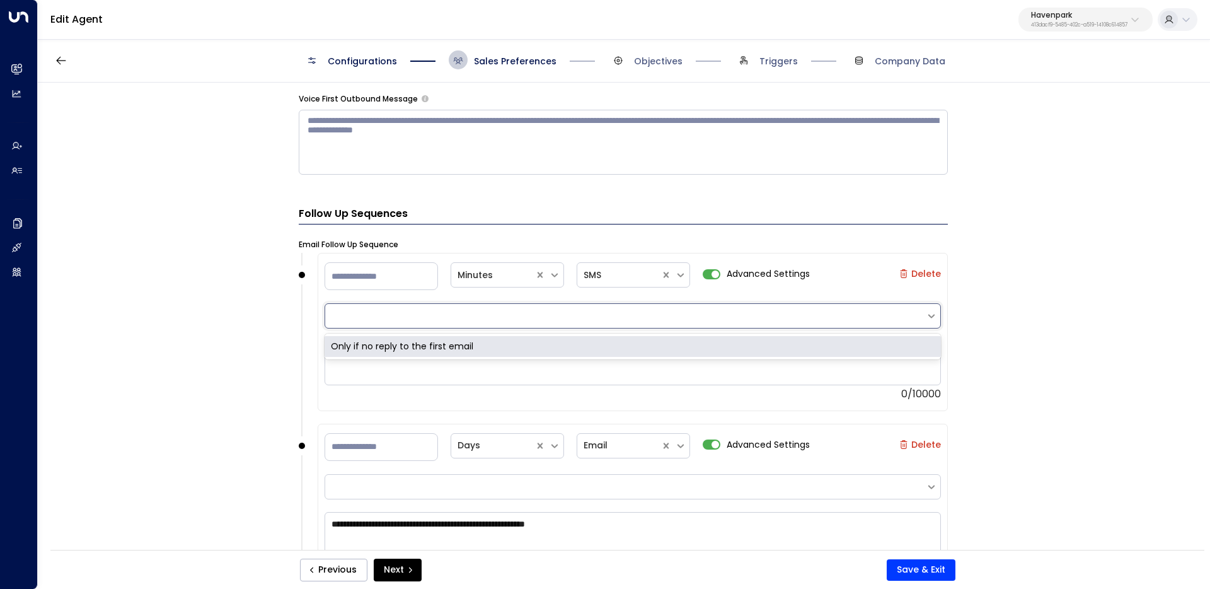
click at [674, 342] on div "Only if no reply to the first email" at bounding box center [633, 346] width 616 height 21
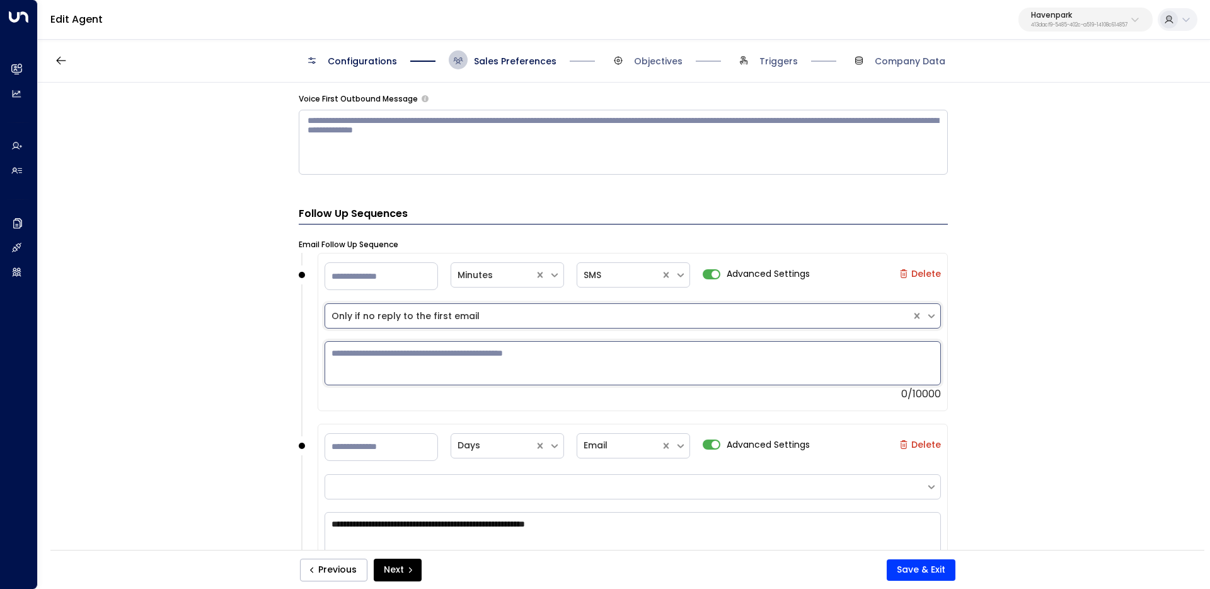
click at [659, 374] on textarea at bounding box center [633, 363] width 616 height 44
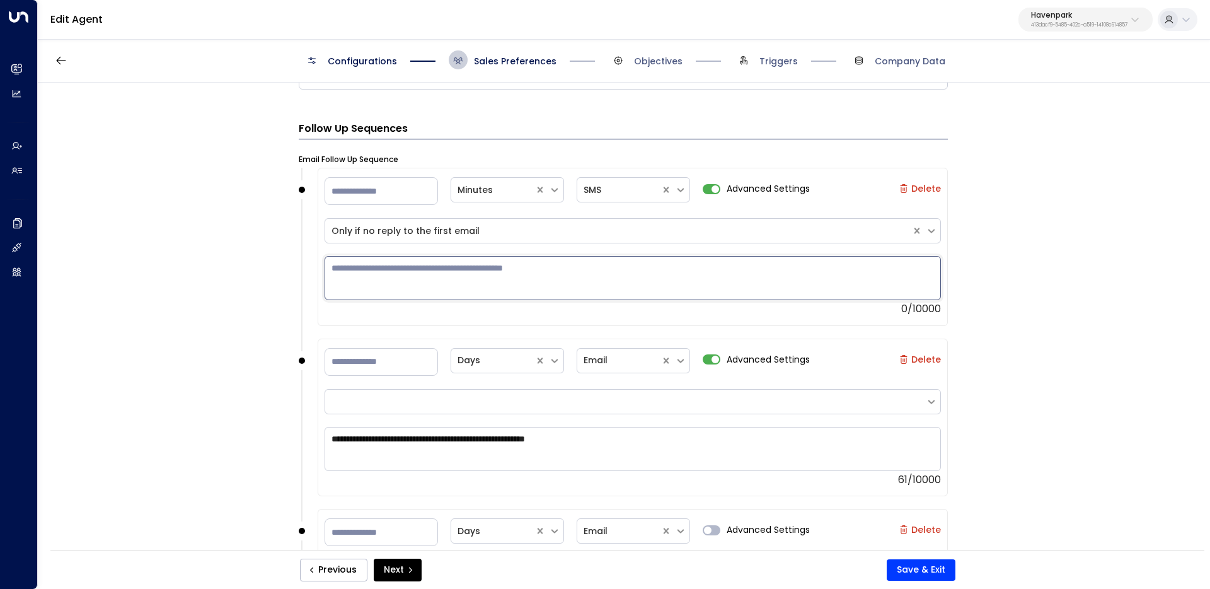
scroll to position [1301, 0]
paste textarea "**********"
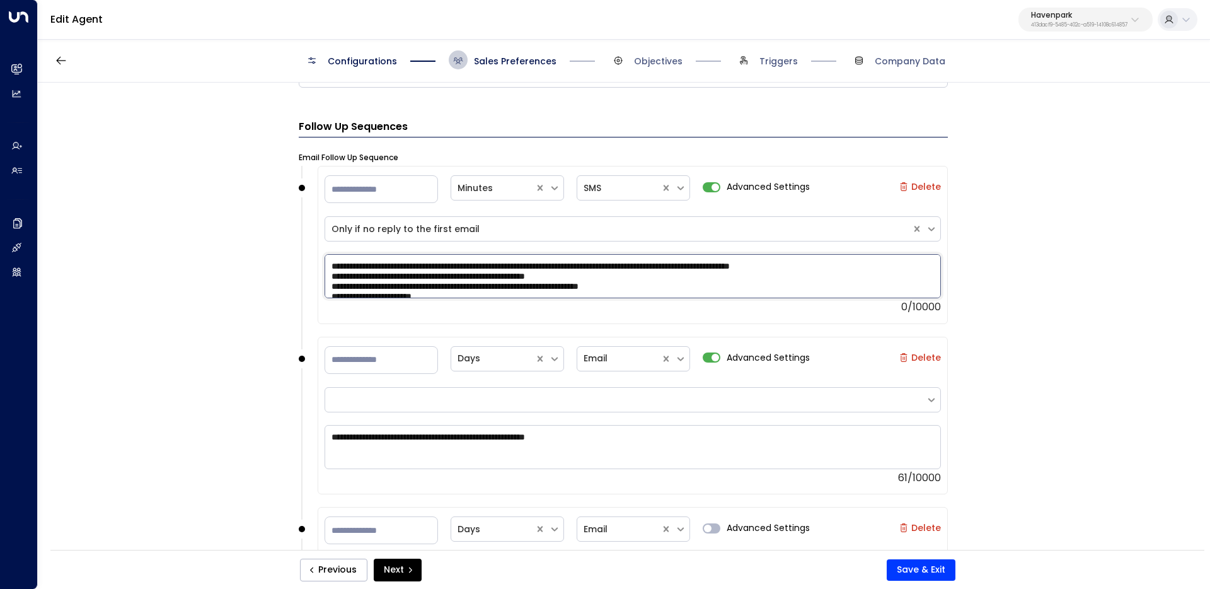
scroll to position [4, 0]
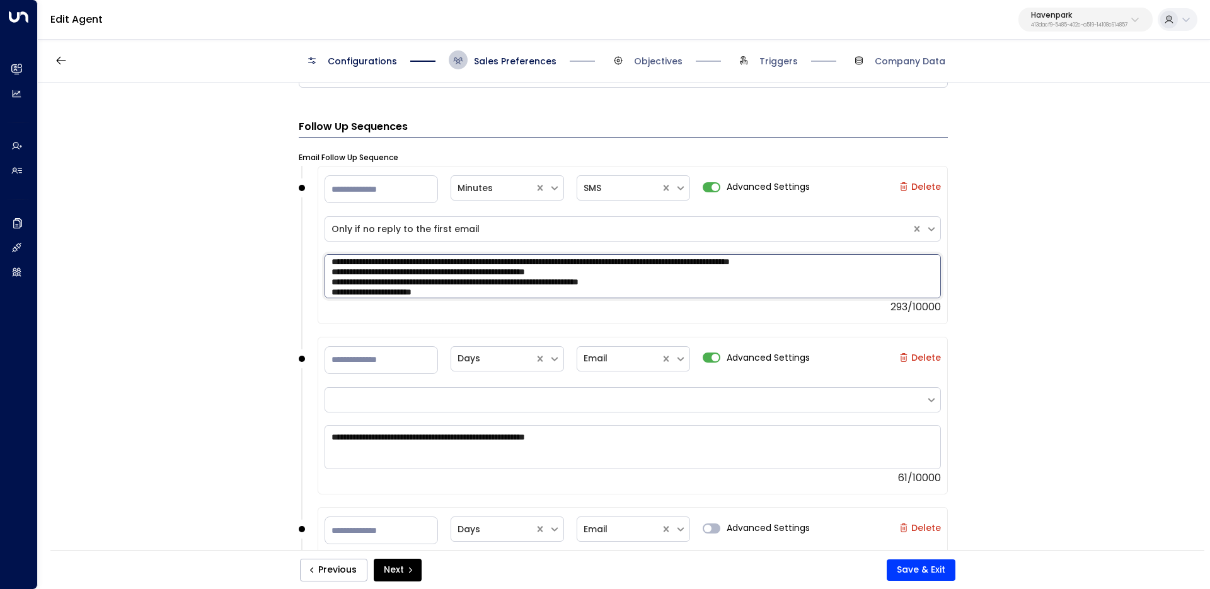
click at [488, 259] on textarea "**********" at bounding box center [633, 276] width 616 height 44
click at [582, 262] on textarea "**********" at bounding box center [633, 276] width 616 height 44
drag, startPoint x: 582, startPoint y: 262, endPoint x: 532, endPoint y: 261, distance: 49.8
click at [531, 261] on textarea "**********" at bounding box center [633, 276] width 616 height 44
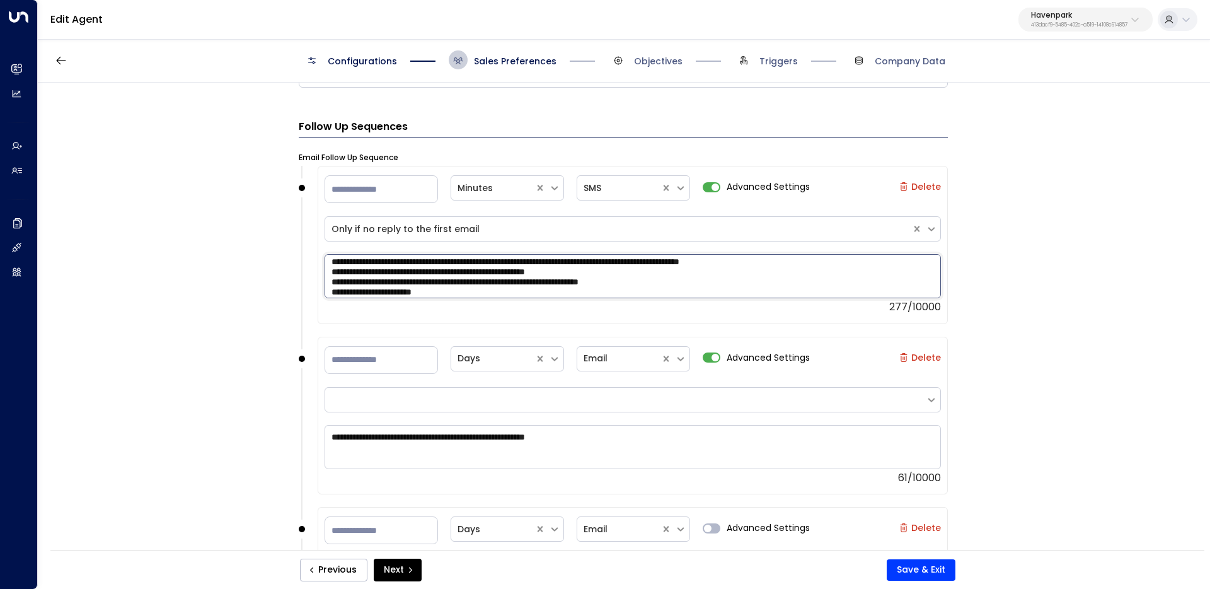
paste textarea "**********"
click at [640, 260] on textarea "**********" at bounding box center [633, 276] width 616 height 44
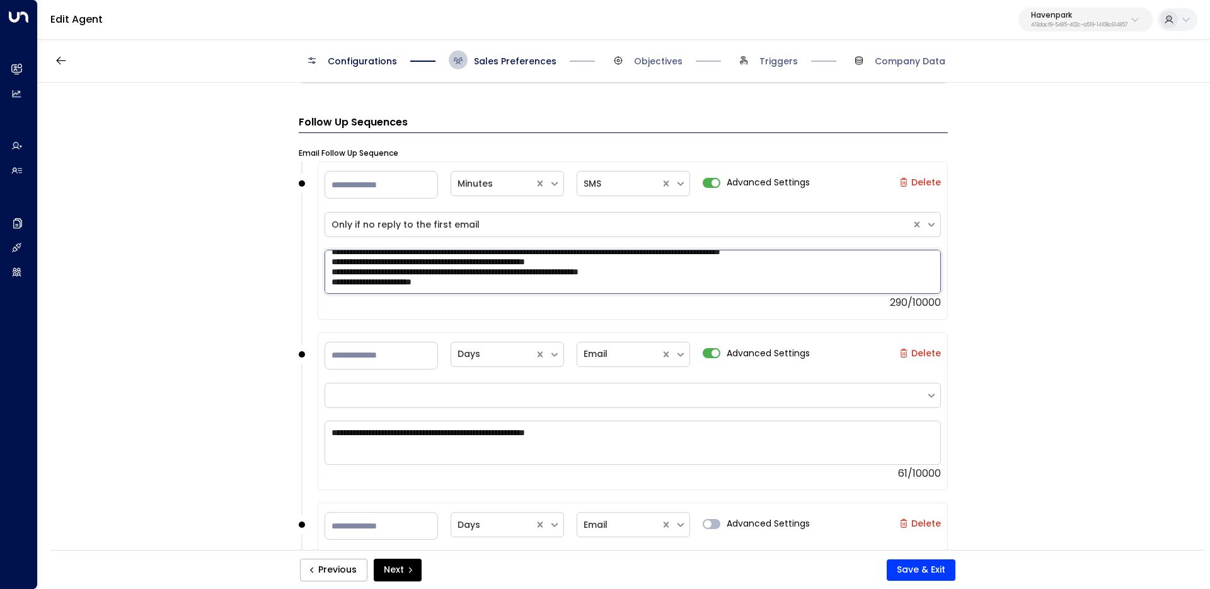
type textarea "**********"
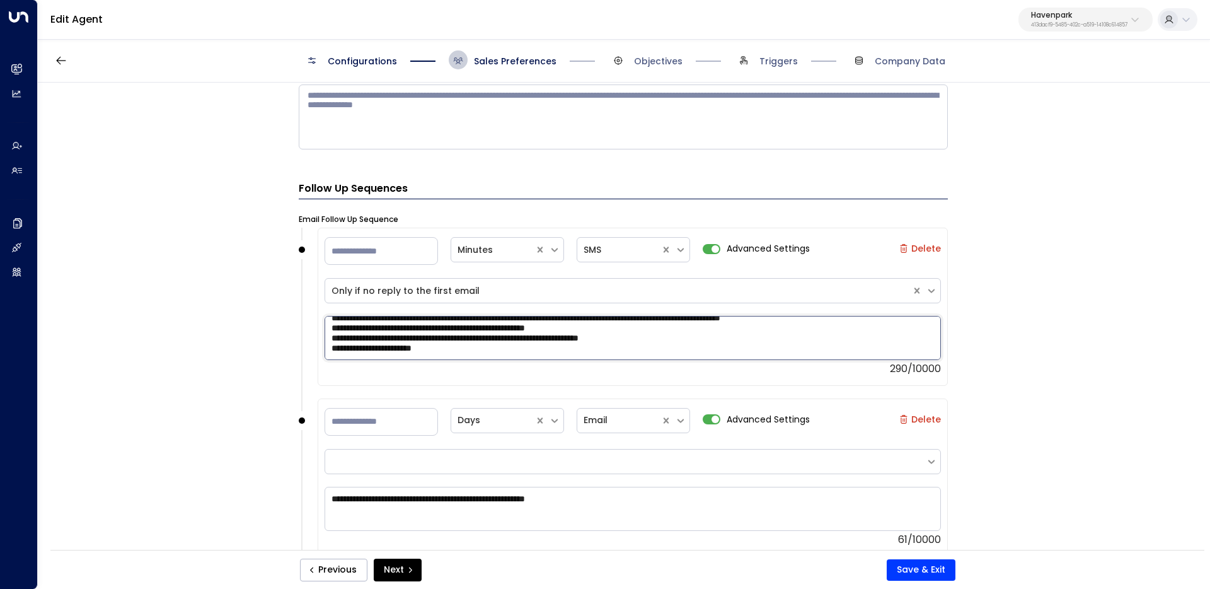
scroll to position [1240, 0]
click at [393, 424] on input "*" at bounding box center [381, 421] width 113 height 28
type input "**"
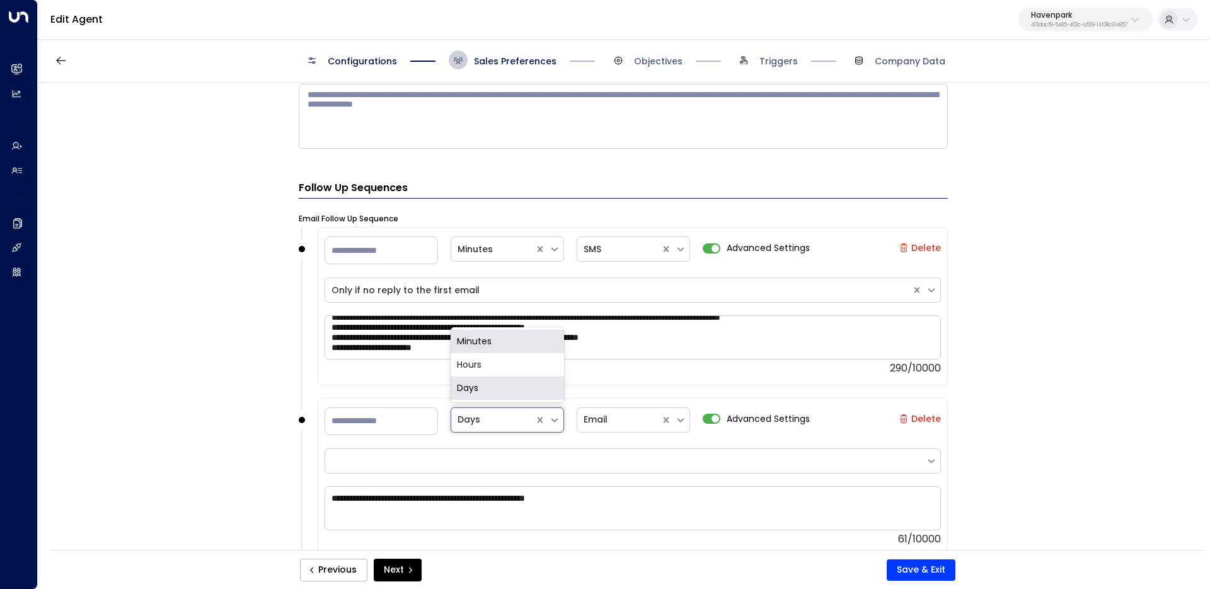
click at [516, 420] on div at bounding box center [493, 420] width 71 height 16
click at [498, 356] on div "Hours" at bounding box center [507, 364] width 113 height 23
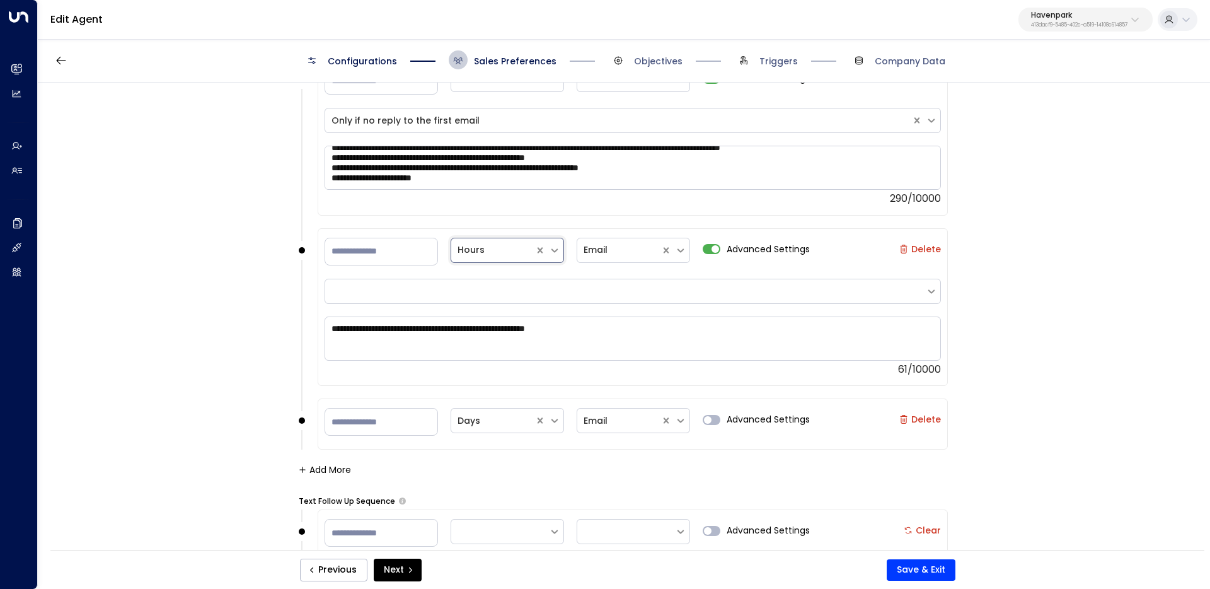
scroll to position [1424, 0]
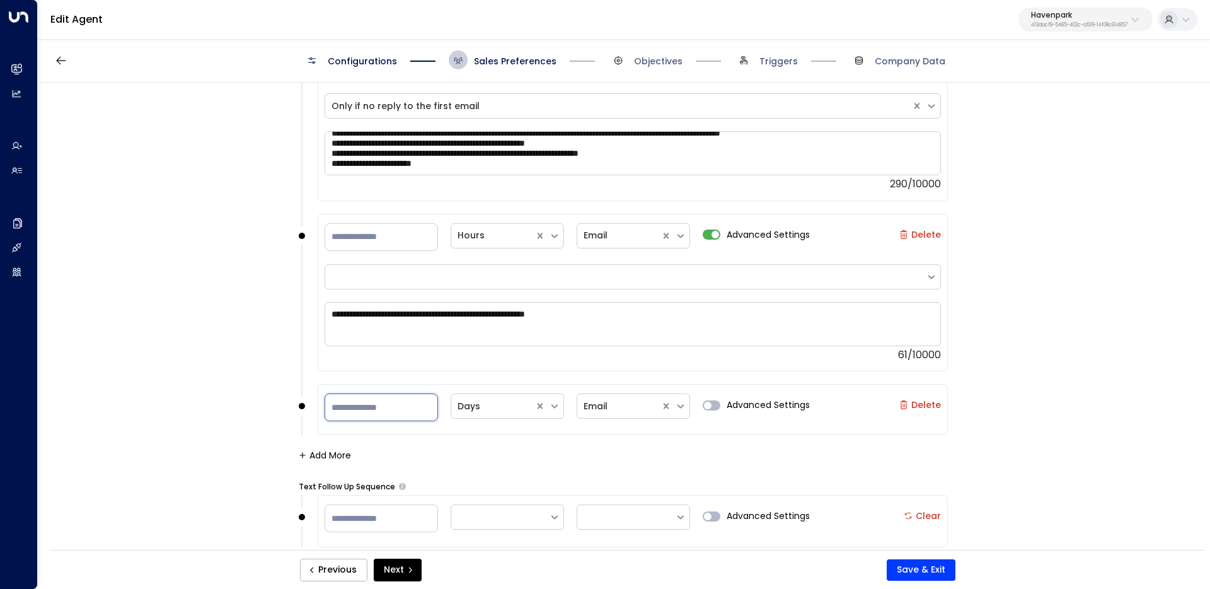
click at [358, 413] on input "*" at bounding box center [381, 407] width 113 height 28
type input "**"
click at [504, 409] on div at bounding box center [493, 406] width 71 height 16
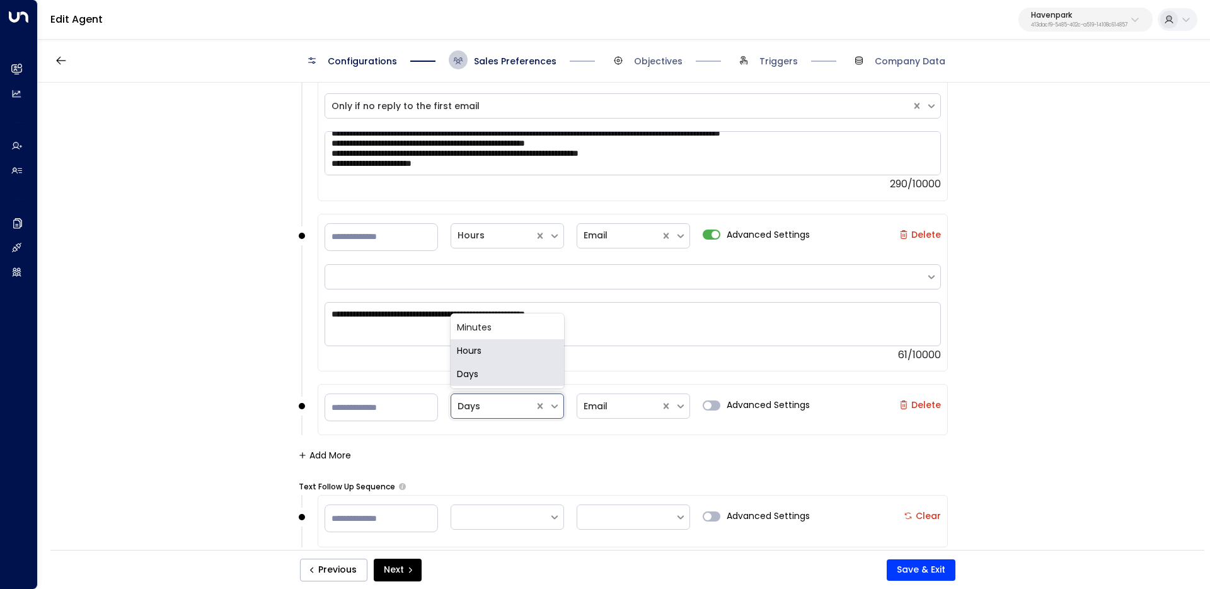
click at [522, 347] on div "Hours" at bounding box center [507, 350] width 113 height 23
click at [642, 401] on div at bounding box center [619, 406] width 71 height 16
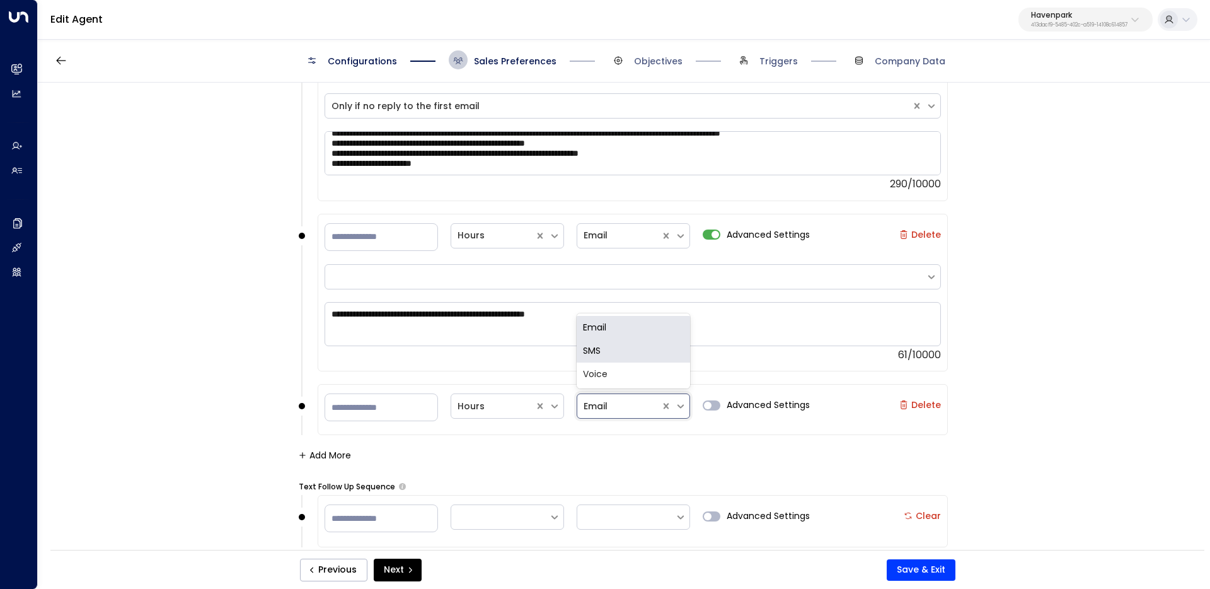
click at [643, 347] on div "SMS" at bounding box center [633, 350] width 113 height 23
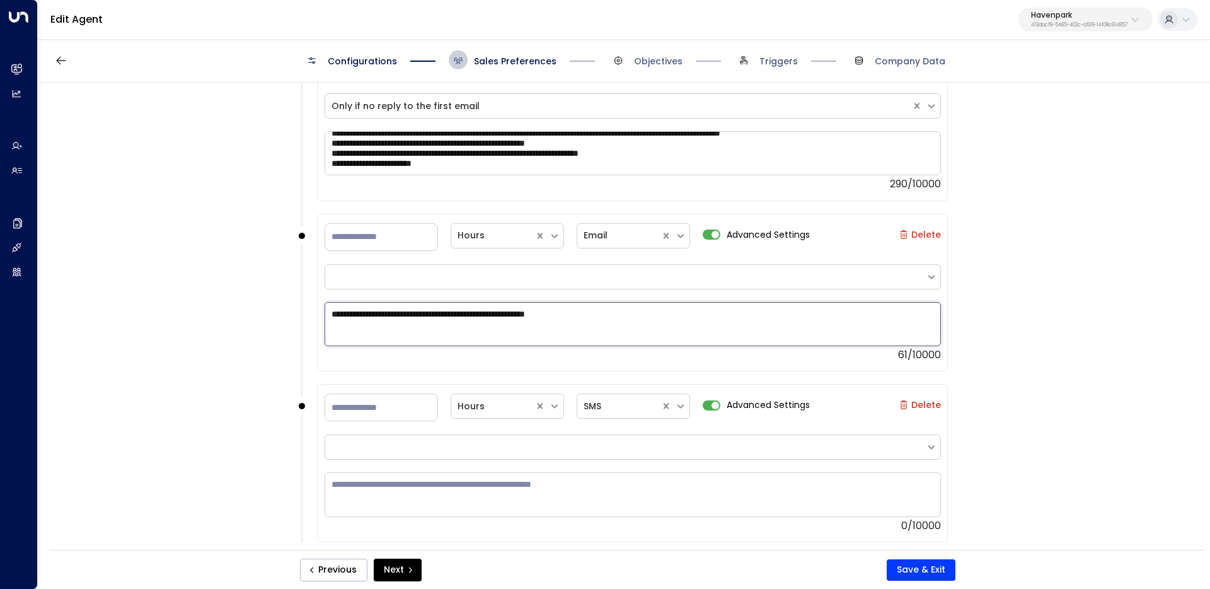
click at [713, 324] on textarea "**********" at bounding box center [633, 324] width 616 height 44
click at [465, 494] on textarea at bounding box center [633, 494] width 616 height 44
paste textarea "**********"
type textarea "**********"
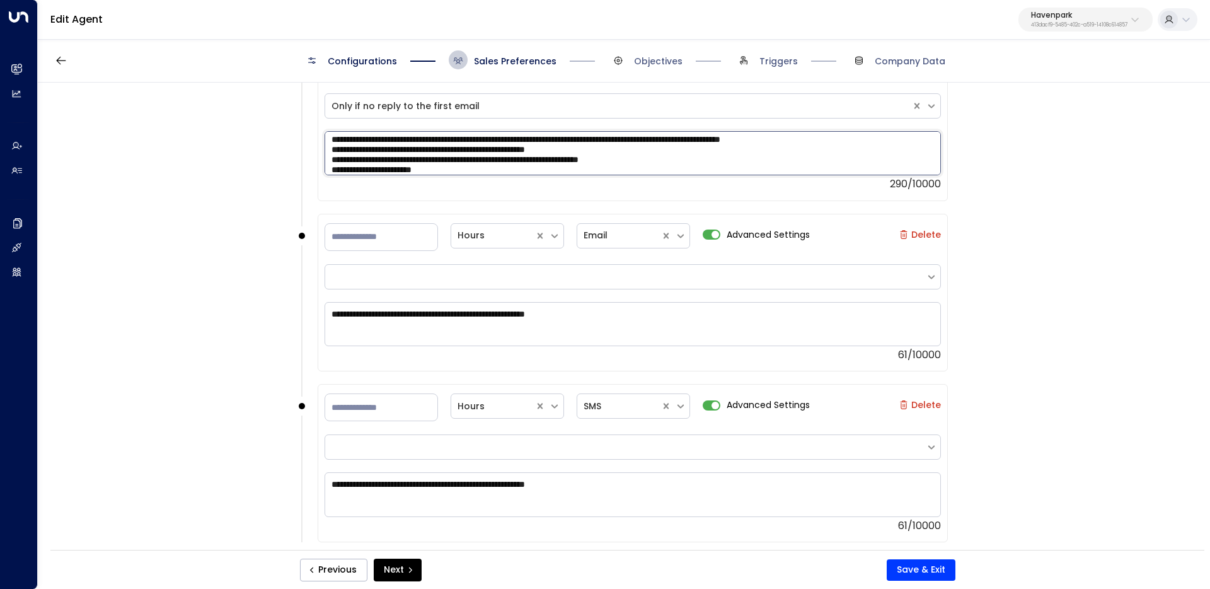
drag, startPoint x: 616, startPoint y: 144, endPoint x: 273, endPoint y: 138, distance: 342.9
click at [272, 138] on div "**********" at bounding box center [623, 320] width 1171 height 475
click at [410, 147] on textarea "**********" at bounding box center [633, 153] width 616 height 44
drag, startPoint x: 708, startPoint y: 161, endPoint x: 309, endPoint y: 155, distance: 398.4
click at [309, 156] on div "**********" at bounding box center [623, 128] width 649 height 171
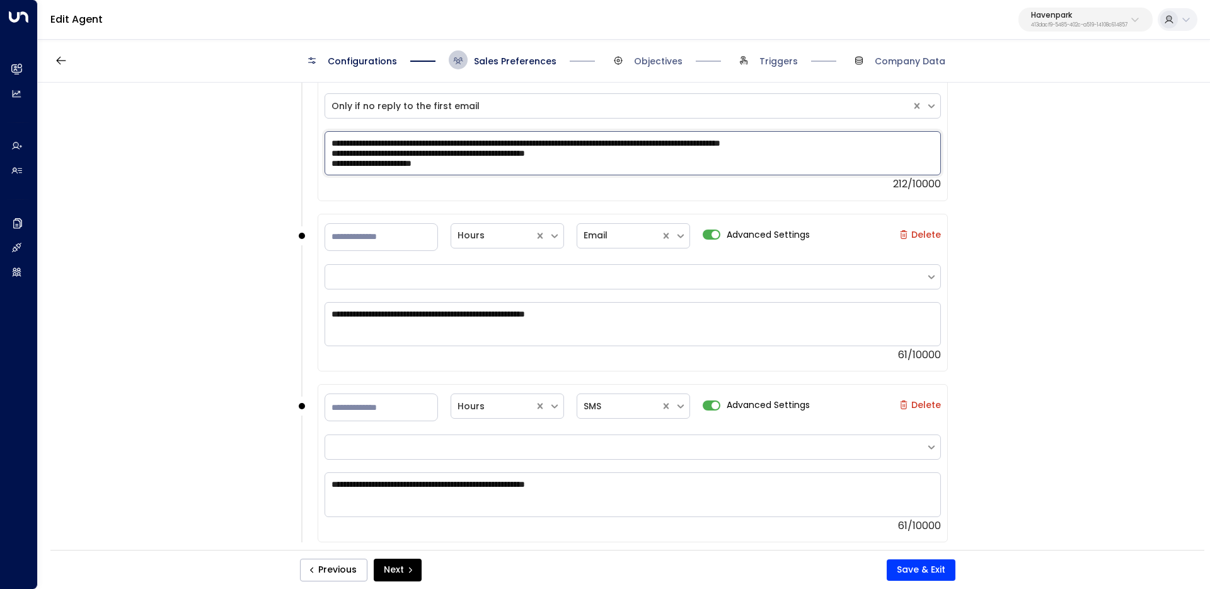
scroll to position [0, 0]
drag, startPoint x: 475, startPoint y: 165, endPoint x: 266, endPoint y: 156, distance: 209.5
click at [265, 156] on div "**********" at bounding box center [623, 320] width 1171 height 475
type textarea "**********"
click at [430, 497] on textarea "**********" at bounding box center [633, 494] width 616 height 44
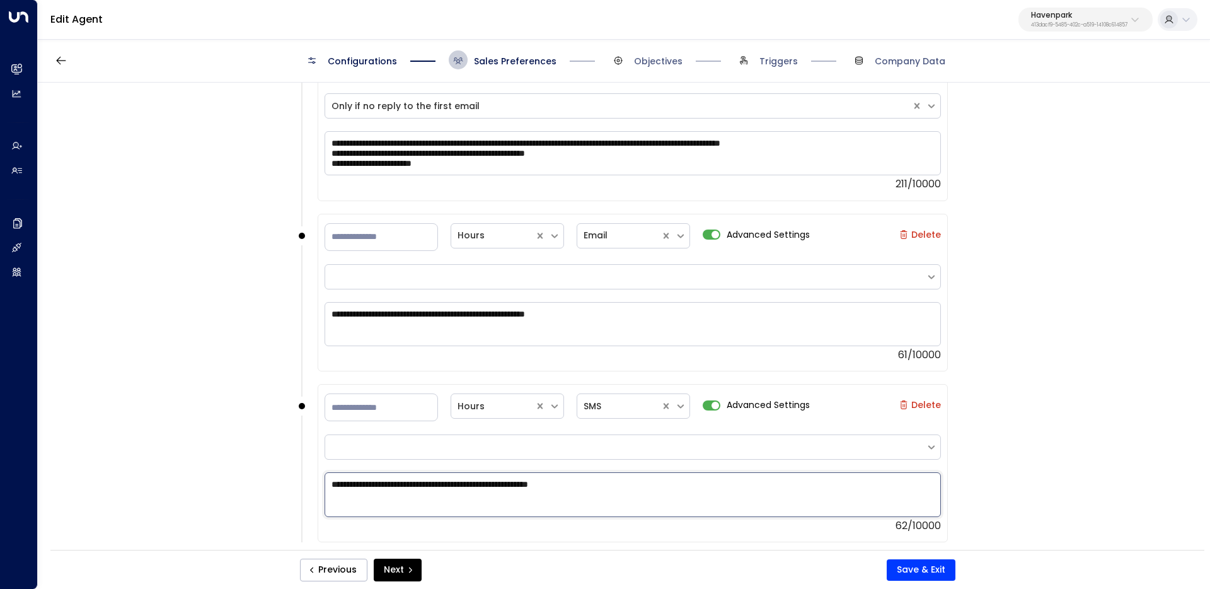
paste textarea "**********"
type textarea "**********"
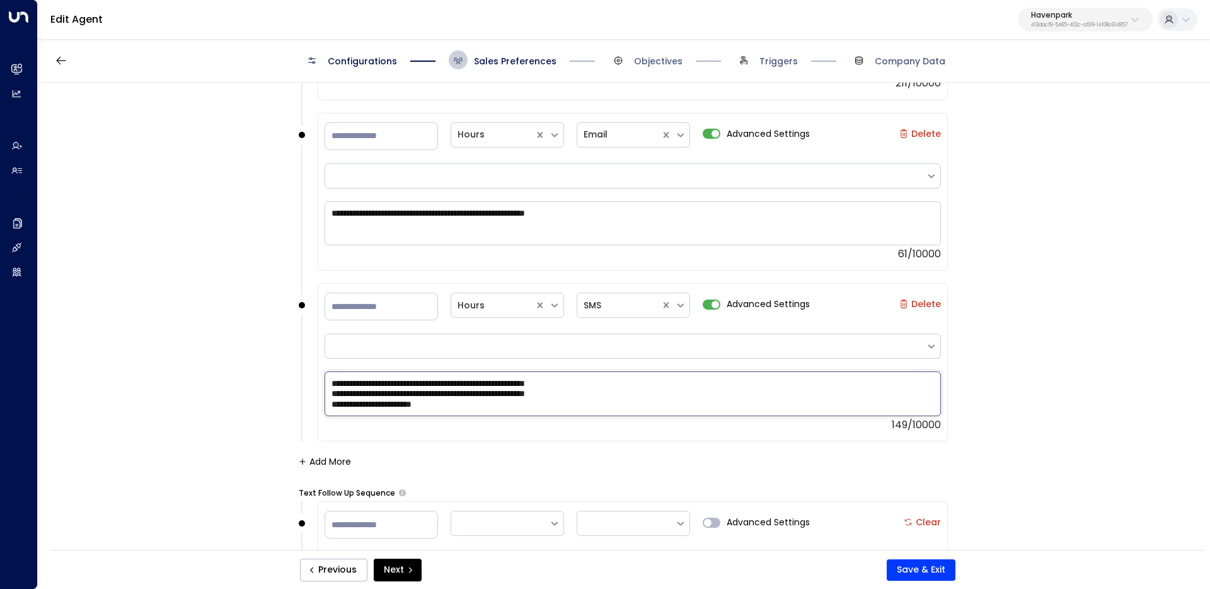
scroll to position [1564, 0]
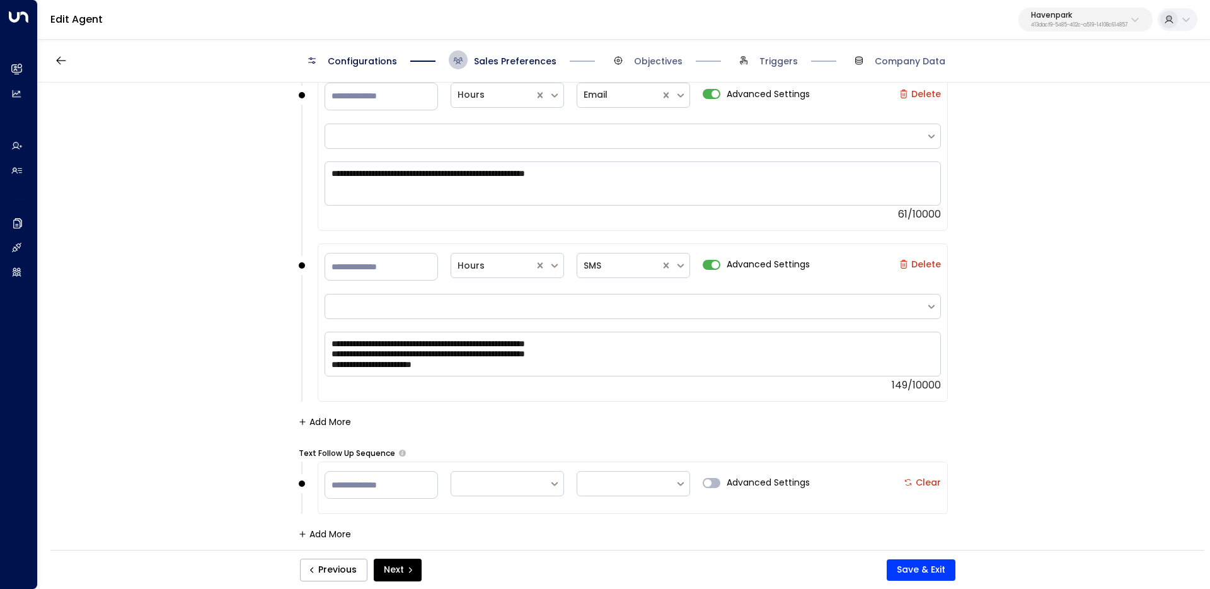
click at [316, 425] on button "Add More" at bounding box center [325, 422] width 52 height 10
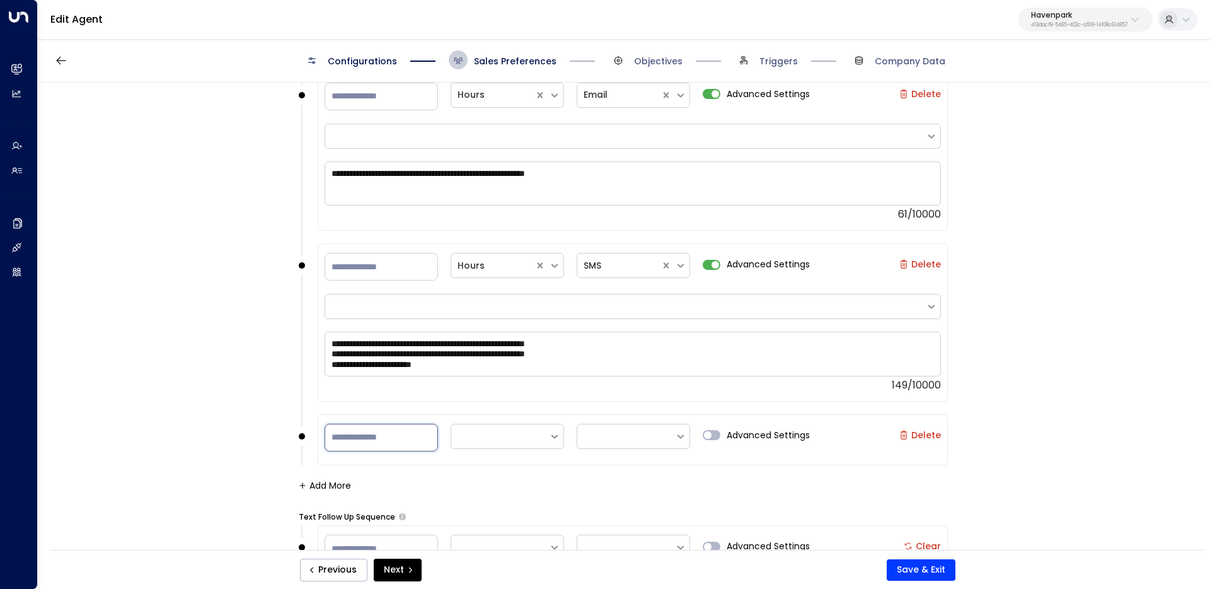
click at [367, 447] on input "number" at bounding box center [381, 438] width 113 height 28
type input "*"
click at [525, 436] on div at bounding box center [500, 436] width 85 height 16
click at [492, 411] on div "Days" at bounding box center [507, 404] width 113 height 23
click at [610, 436] on div at bounding box center [626, 436] width 85 height 16
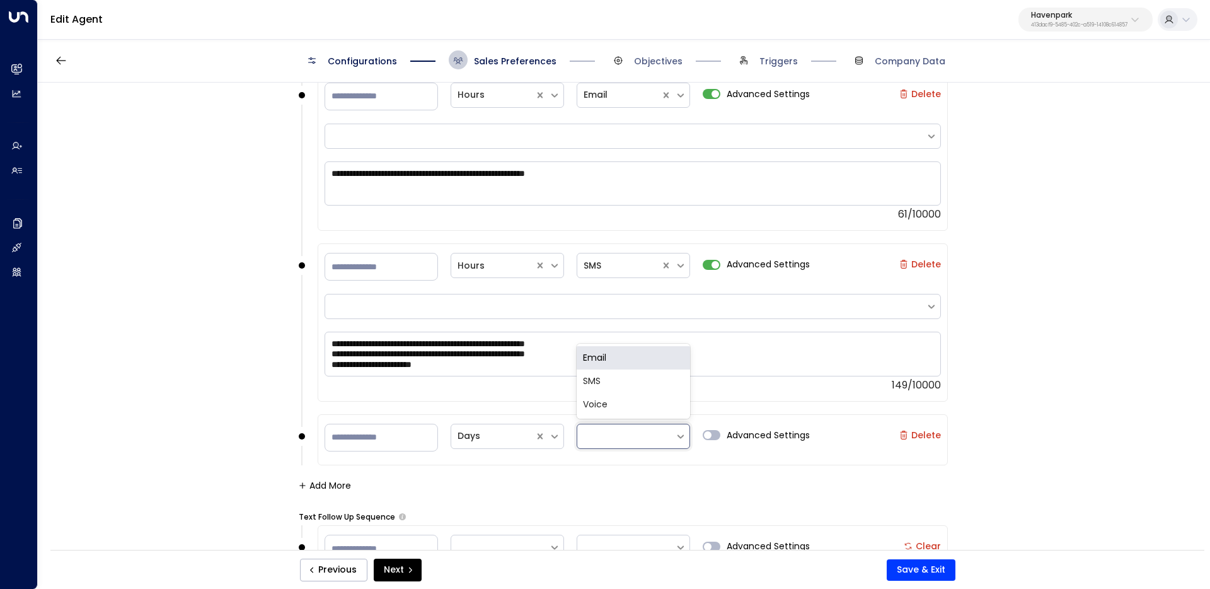
click at [640, 361] on div "Email" at bounding box center [633, 357] width 113 height 23
click at [703, 428] on div "Advanced Settings" at bounding box center [756, 436] width 107 height 30
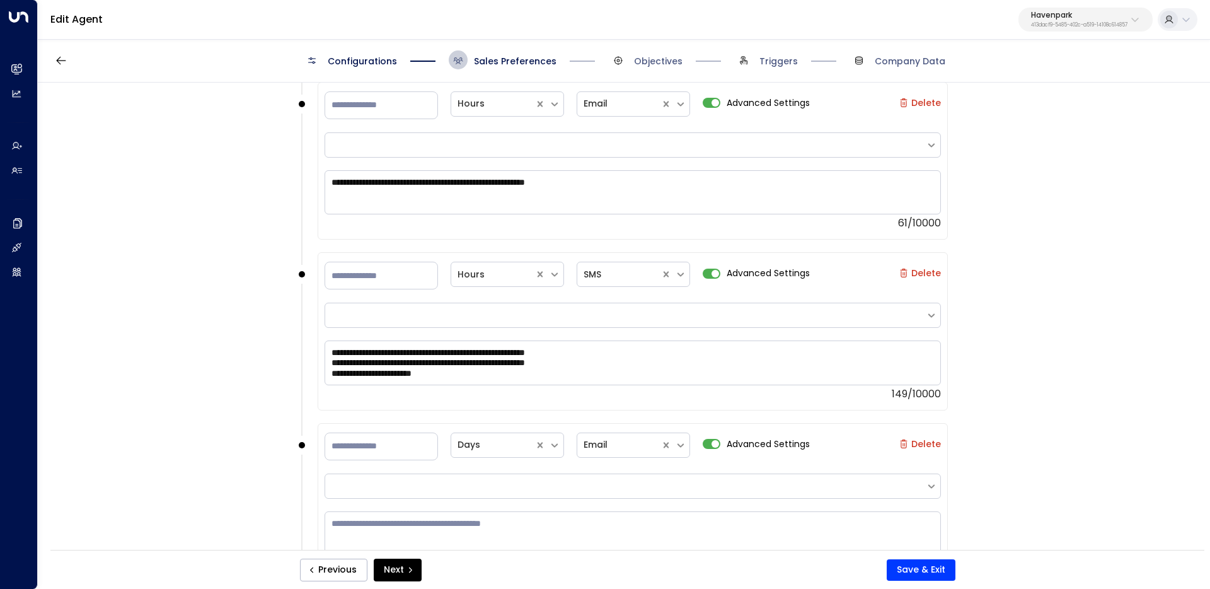
scroll to position [1550, 0]
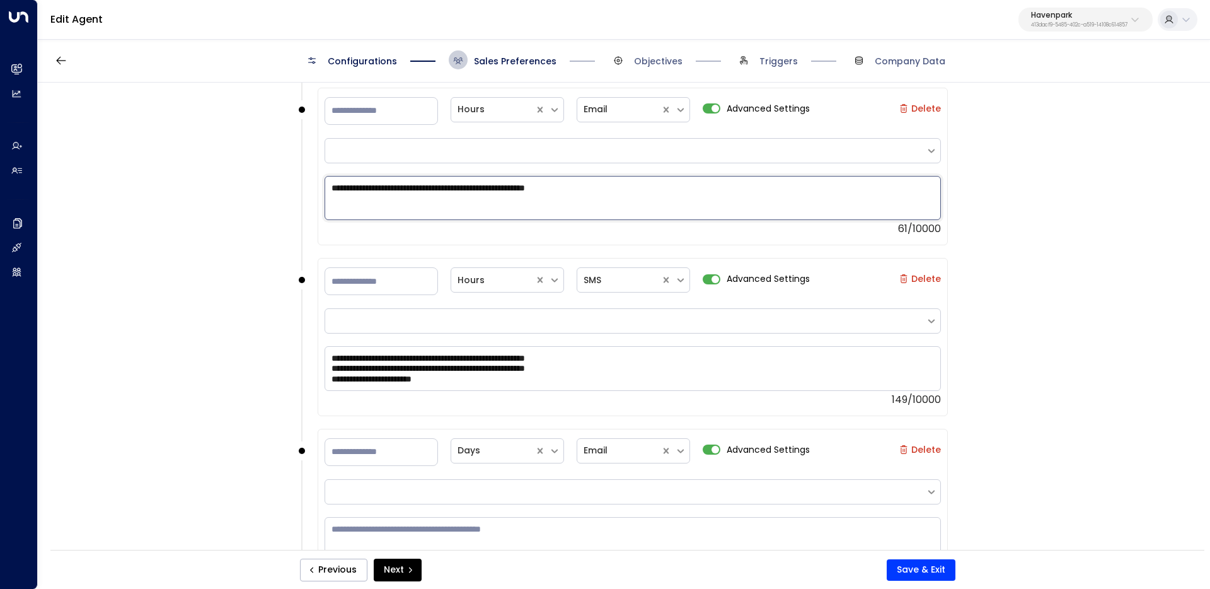
click at [653, 193] on textarea "**********" at bounding box center [633, 198] width 616 height 44
type textarea "**********"
click at [696, 535] on textarea at bounding box center [633, 539] width 616 height 44
paste textarea "**********"
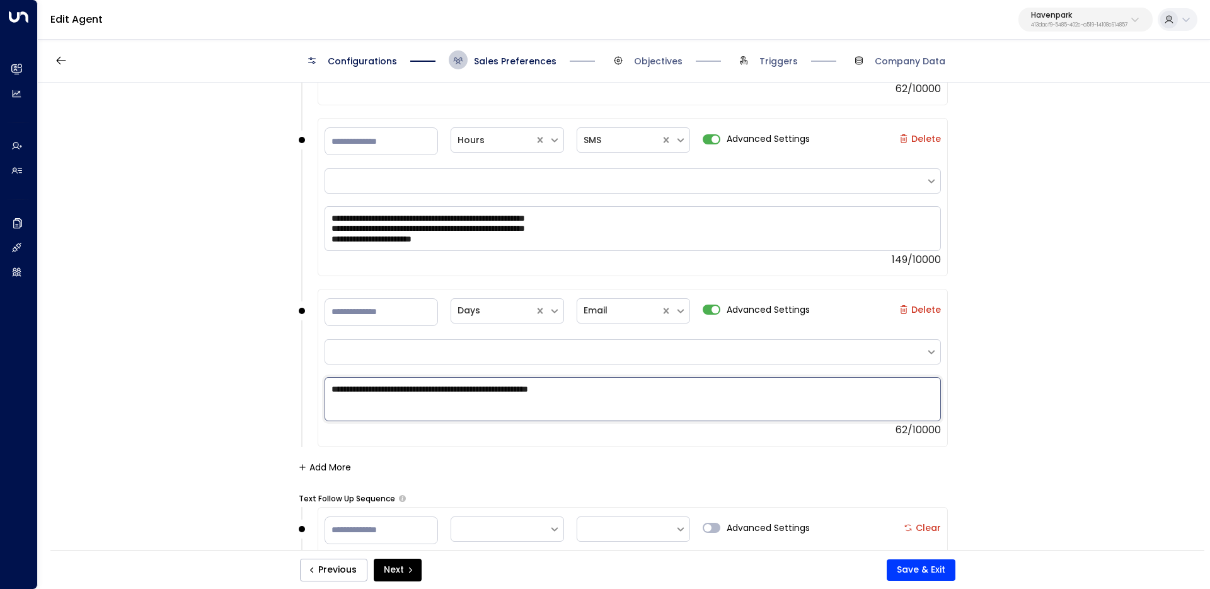
scroll to position [1692, 0]
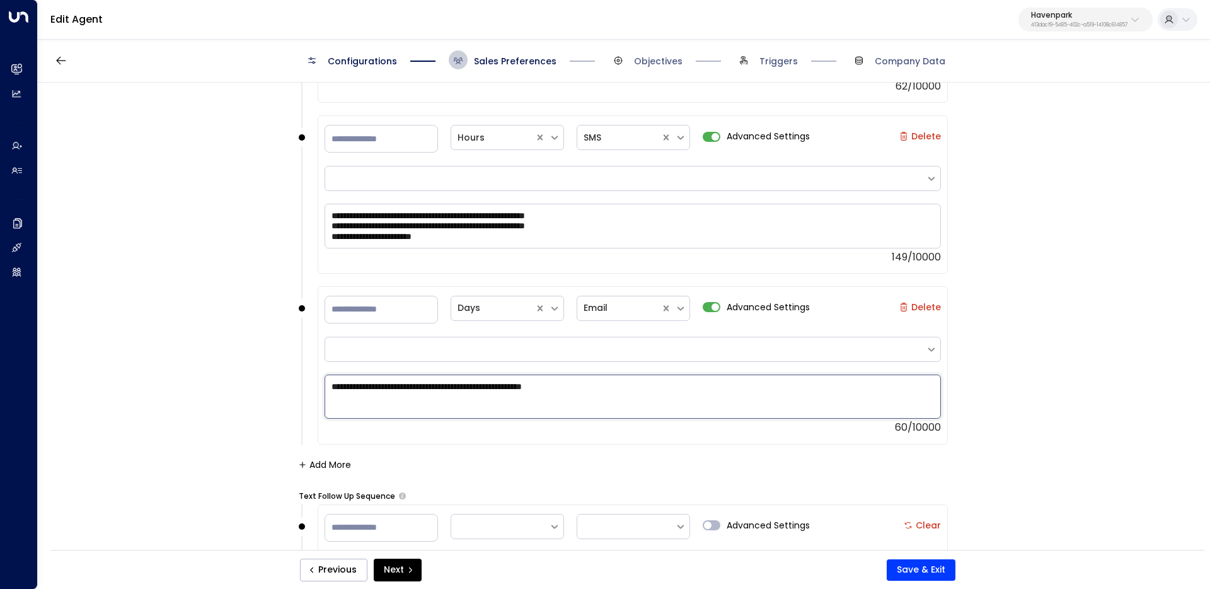
type textarea "**********"
click at [337, 453] on div "**********" at bounding box center [623, 115] width 649 height 683
click at [330, 461] on button "Add More" at bounding box center [325, 464] width 52 height 10
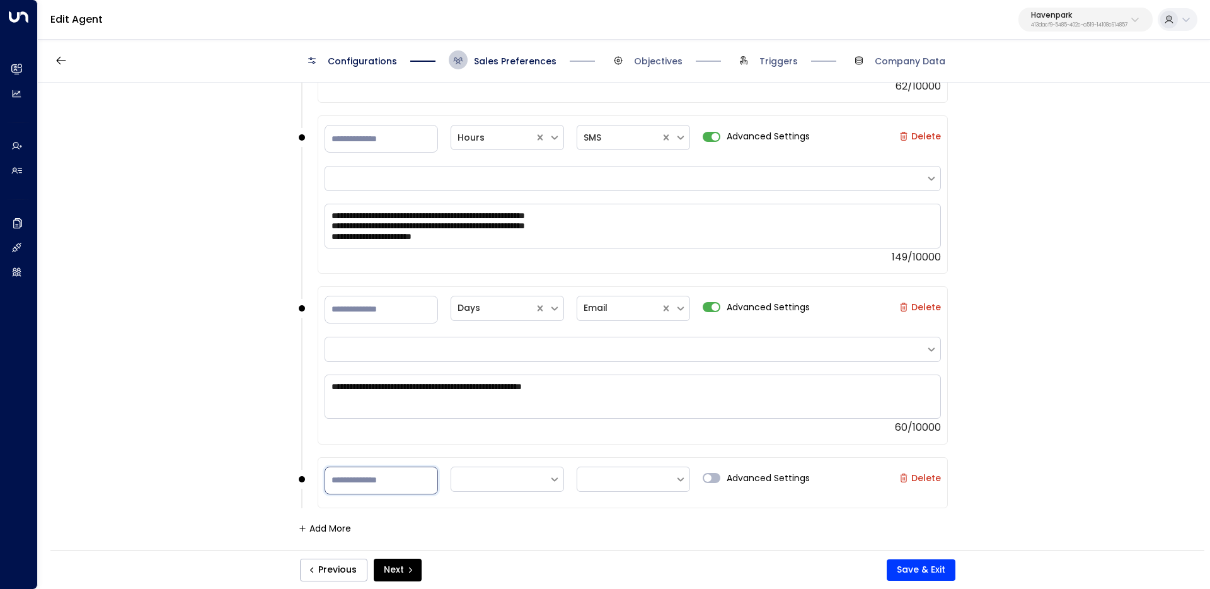
click at [347, 483] on input "number" at bounding box center [381, 480] width 113 height 28
type input "*"
click at [533, 483] on div at bounding box center [500, 479] width 85 height 16
click at [504, 444] on div "Days" at bounding box center [507, 447] width 113 height 23
click at [644, 485] on div at bounding box center [626, 479] width 85 height 16
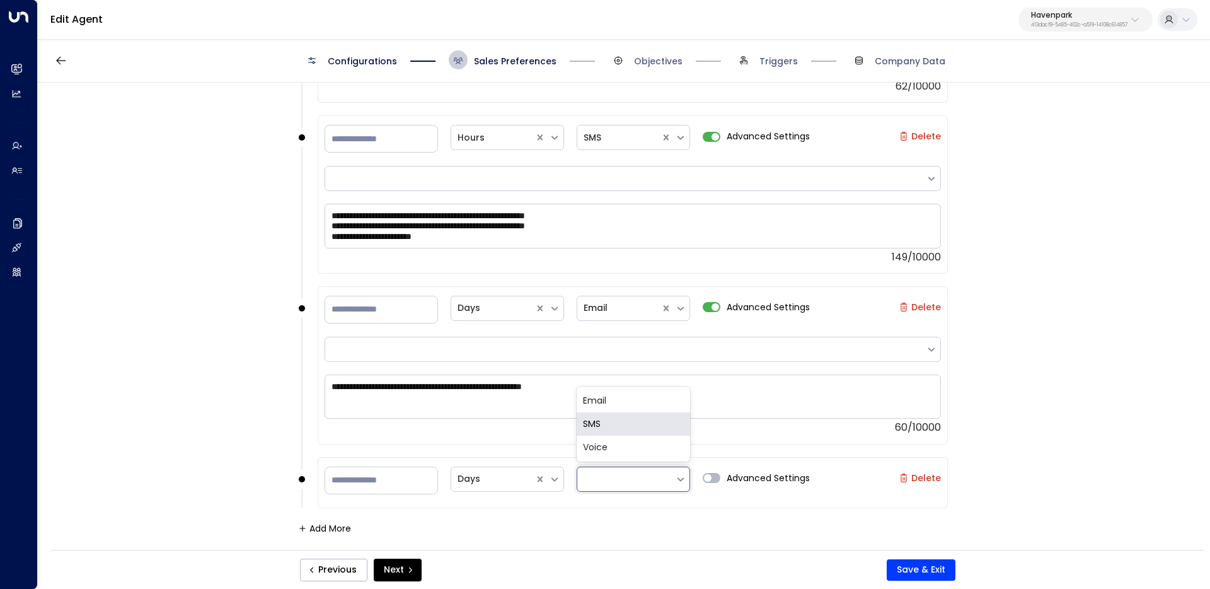
click at [638, 423] on div "SMS" at bounding box center [633, 423] width 113 height 23
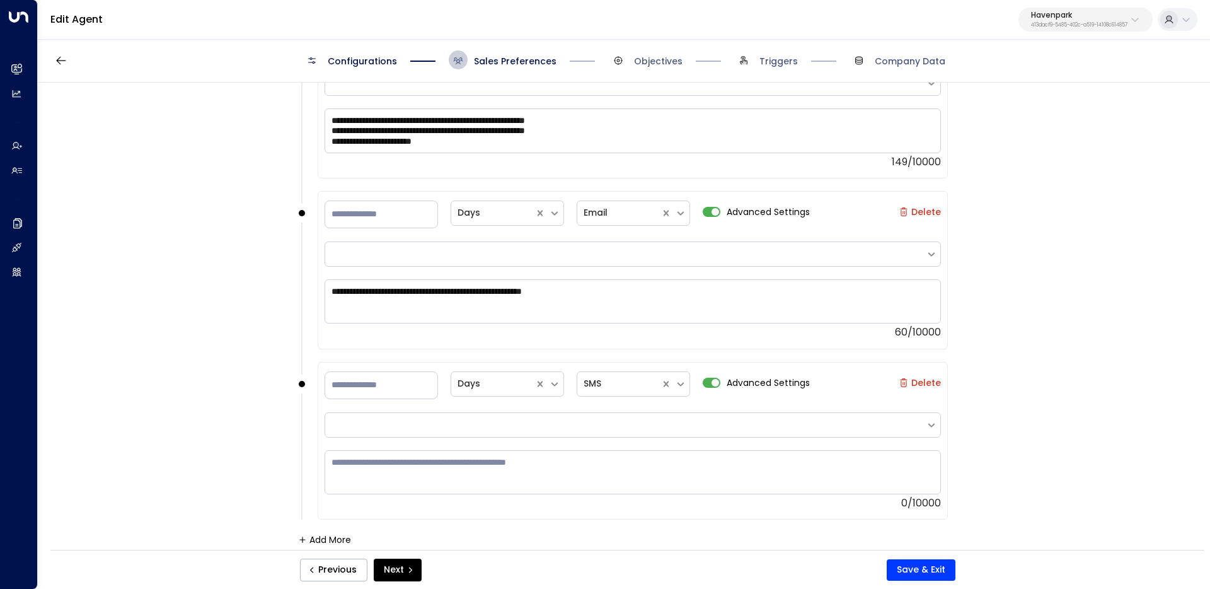
scroll to position [1787, 0]
click at [567, 479] on textarea at bounding box center [633, 472] width 616 height 44
click at [634, 149] on textarea "**********" at bounding box center [633, 130] width 616 height 44
click at [508, 458] on textarea at bounding box center [633, 472] width 616 height 44
paste textarea "**********"
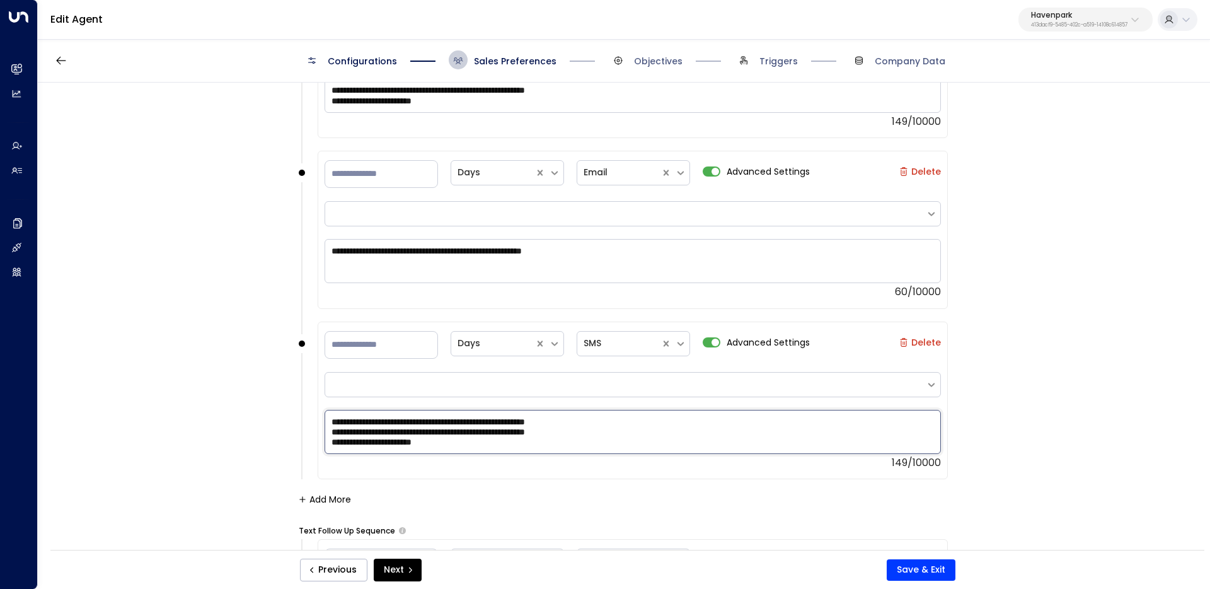
scroll to position [1830, 0]
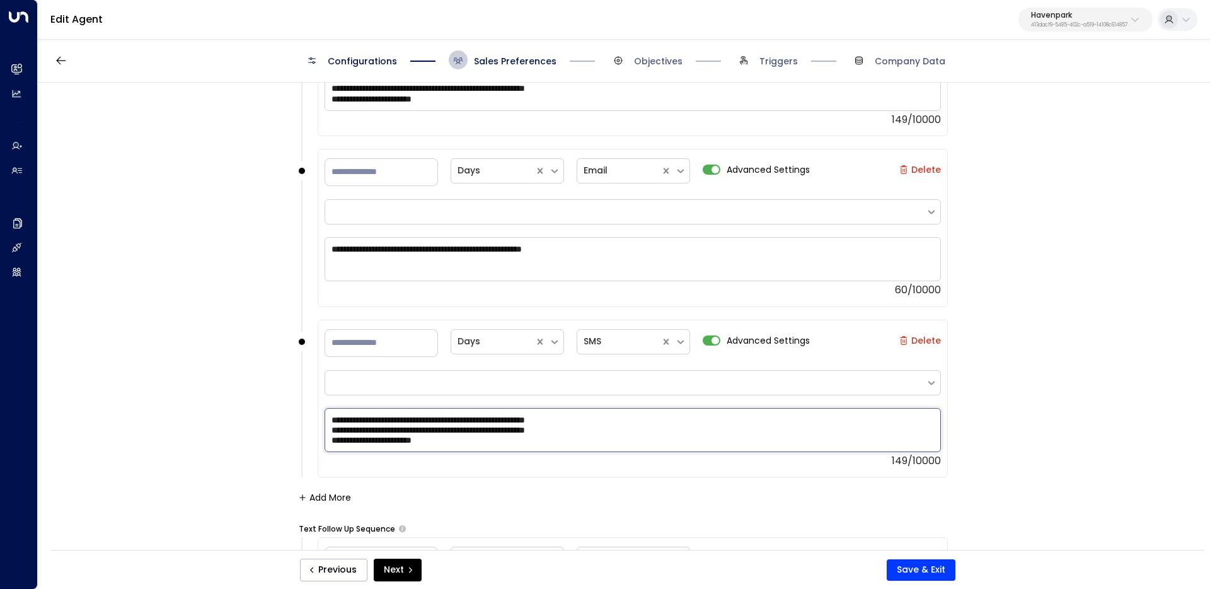
type textarea "**********"
click at [320, 494] on button "Add More" at bounding box center [325, 497] width 52 height 10
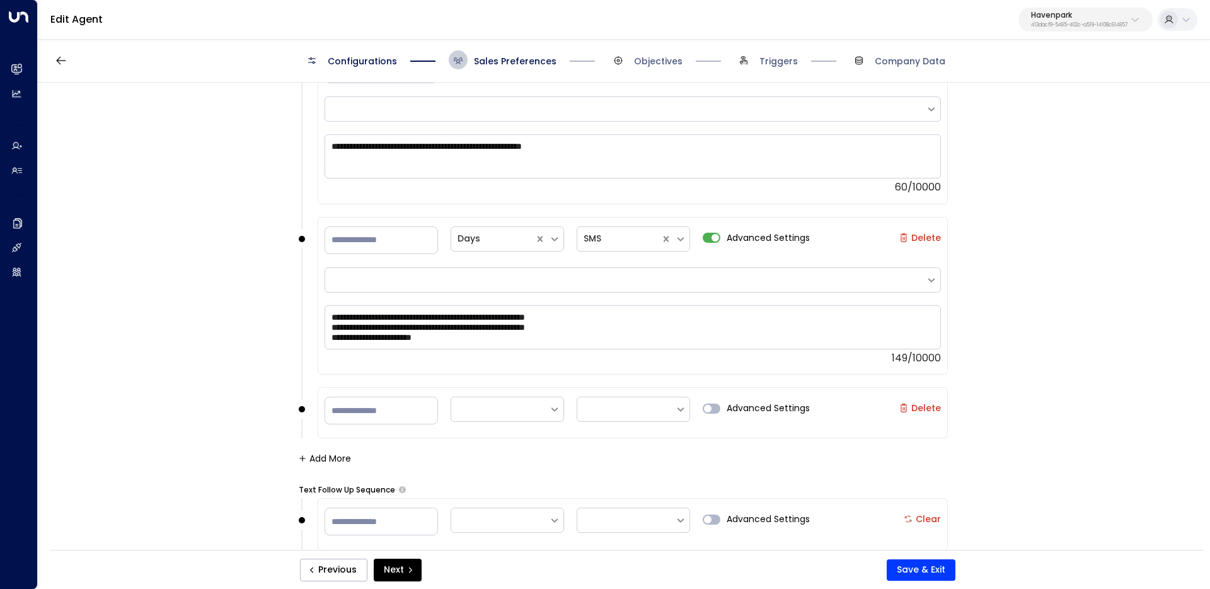
scroll to position [1942, 0]
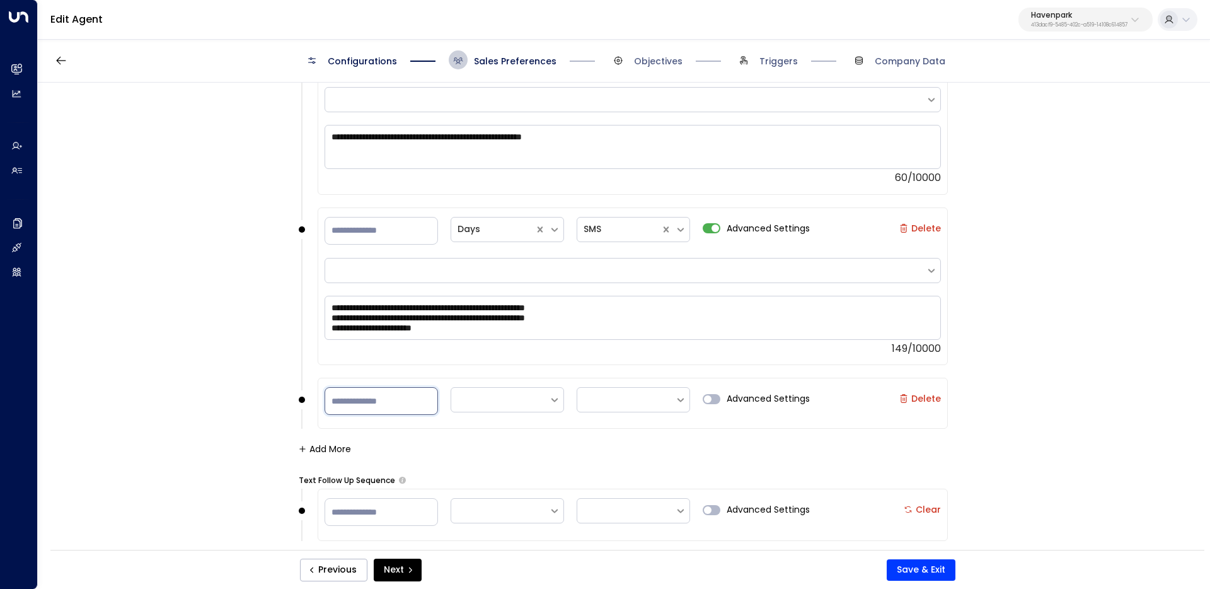
click at [378, 415] on div "Advanced Settings Delete" at bounding box center [633, 400] width 616 height 33
type input "*"
click at [520, 390] on div at bounding box center [500, 400] width 98 height 21
click at [490, 371] on div "Days" at bounding box center [507, 367] width 113 height 23
click at [640, 405] on div at bounding box center [626, 400] width 85 height 16
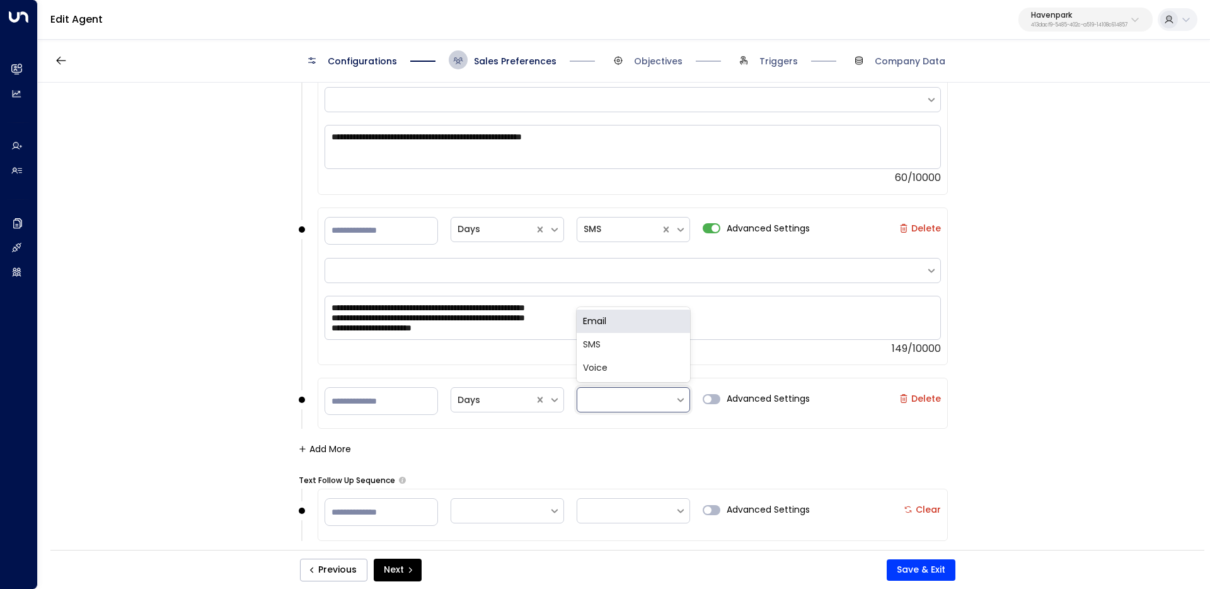
click at [658, 316] on div "Email" at bounding box center [633, 320] width 113 height 23
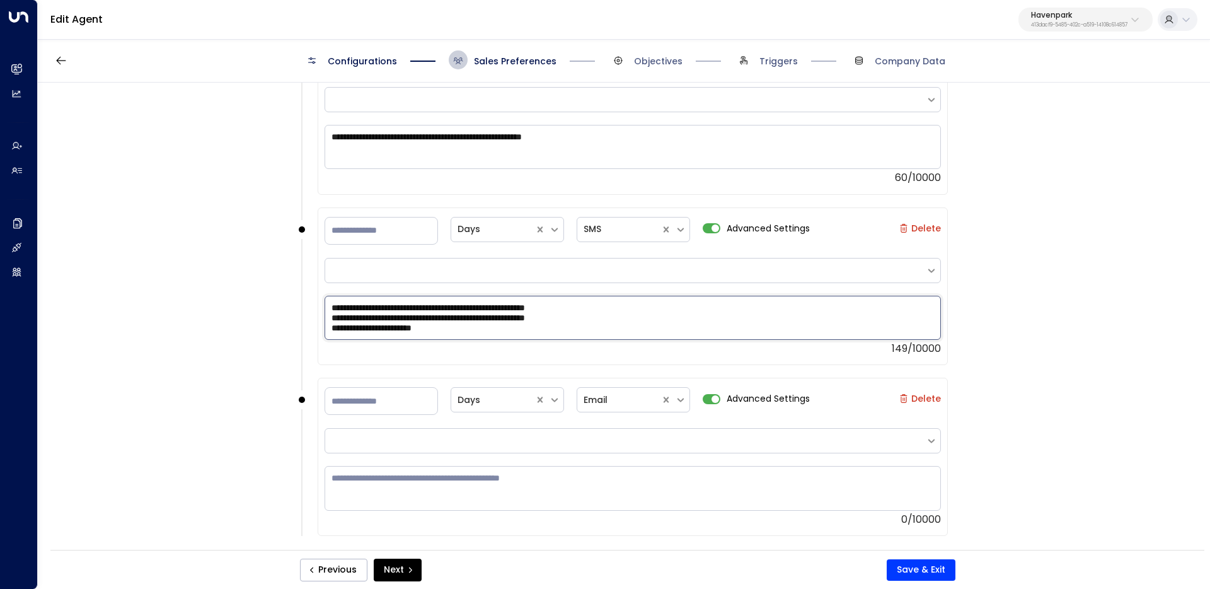
drag, startPoint x: 524, startPoint y: 329, endPoint x: 275, endPoint y: 310, distance: 249.7
click at [275, 311] on div "**********" at bounding box center [623, 320] width 1171 height 475
click at [380, 490] on textarea at bounding box center [633, 488] width 616 height 44
paste textarea "**********"
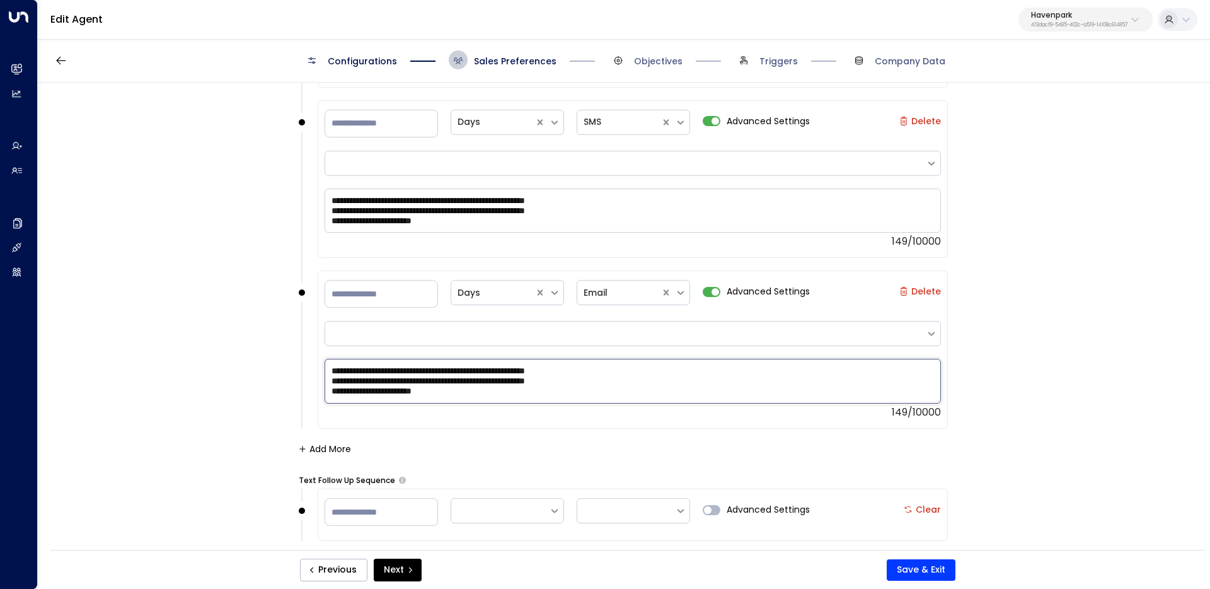
scroll to position [2052, 0]
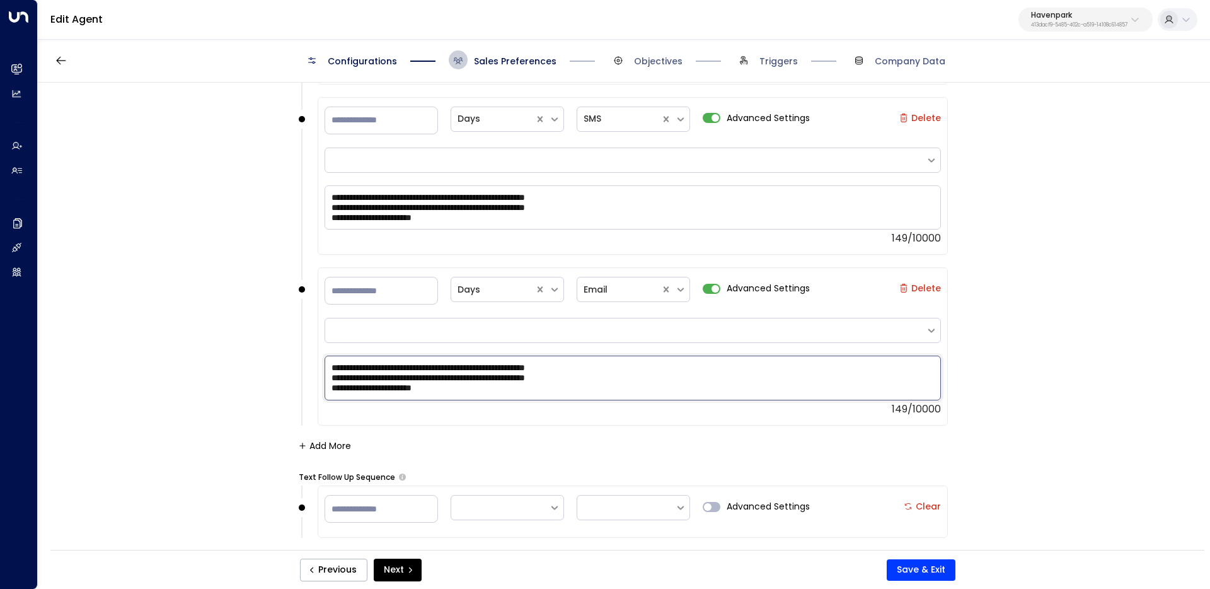
type textarea "**********"
click at [335, 441] on button "Add More" at bounding box center [325, 446] width 52 height 10
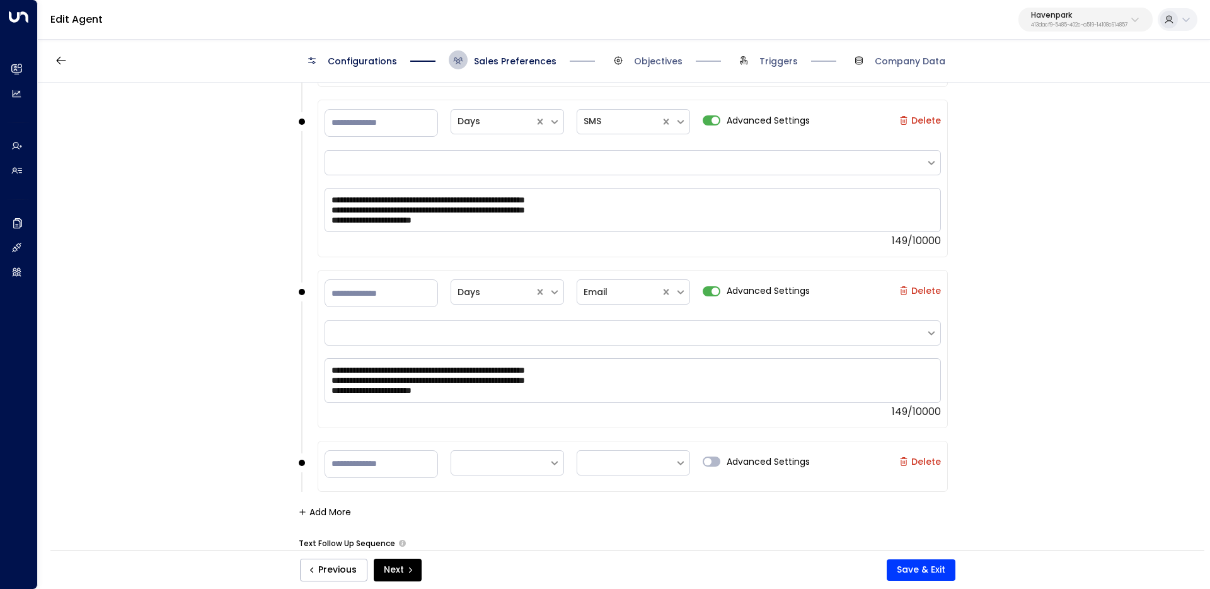
scroll to position [2050, 0]
click at [396, 463] on input "number" at bounding box center [381, 464] width 113 height 28
type input "*"
click at [545, 456] on div at bounding box center [500, 462] width 98 height 21
click at [492, 430] on div "Days" at bounding box center [507, 430] width 113 height 23
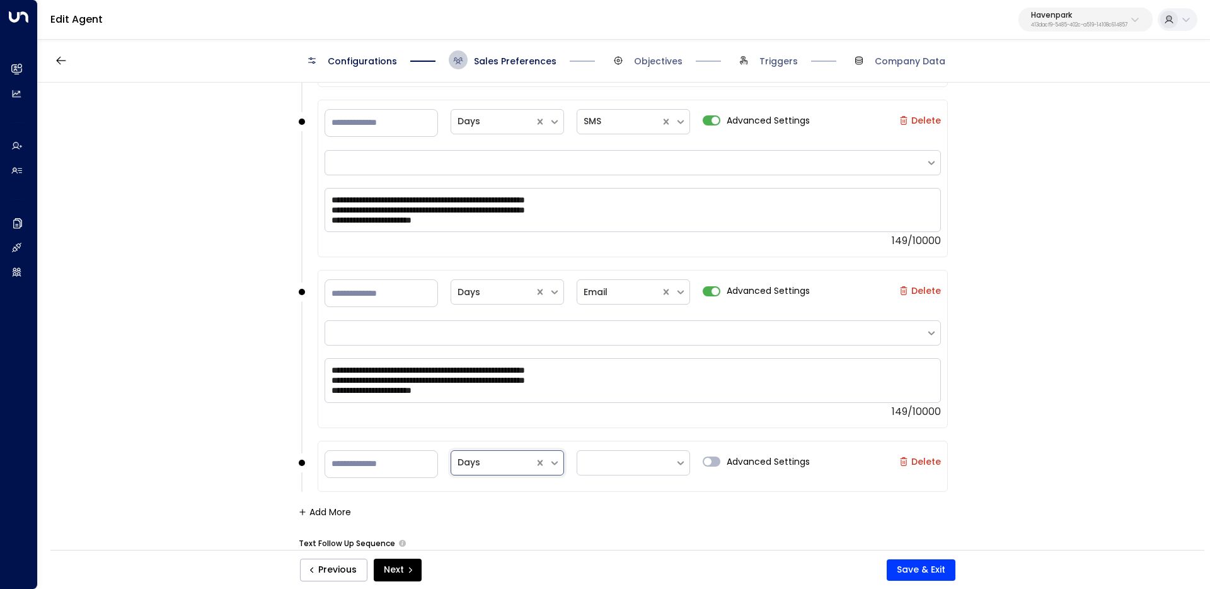
click at [616, 447] on div at bounding box center [633, 461] width 113 height 28
click at [616, 458] on div at bounding box center [626, 462] width 85 height 16
click at [610, 406] on div "SMS" at bounding box center [633, 407] width 113 height 23
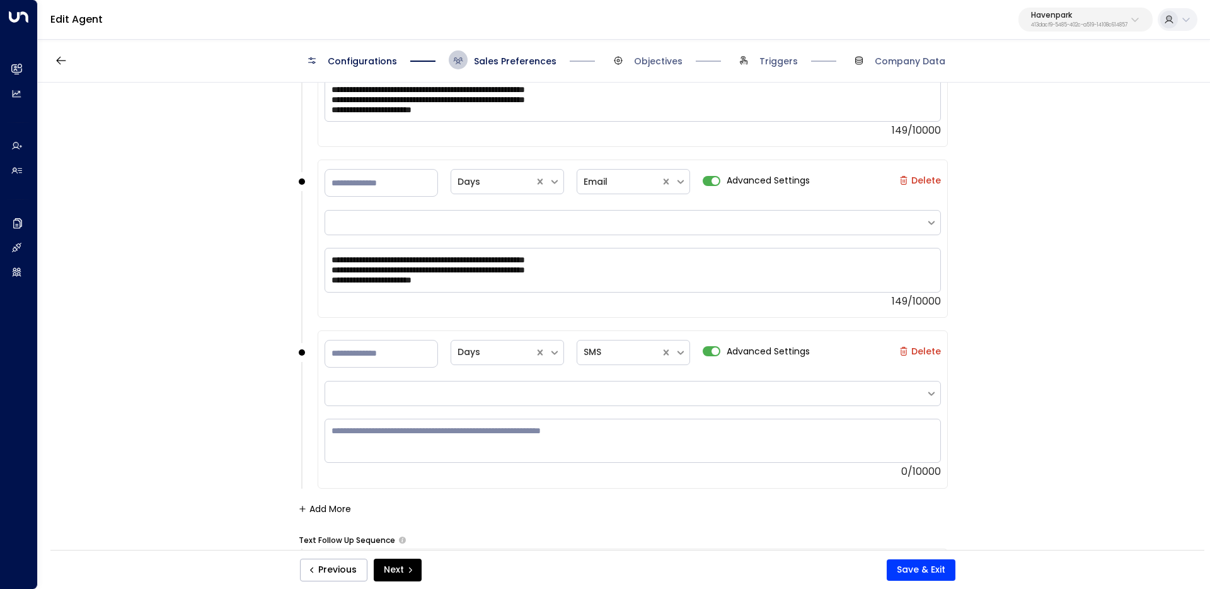
scroll to position [2172, 0]
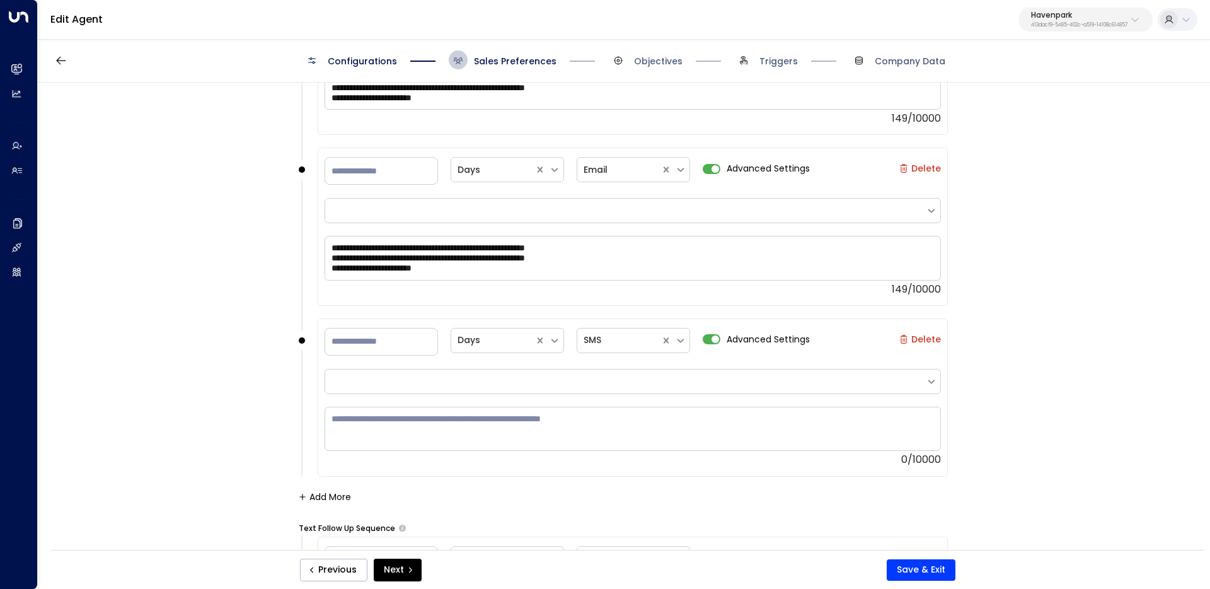
click at [606, 459] on div "0/10000" at bounding box center [633, 435] width 616 height 62
click at [580, 420] on textarea at bounding box center [633, 429] width 616 height 44
paste textarea "**********"
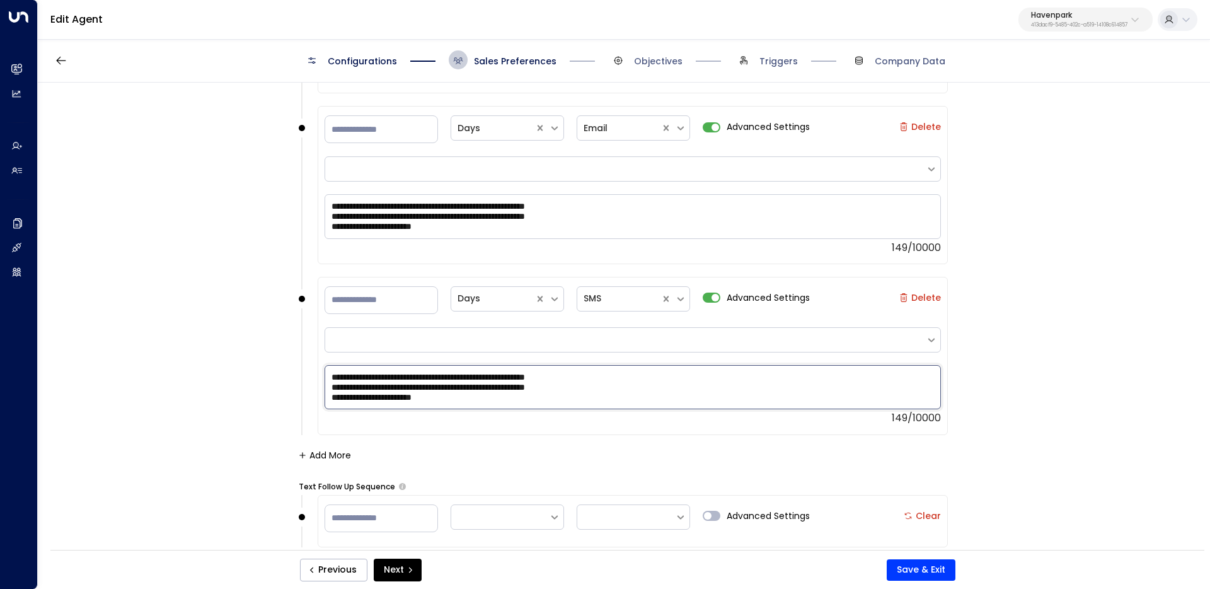
scroll to position [2227, 0]
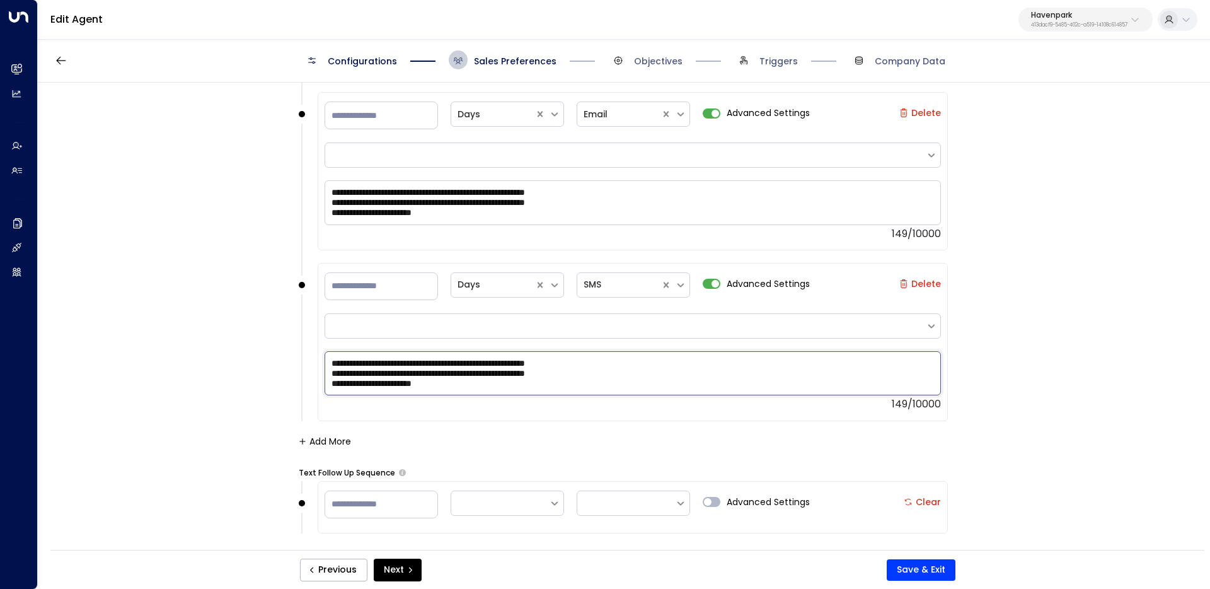
type textarea "**********"
click at [376, 495] on input "number" at bounding box center [381, 504] width 113 height 28
type input "*"
click at [501, 504] on div at bounding box center [500, 503] width 85 height 16
click at [497, 465] on div "Days" at bounding box center [507, 470] width 113 height 23
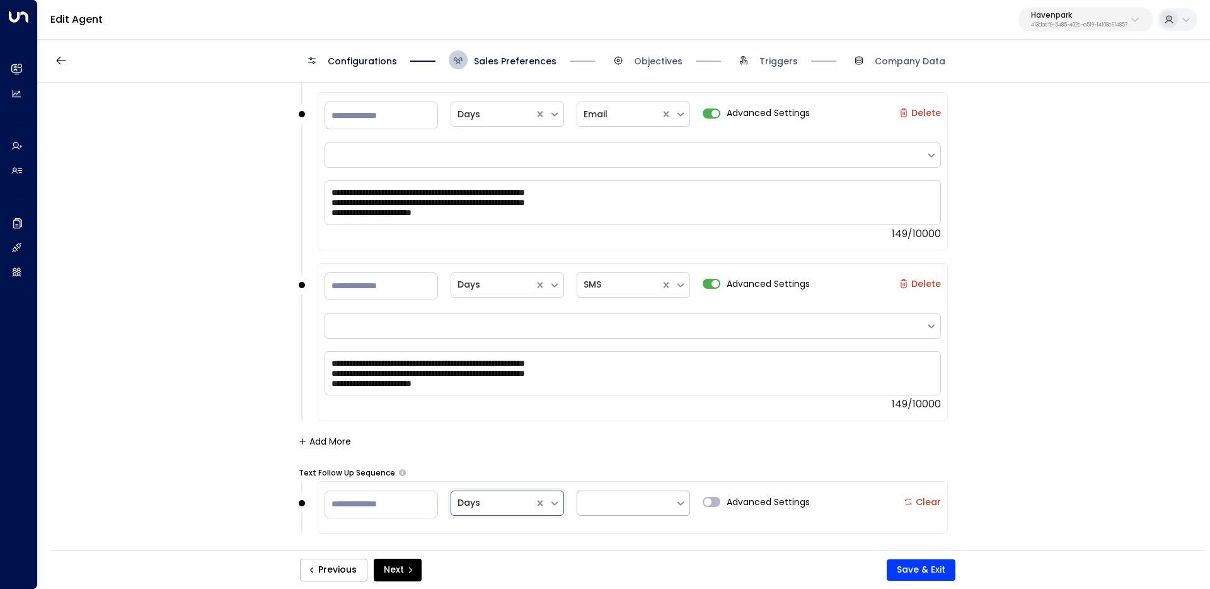
click at [647, 495] on div at bounding box center [626, 503] width 85 height 16
click at [637, 449] on div "Text" at bounding box center [633, 447] width 113 height 23
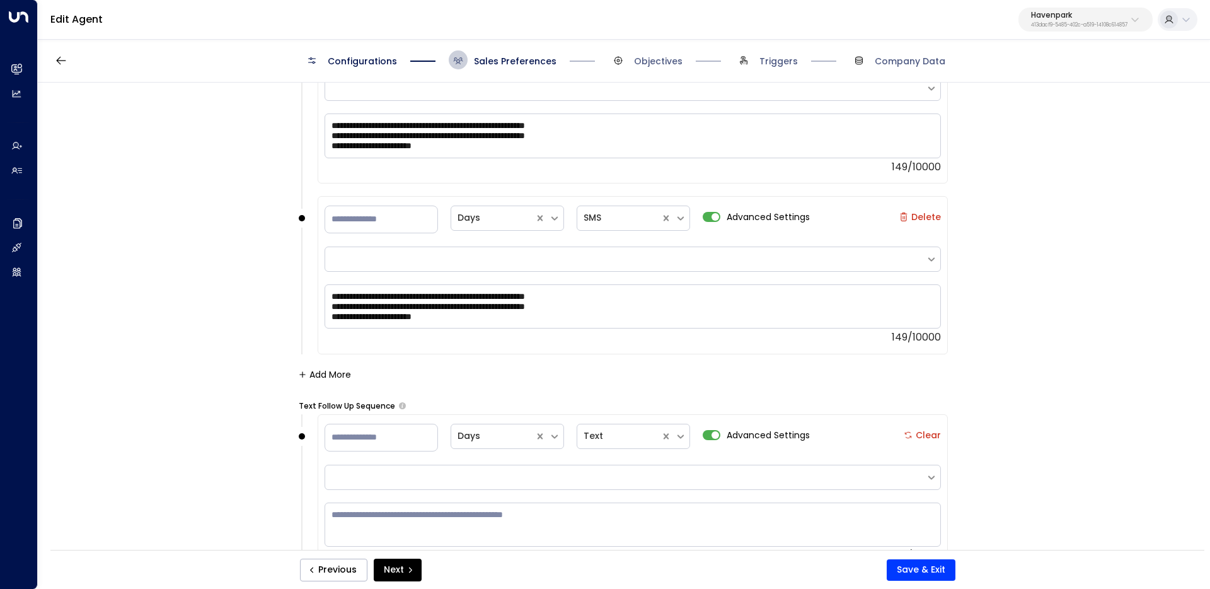
scroll to position [2295, 0]
click at [720, 522] on textarea at bounding box center [633, 524] width 616 height 44
paste textarea "**********"
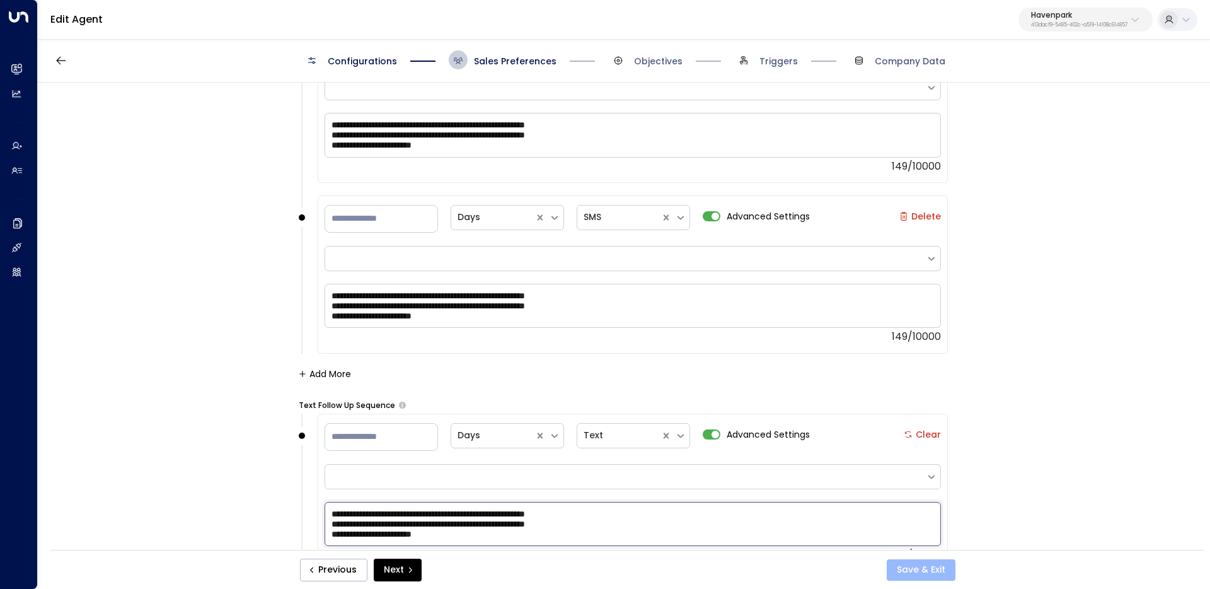
type textarea "**********"
click at [908, 562] on button "Save & Exit" at bounding box center [921, 569] width 69 height 21
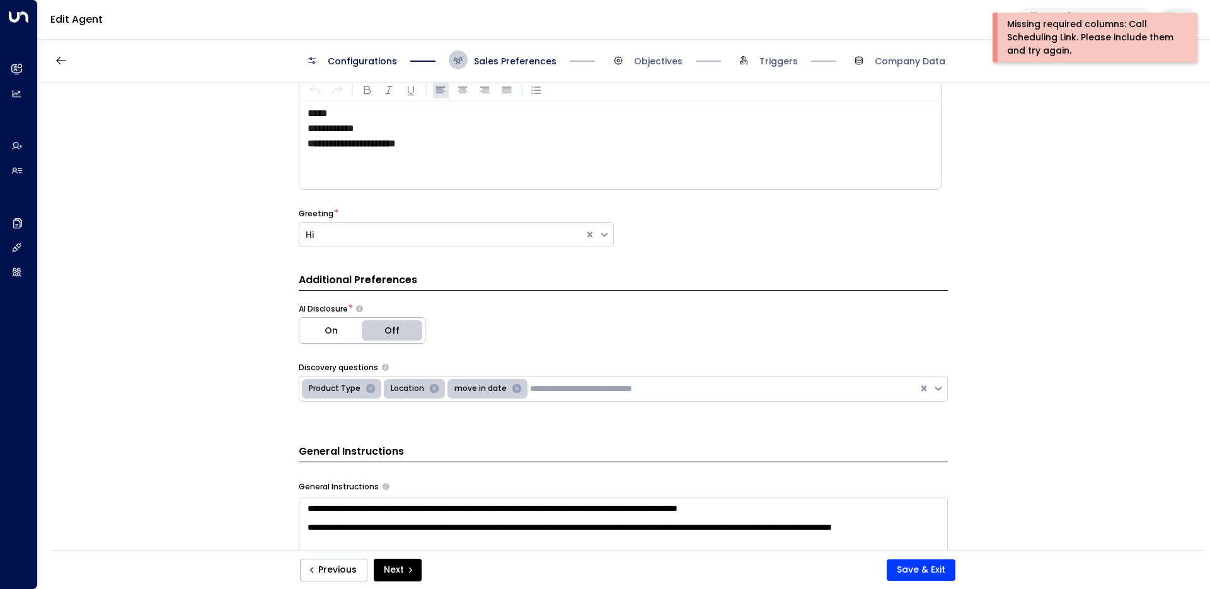
scroll to position [0, 0]
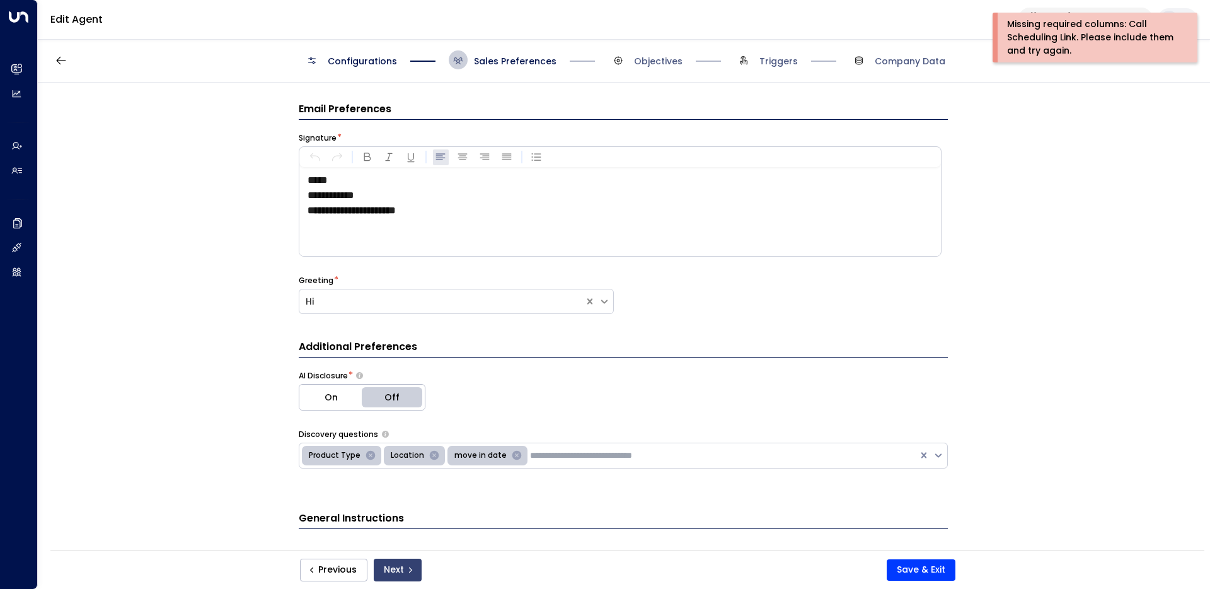
click at [404, 564] on button "Next" at bounding box center [398, 569] width 48 height 23
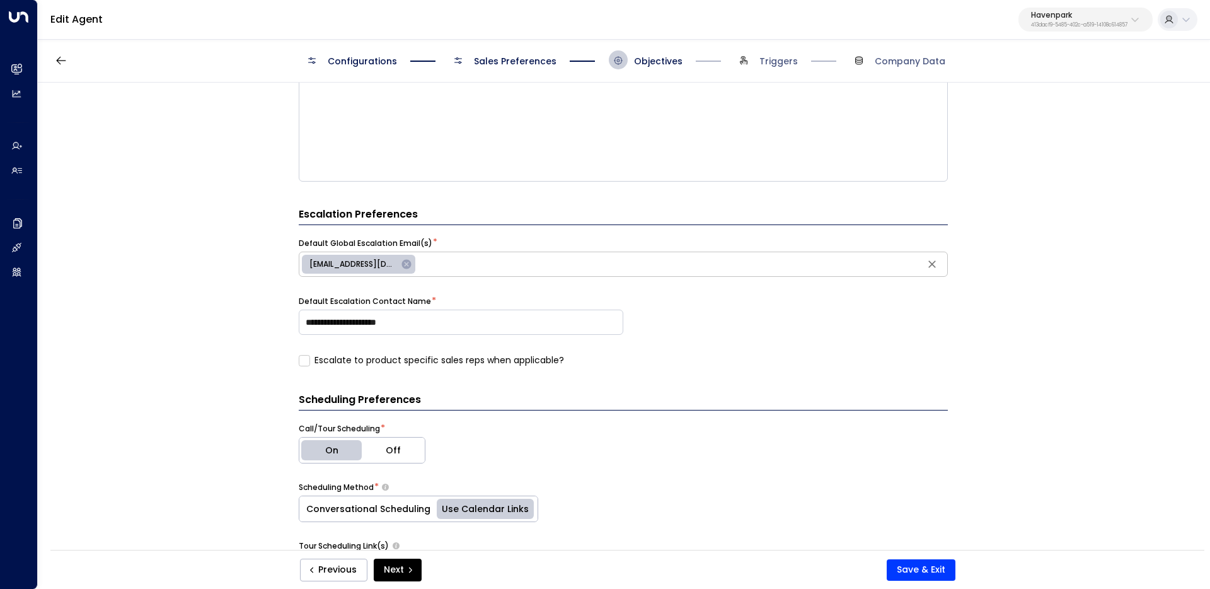
scroll to position [567, 0]
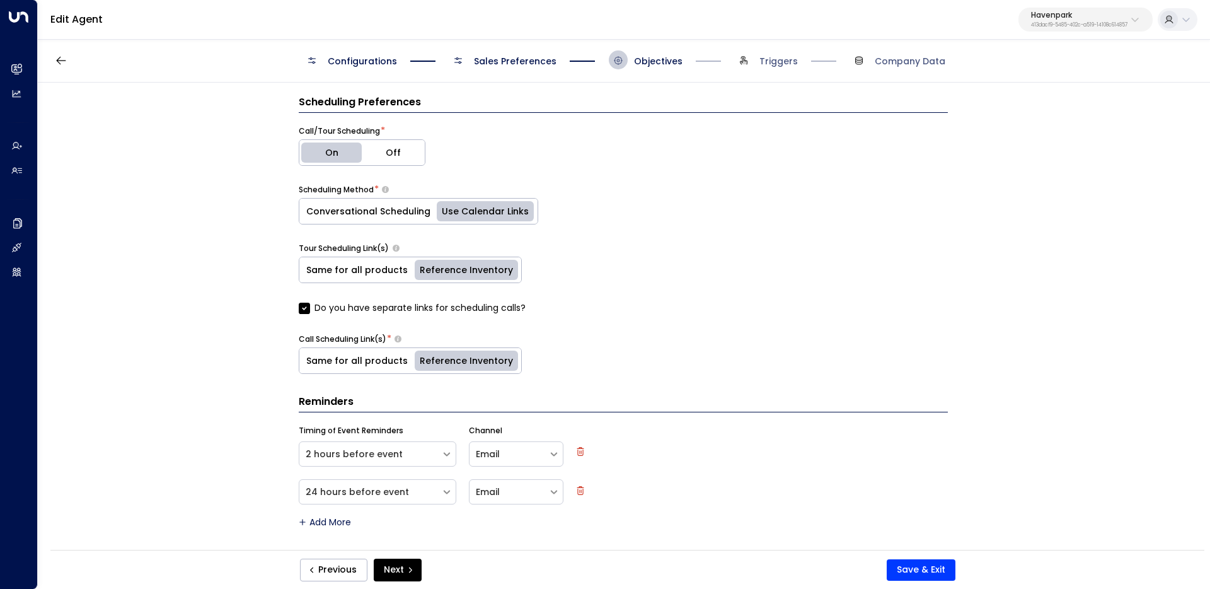
click at [372, 308] on label "Do you have separate links for scheduling calls?" at bounding box center [412, 307] width 227 height 13
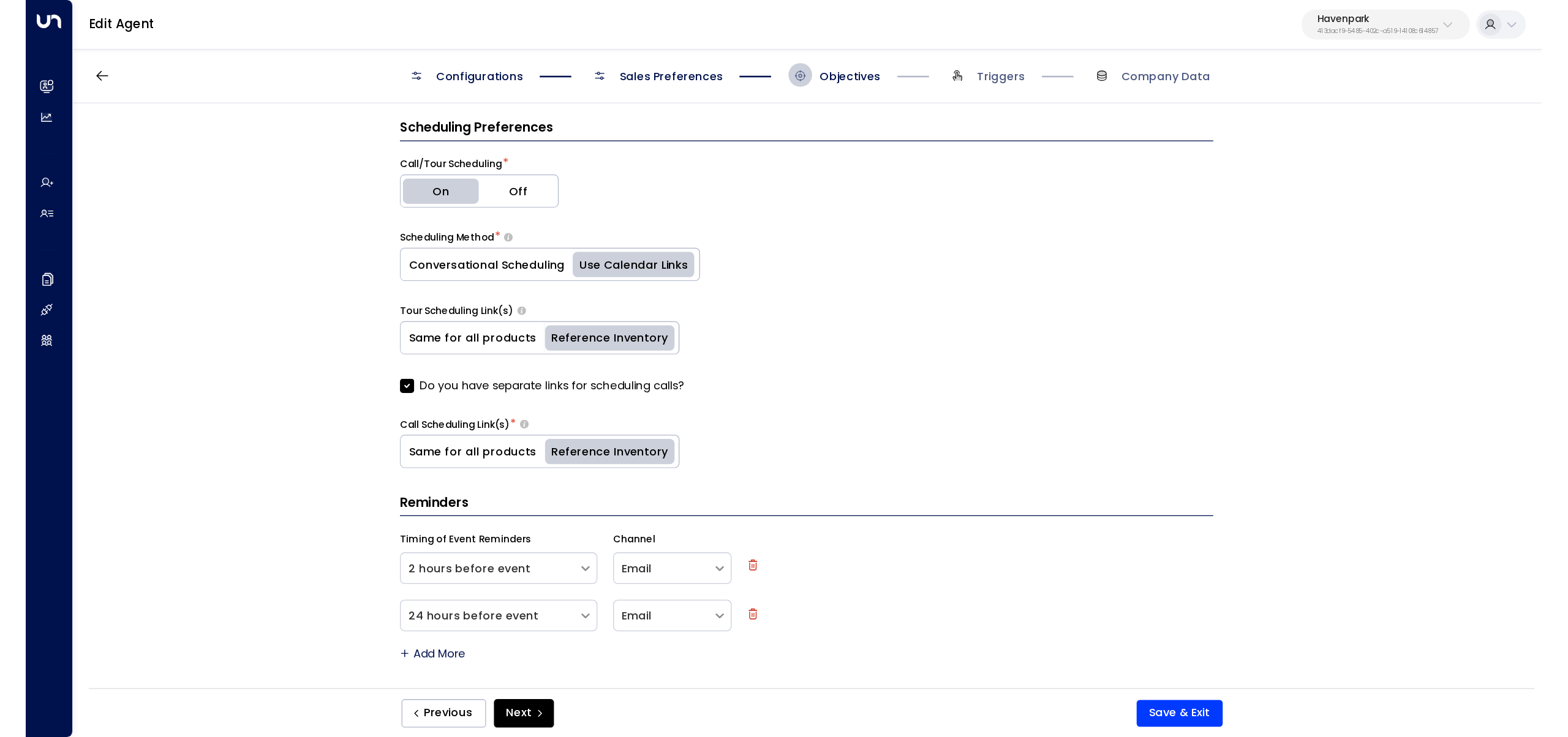
scroll to position [498, 0]
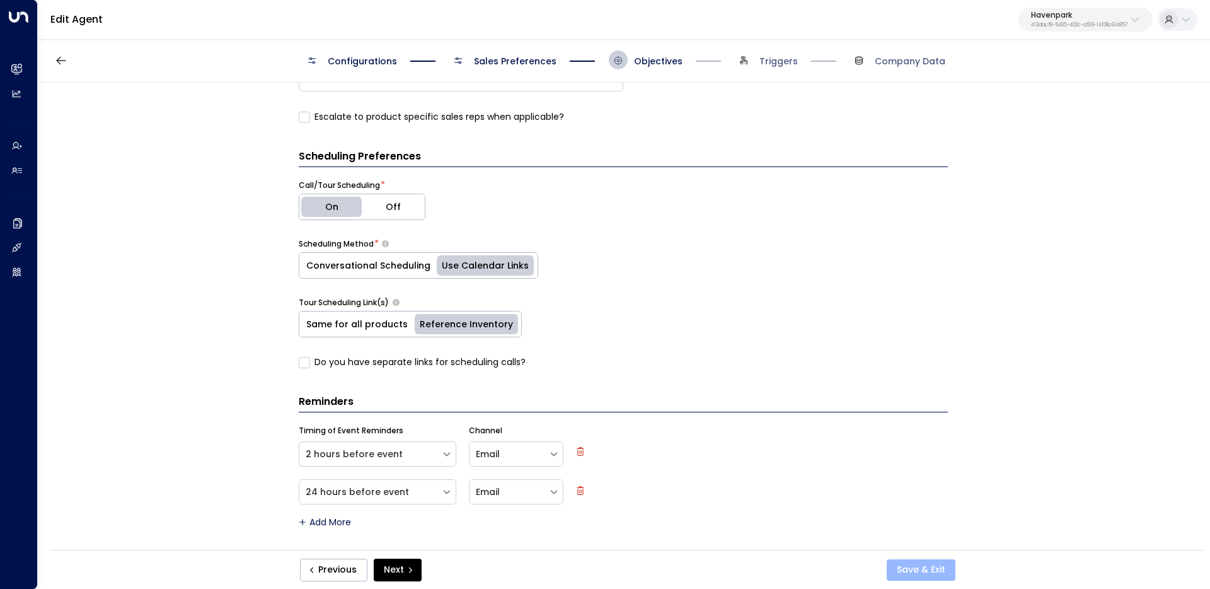
click at [923, 569] on button "Save & Exit" at bounding box center [921, 569] width 69 height 21
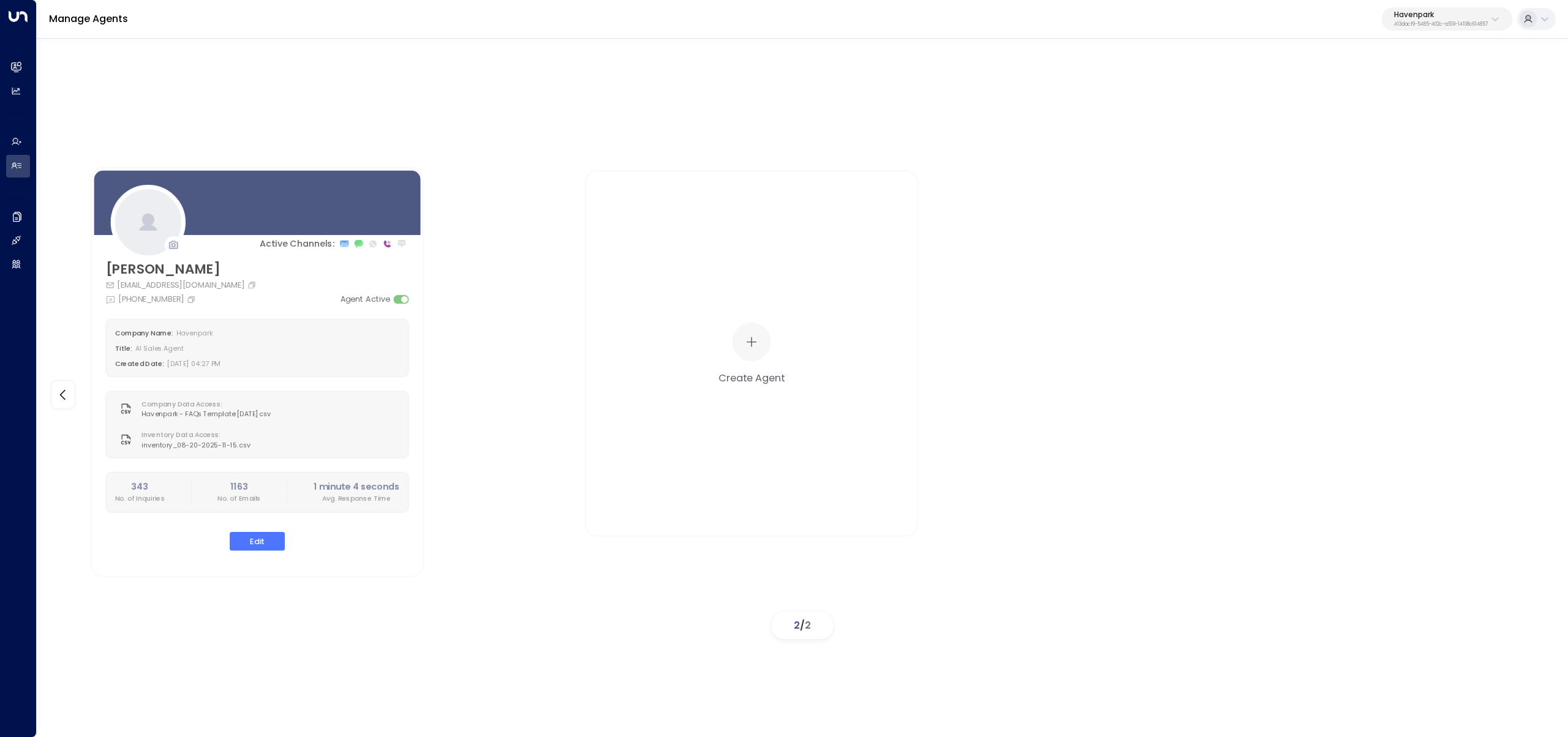
click at [1176, 171] on div "Active Channels: Taylor Smith taylorsmith@havenparkmgmt.com +1 (313) 395-1311 A…" at bounding box center [801, 372] width 1470 height 452
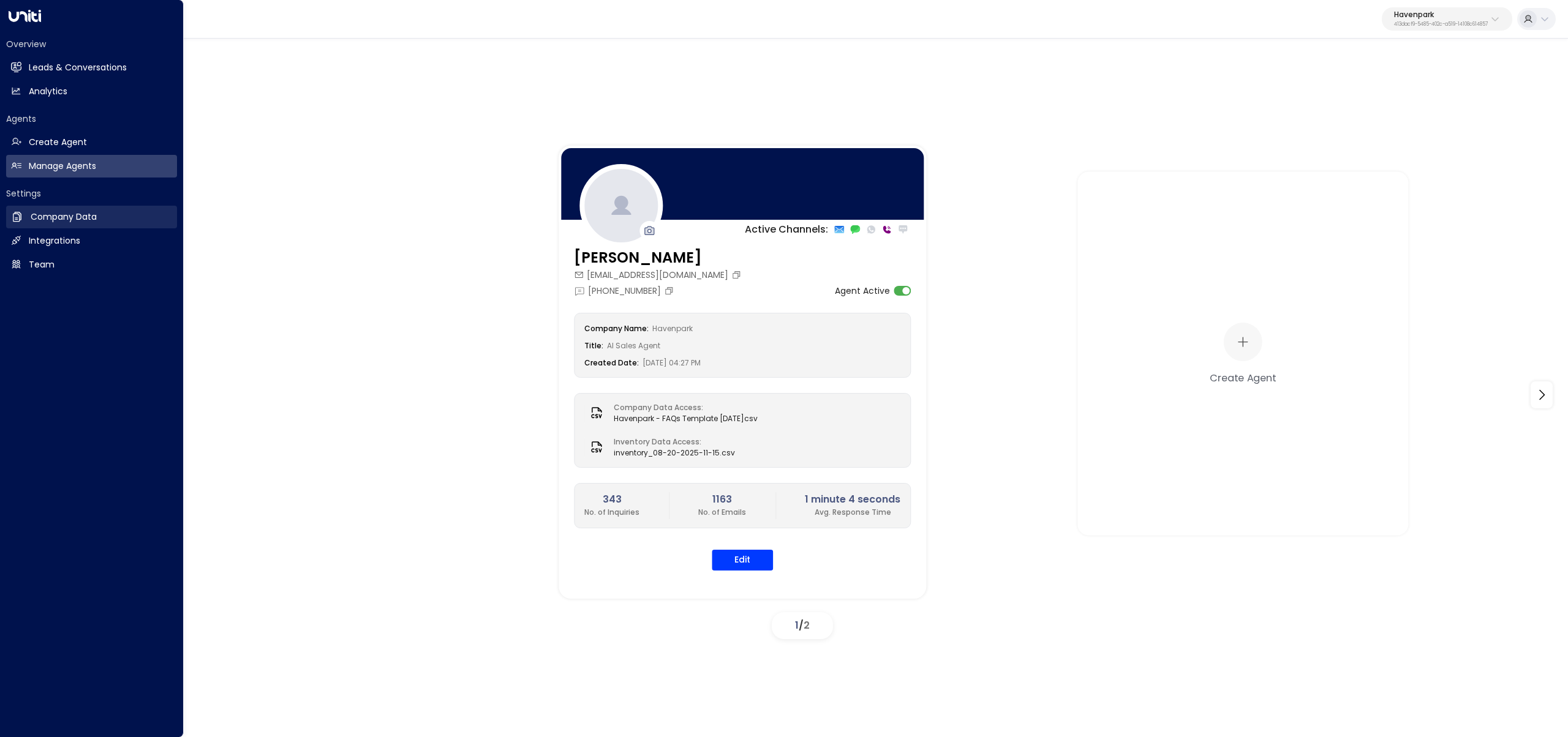
click at [75, 218] on h2 "Company Data" at bounding box center [64, 217] width 66 height 13
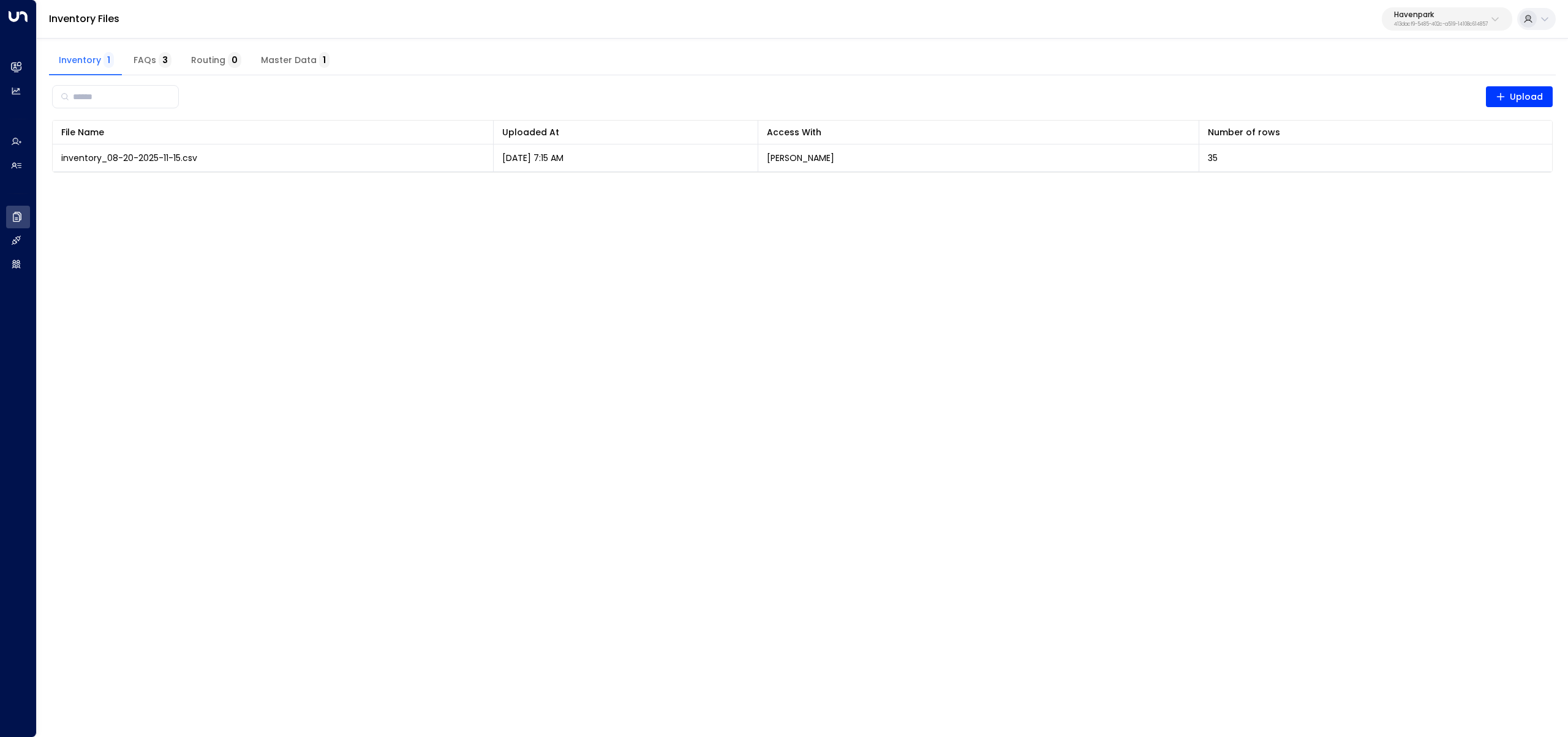
click at [646, 187] on html "Overview Leads & Conversations Leads & Conversations Analytics Analytics Agents…" at bounding box center [784, 93] width 1568 height 187
click at [1176, 22] on p "413dacf9-5485-402c-a519-14108c614857" at bounding box center [1441, 24] width 93 height 5
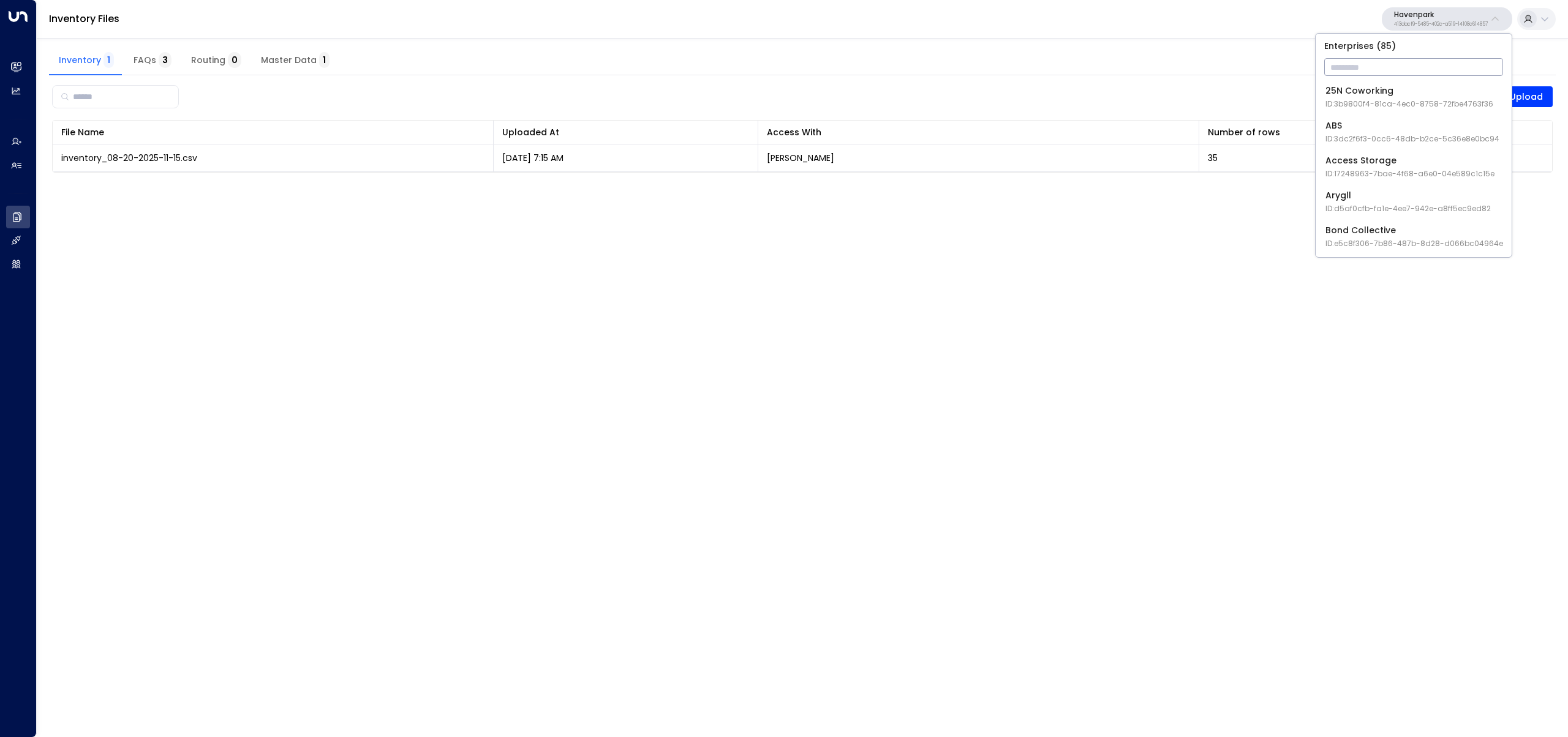
click at [1176, 60] on input "text" at bounding box center [1414, 66] width 179 height 22
type input "***"
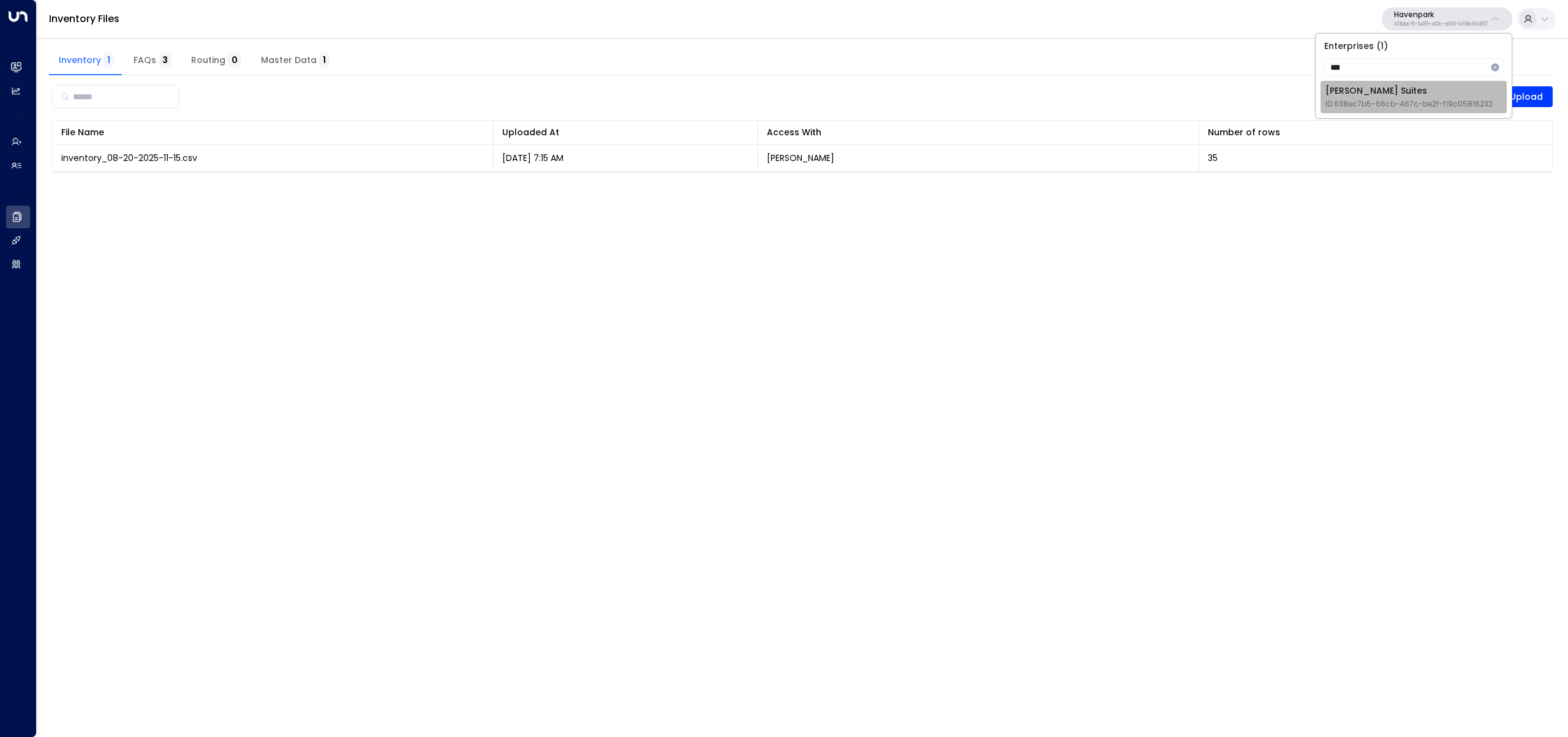
click at [1176, 112] on li "Jay Suites ID: 638ec7b5-66cb-467c-be2f-f19c05816232" at bounding box center [1414, 96] width 187 height 32
click at [1176, 22] on p "638ec7b5-66cb-467c-be2f-f19c05816232" at bounding box center [1441, 24] width 93 height 5
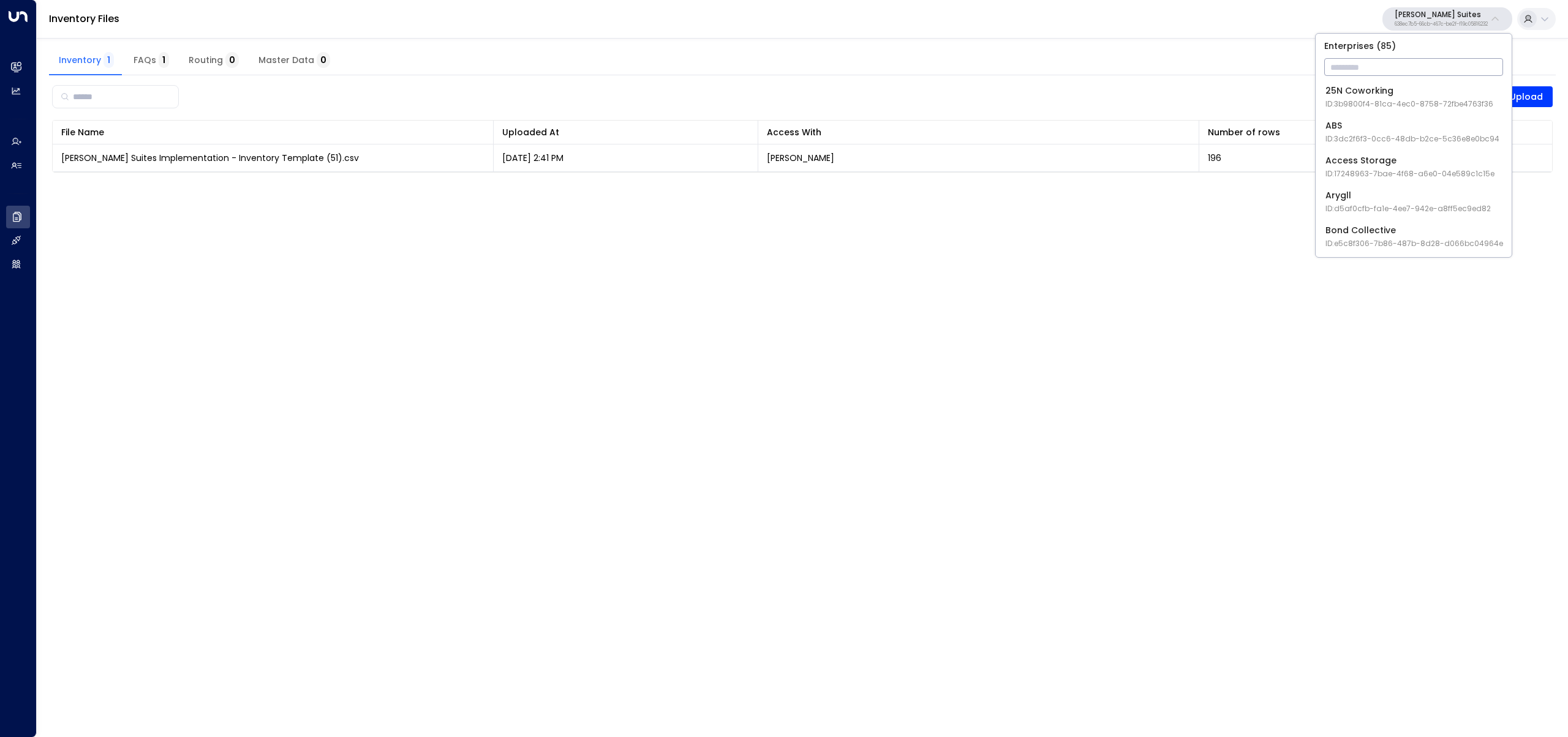
click at [1176, 65] on input "text" at bounding box center [1414, 66] width 179 height 22
type input "***"
click at [1176, 100] on span "ID: 24bbb2f3-cf28-4415-a26f-20e170838bf4" at bounding box center [1407, 103] width 163 height 11
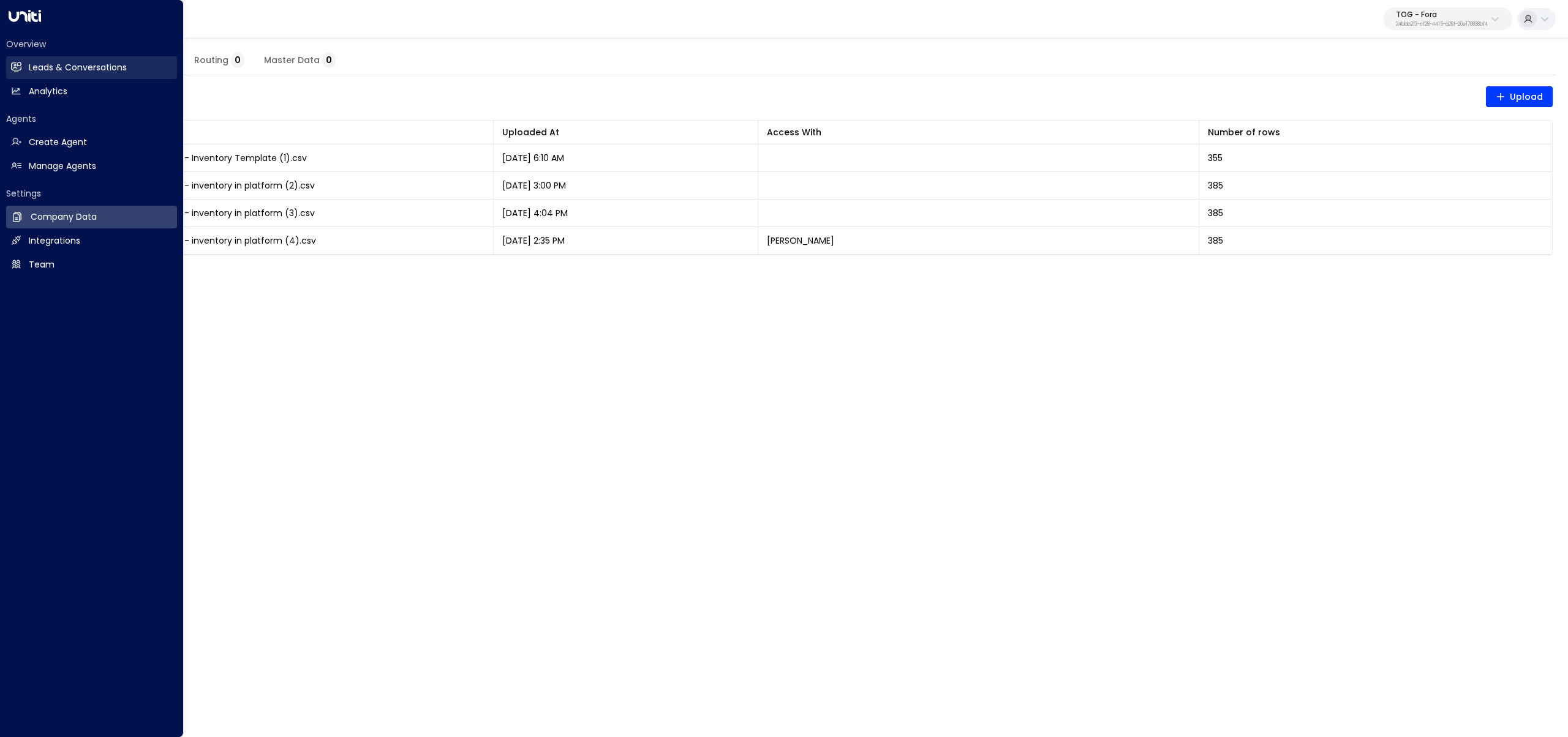
click at [19, 69] on icon at bounding box center [17, 67] width 10 height 8
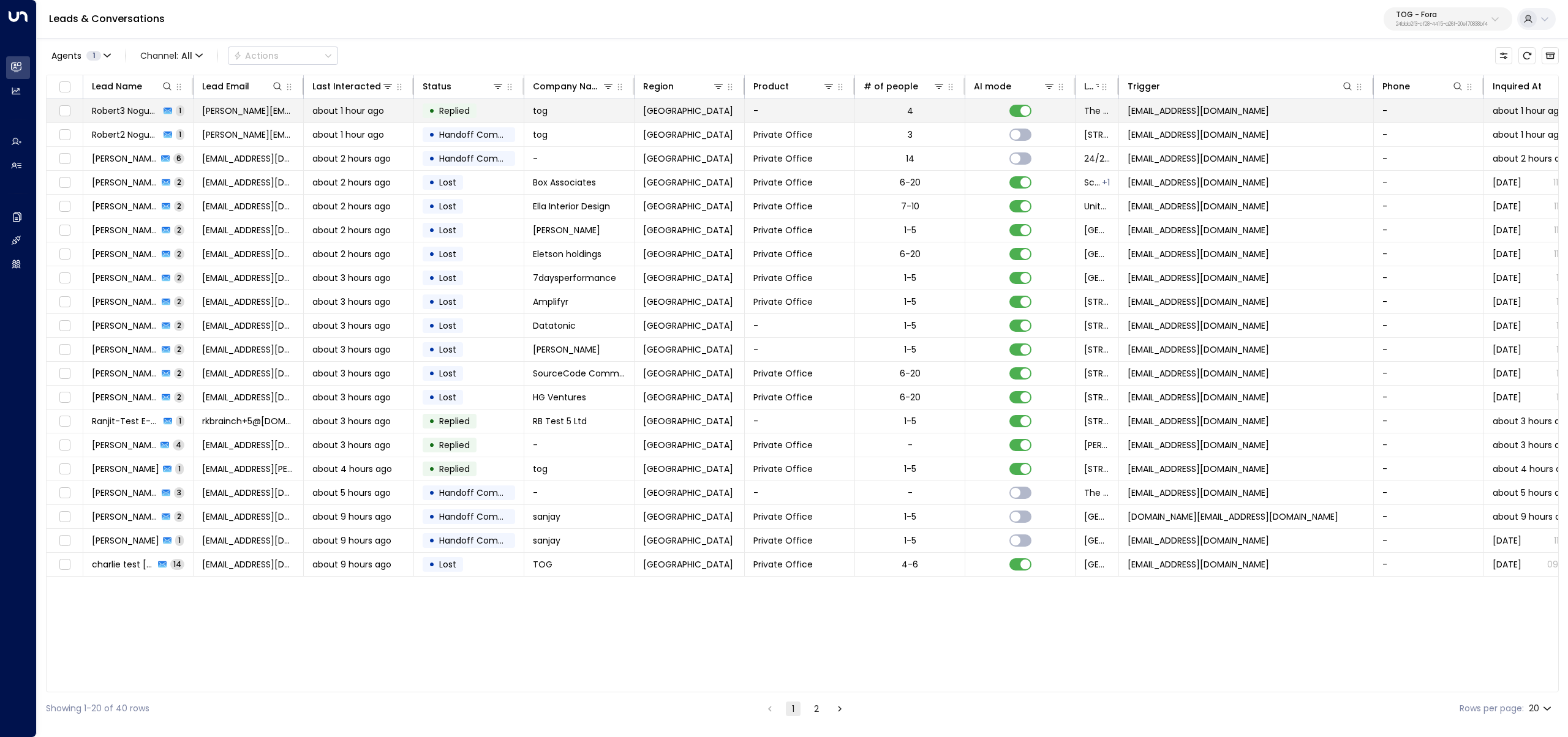
click at [146, 117] on span "Robert3 Noguera" at bounding box center [126, 111] width 68 height 13
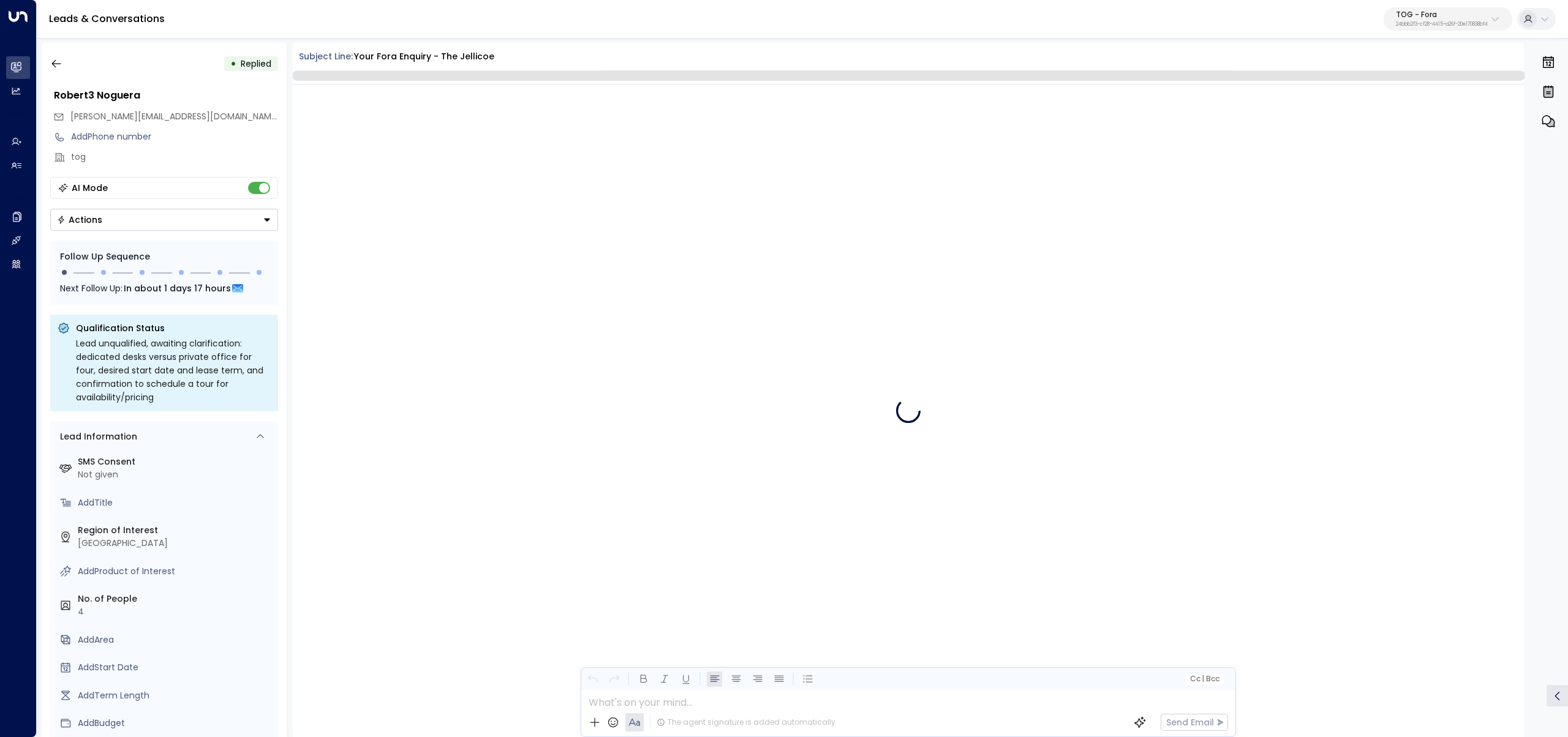
scroll to position [353, 0]
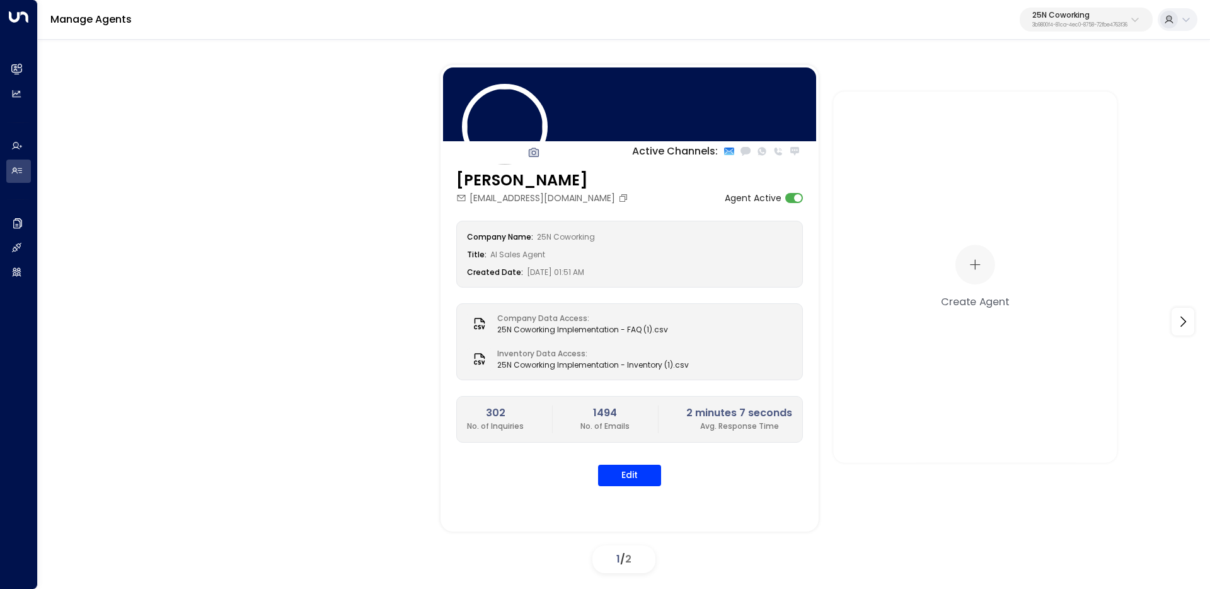
click at [1088, 19] on div "25N Coworking 3b9800f4-81ca-4ec0-8758-72fbe4763f36" at bounding box center [1079, 19] width 95 height 16
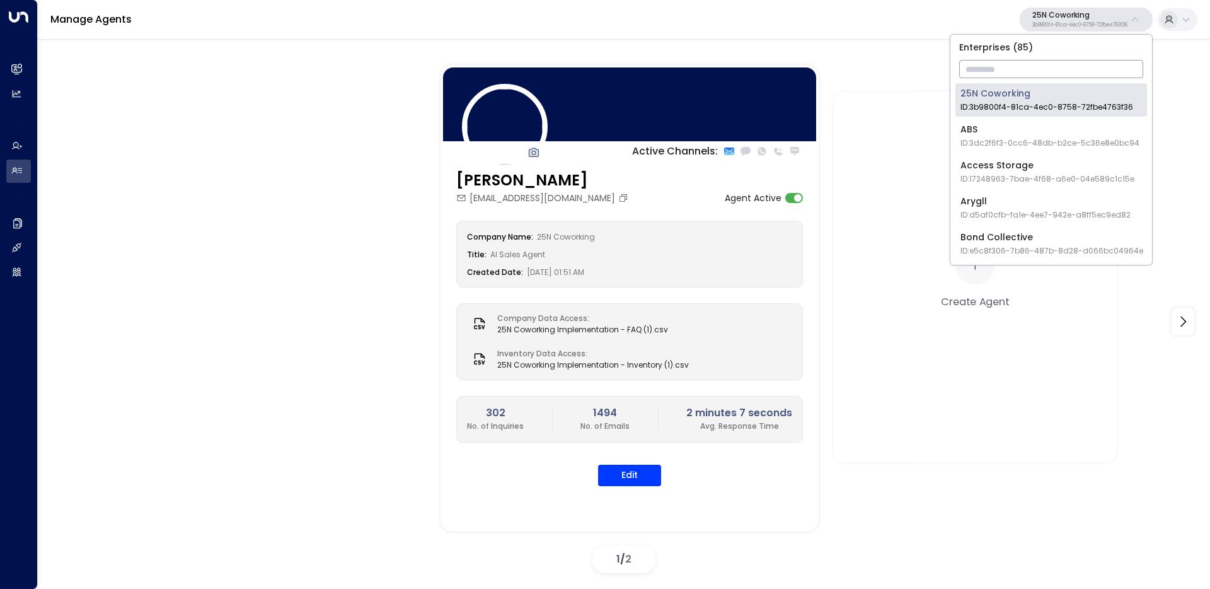
click at [1060, 74] on input "text" at bounding box center [1051, 68] width 184 height 23
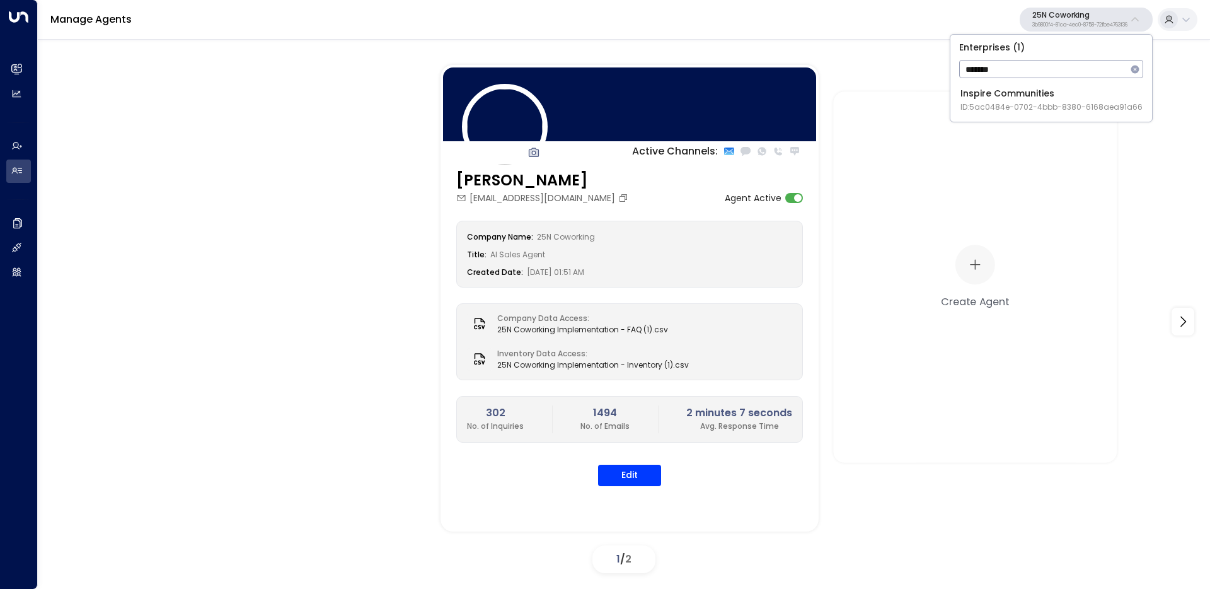
type input "*******"
click at [987, 98] on div "Inspire Communities ID: 5ac0484e-0702-4bbb-8380-6168aea91a66" at bounding box center [1052, 100] width 182 height 26
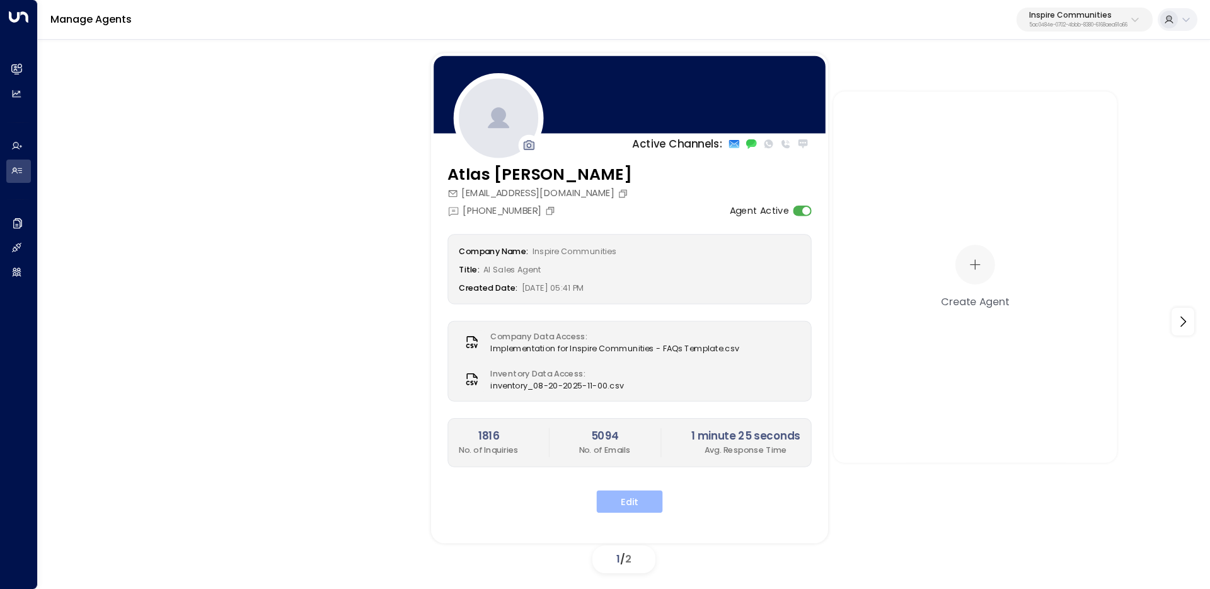
click at [630, 501] on button "Edit" at bounding box center [630, 501] width 66 height 23
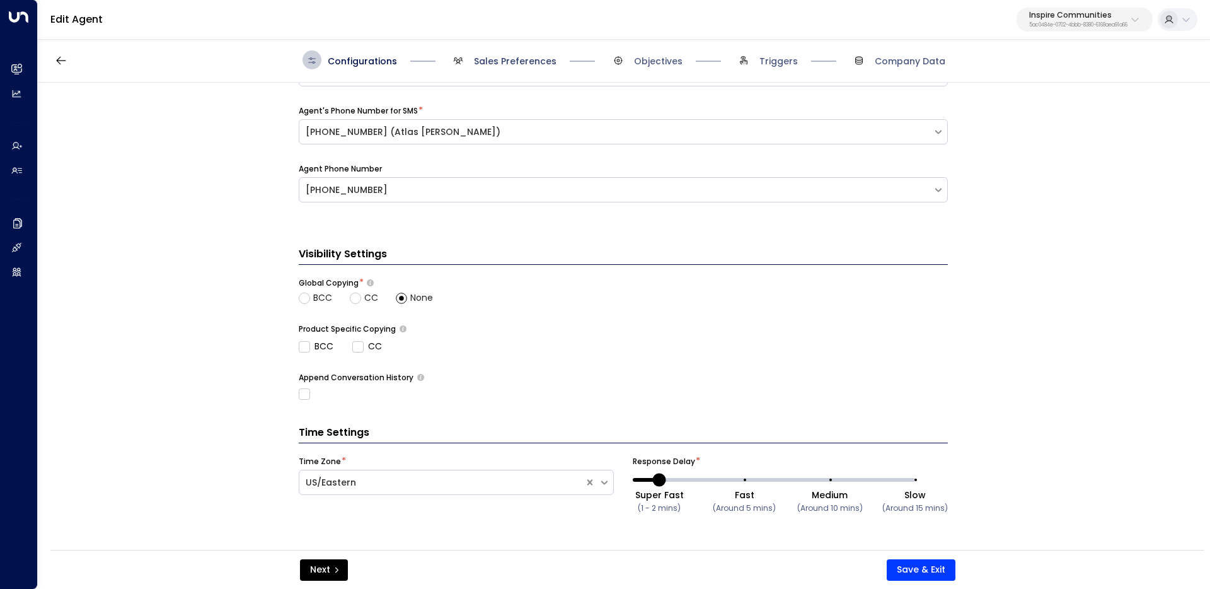
click at [497, 58] on span "Sales Preferences" at bounding box center [515, 61] width 83 height 13
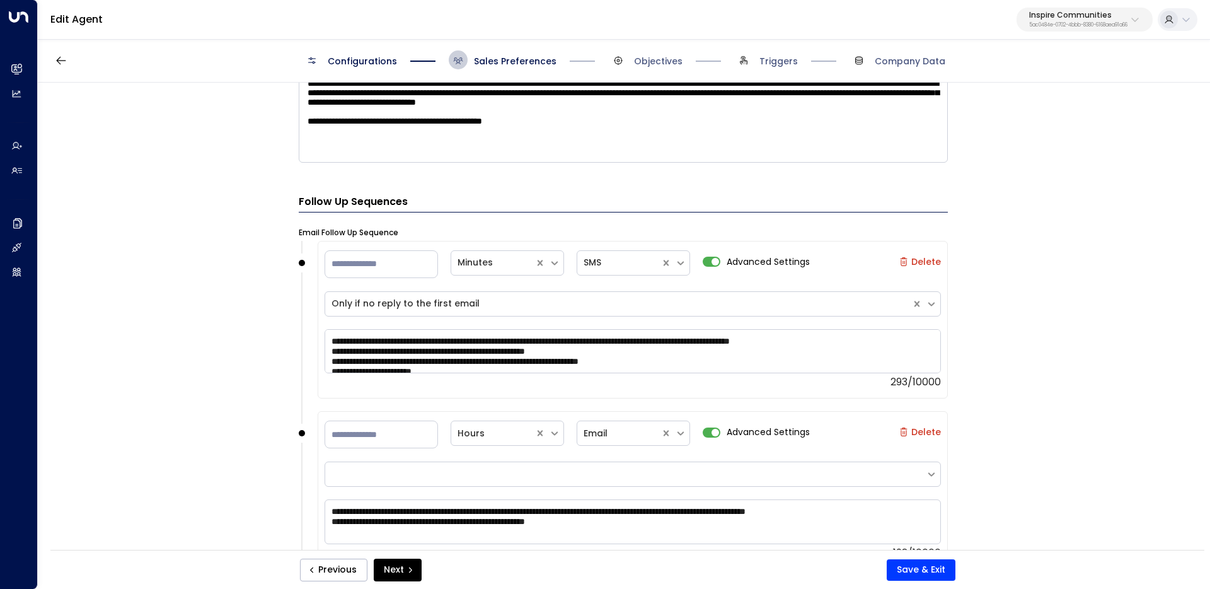
scroll to position [851, 0]
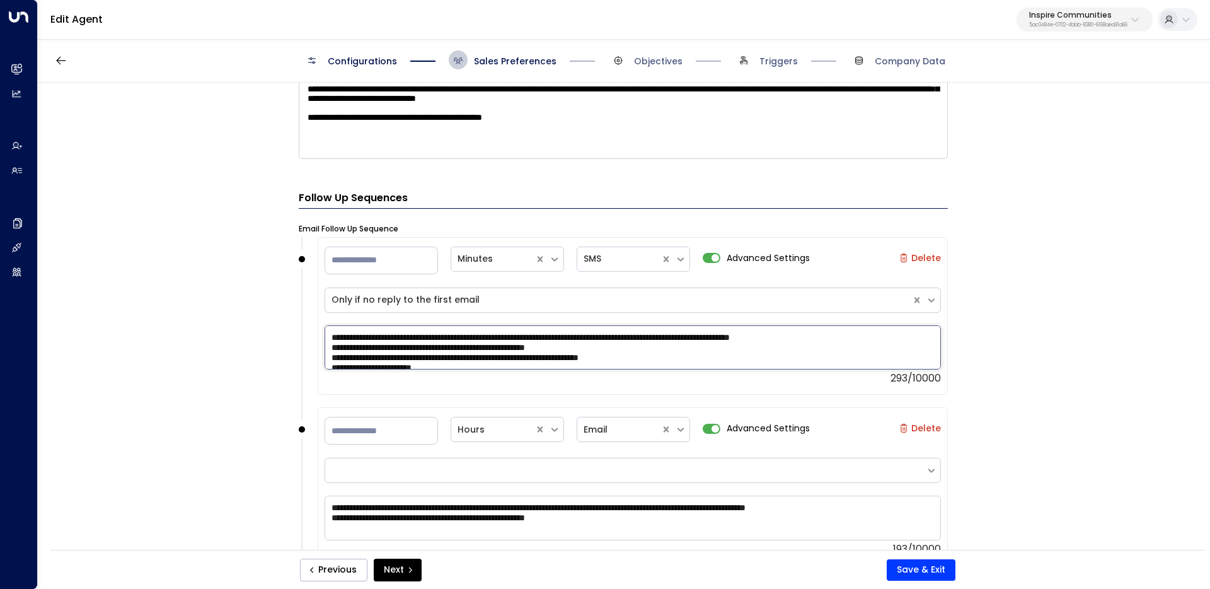
click at [606, 354] on textarea "**********" at bounding box center [633, 347] width 616 height 44
click at [550, 337] on textarea "**********" at bounding box center [633, 347] width 616 height 44
click at [574, 336] on textarea "**********" at bounding box center [633, 347] width 616 height 44
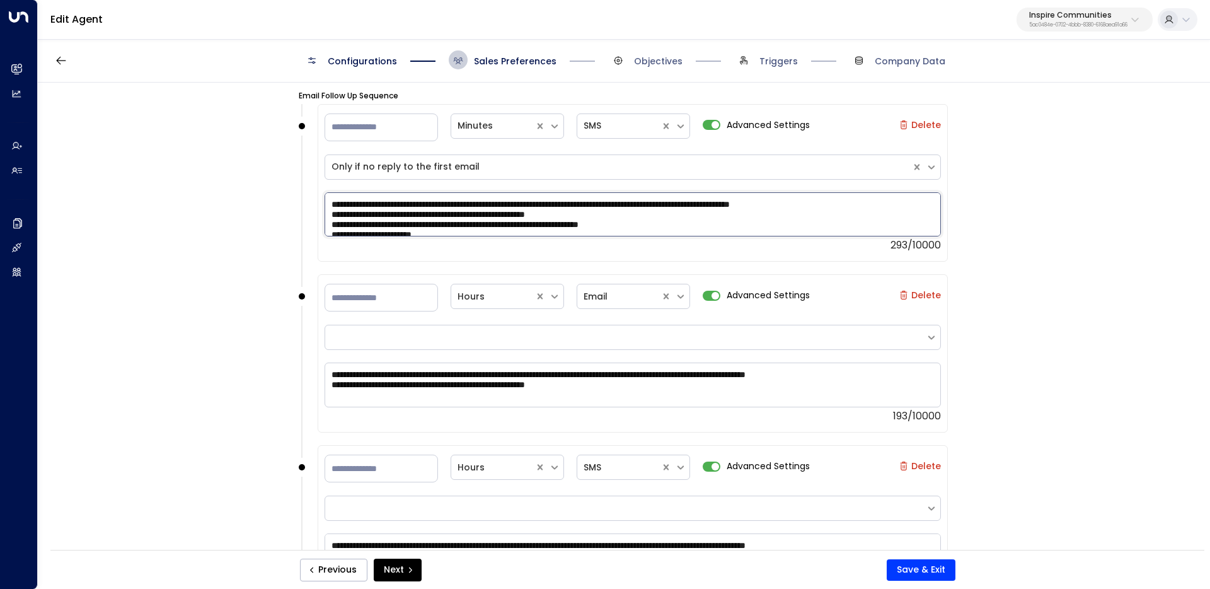
scroll to position [1003, 0]
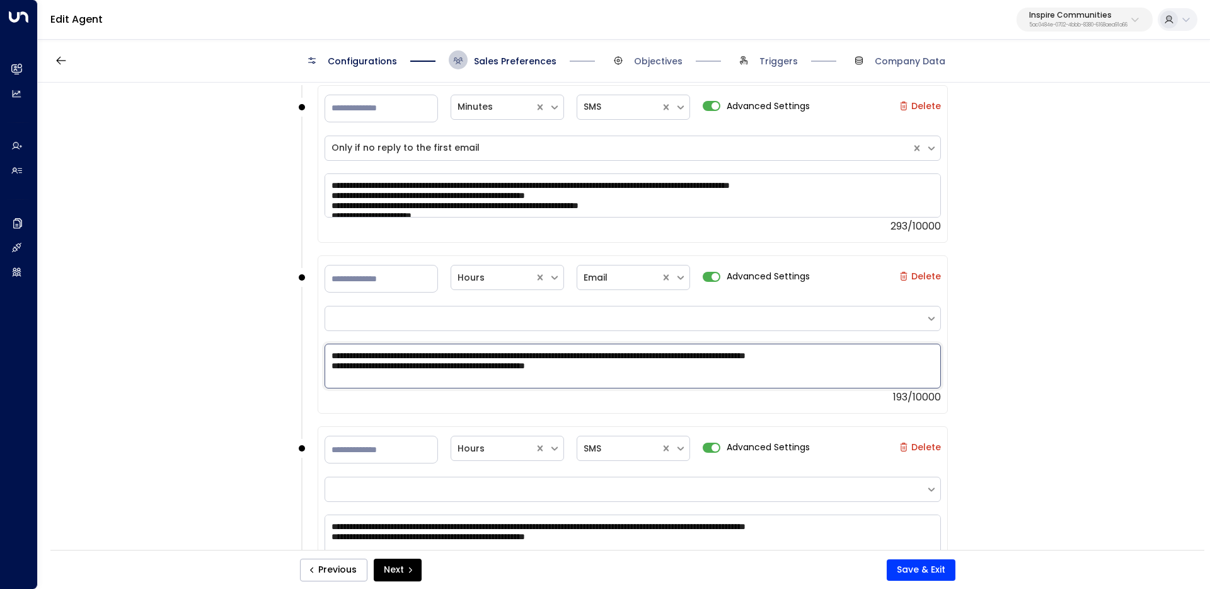
click at [678, 370] on textarea "**********" at bounding box center [633, 366] width 616 height 44
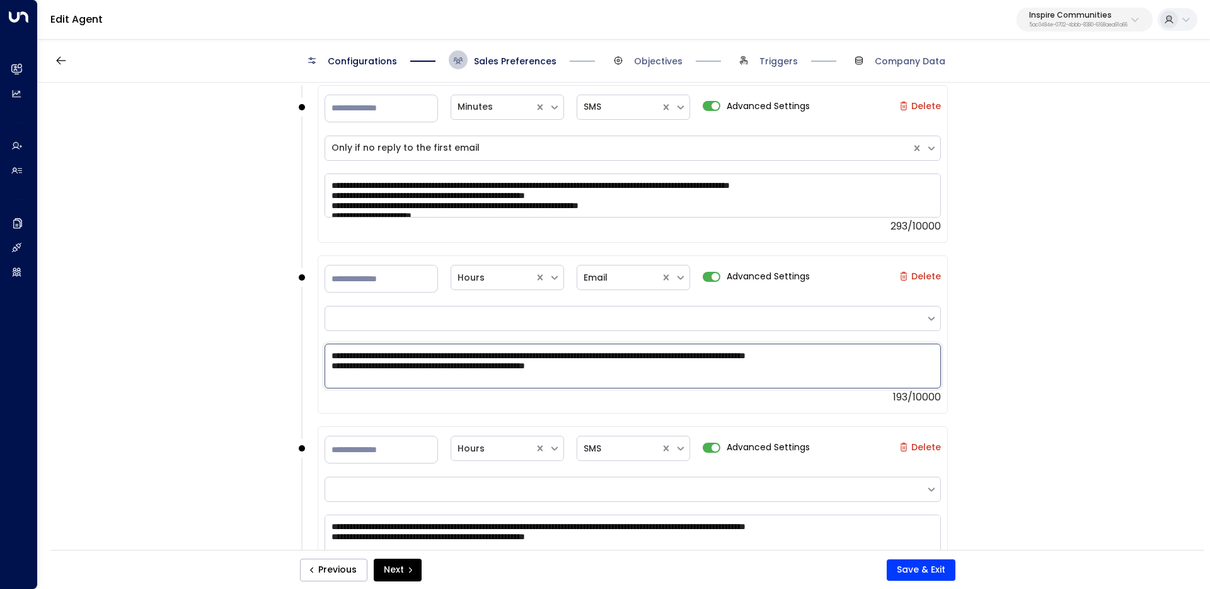
click at [678, 370] on textarea "**********" at bounding box center [633, 366] width 616 height 44
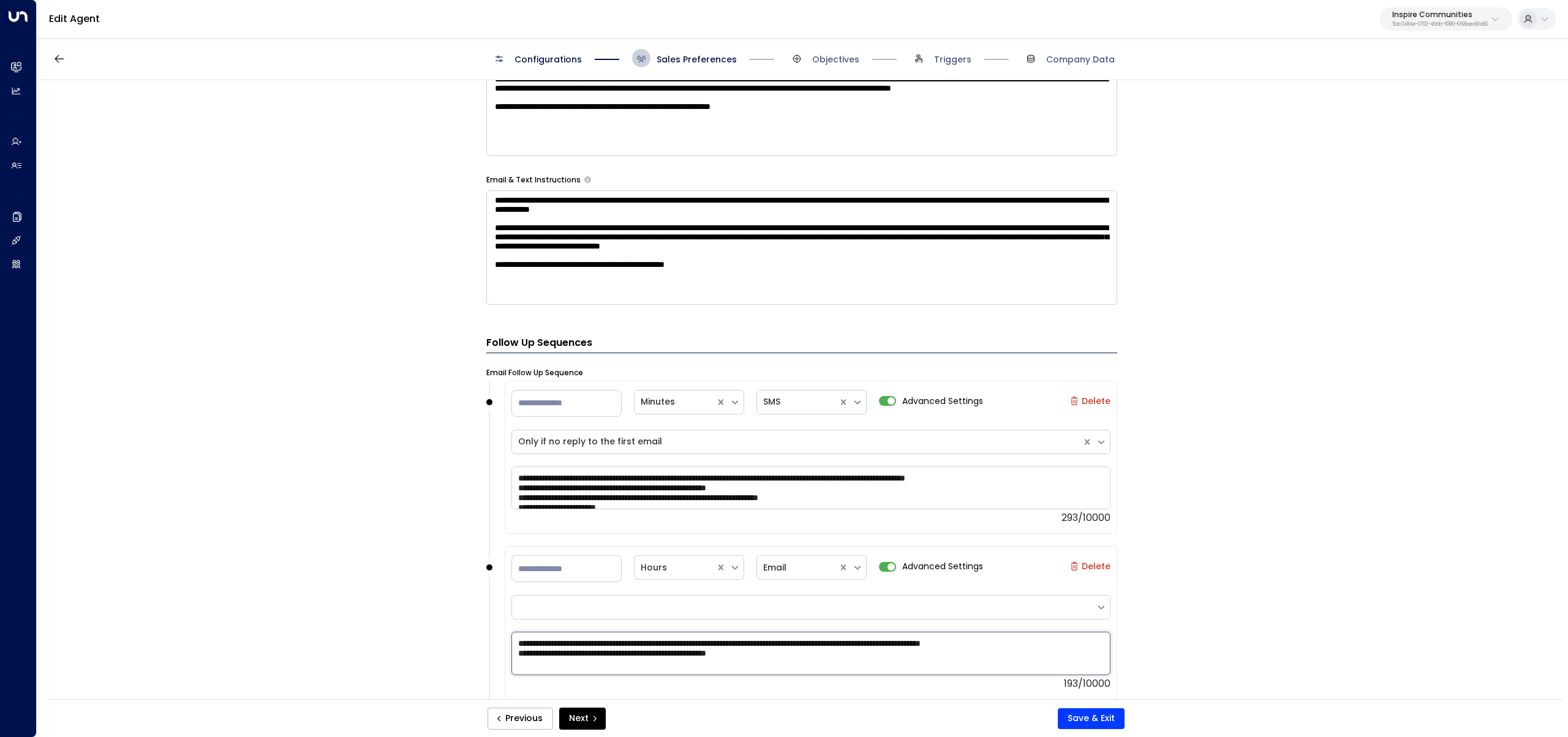
scroll to position [0, 0]
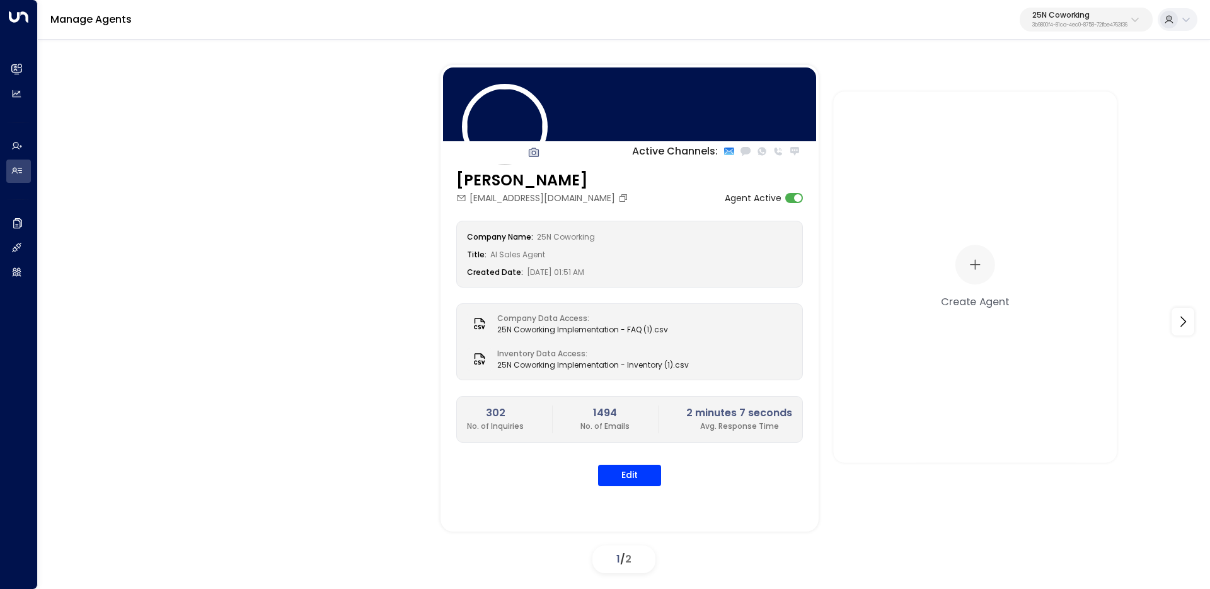
click at [1055, 17] on p "25N Coworking" at bounding box center [1079, 15] width 95 height 8
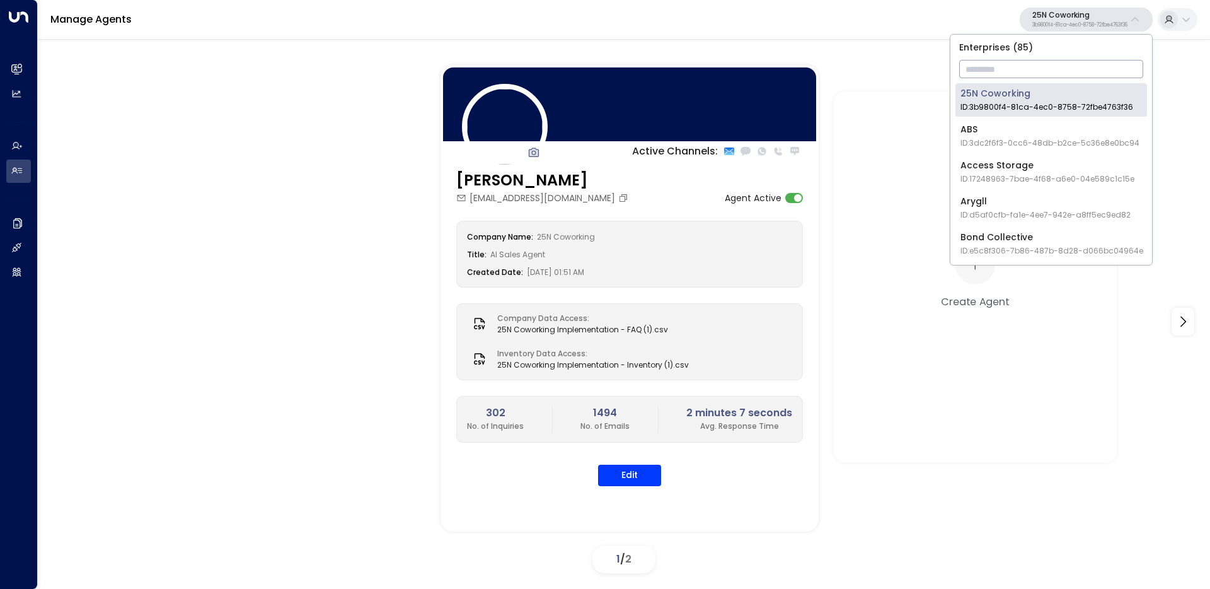
click at [1053, 65] on input "text" at bounding box center [1051, 68] width 184 height 23
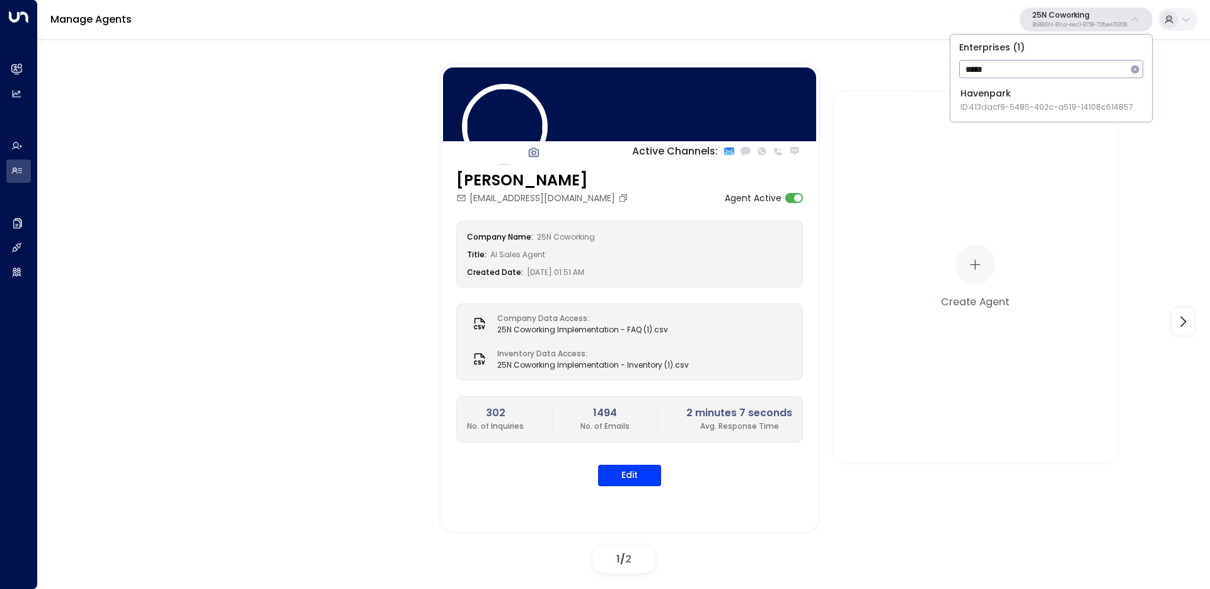
type input "*****"
click at [989, 106] on span "ID: 413dacf9-5485-402c-a519-14108c614857" at bounding box center [1047, 106] width 173 height 11
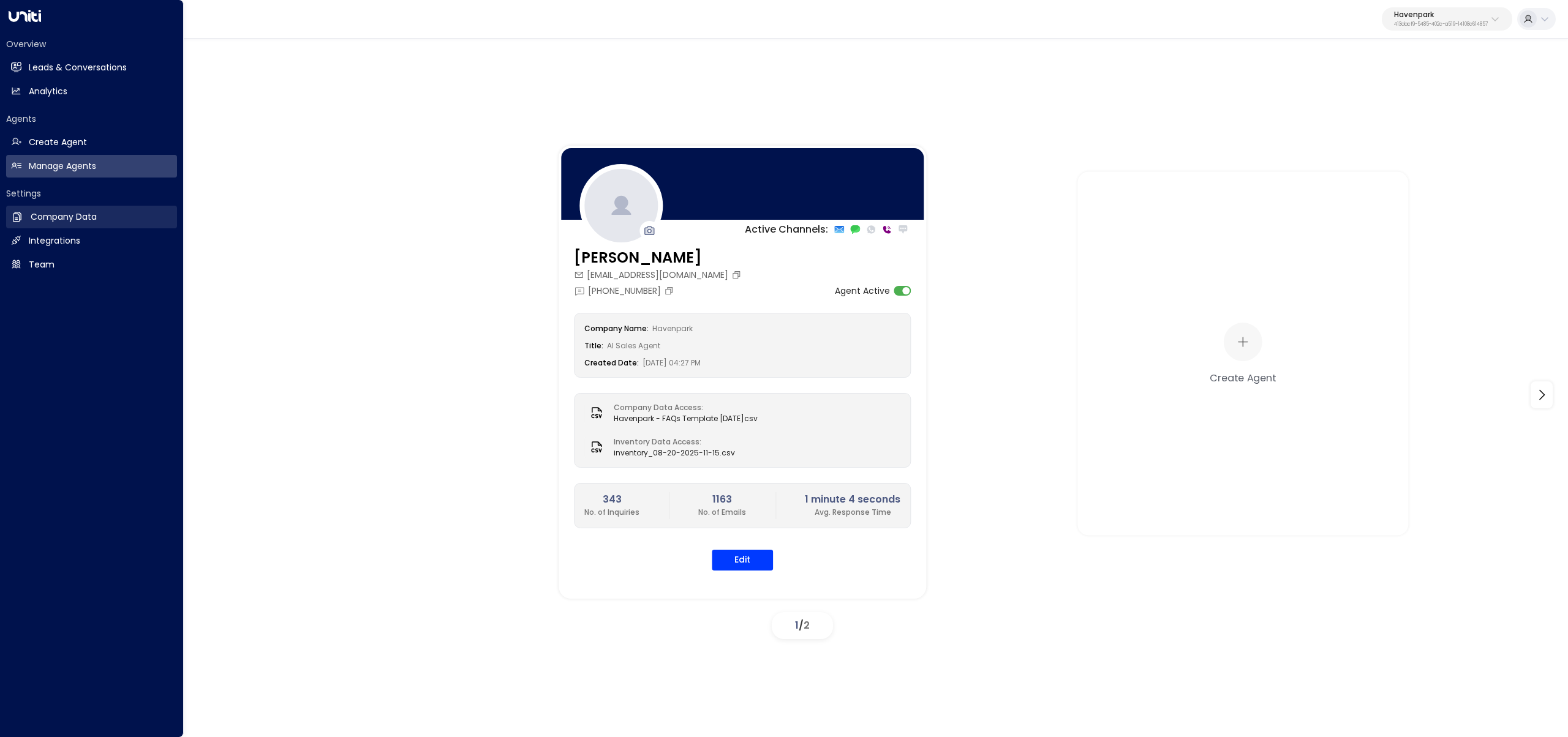
click at [37, 214] on h2 "Company Data" at bounding box center [64, 217] width 66 height 13
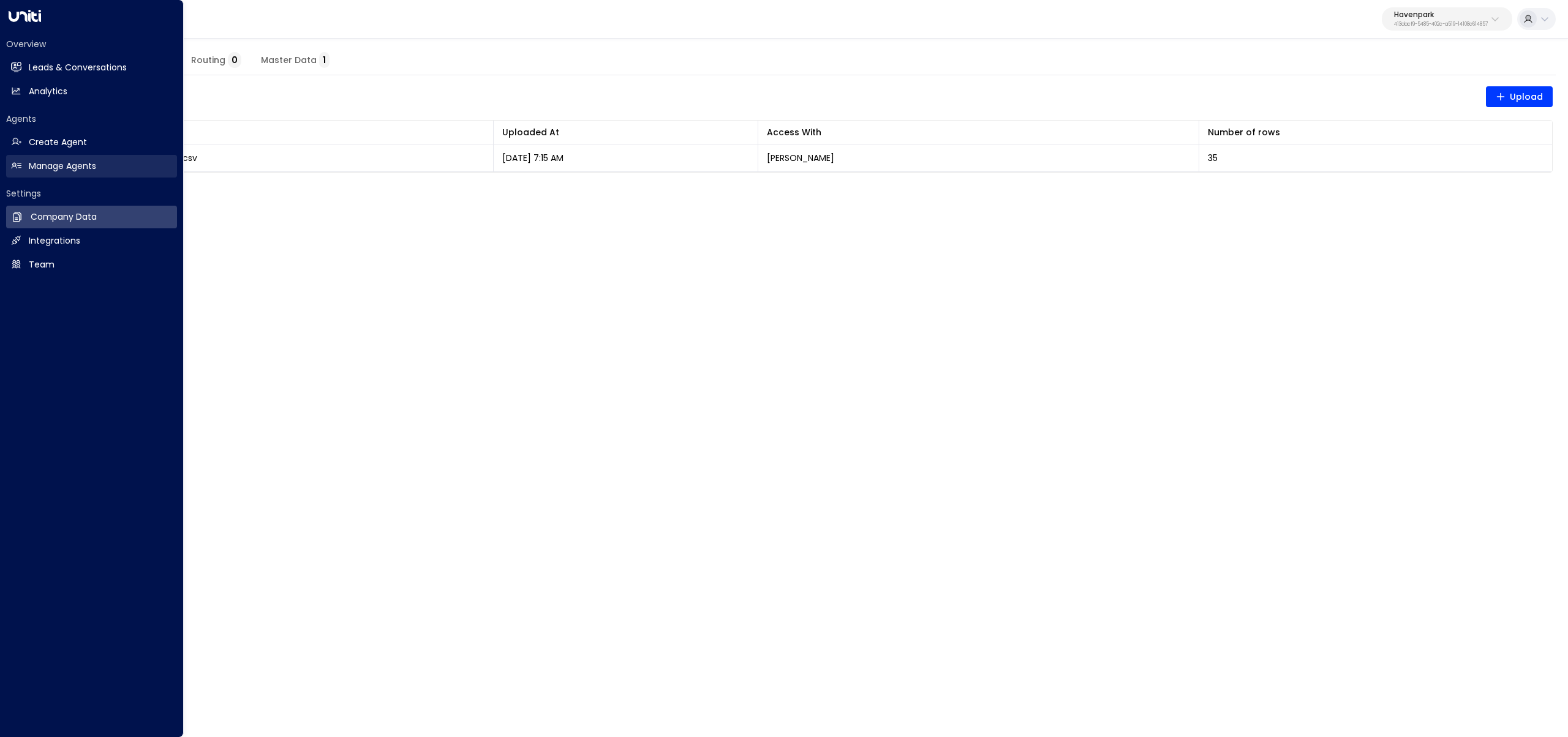
click at [92, 167] on h2 "Manage Agents" at bounding box center [62, 166] width 67 height 13
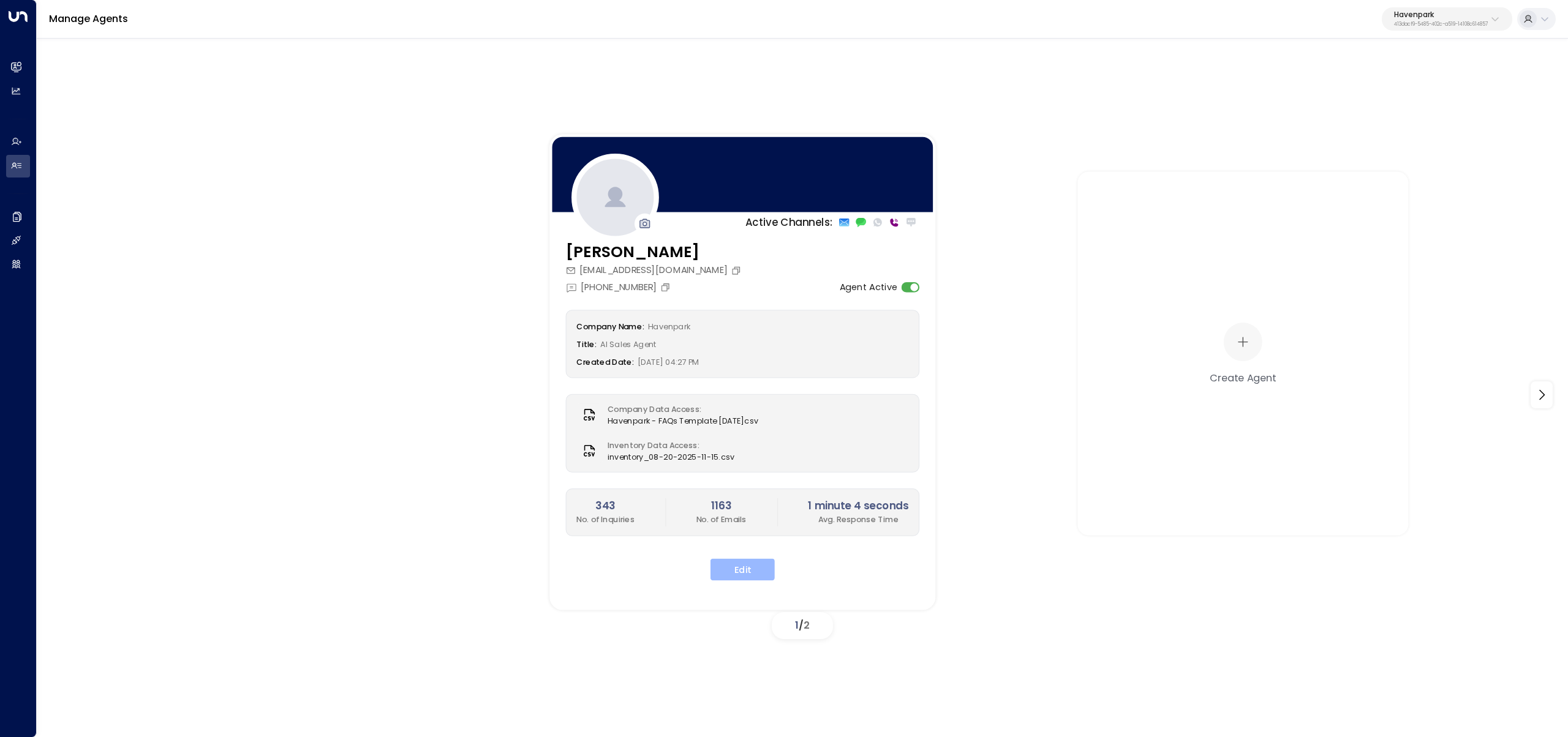
click at [736, 571] on button "Edit" at bounding box center [742, 569] width 64 height 22
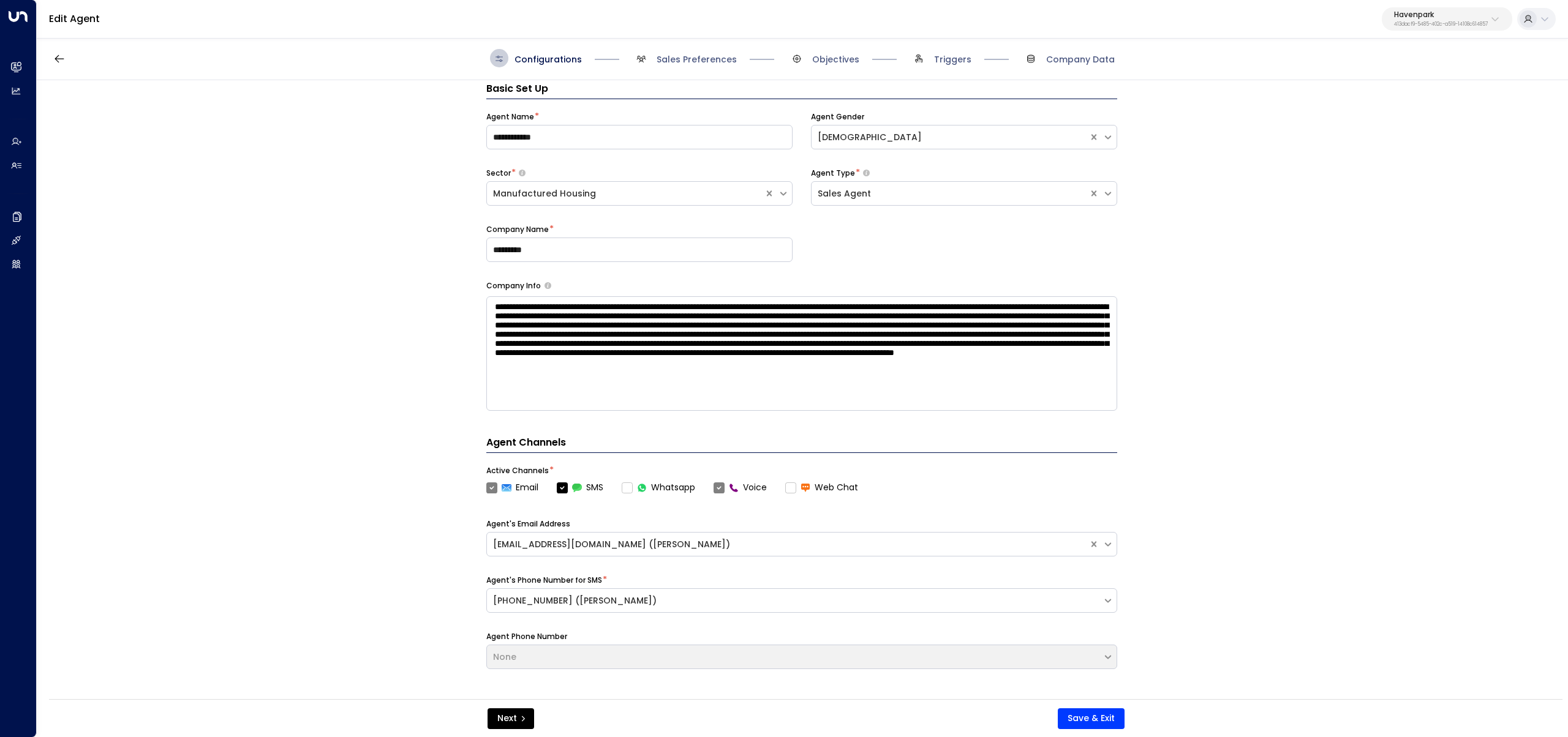
scroll to position [18, 0]
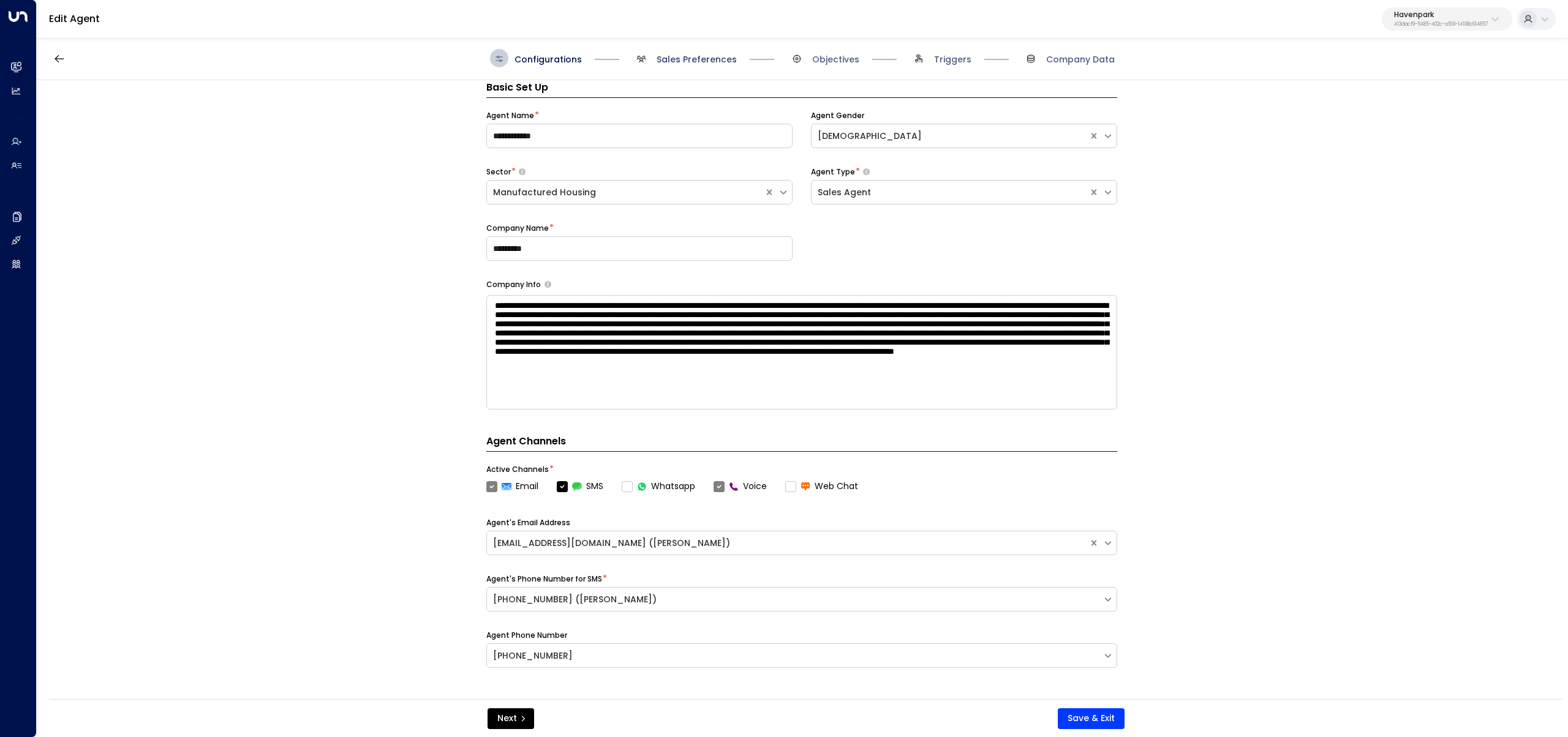
click at [694, 62] on span "Sales Preferences" at bounding box center [697, 59] width 81 height 13
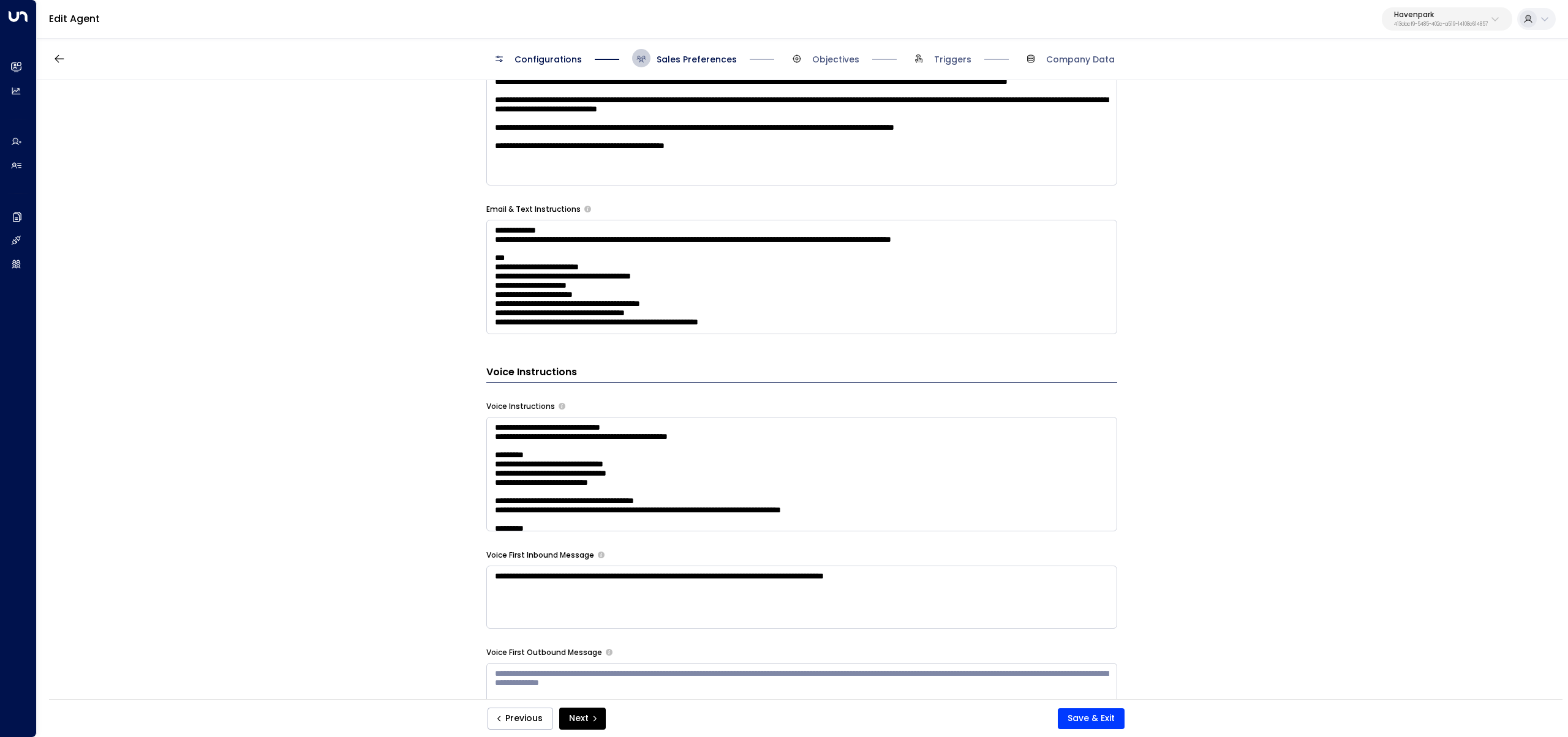
scroll to position [593, 0]
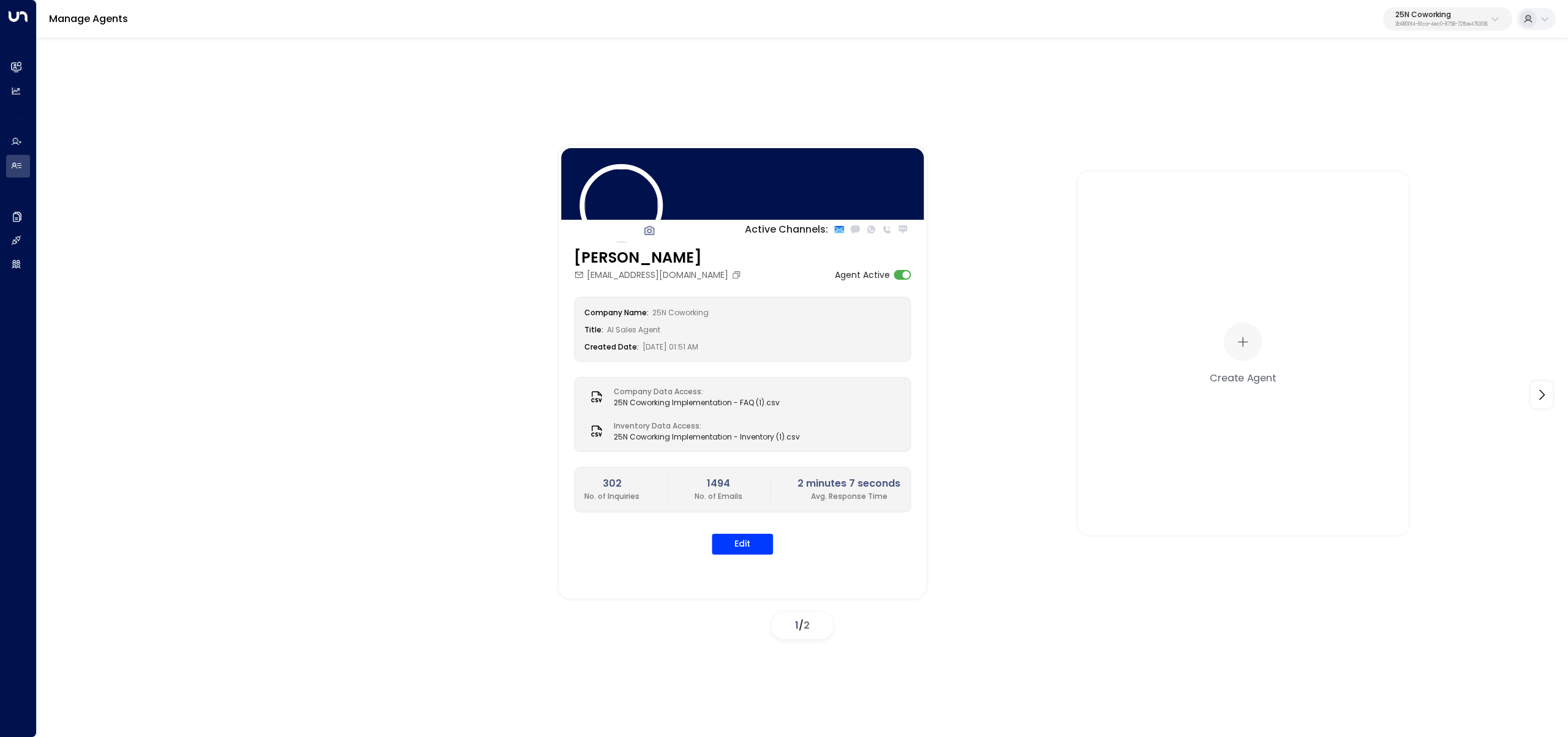
click at [1467, 18] on div "25N Coworking 3b9800f4-81ca-4ec0-8758-72fbe4763f36" at bounding box center [1441, 18] width 92 height 16
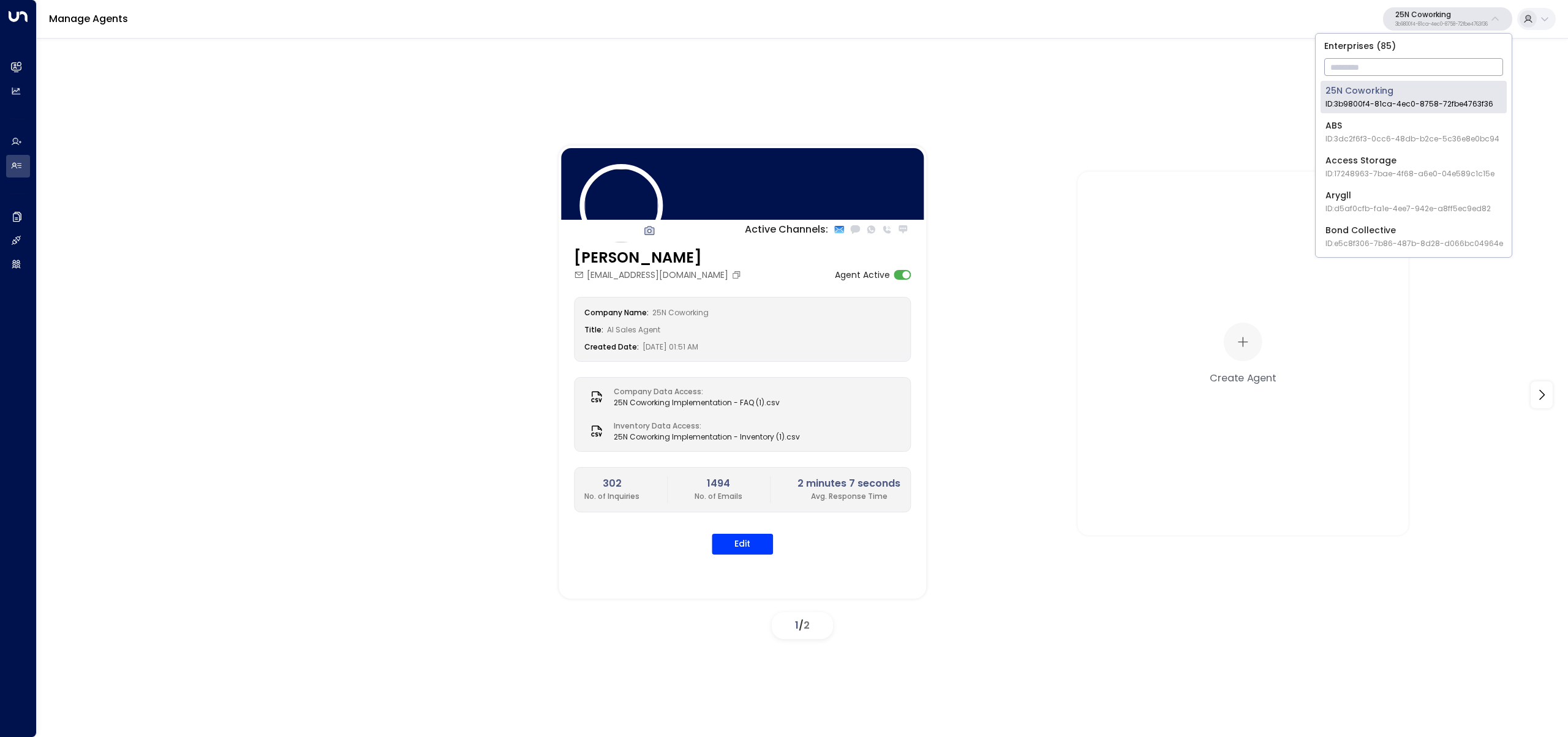
click at [1440, 58] on input "text" at bounding box center [1414, 66] width 179 height 22
type input "***"
click at [1387, 92] on div "TOG - Fora ID: 24bbb2f3-cf28-4415-a26f-20e170838bf4" at bounding box center [1407, 97] width 163 height 25
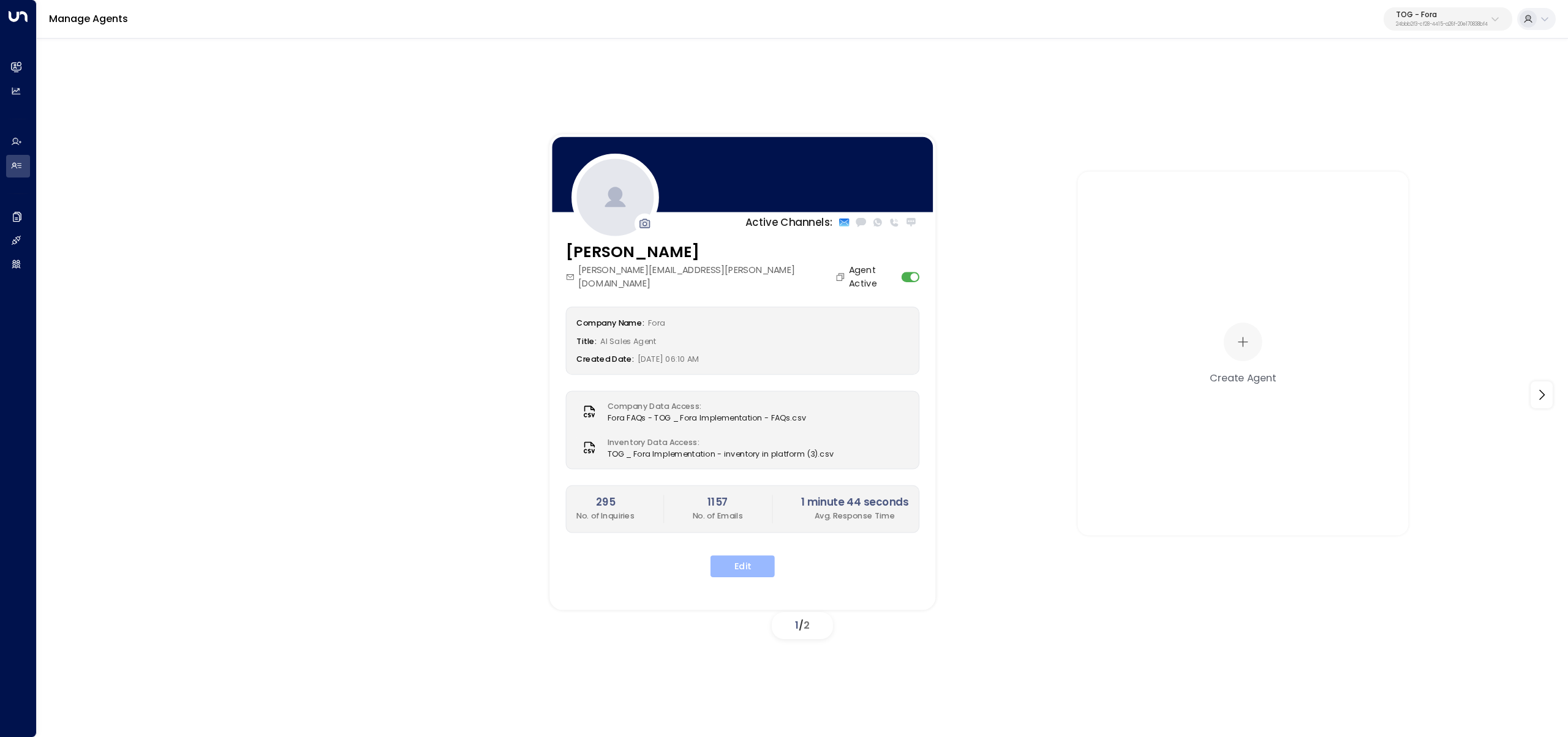
click at [728, 555] on button "Edit" at bounding box center [742, 566] width 64 height 22
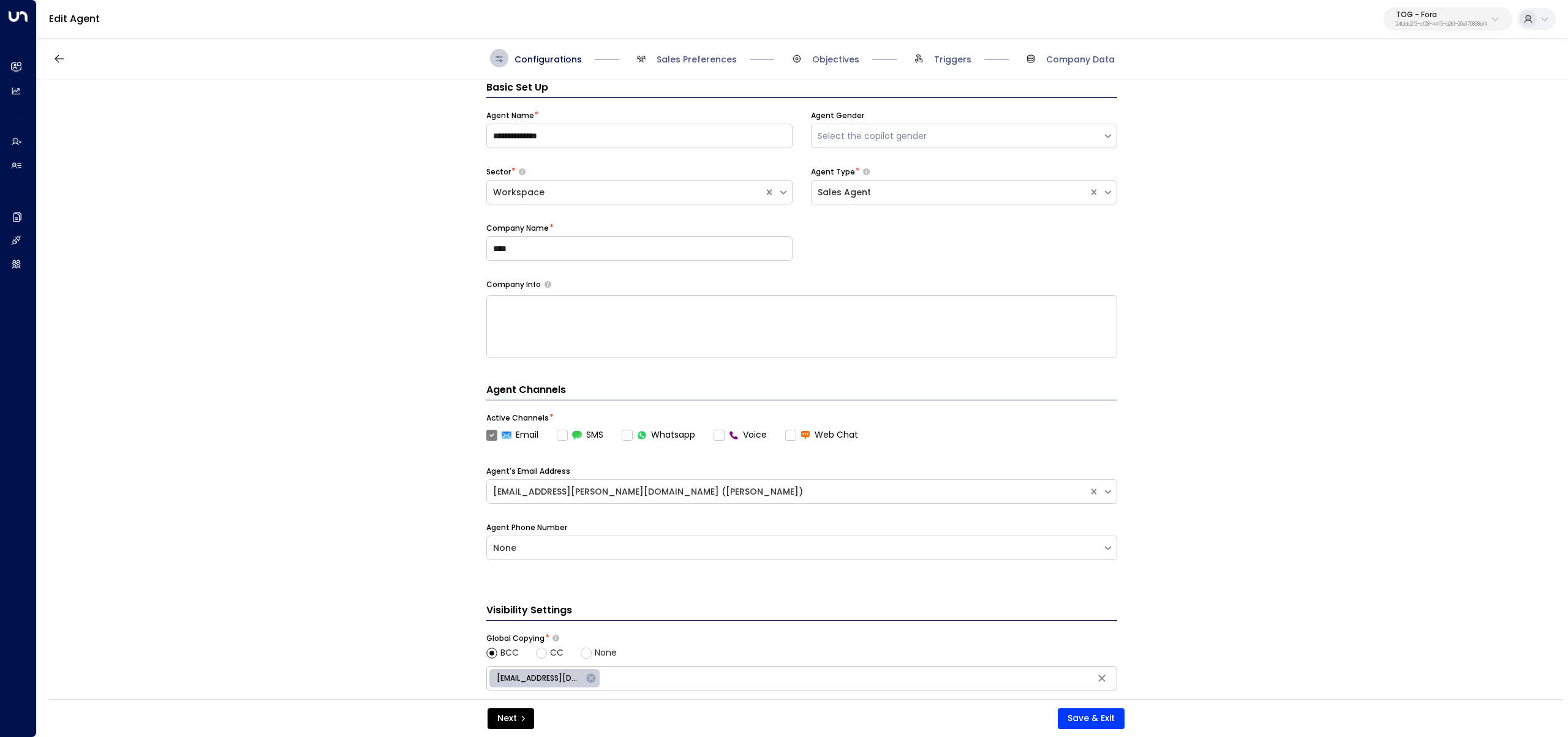
scroll to position [248, 0]
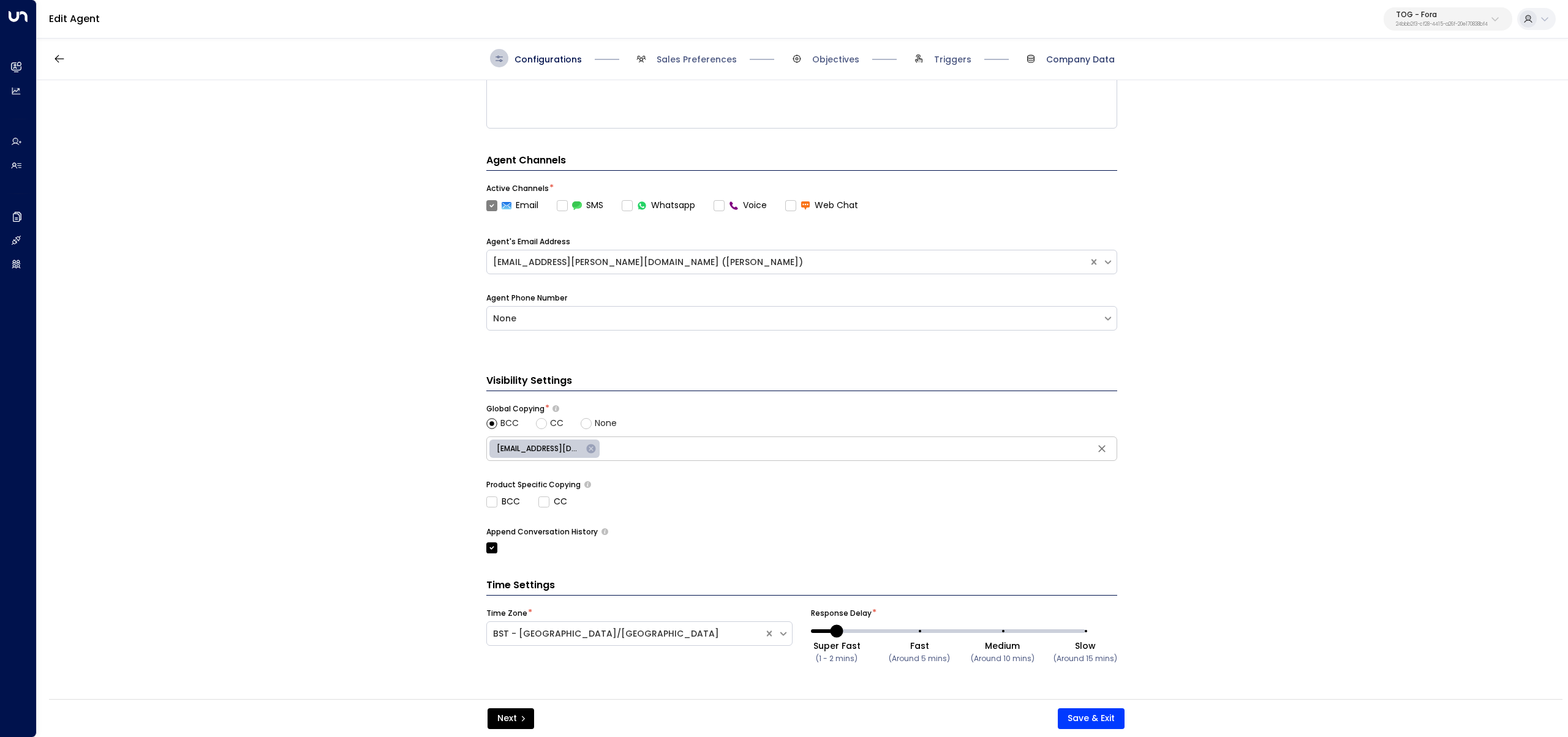
click at [1059, 59] on span "Company Data" at bounding box center [1080, 59] width 69 height 13
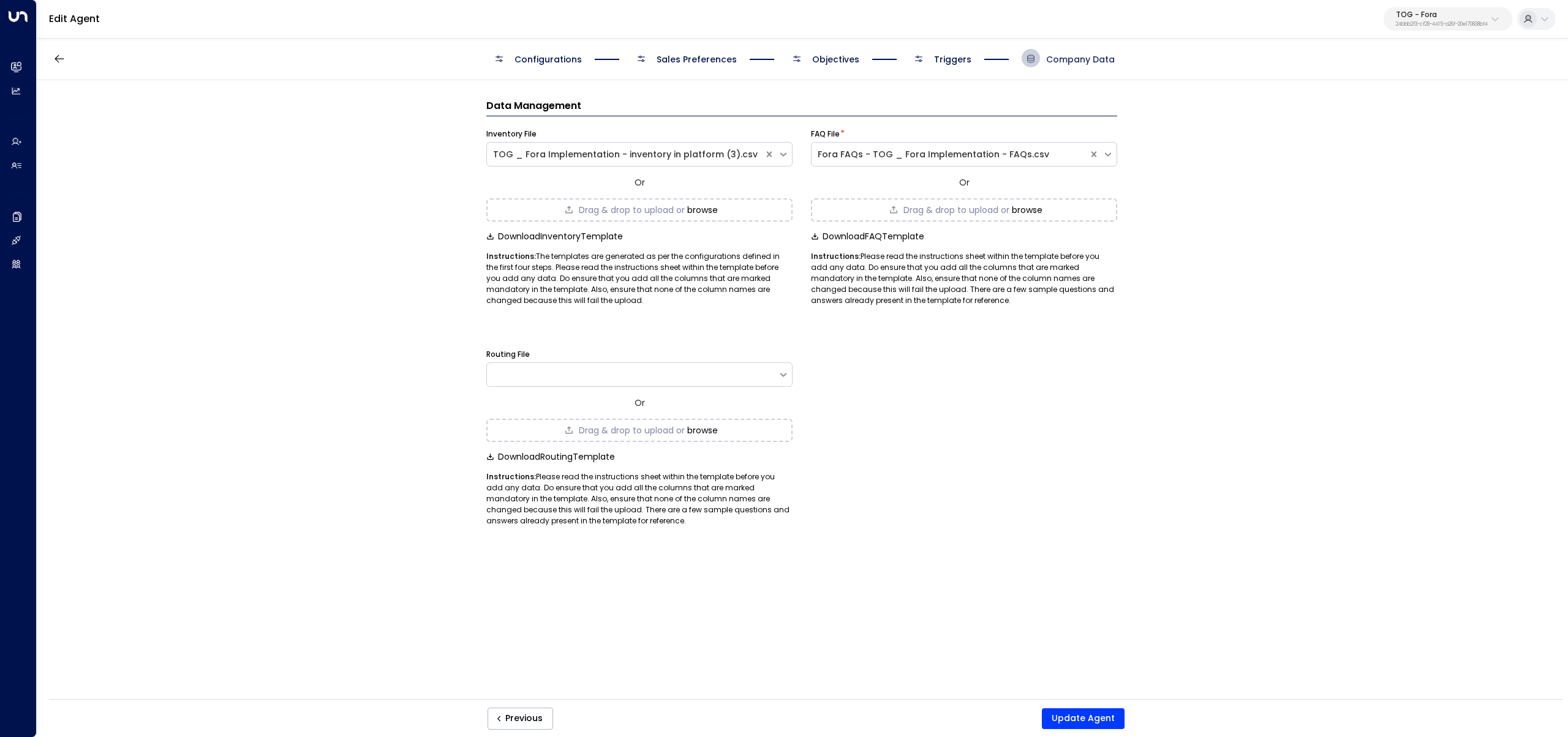
scroll to position [0, 0]
click at [1067, 718] on button "Update Agent" at bounding box center [1082, 718] width 83 height 20
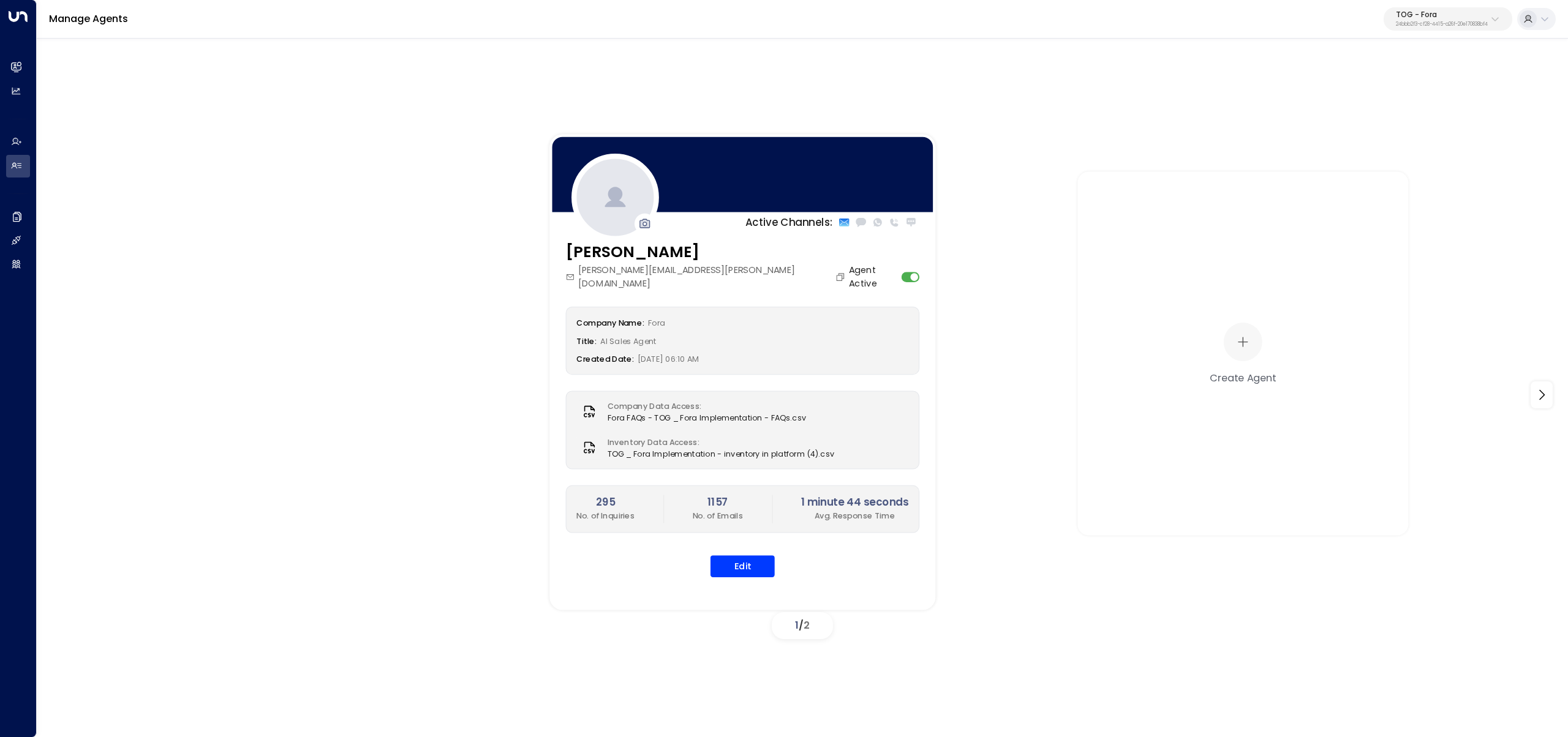
click at [751, 567] on div "[PERSON_NAME] [PERSON_NAME][EMAIL_ADDRESS][PERSON_NAME][DOMAIN_NAME] Agent Acti…" at bounding box center [741, 416] width 386 height 352
click at [751, 558] on button "Edit" at bounding box center [742, 566] width 64 height 22
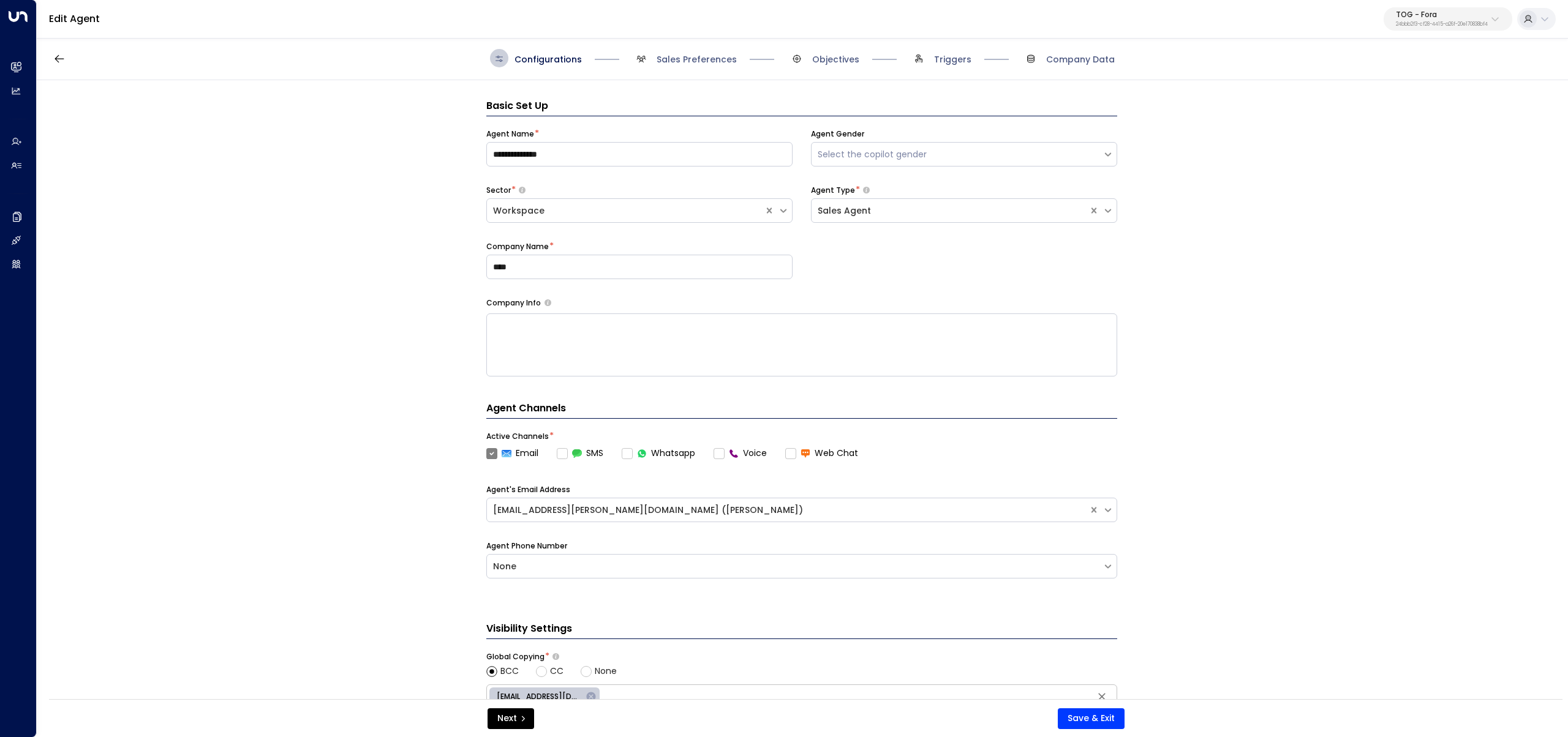
scroll to position [18, 0]
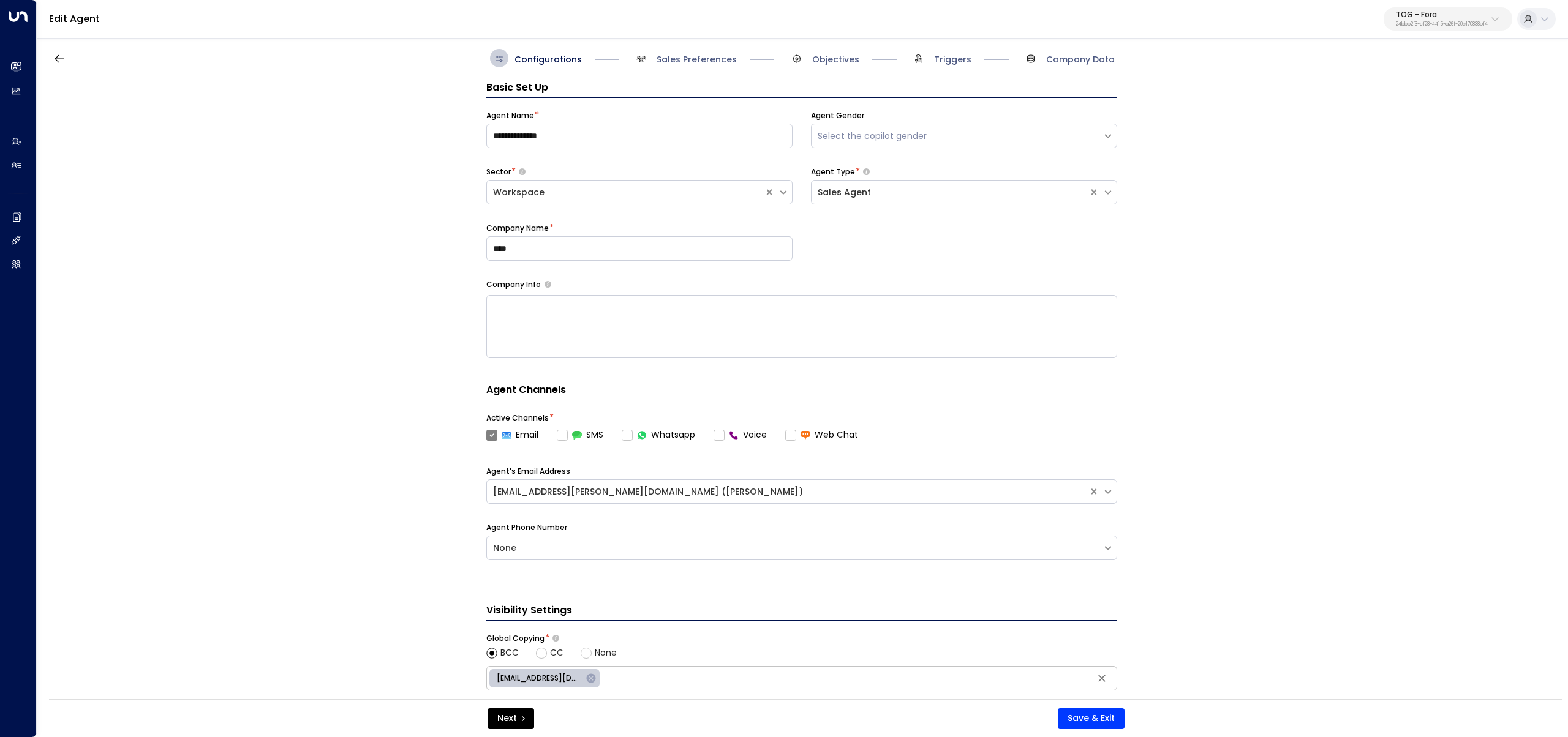
click at [685, 68] on div "Configurations Sales Preferences Objectives Triggers Company Data" at bounding box center [802, 58] width 1531 height 44
click at [683, 62] on span "Sales Preferences" at bounding box center [697, 59] width 81 height 13
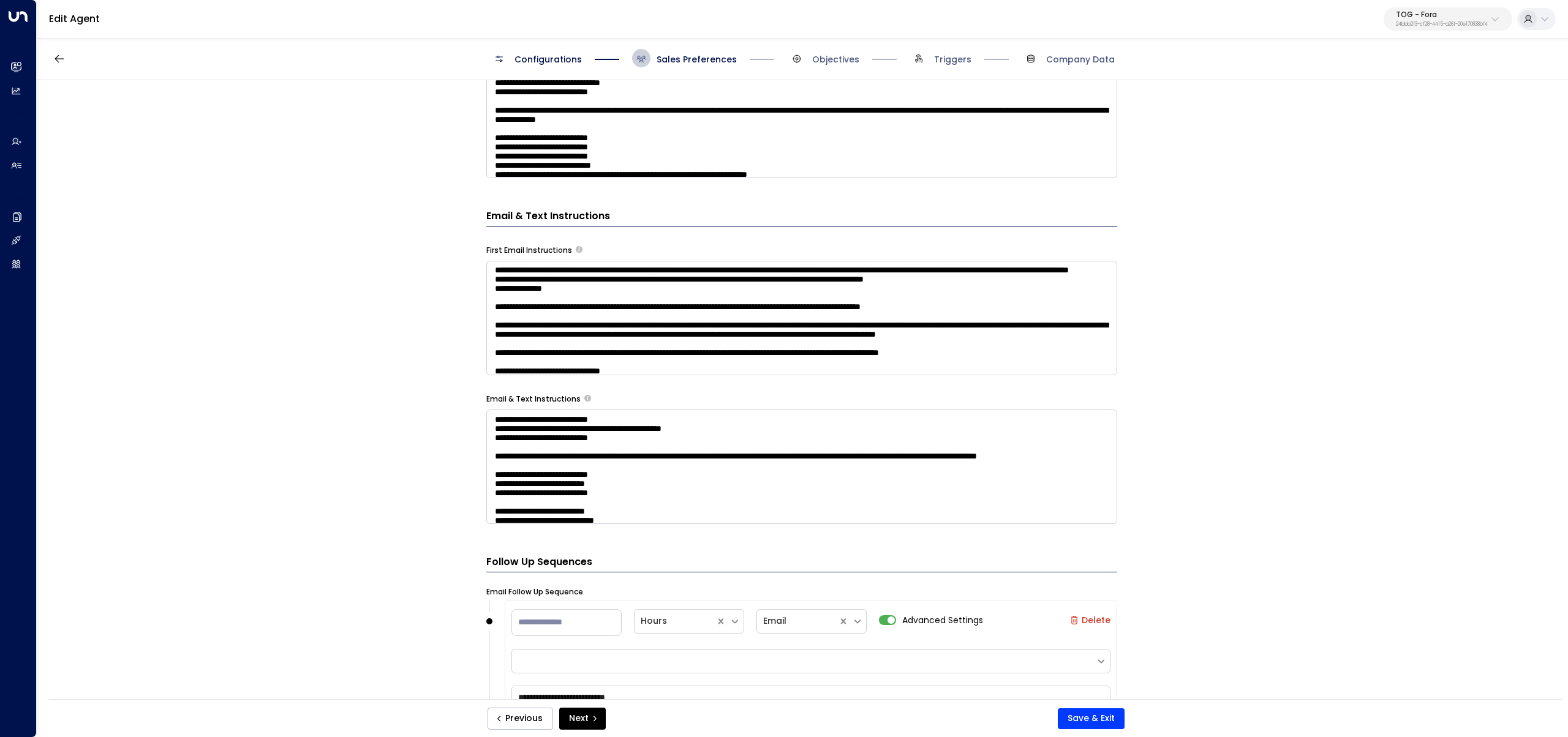
scroll to position [0, 0]
click at [1110, 718] on button "Save & Exit" at bounding box center [1090, 718] width 67 height 20
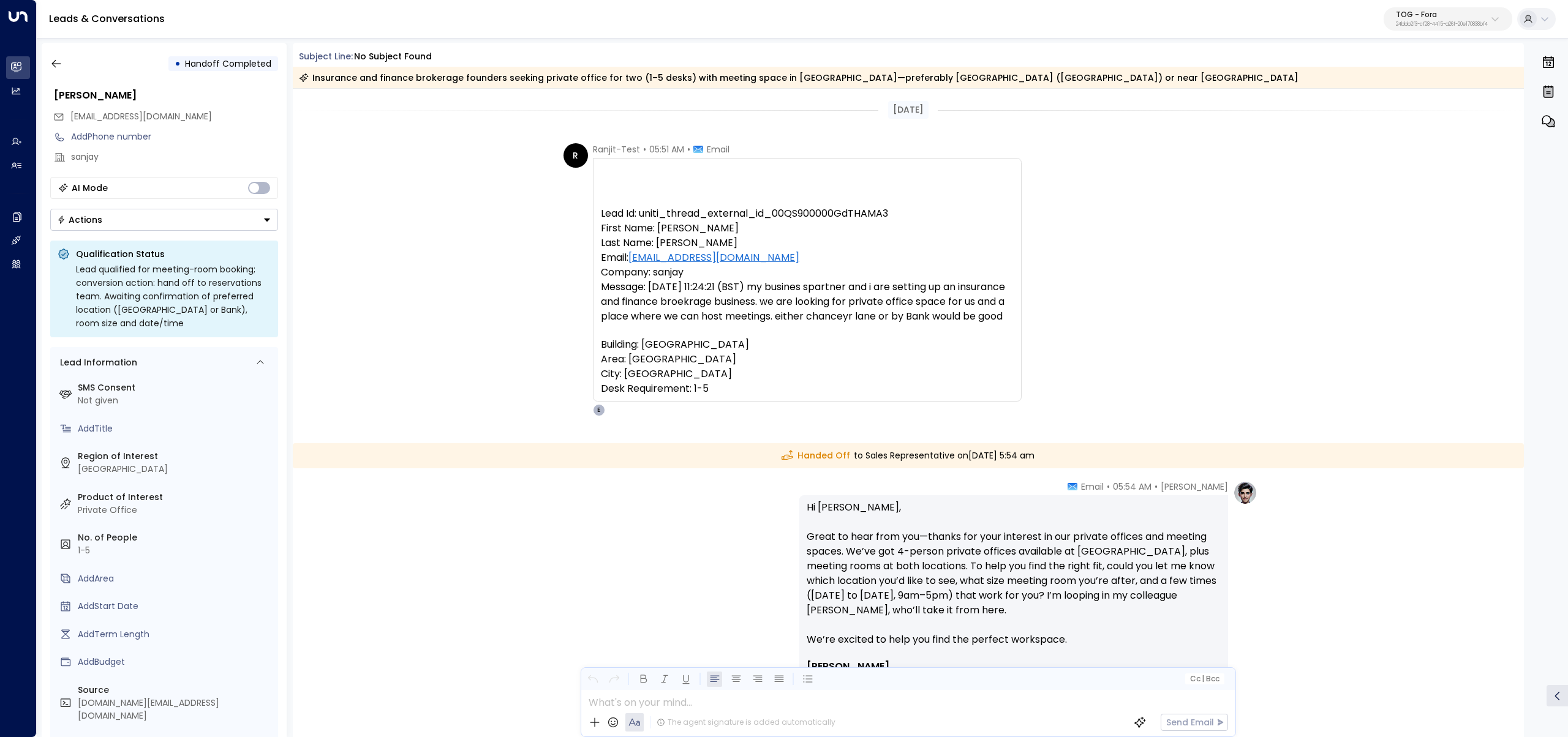
drag, startPoint x: 770, startPoint y: 332, endPoint x: 771, endPoint y: 288, distance: 44.0
click at [771, 288] on div "Message: [DATE] 11:24:21 (BST) my busines spartner and i are setting up an insu…" at bounding box center [806, 301] width 413 height 44
copy div "my busines spartner and i are setting up an insurance and finance broekrage bus…"
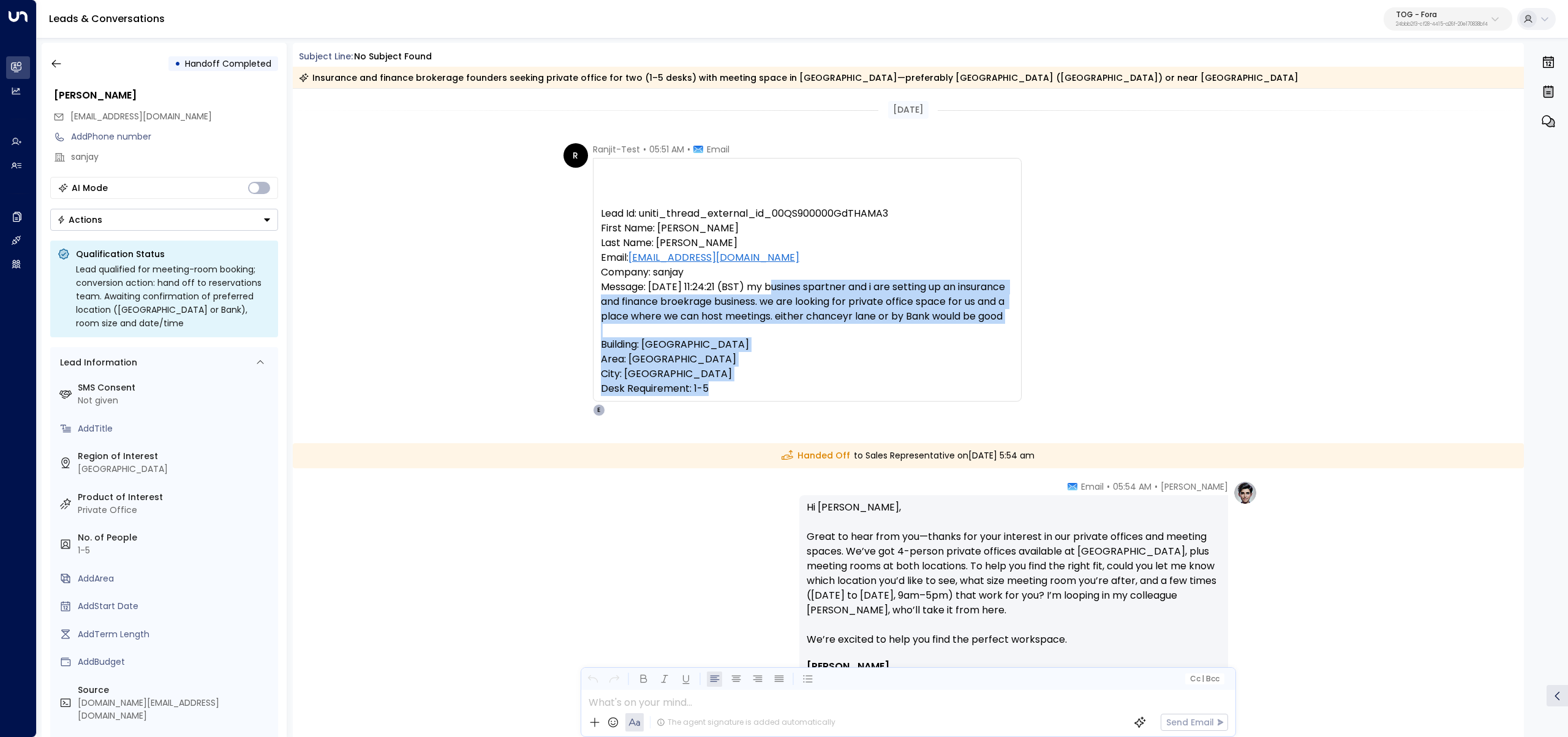
drag, startPoint x: 756, startPoint y: 417, endPoint x: 774, endPoint y: 285, distance: 133.2
click at [774, 285] on div "Ranjit-Test • 05:51 AM • Email Lead Id: uniti_thread_external_id_00QS900000GdTH…" at bounding box center [806, 279] width 428 height 273
copy div "my busines spartner and i are setting up an insurance and finance broekrage bus…"
click at [1487, 23] on button "TOG - Fora 24bbb2f3-cf28-4415-a26f-20e170838bf4" at bounding box center [1448, 19] width 128 height 23
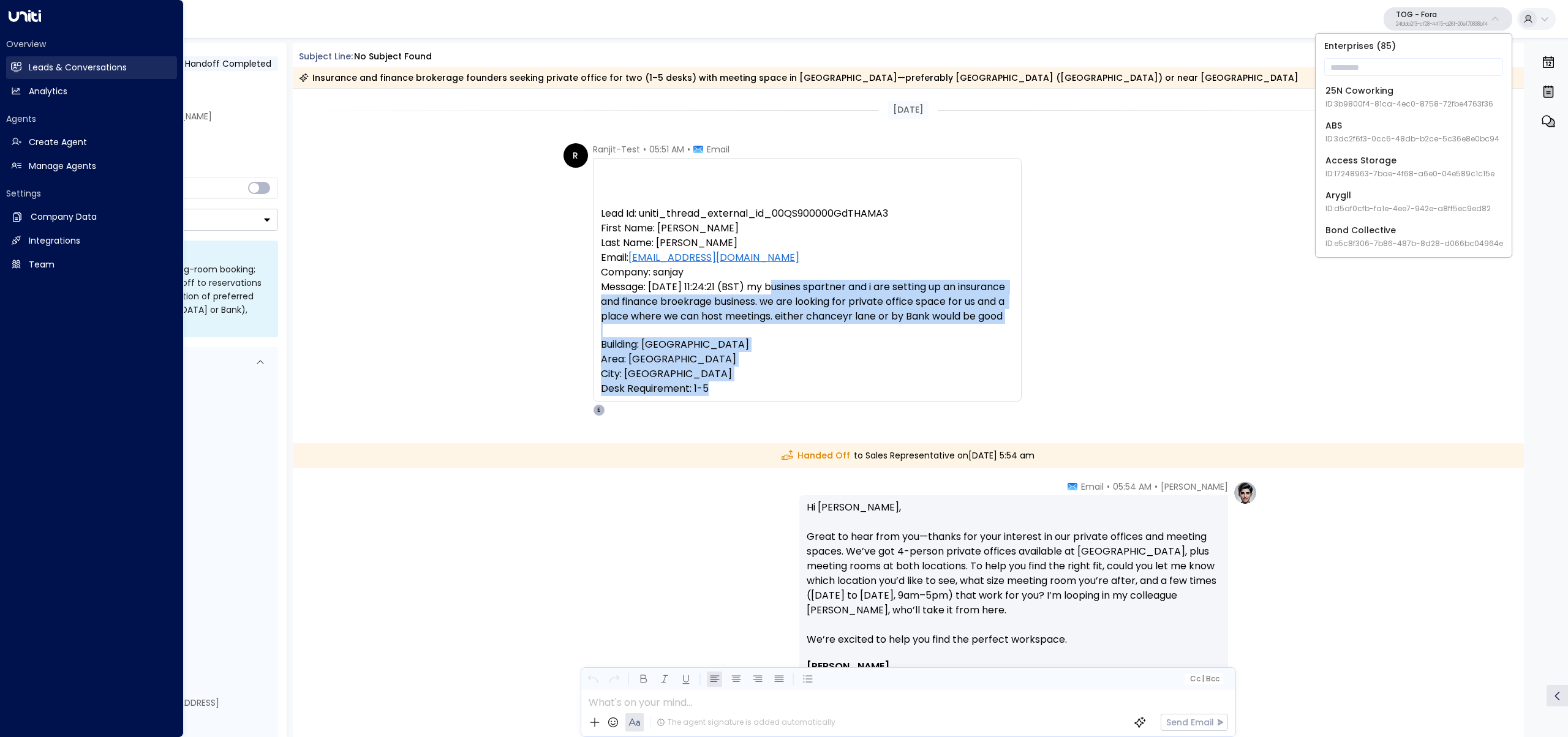
click at [11, 62] on icon at bounding box center [16, 67] width 11 height 11
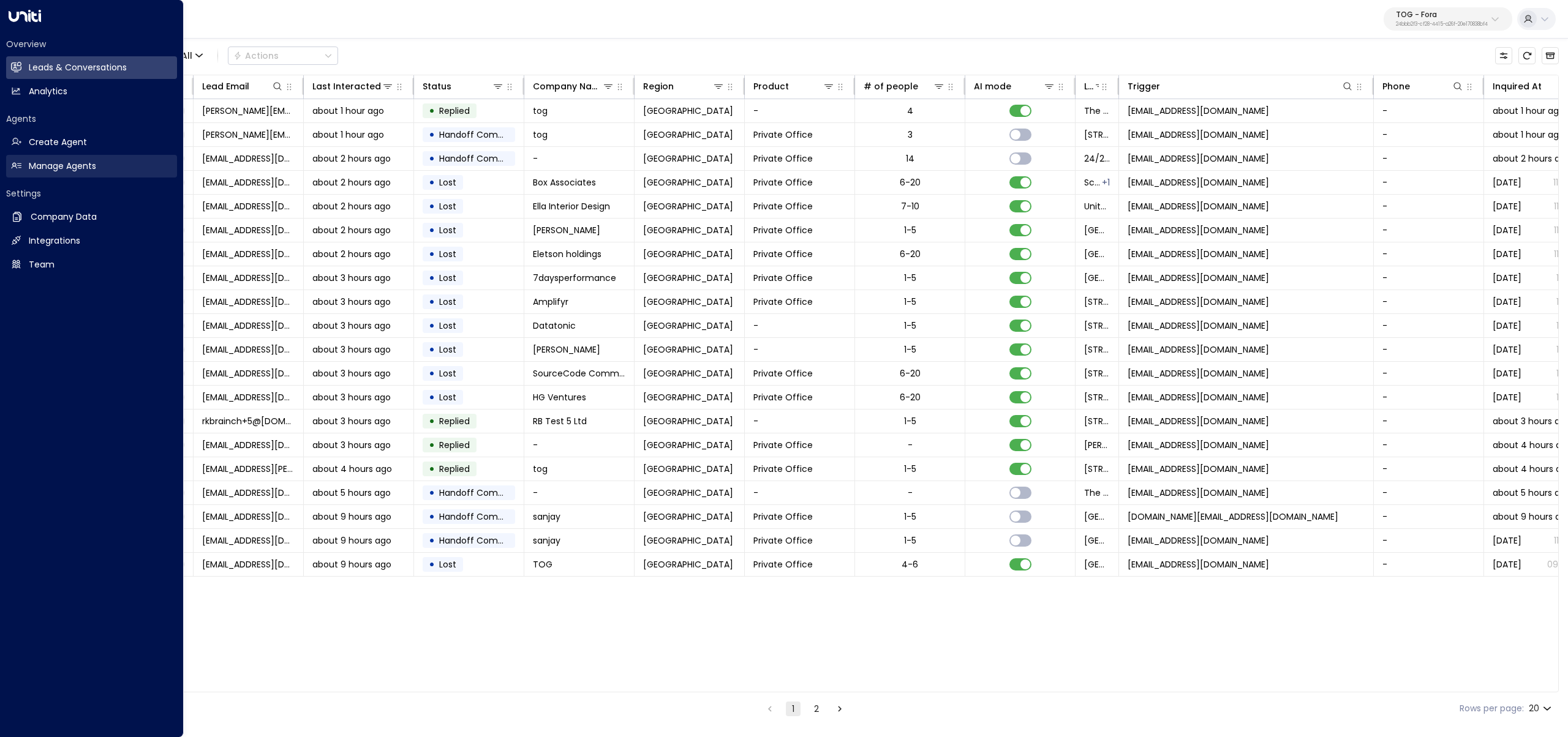
click at [13, 169] on icon at bounding box center [16, 165] width 11 height 11
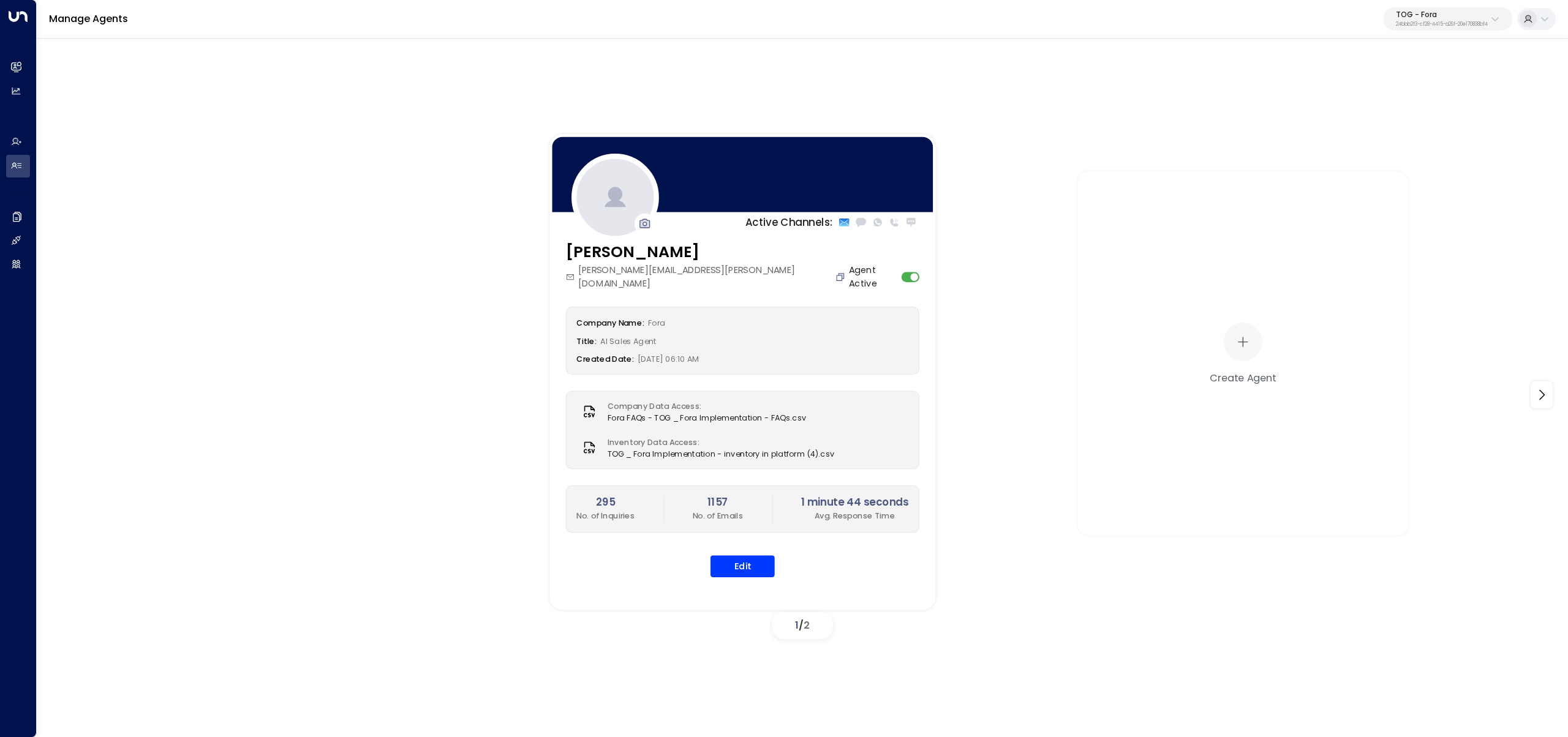
click at [836, 273] on icon "Copy" at bounding box center [840, 277] width 8 height 8
click at [730, 556] on button "Edit" at bounding box center [742, 566] width 64 height 22
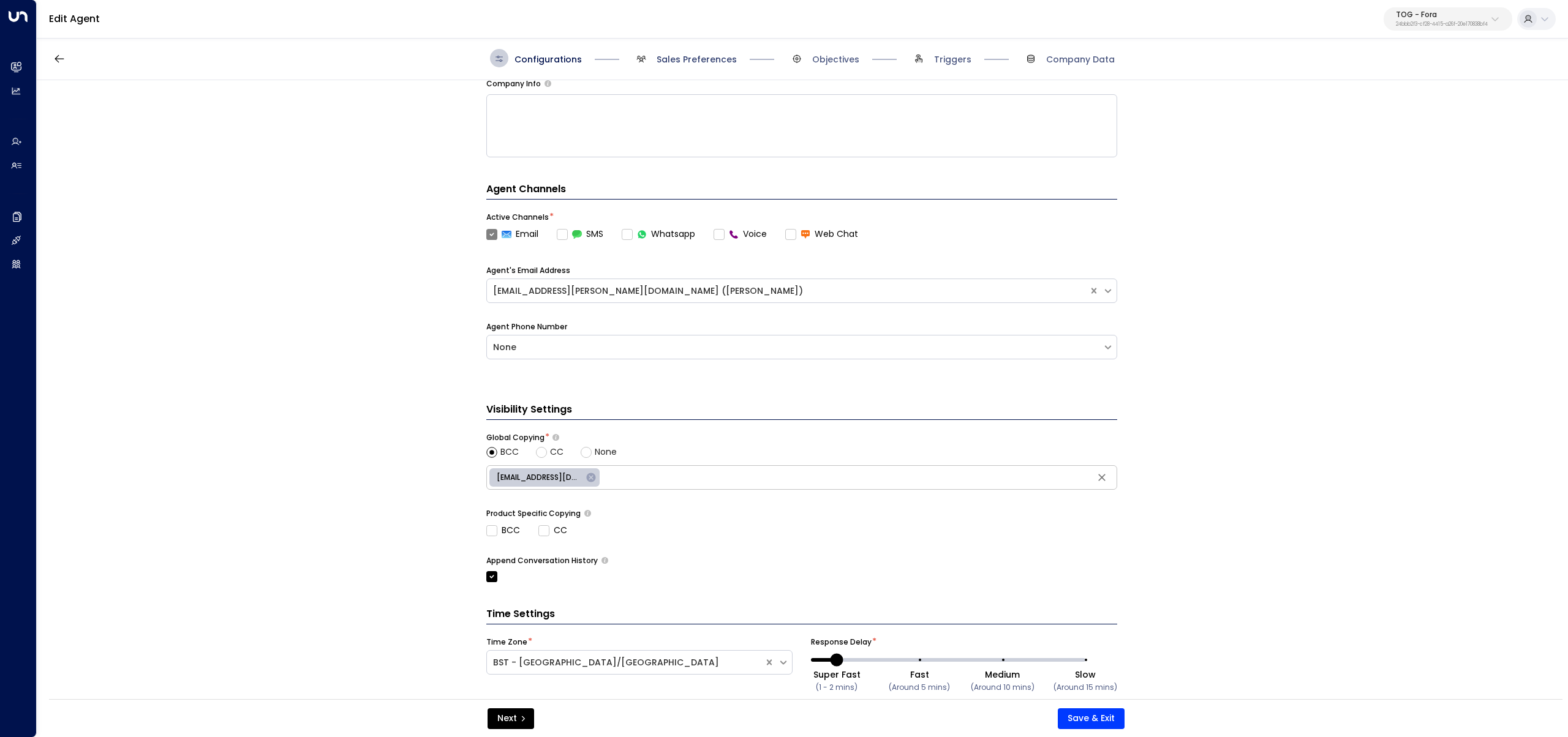
click at [677, 57] on span "Sales Preferences" at bounding box center [697, 59] width 81 height 13
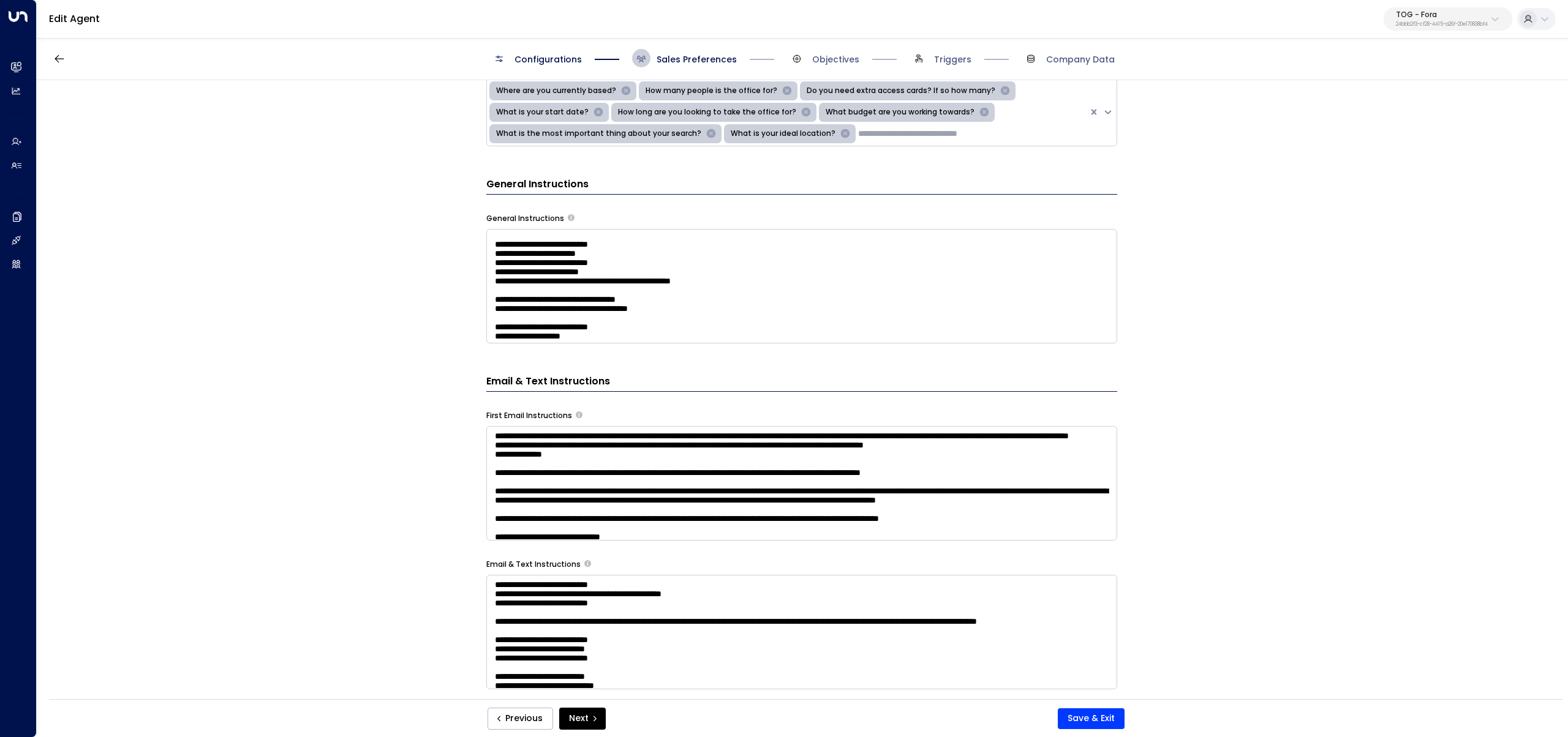
scroll to position [145, 0]
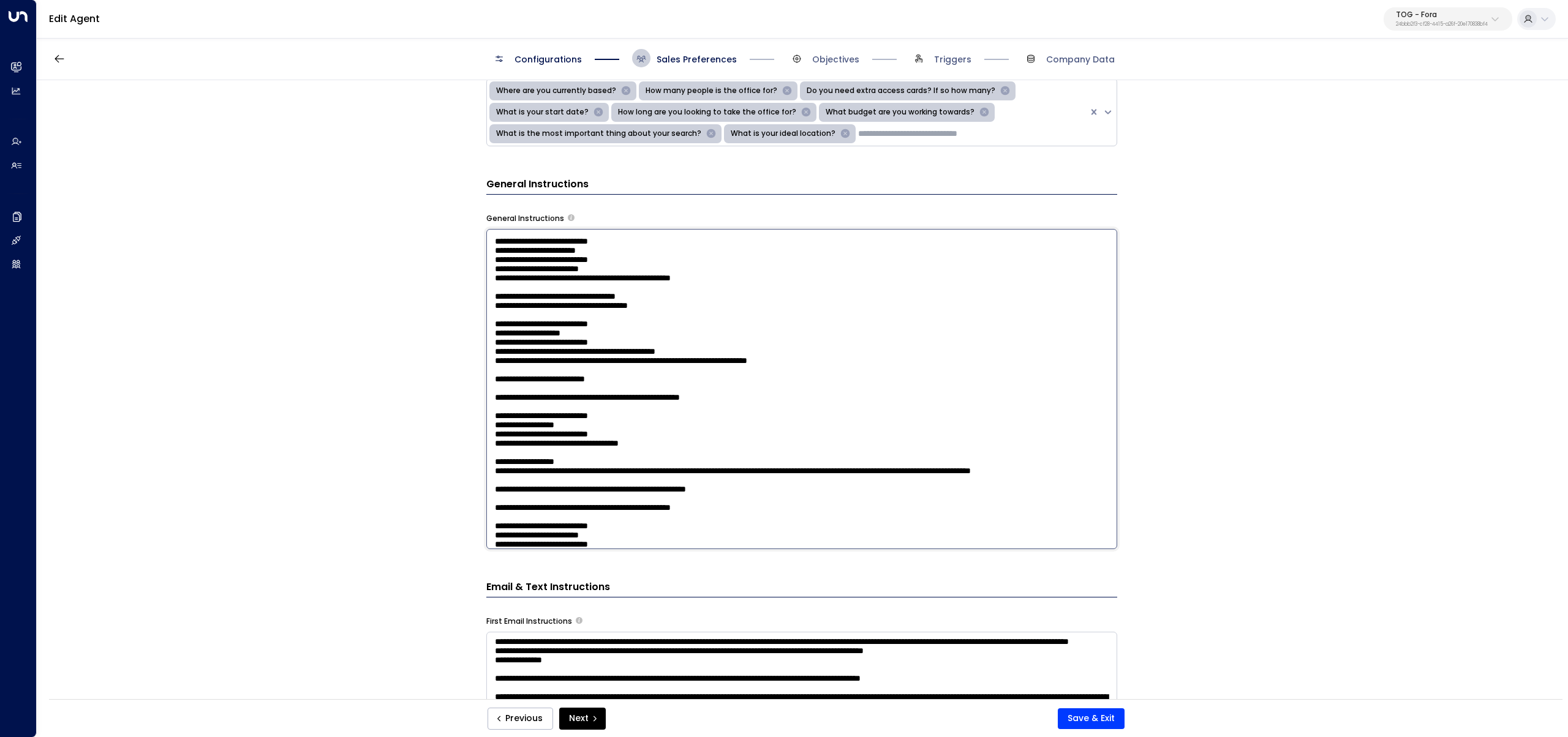
drag, startPoint x: 808, startPoint y: 272, endPoint x: 437, endPoint y: 265, distance: 371.1
click at [437, 265] on div "**********" at bounding box center [801, 393] width 1529 height 626
click at [602, 342] on textarea at bounding box center [801, 389] width 631 height 320
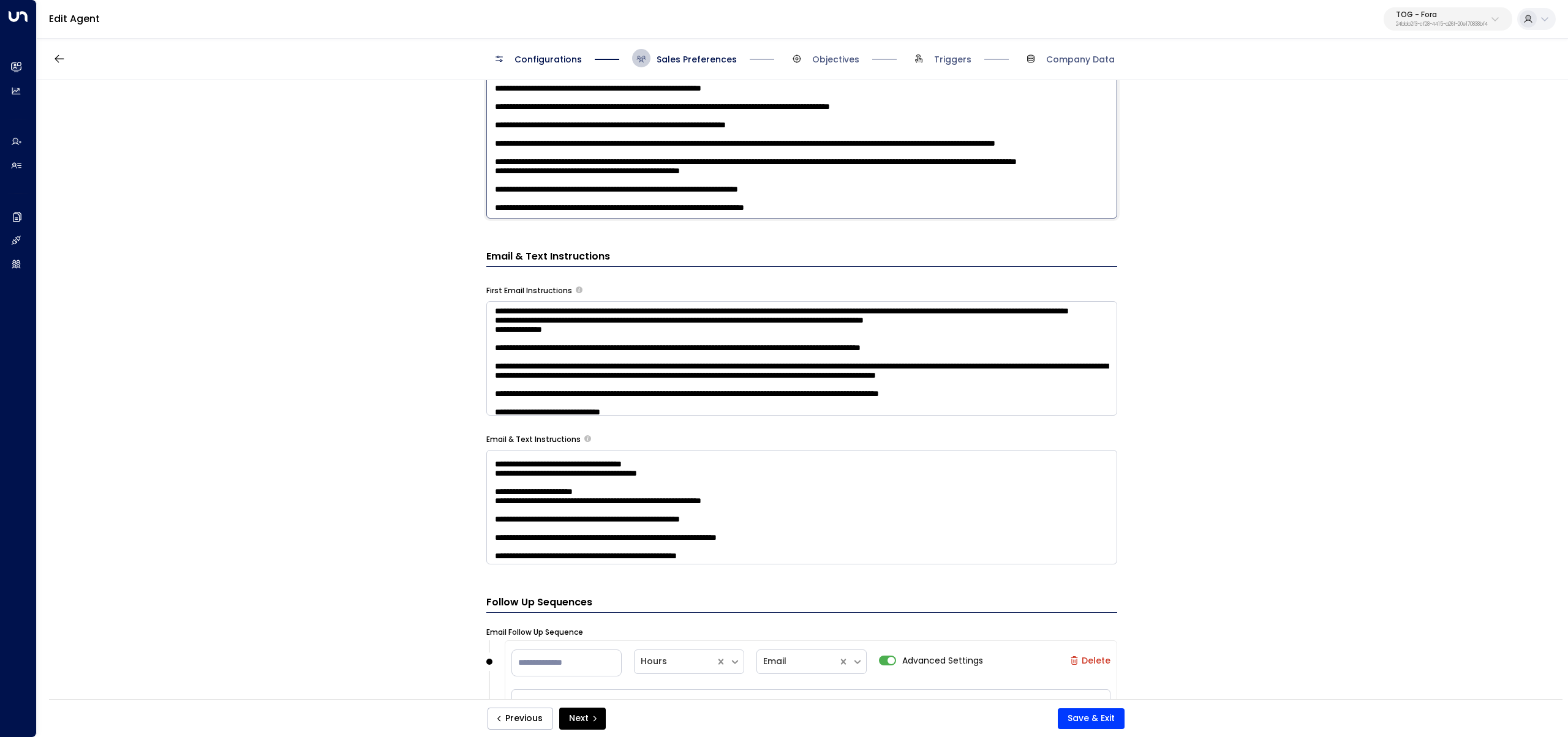
scroll to position [292, 0]
click at [593, 519] on textarea at bounding box center [801, 507] width 631 height 115
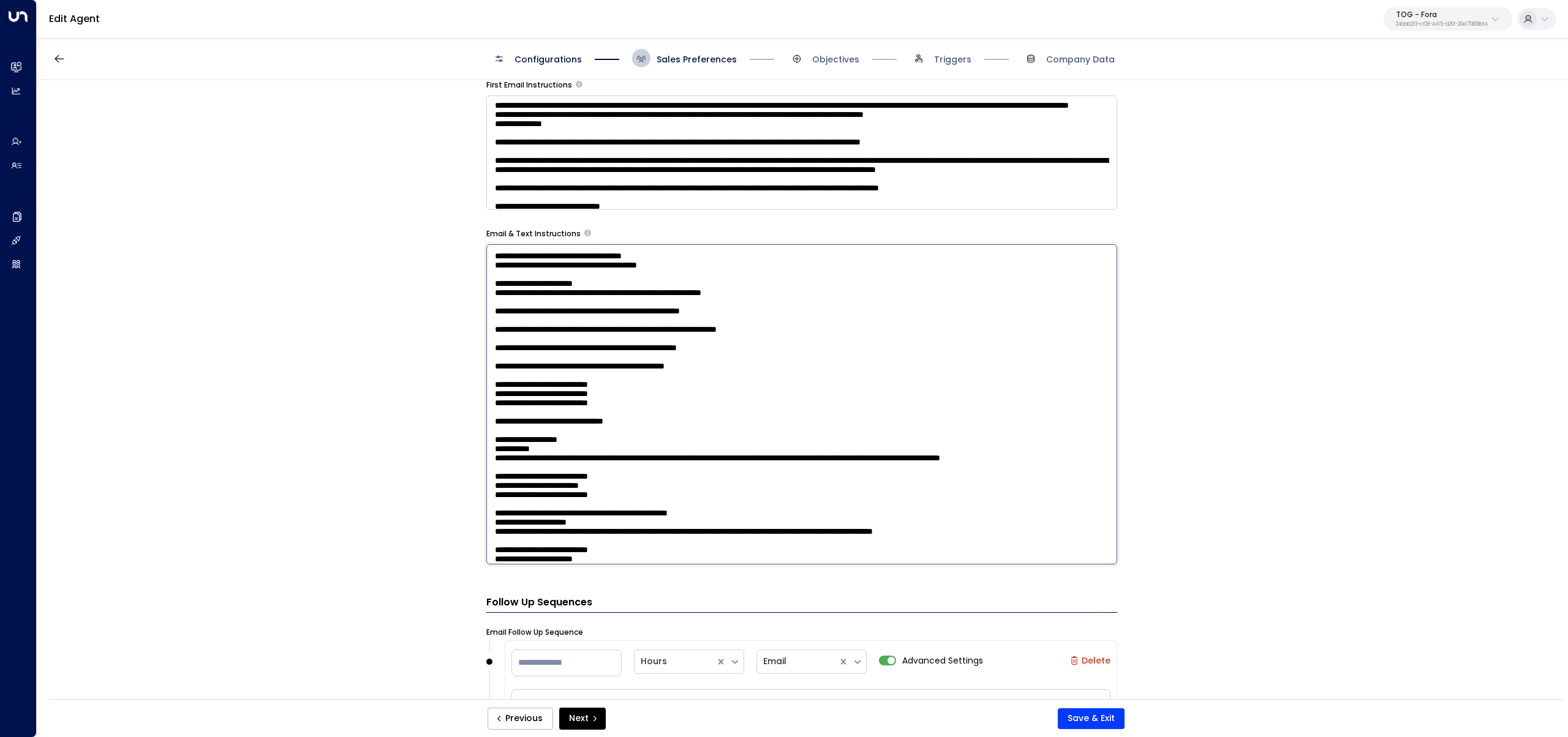
click at [680, 323] on textarea at bounding box center [801, 404] width 631 height 320
click at [824, 322] on textarea at bounding box center [801, 404] width 631 height 320
click at [691, 311] on textarea at bounding box center [801, 404] width 631 height 320
click at [699, 320] on textarea at bounding box center [801, 404] width 631 height 320
type textarea "**********"
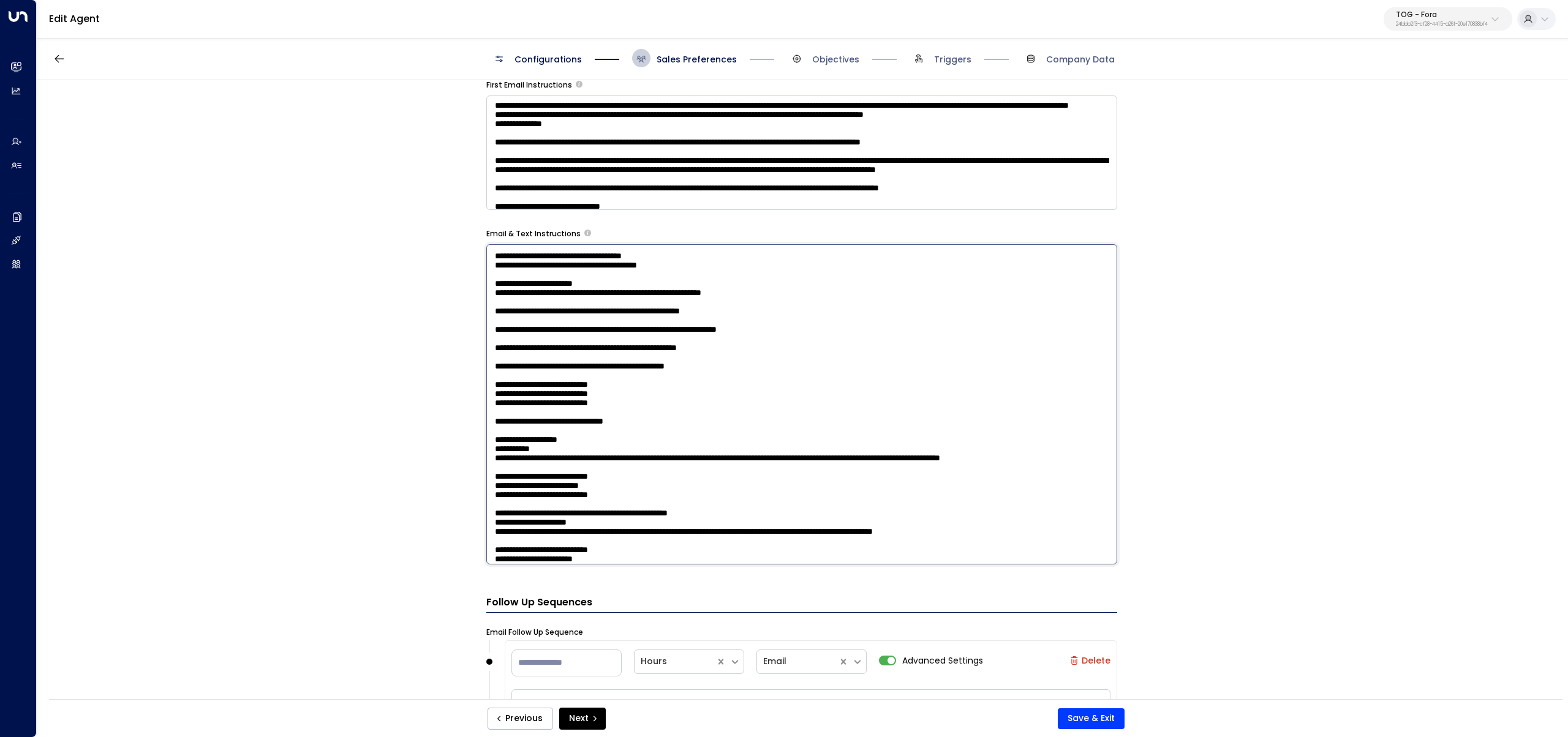
click at [1101, 716] on button "Save & Exit" at bounding box center [1090, 718] width 67 height 20
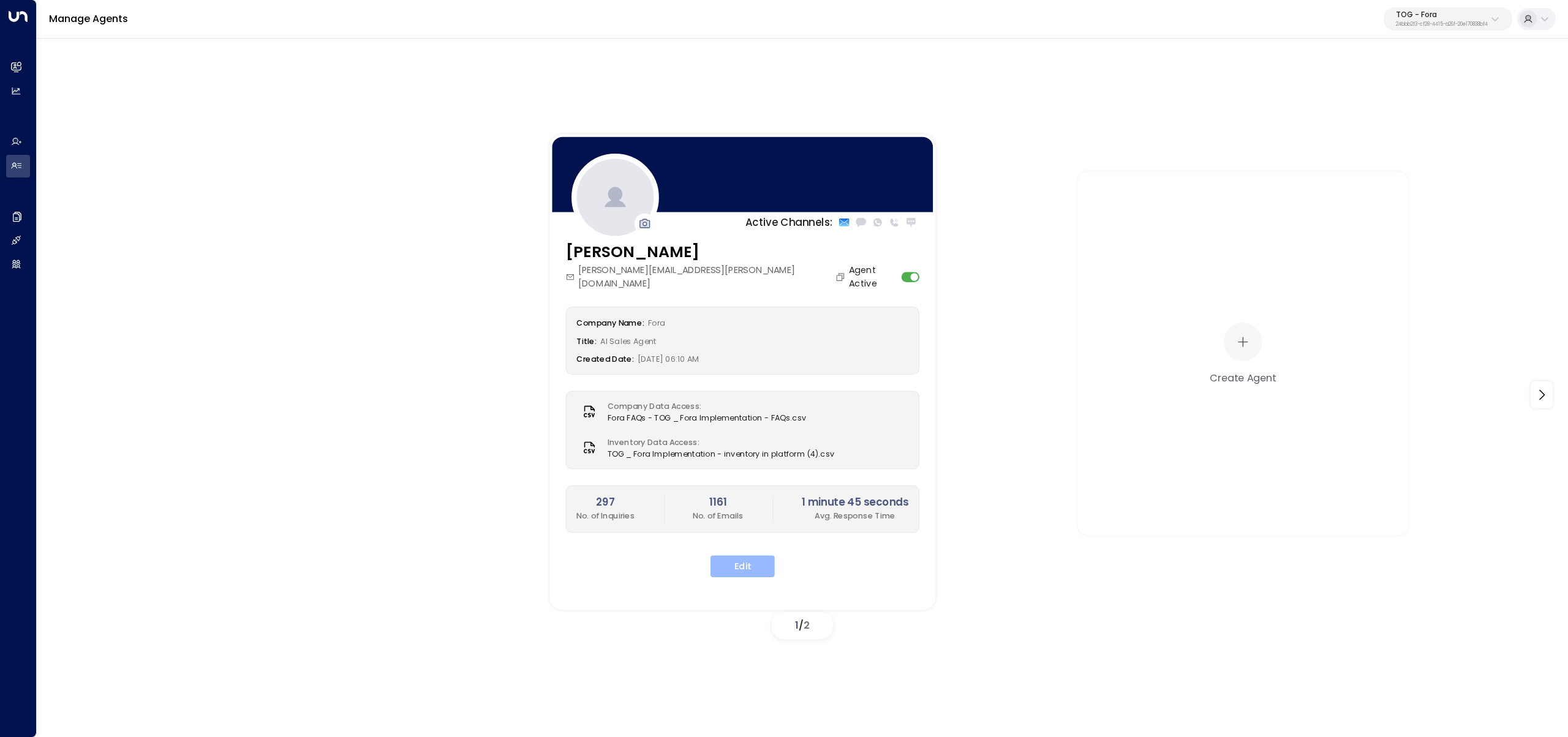
click at [734, 555] on button "Edit" at bounding box center [742, 566] width 64 height 22
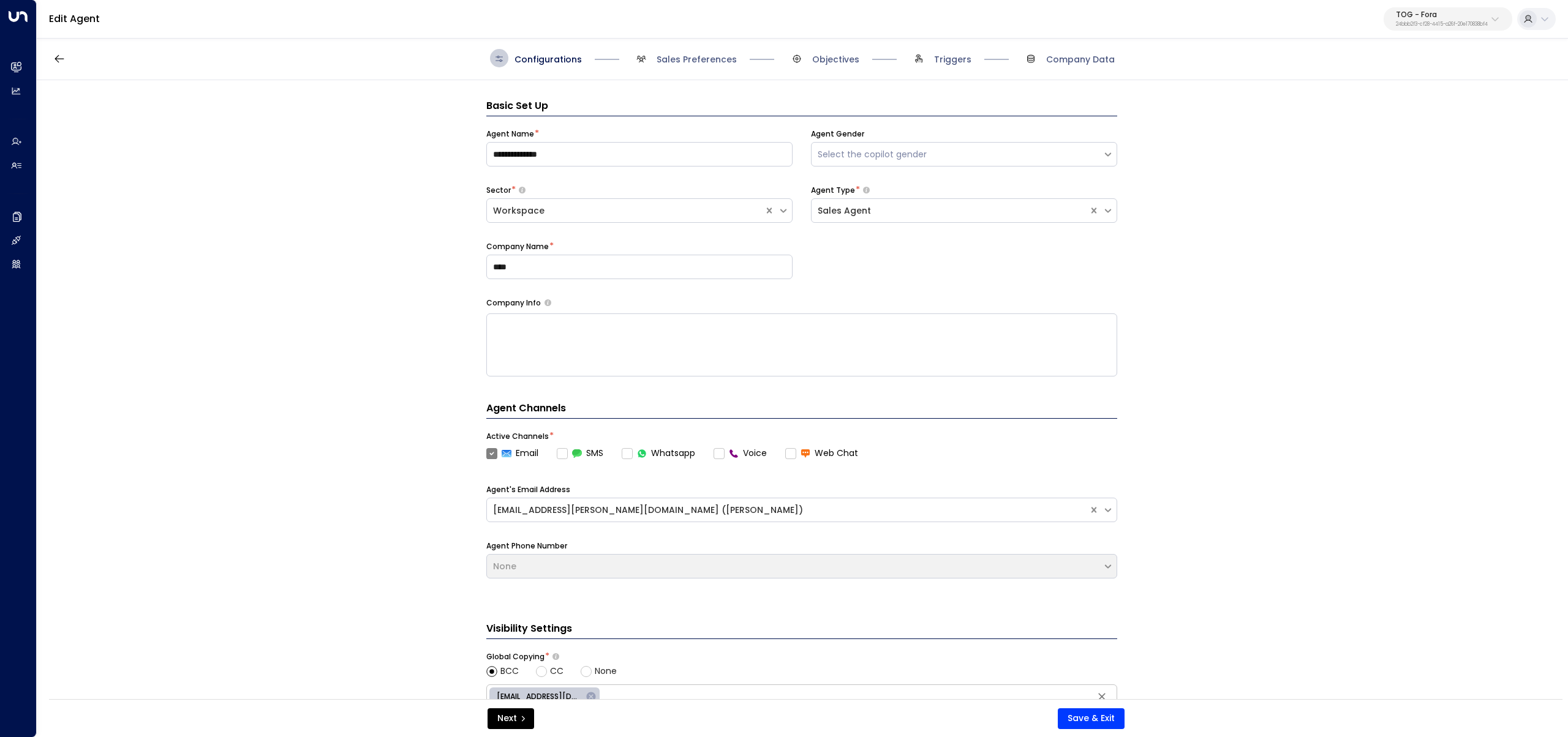
scroll to position [18, 0]
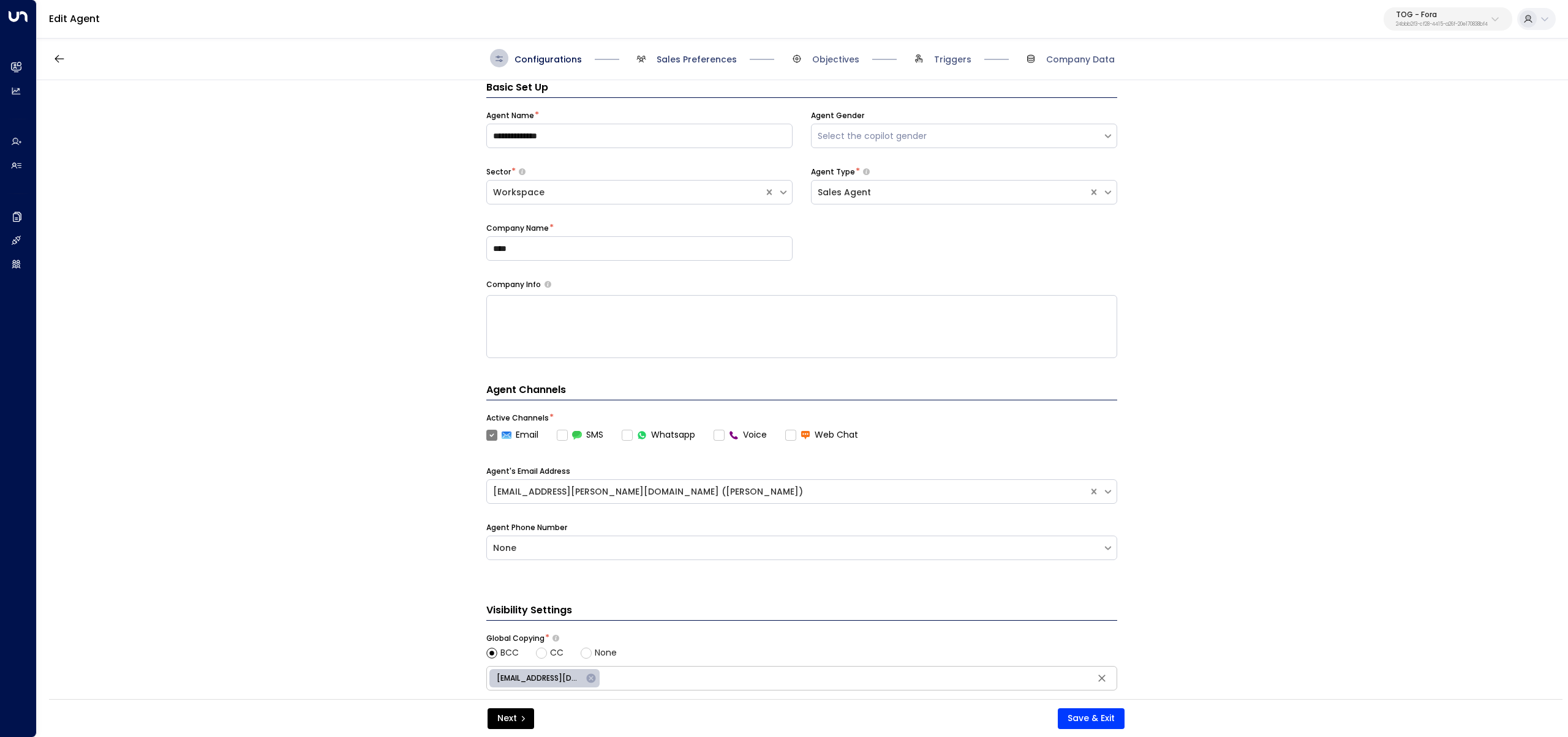
click at [675, 62] on span "Sales Preferences" at bounding box center [697, 59] width 81 height 13
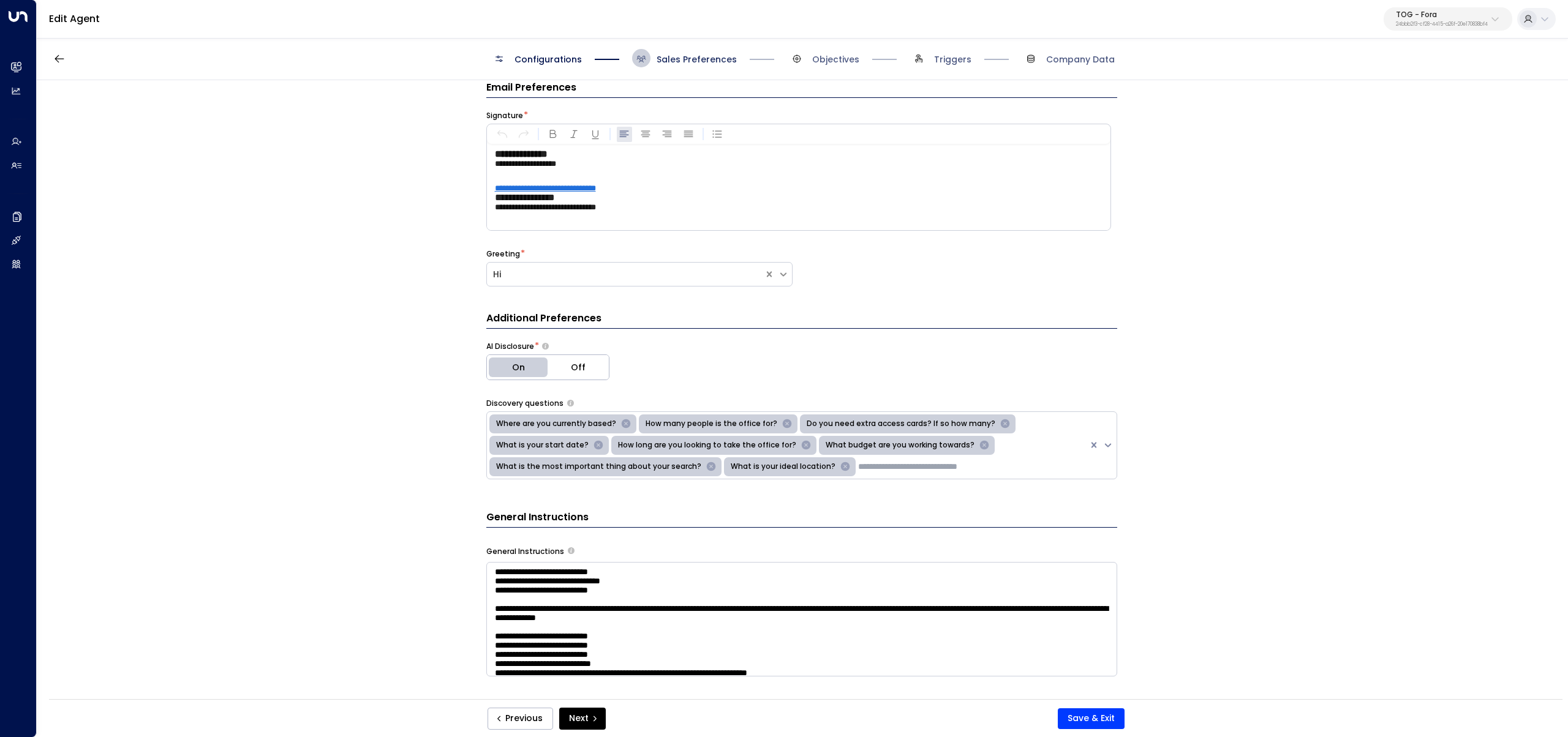
click at [675, 60] on span "Sales Preferences" at bounding box center [697, 59] width 81 height 13
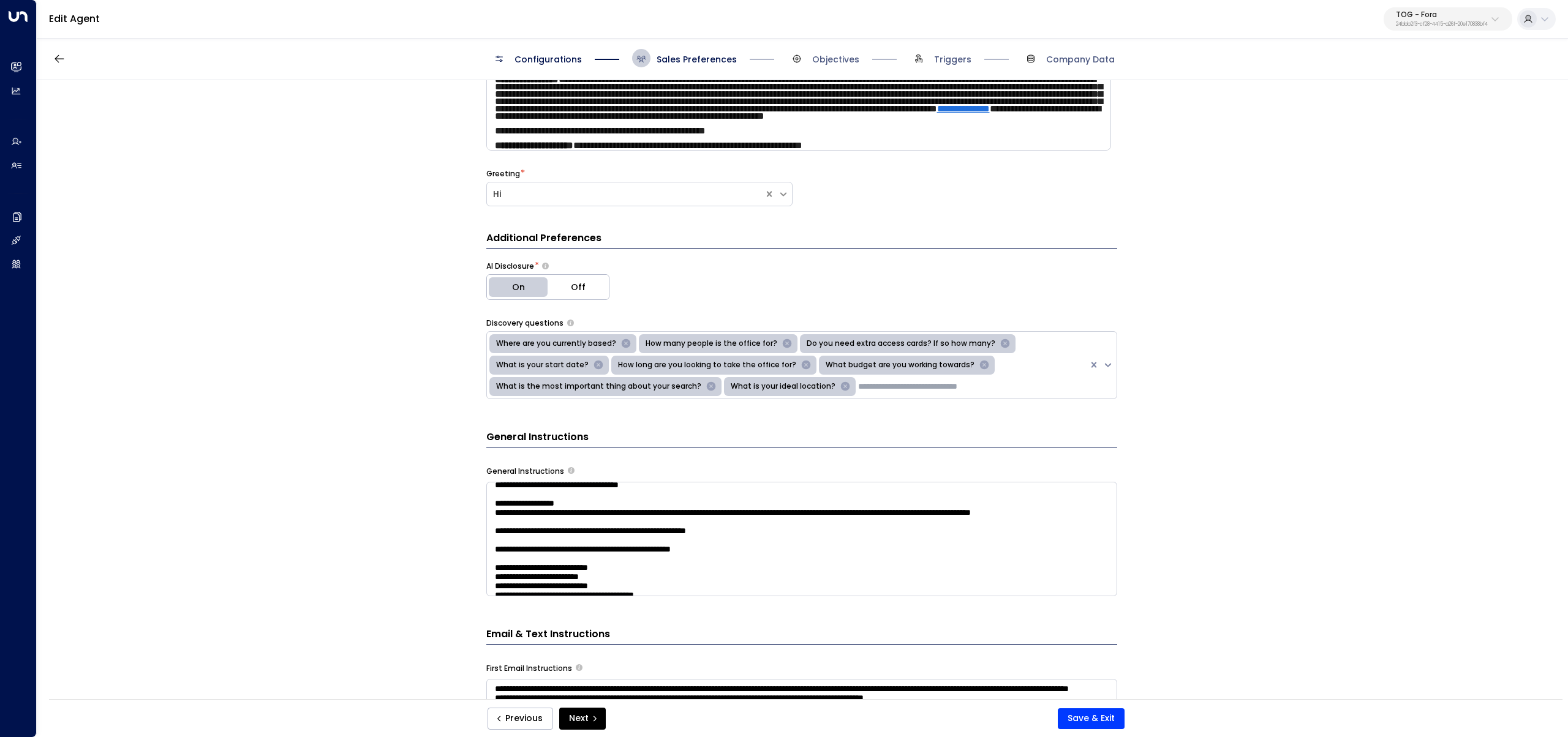
scroll to position [341, 0]
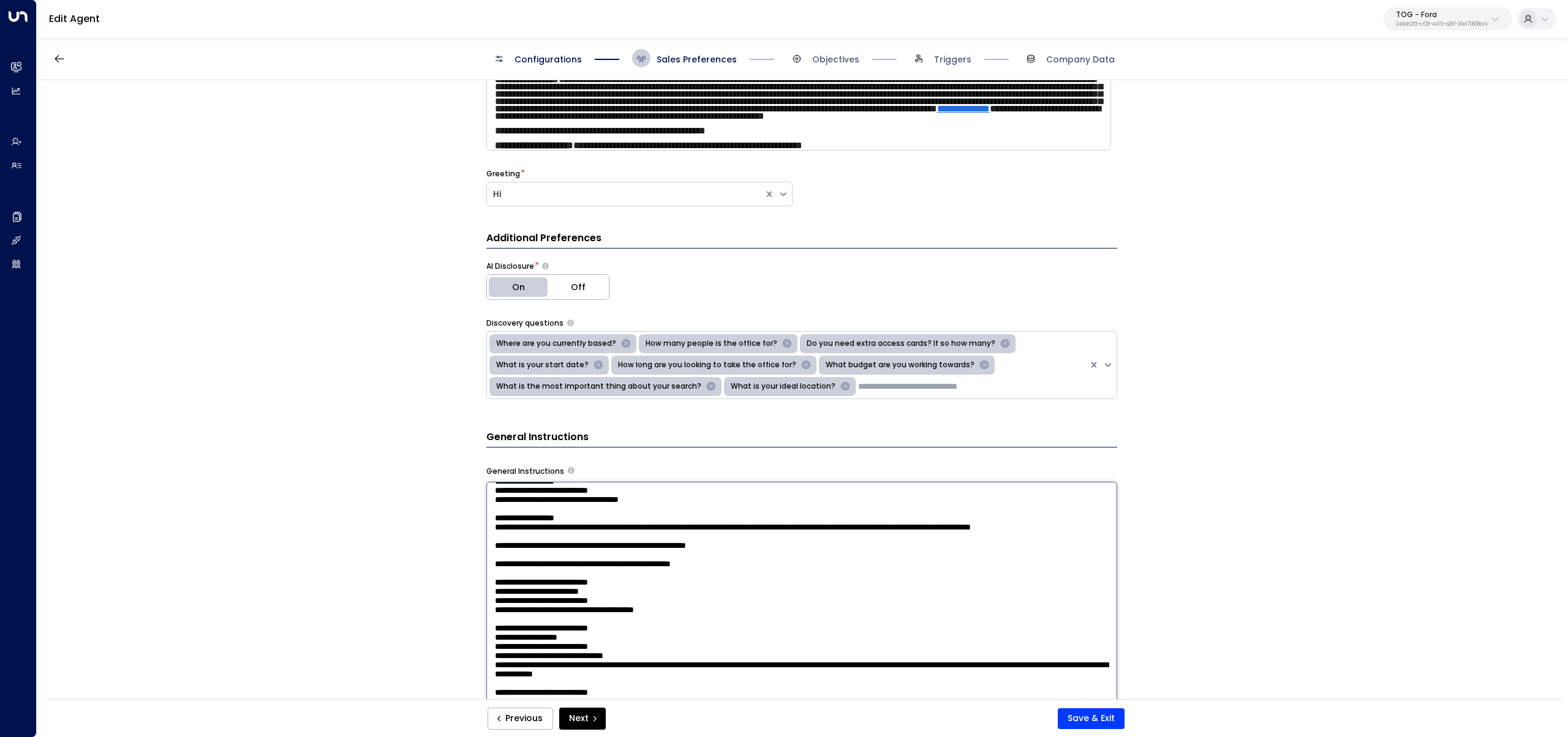
drag, startPoint x: 777, startPoint y: 575, endPoint x: 454, endPoint y: 516, distance: 328.3
click at [454, 516] on div "**********" at bounding box center [801, 393] width 1529 height 626
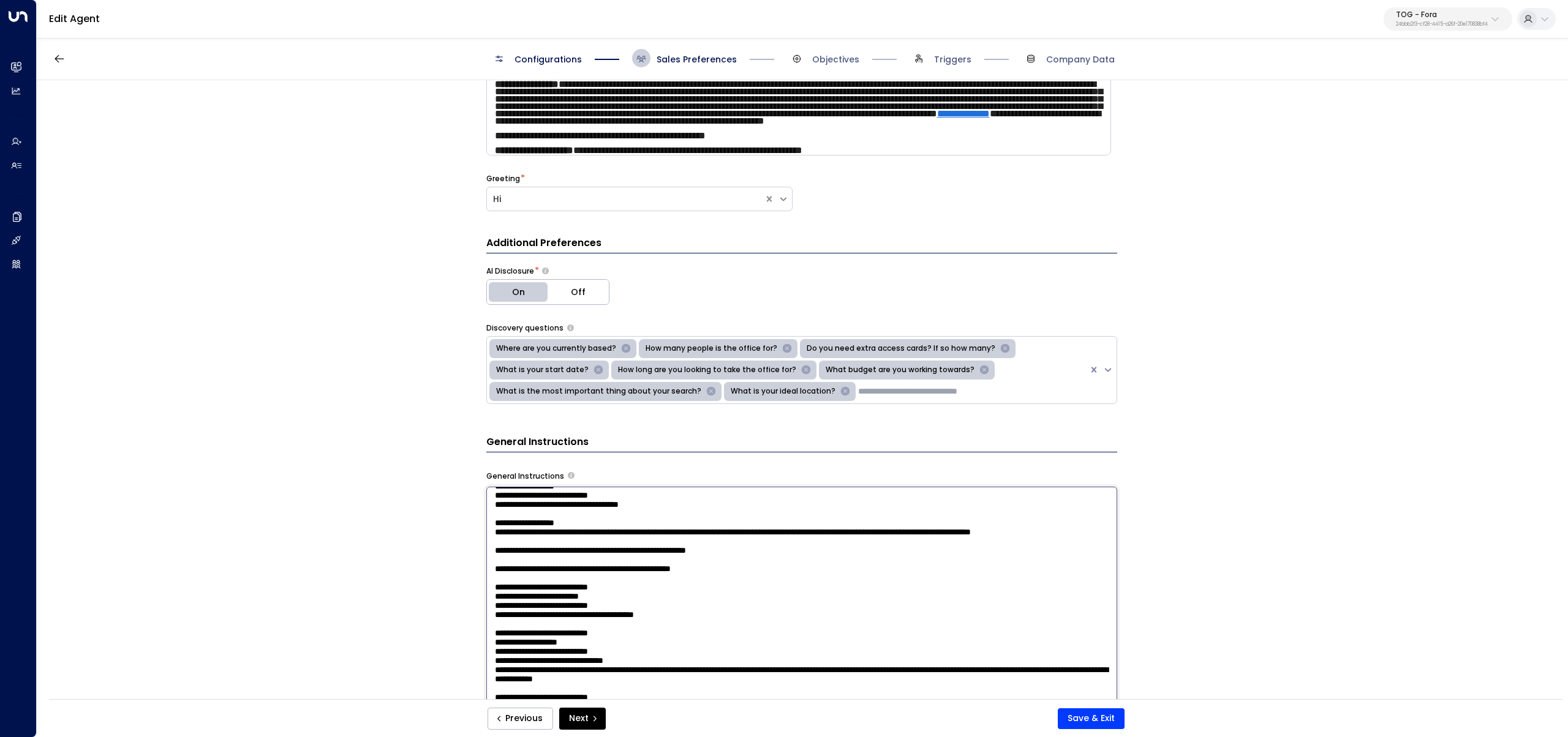
scroll to position [103, 0]
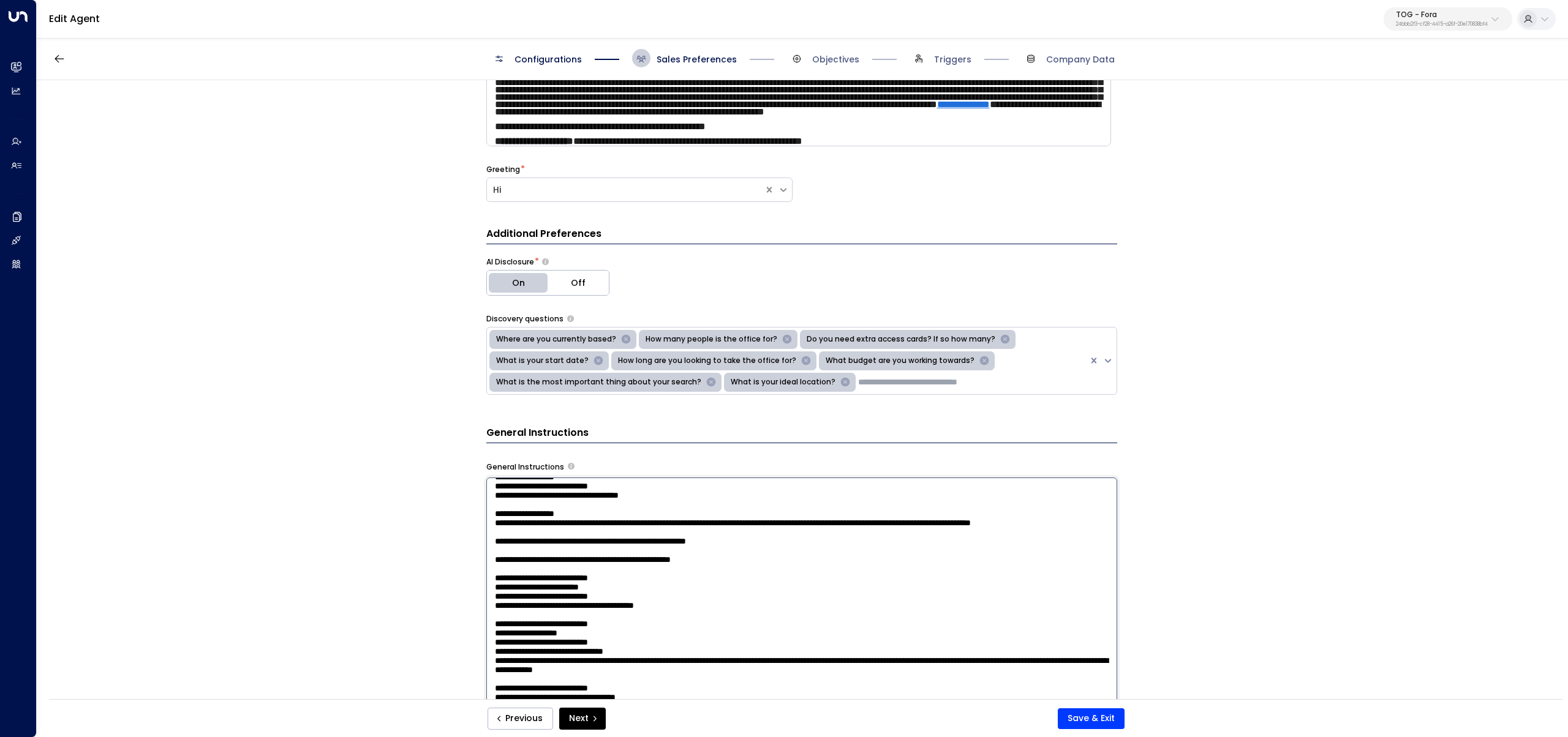
click at [769, 595] on textarea at bounding box center [801, 638] width 631 height 320
drag, startPoint x: 737, startPoint y: 569, endPoint x: 477, endPoint y: 486, distance: 272.9
click at [477, 486] on div "**********" at bounding box center [801, 393] width 1529 height 626
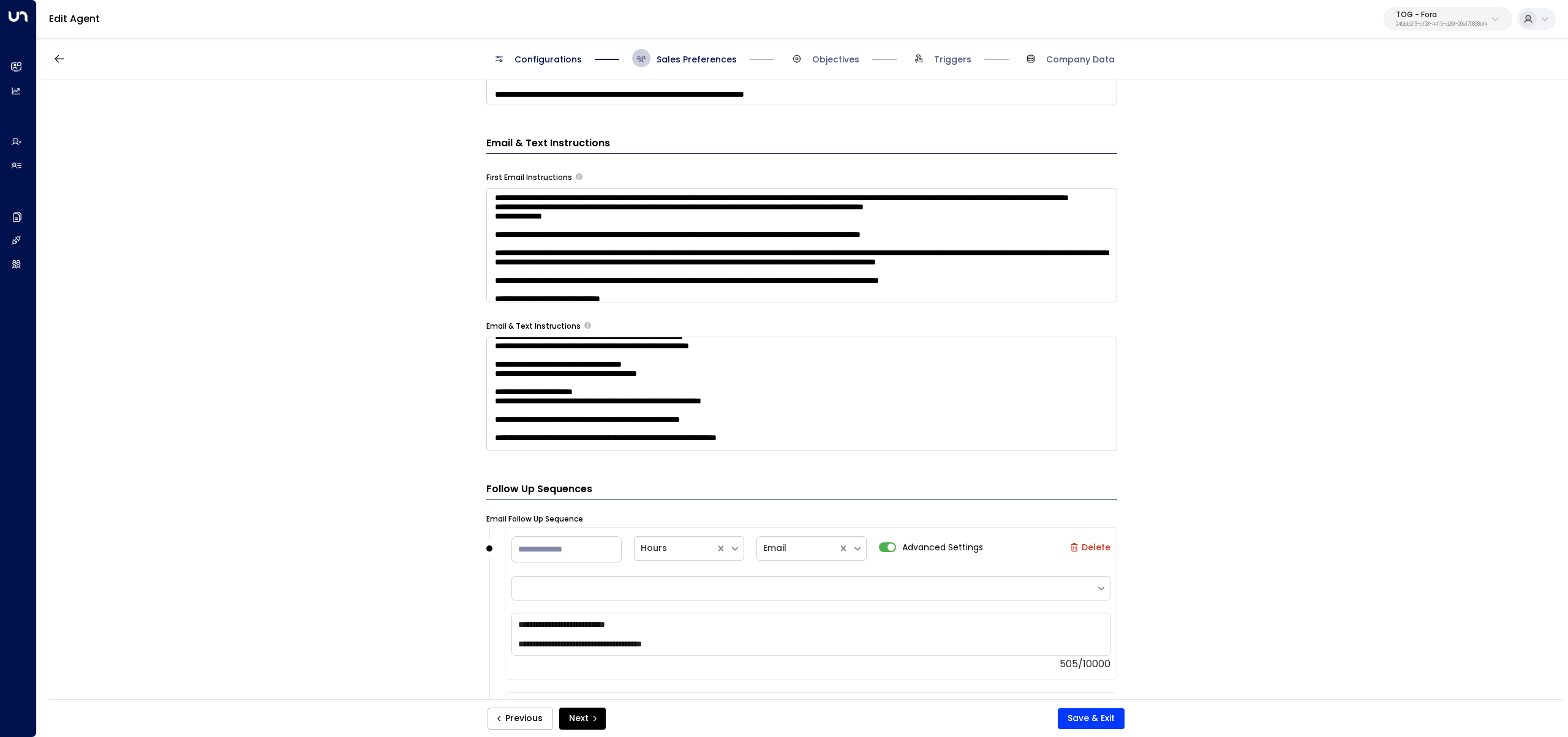
scroll to position [186, 0]
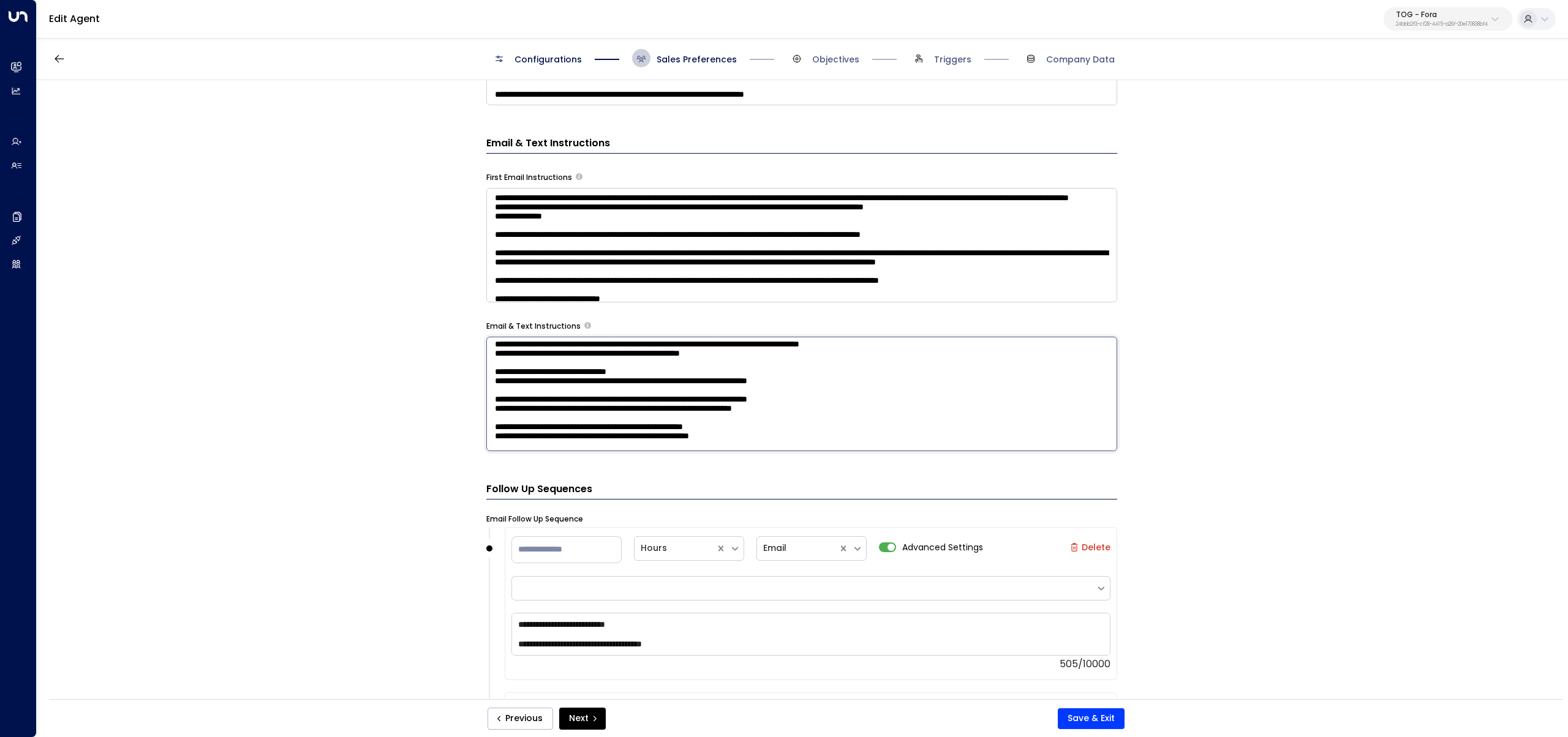
click at [517, 393] on textarea at bounding box center [801, 394] width 631 height 115
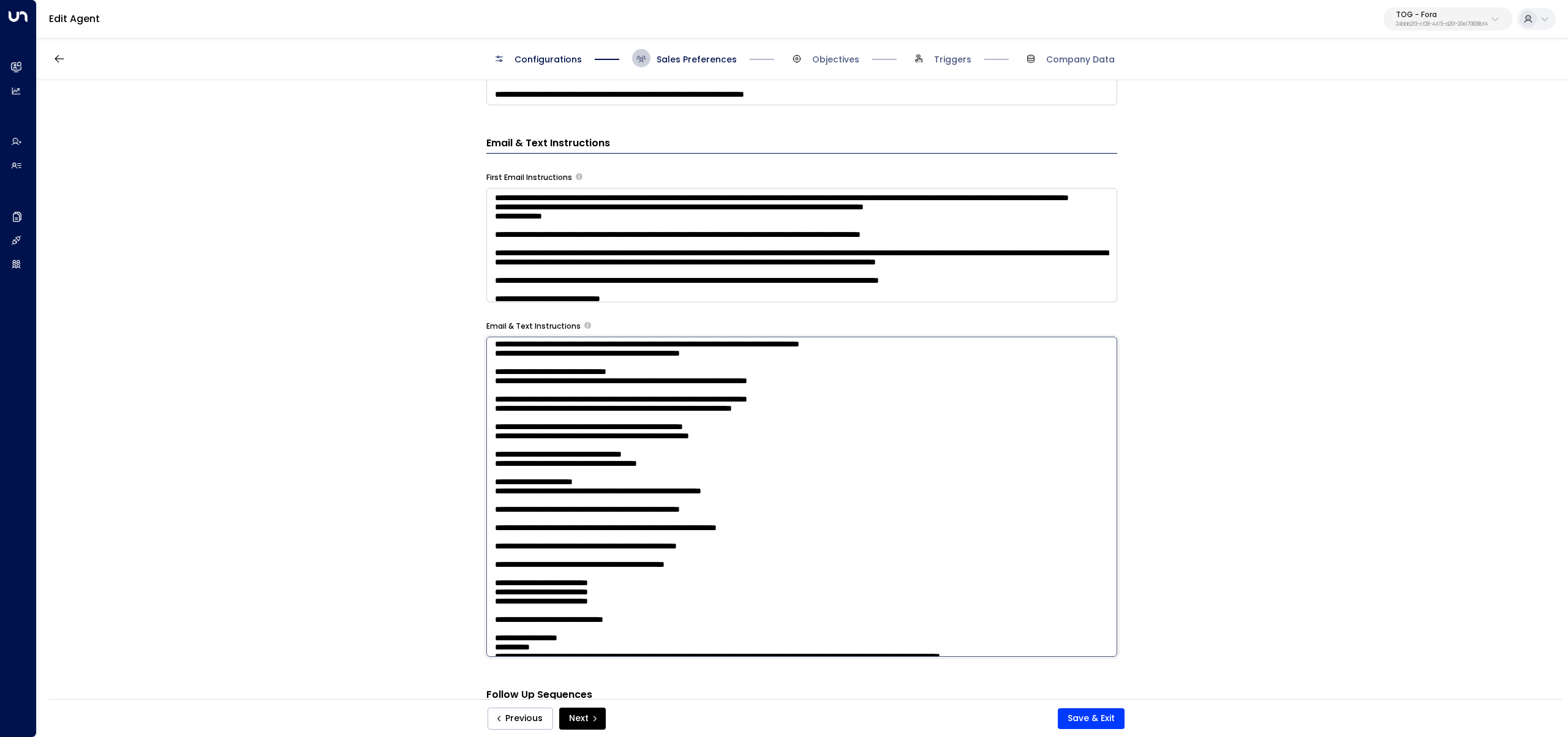
drag, startPoint x: 648, startPoint y: 390, endPoint x: 452, endPoint y: 405, distance: 196.6
click at [452, 405] on div "**********" at bounding box center [801, 393] width 1529 height 626
click at [594, 391] on textarea at bounding box center [801, 497] width 631 height 320
click at [589, 368] on textarea at bounding box center [801, 497] width 631 height 320
click at [497, 372] on textarea at bounding box center [801, 497] width 631 height 320
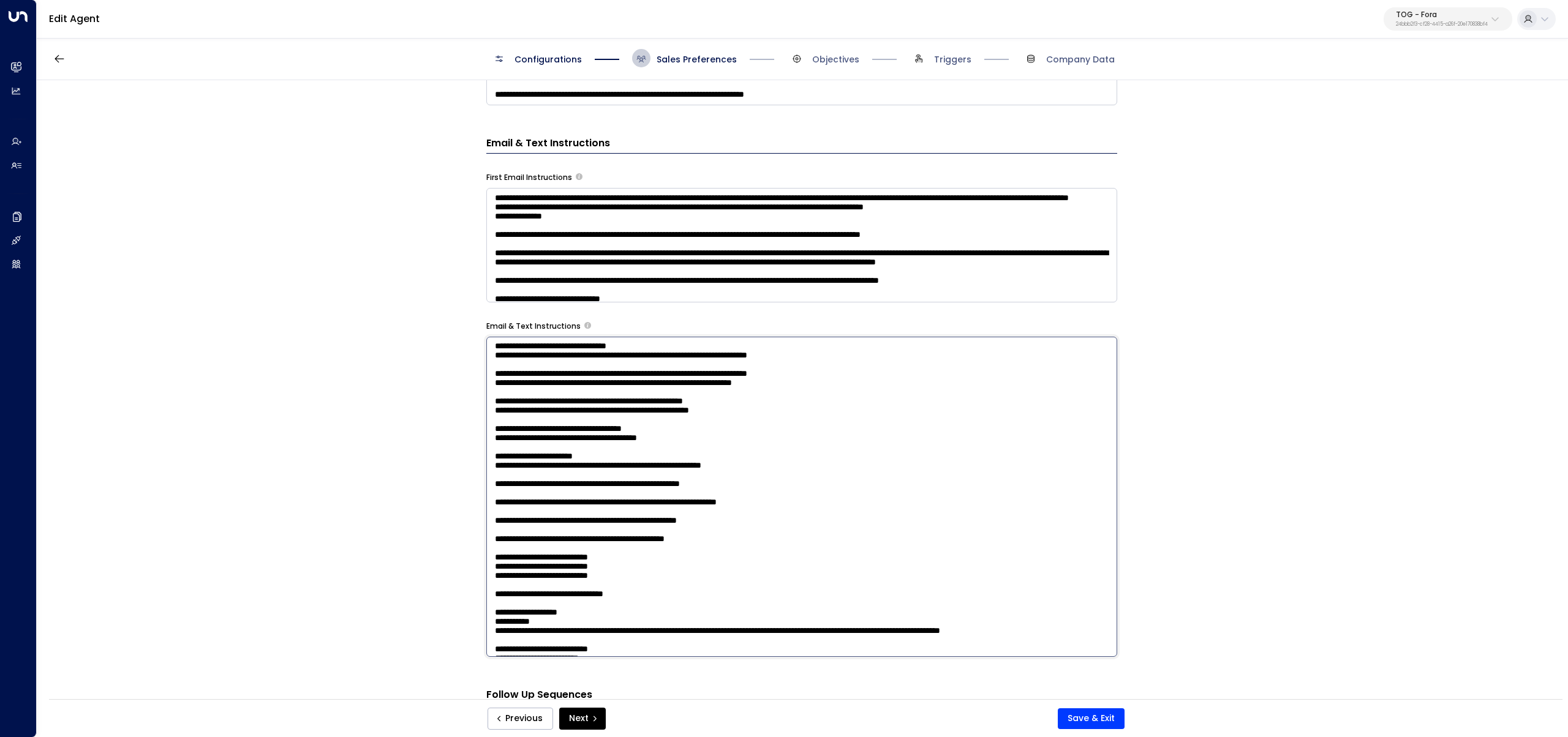
scroll to position [226, 0]
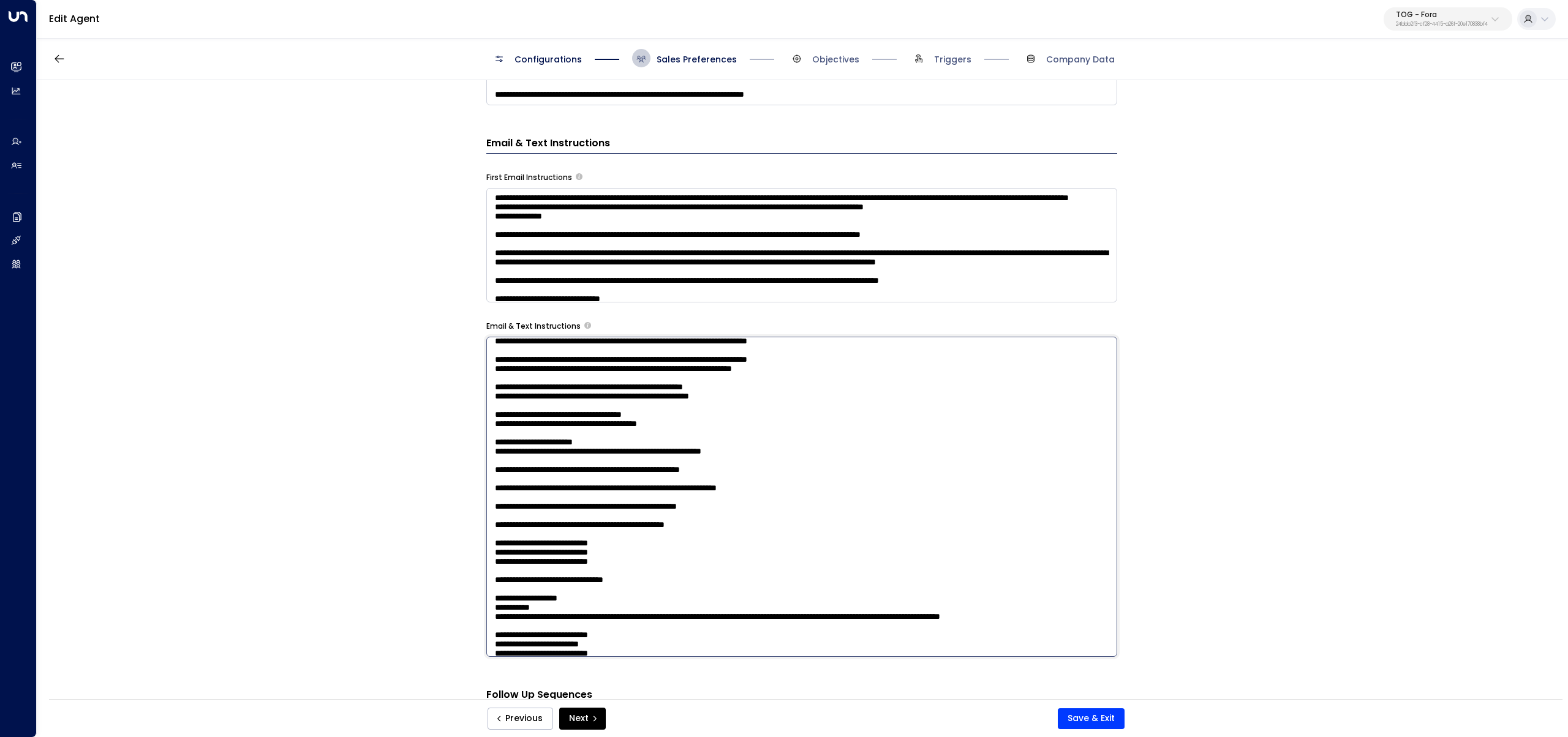
drag, startPoint x: 882, startPoint y: 445, endPoint x: 460, endPoint y: 429, distance: 422.3
click at [460, 429] on div "**********" at bounding box center [801, 393] width 1529 height 626
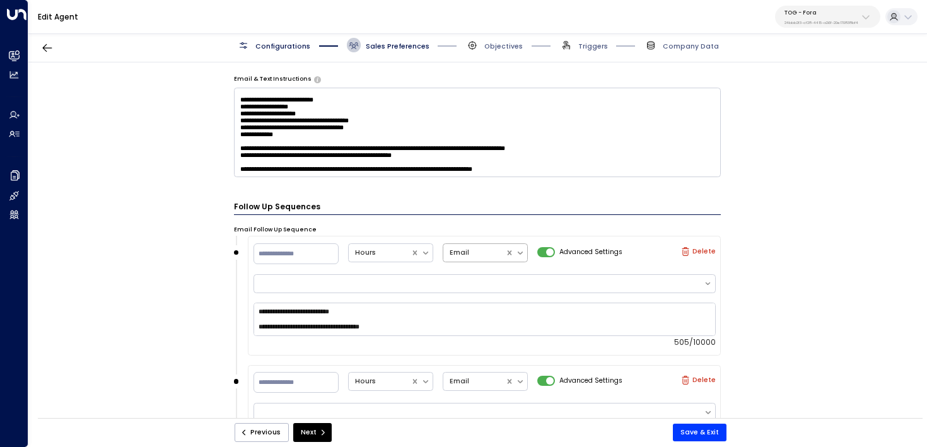
scroll to position [1174, 0]
